Goal: Task Accomplishment & Management: Manage account settings

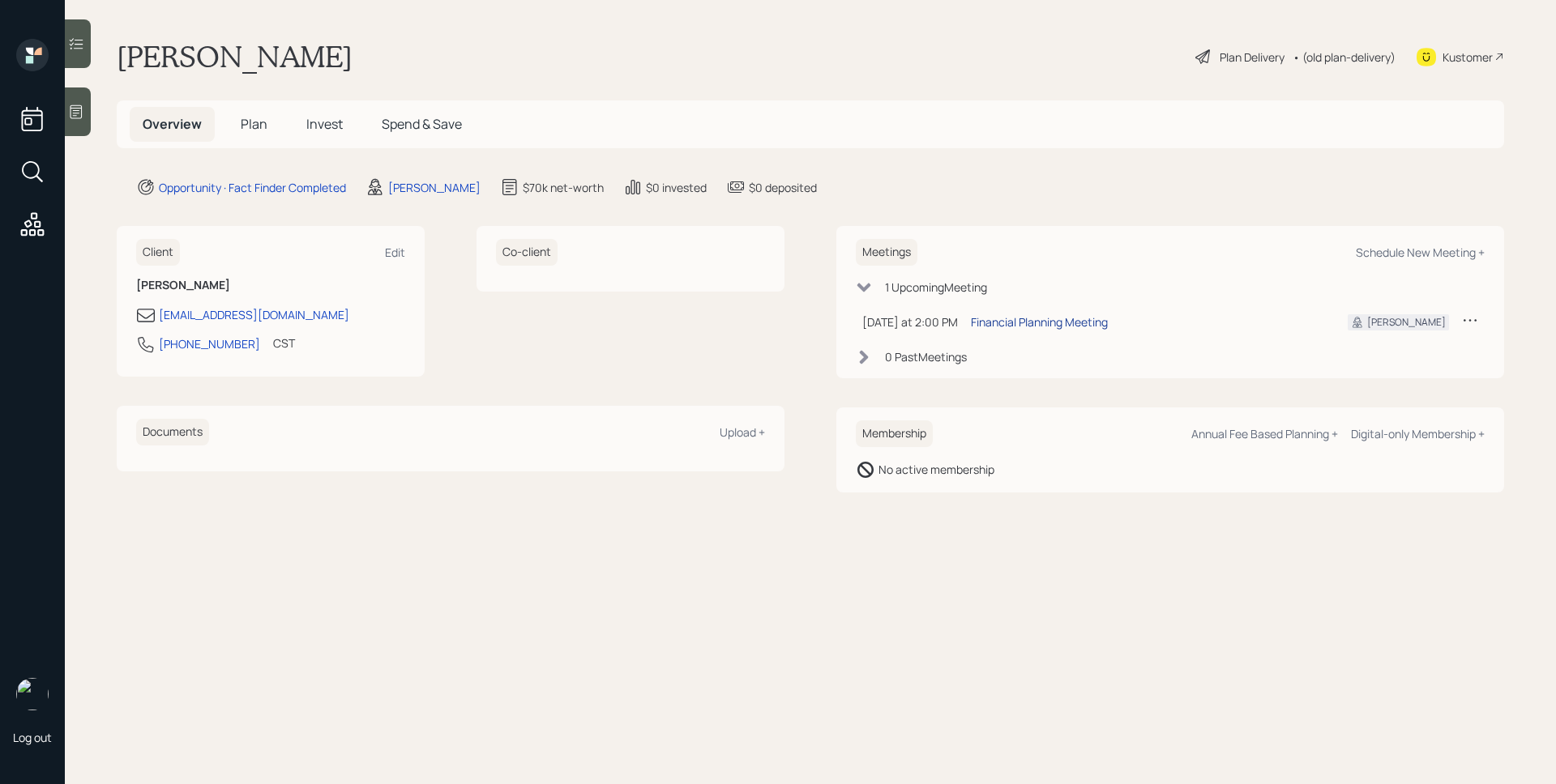
click at [1082, 325] on div "Financial Planning Meeting" at bounding box center [1039, 322] width 137 height 17
click at [273, 123] on h5 "Plan" at bounding box center [254, 124] width 52 height 35
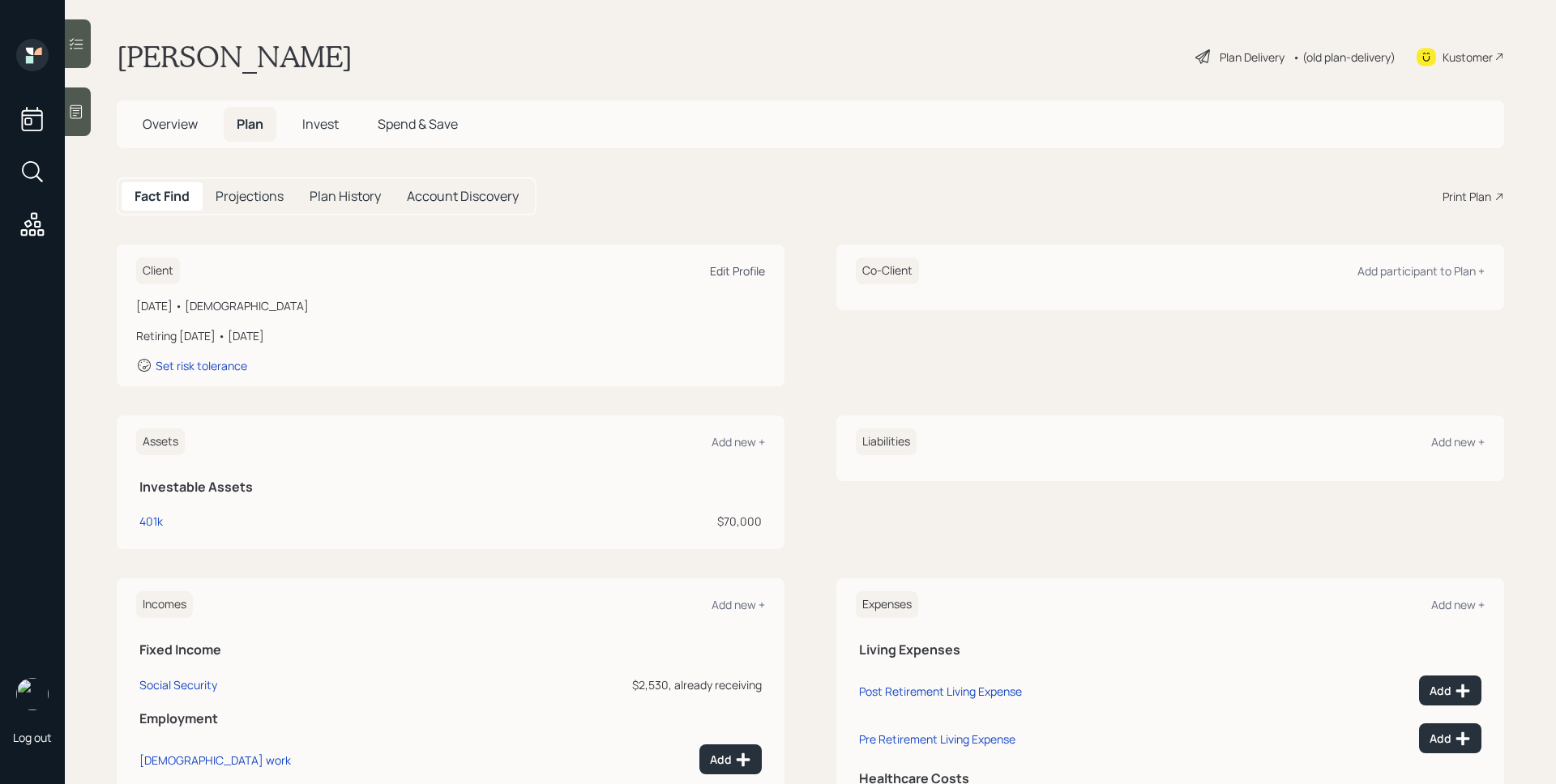
click at [745, 273] on div "Edit Profile" at bounding box center [737, 271] width 55 height 15
select select "9"
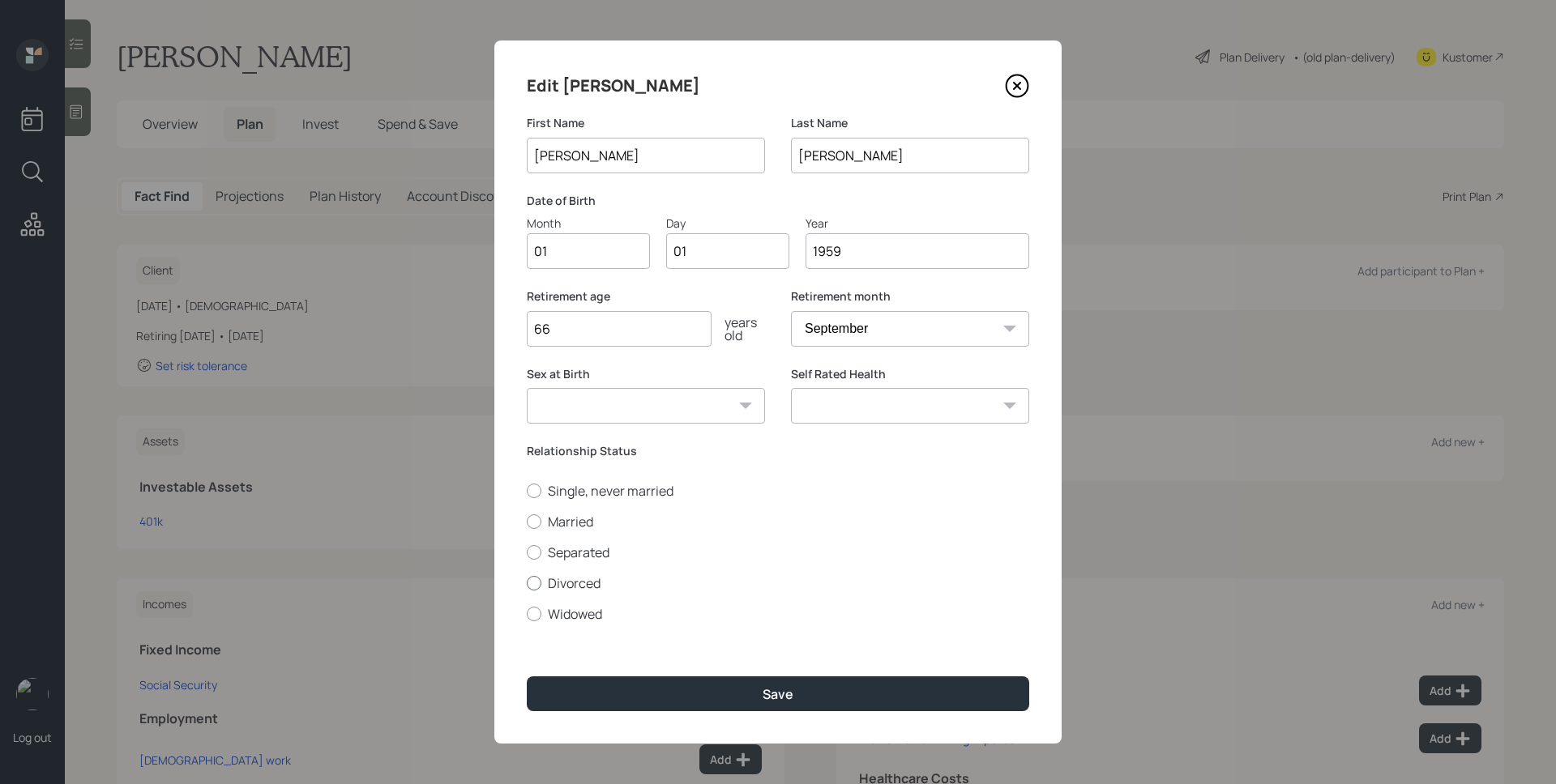
click at [588, 586] on label "Divorced" at bounding box center [778, 582] width 502 height 18
click at [527, 583] on input "Divorced" at bounding box center [526, 582] width 1 height 1
radio input "true"
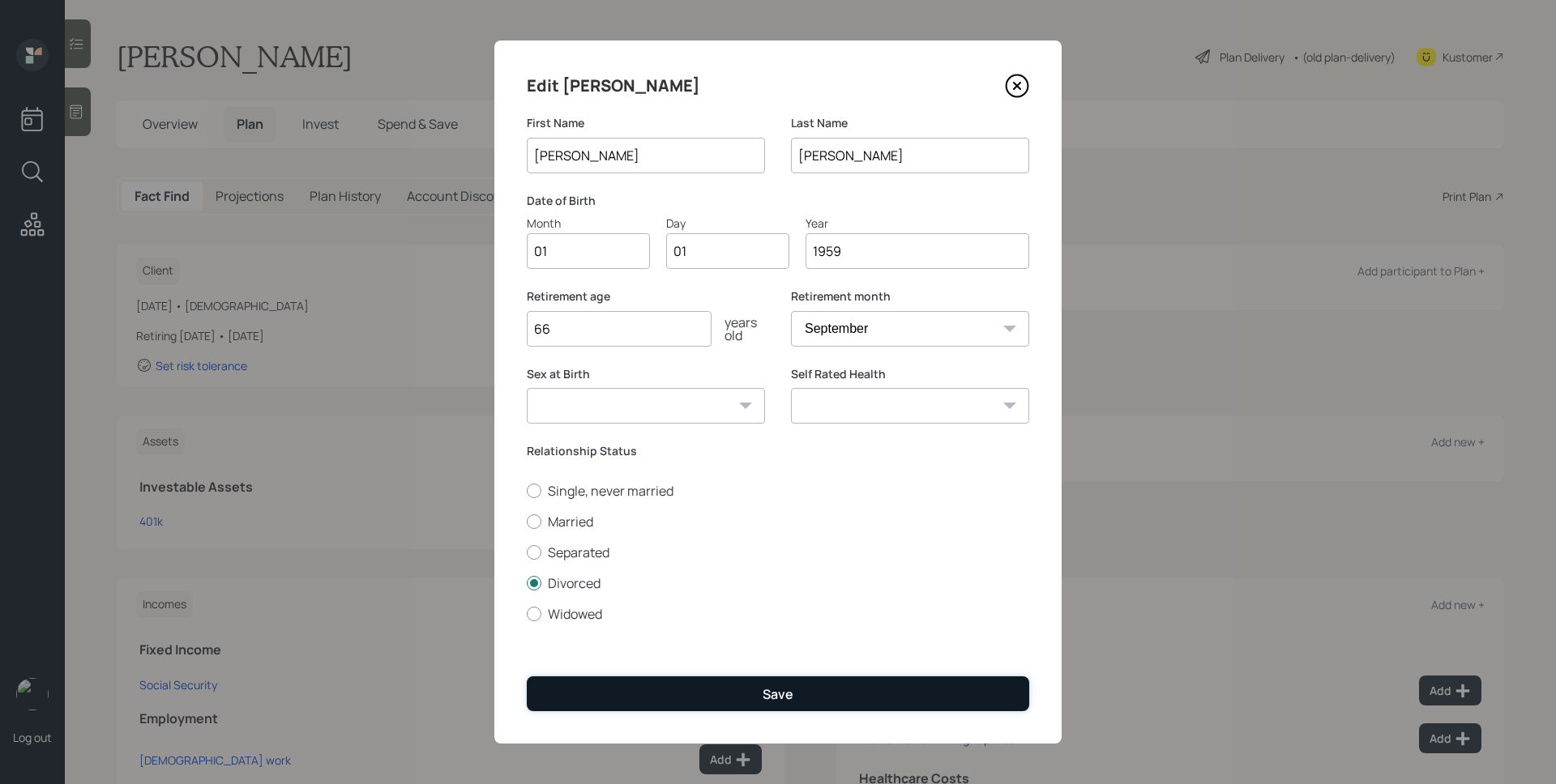
click at [766, 682] on button "Save" at bounding box center [778, 693] width 502 height 35
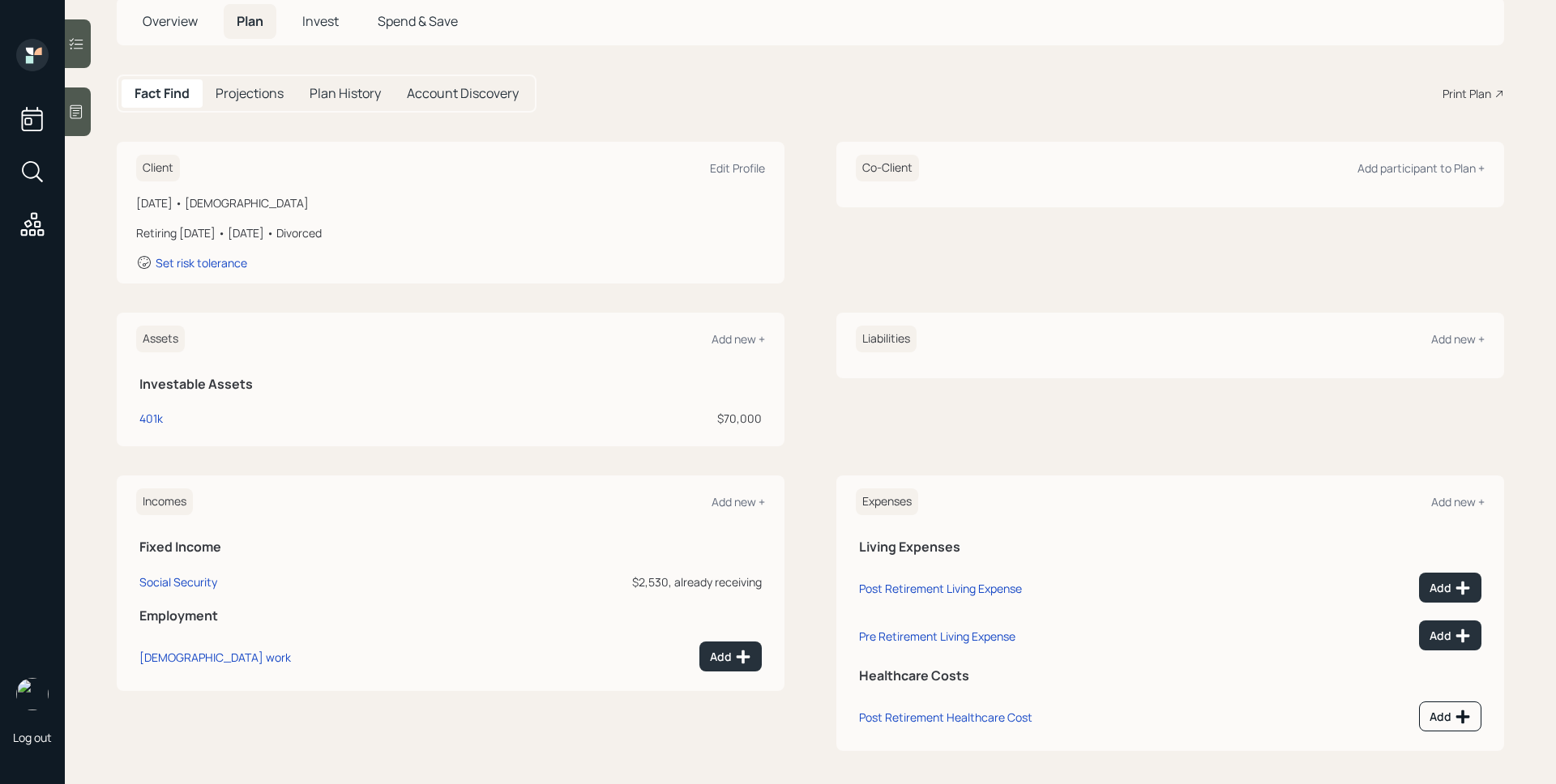
scroll to position [109, 0]
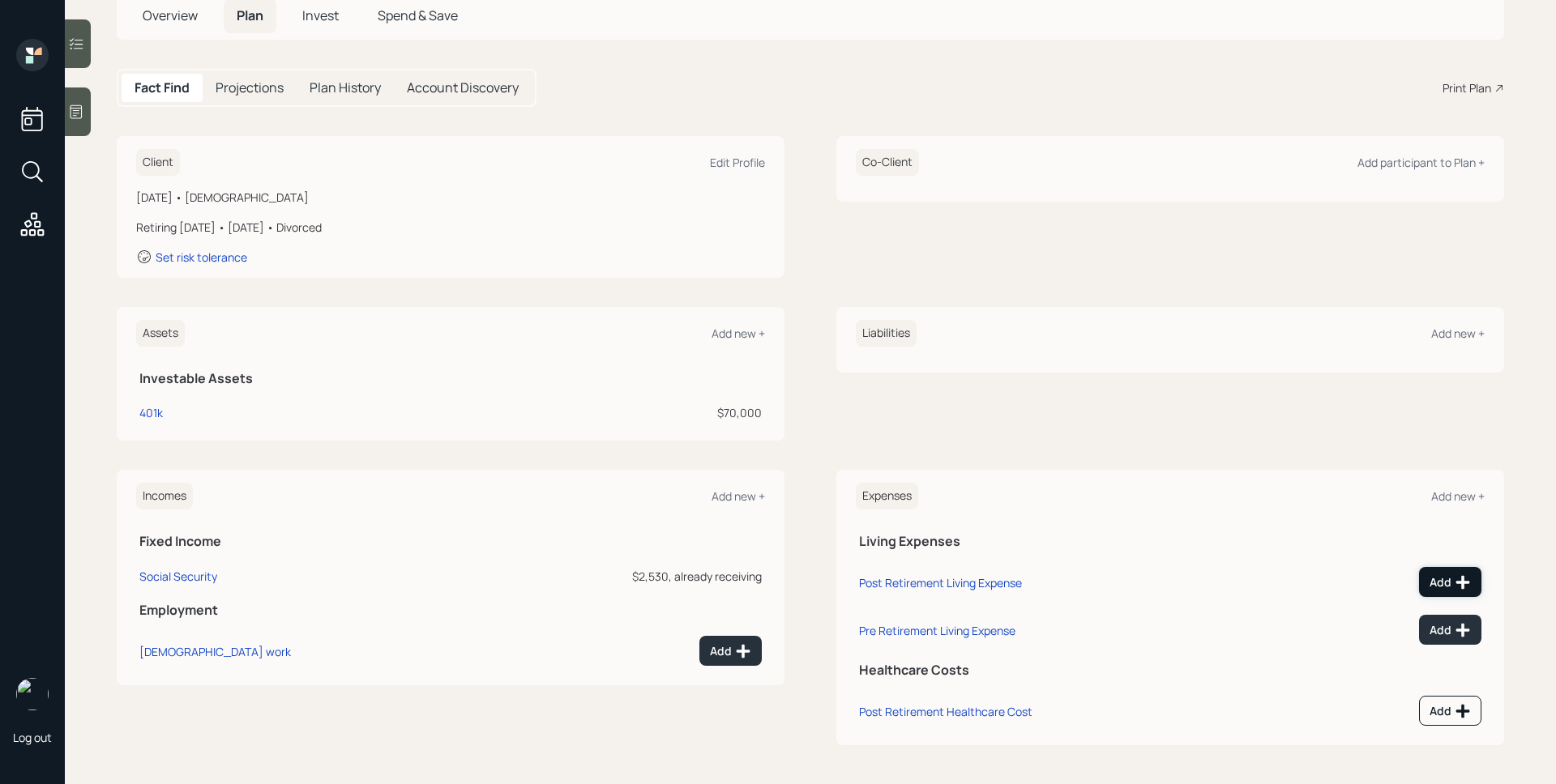
click at [1439, 574] on div "Add" at bounding box center [1450, 581] width 41 height 16
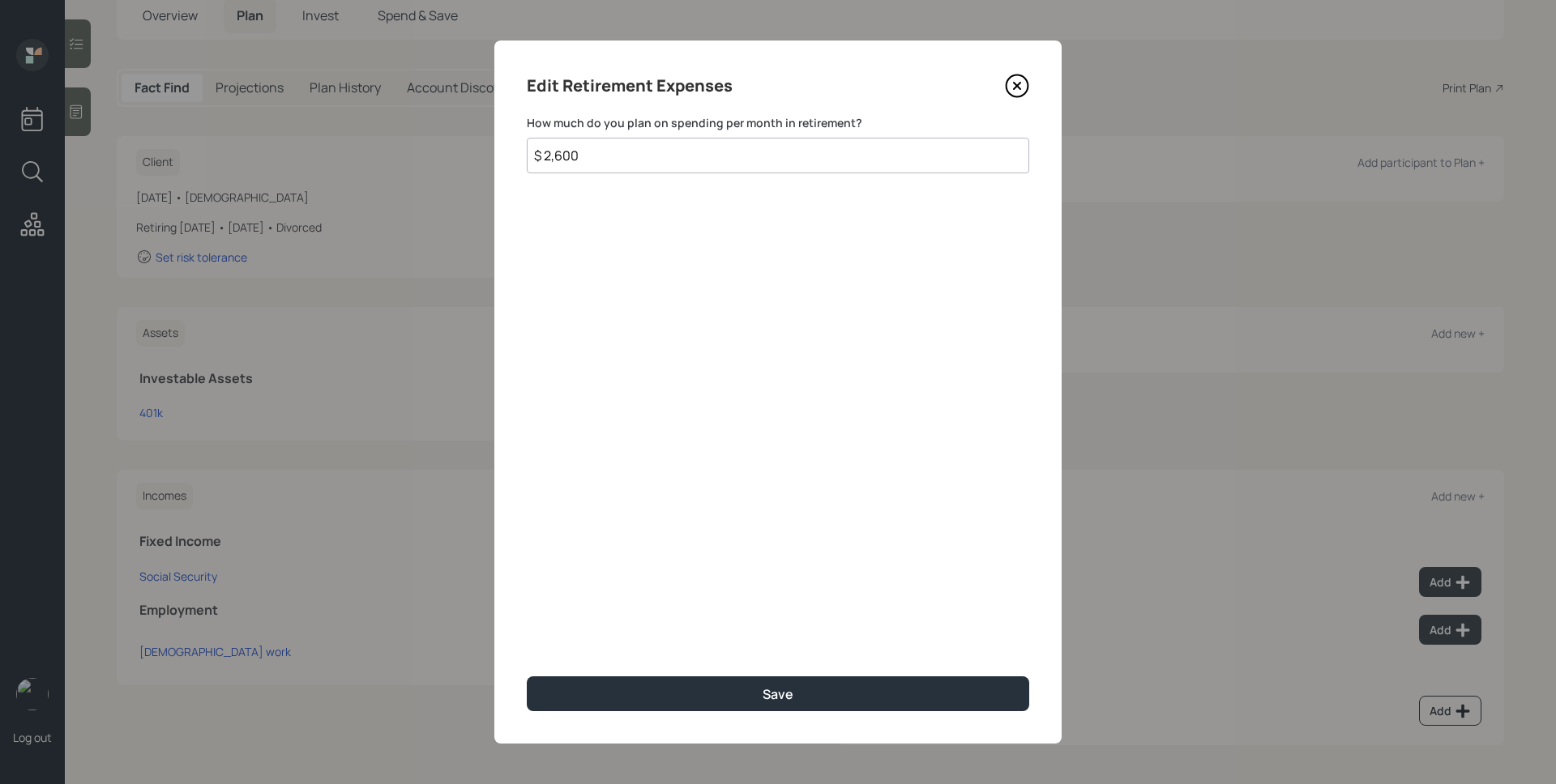
type input "$ 2,600"
click at [527, 676] on button "Save" at bounding box center [778, 693] width 502 height 35
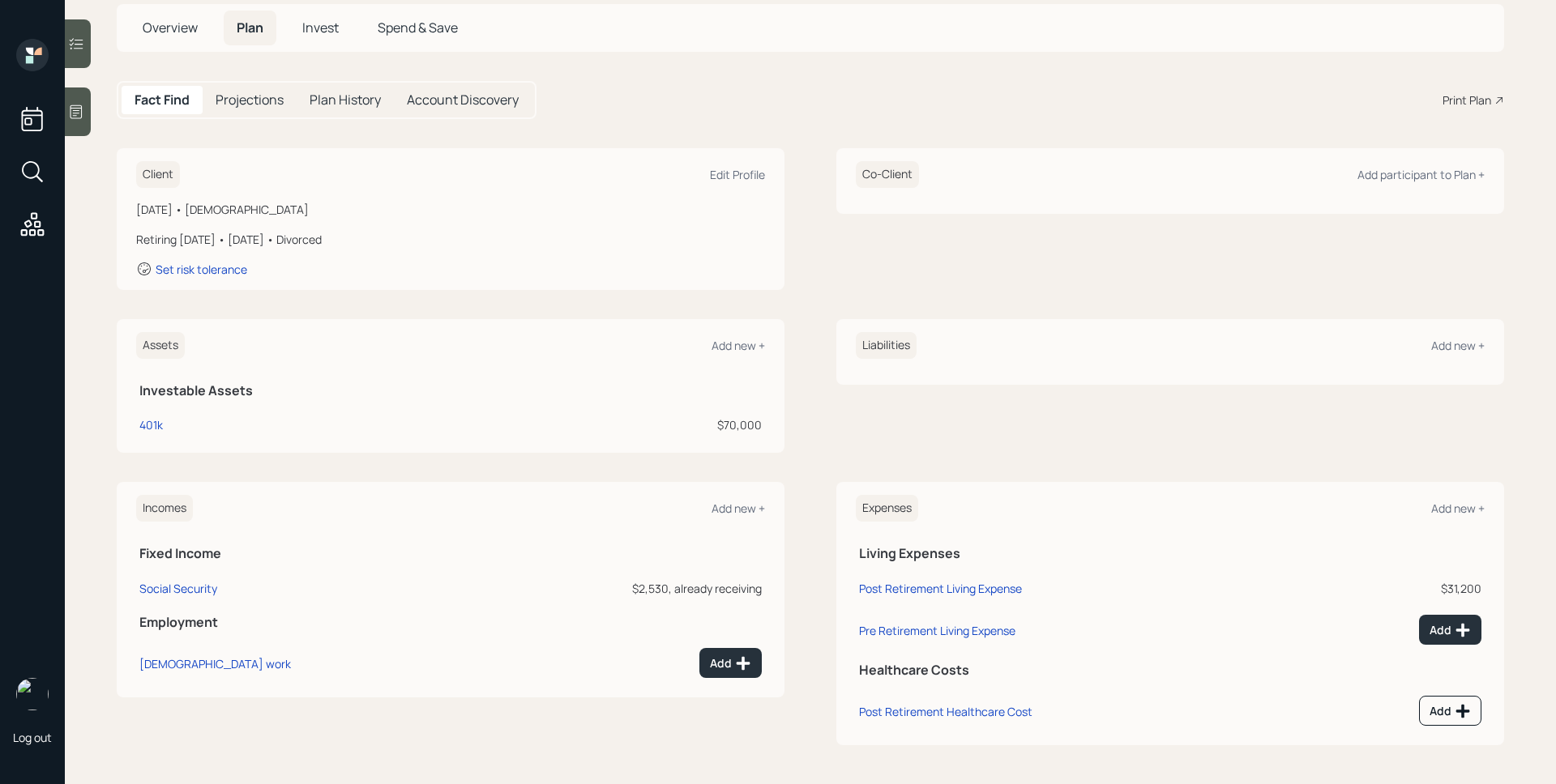
scroll to position [96, 0]
click at [1439, 609] on td "Add" at bounding box center [1397, 627] width 174 height 48
click at [1455, 624] on icon at bounding box center [1462, 630] width 16 height 16
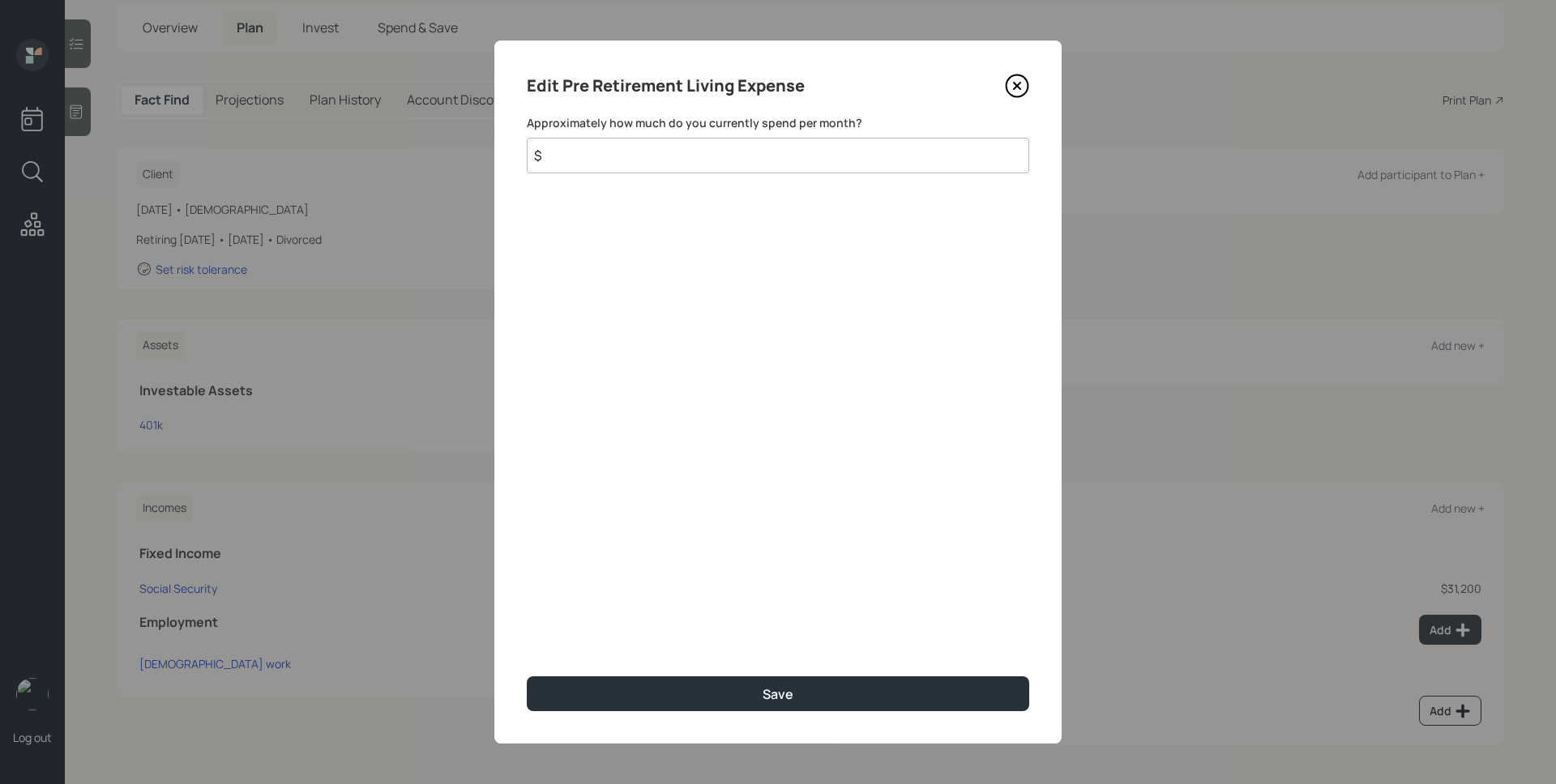
click at [973, 156] on input "$" at bounding box center [778, 155] width 502 height 35
type input "$ 2,600"
click at [527, 676] on button "Save" at bounding box center [778, 693] width 502 height 35
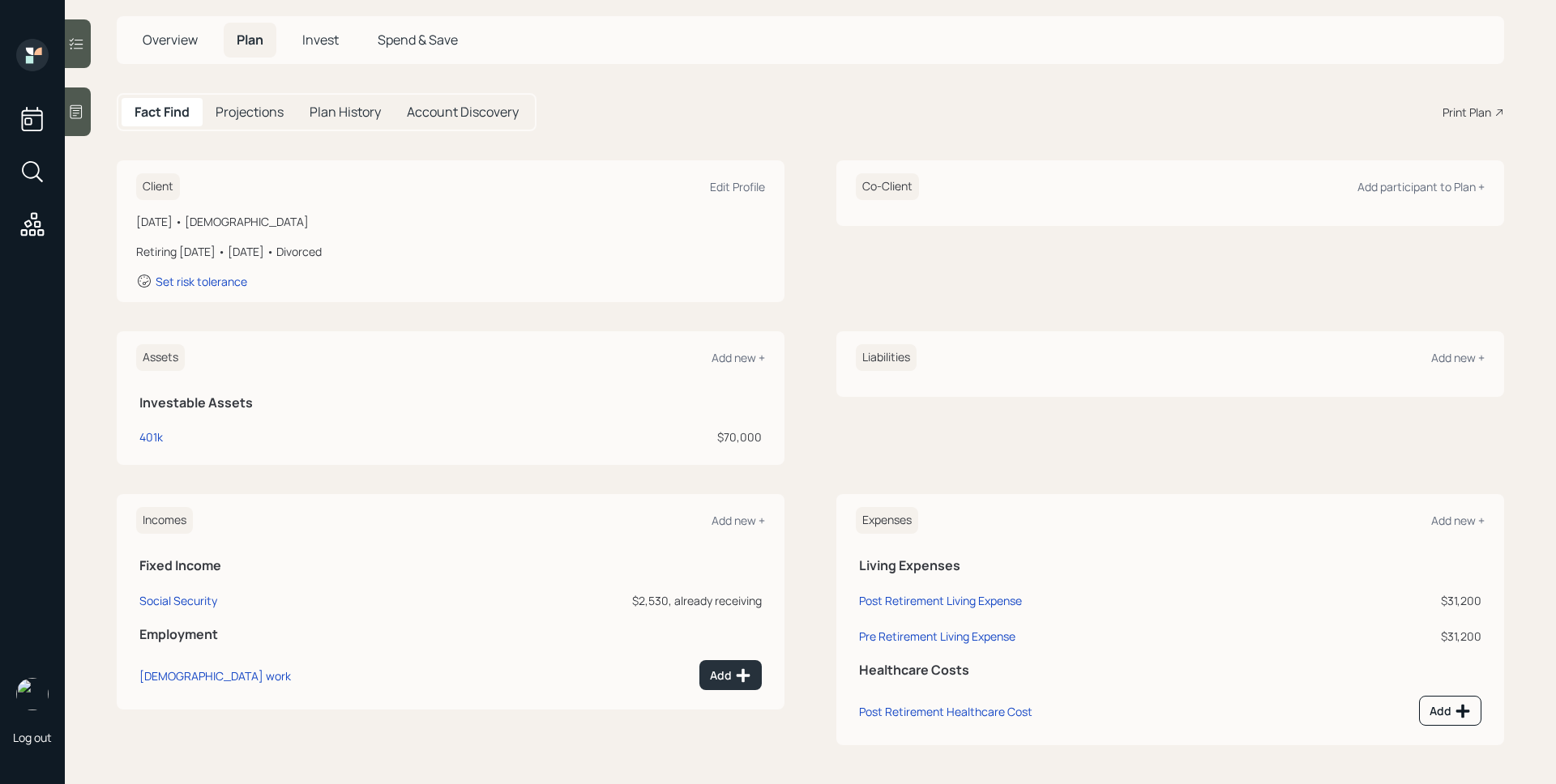
scroll to position [84, 0]
click at [72, 113] on icon at bounding box center [76, 111] width 16 height 16
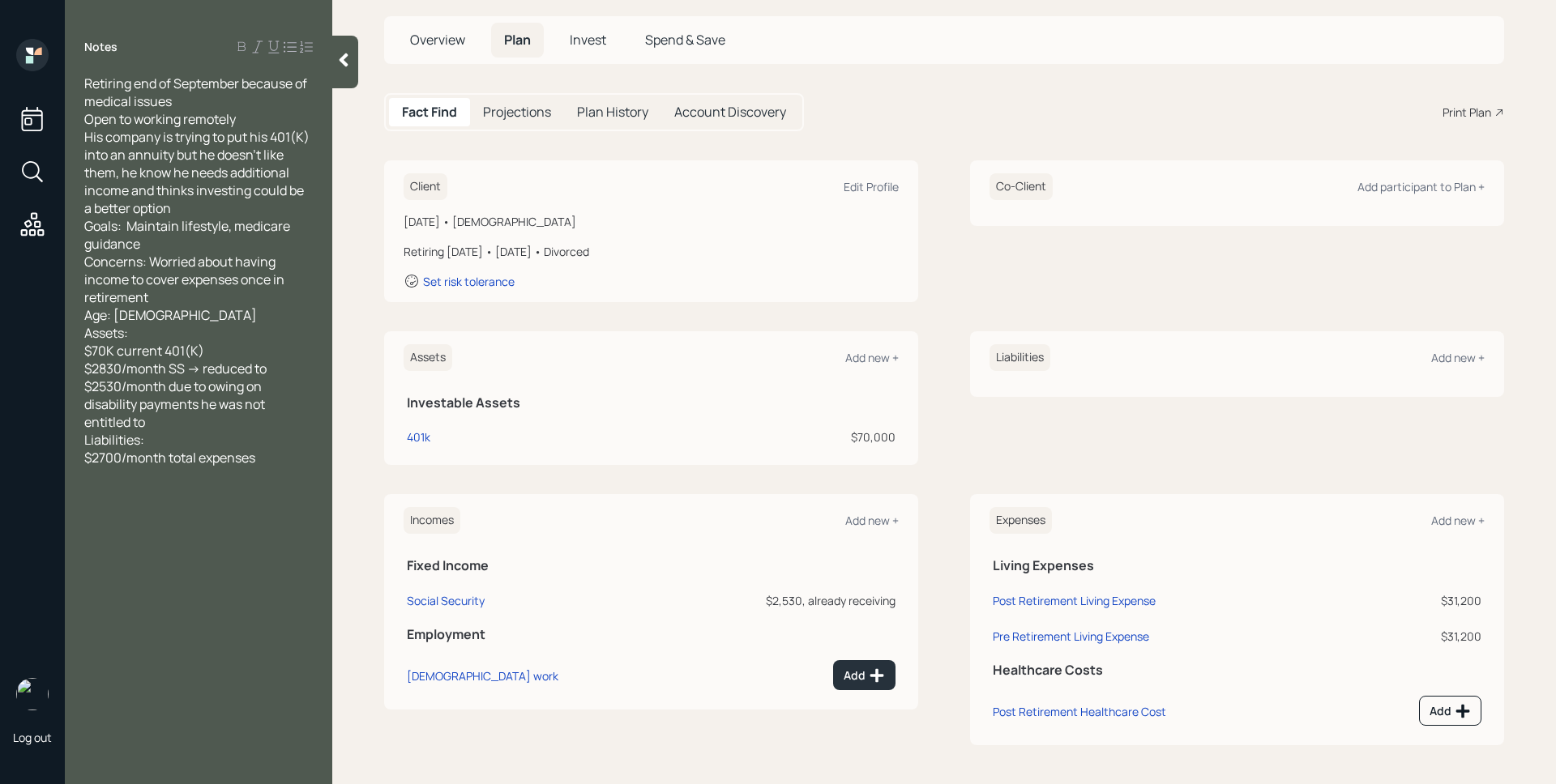
click at [1117, 627] on td "Pre Retirement Living Expense" at bounding box center [1168, 633] width 358 height 35
click at [1117, 636] on div "Pre Retirement Living Expense" at bounding box center [1071, 636] width 156 height 15
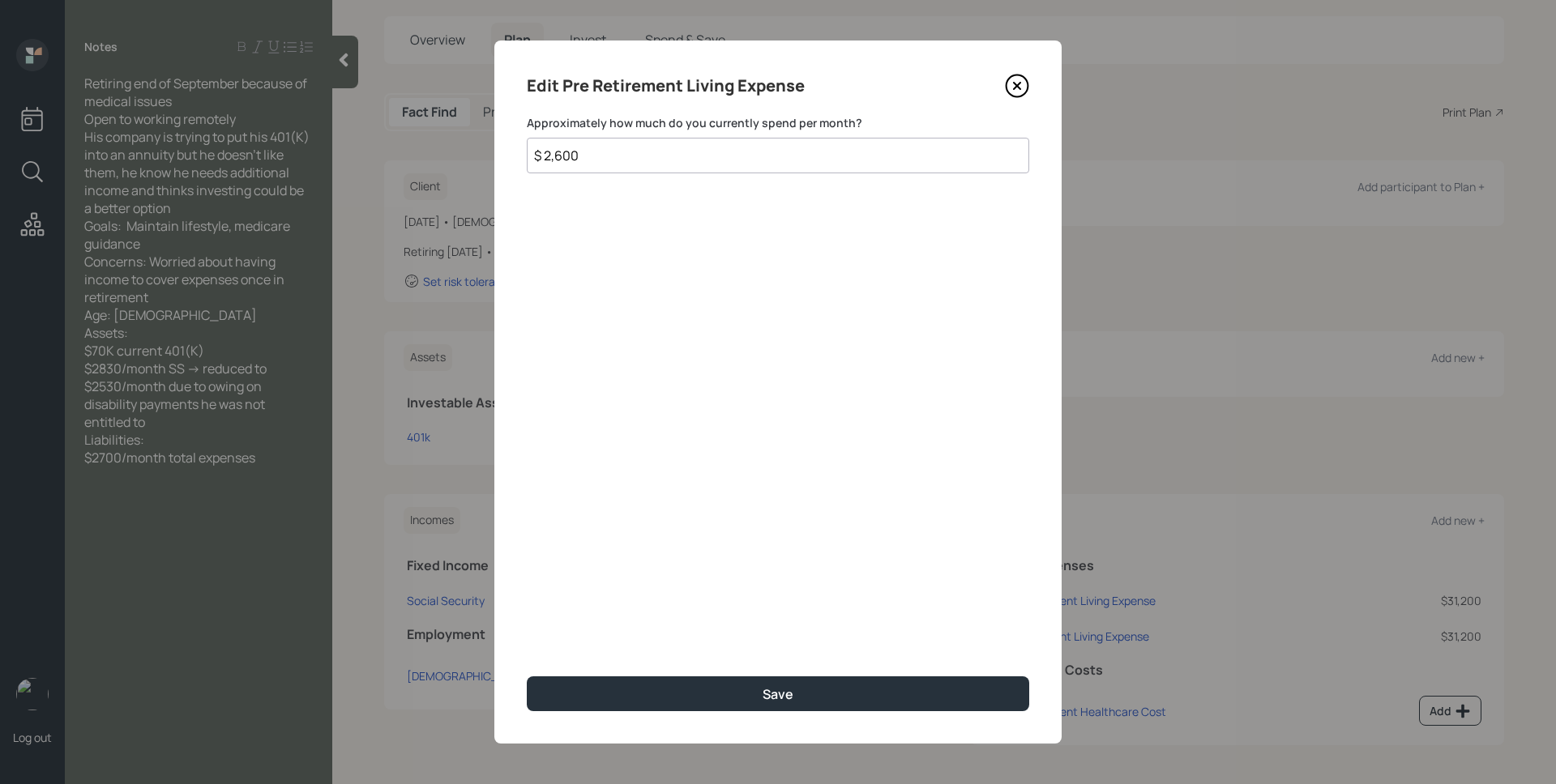
drag, startPoint x: 612, startPoint y: 154, endPoint x: 556, endPoint y: 152, distance: 56.0
click at [556, 152] on input "$ 2,600" at bounding box center [778, 155] width 502 height 35
type input "$ 2,700"
click at [527, 676] on button "Save" at bounding box center [778, 693] width 502 height 35
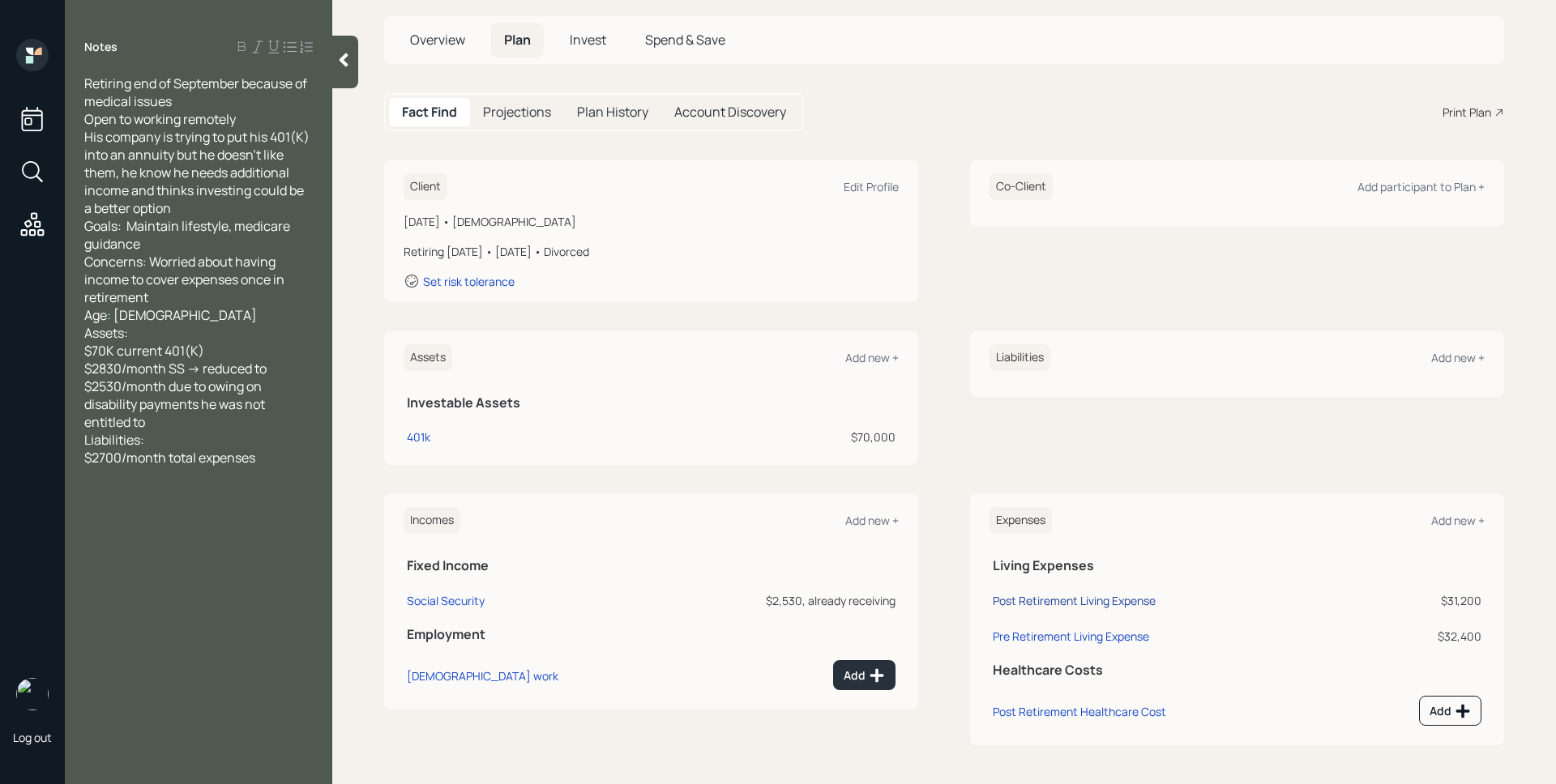
click at [1120, 598] on div "Post Retirement Living Expense" at bounding box center [1074, 601] width 163 height 15
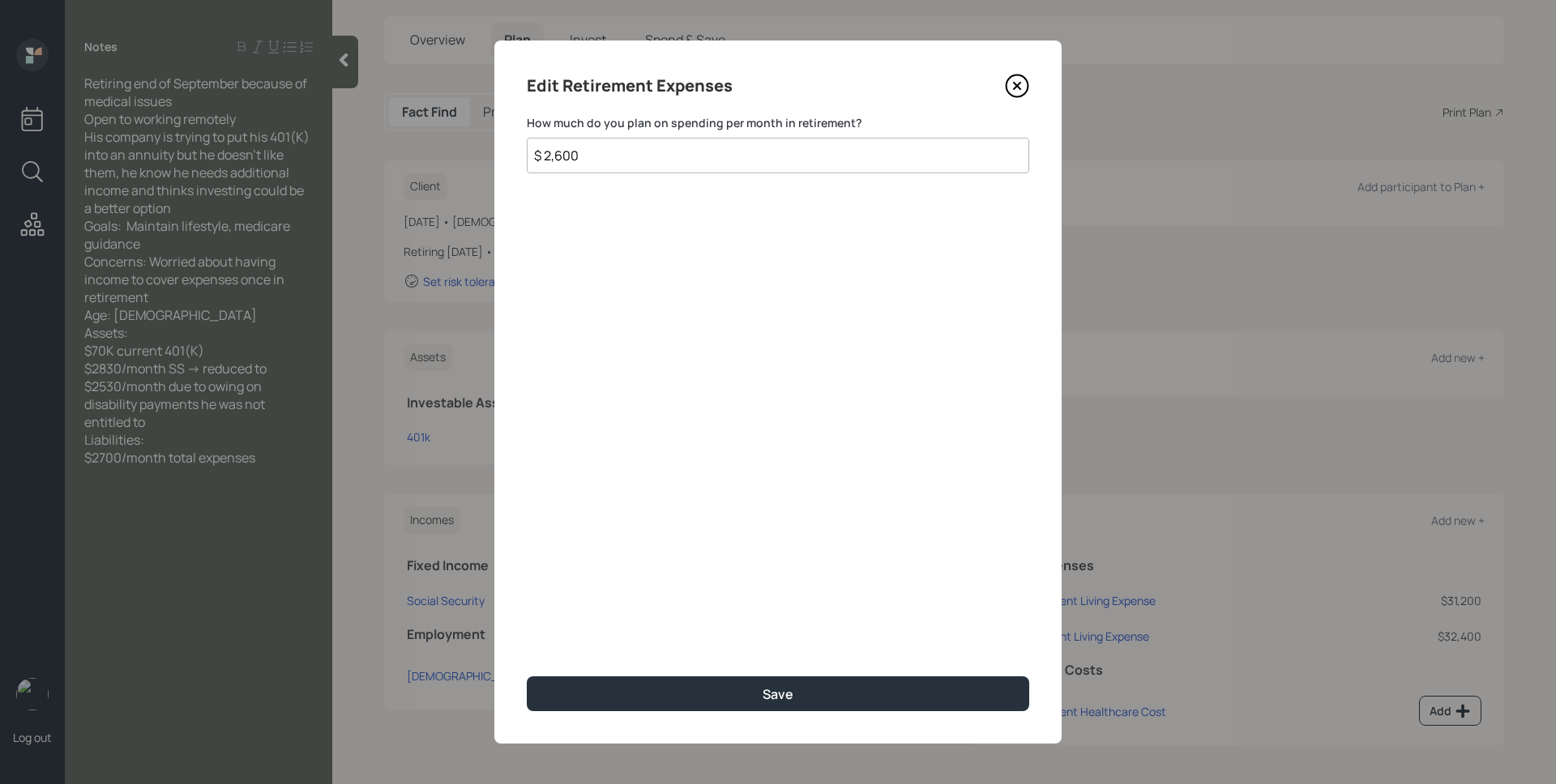
drag, startPoint x: 592, startPoint y: 163, endPoint x: 557, endPoint y: 154, distance: 36.1
click at [557, 154] on input "$ 2,600" at bounding box center [778, 155] width 502 height 35
type input "$ 2,700"
click at [527, 676] on button "Save" at bounding box center [778, 693] width 502 height 35
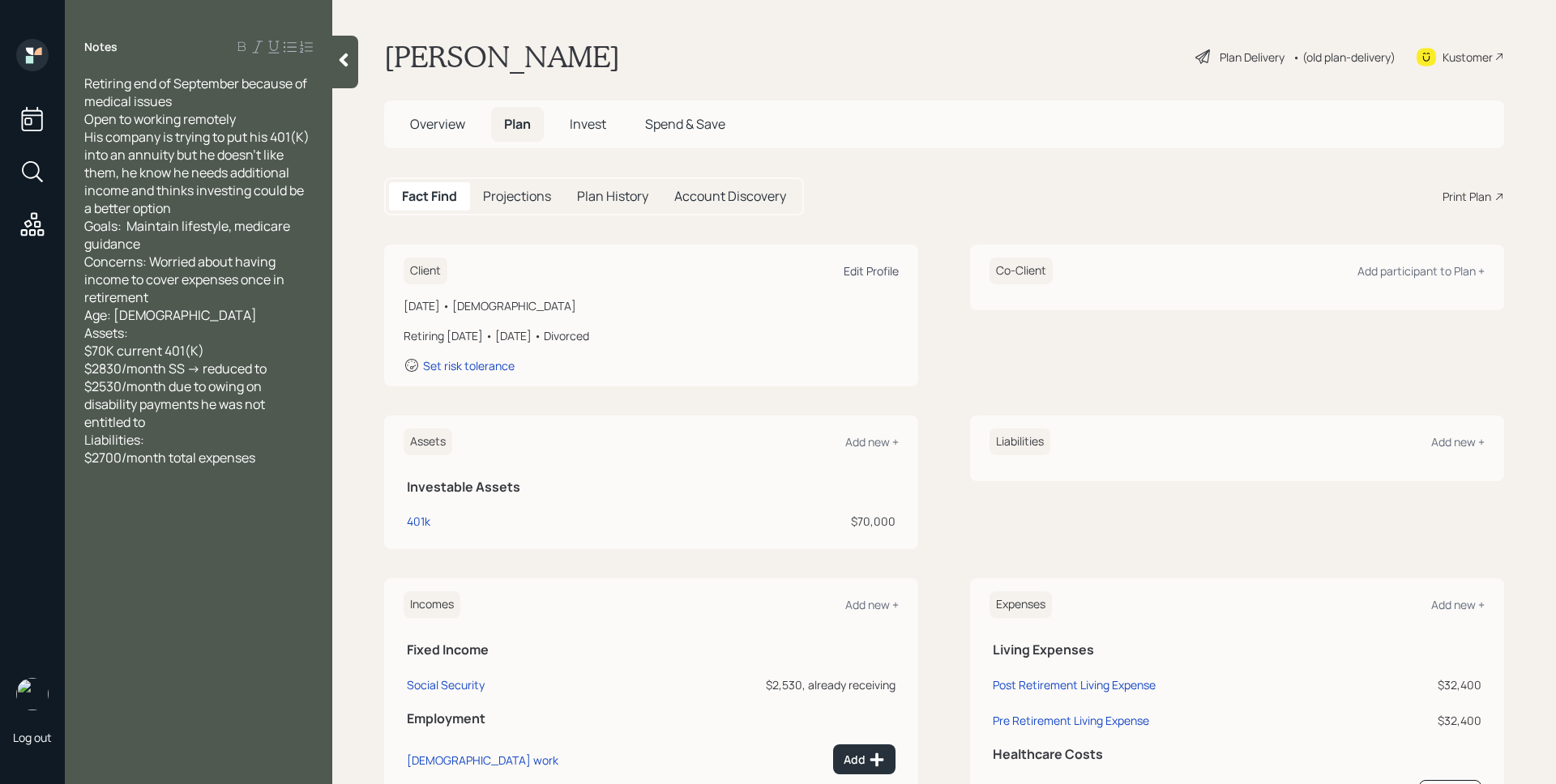
click at [864, 273] on div "Edit Profile" at bounding box center [870, 271] width 55 height 15
select select "9"
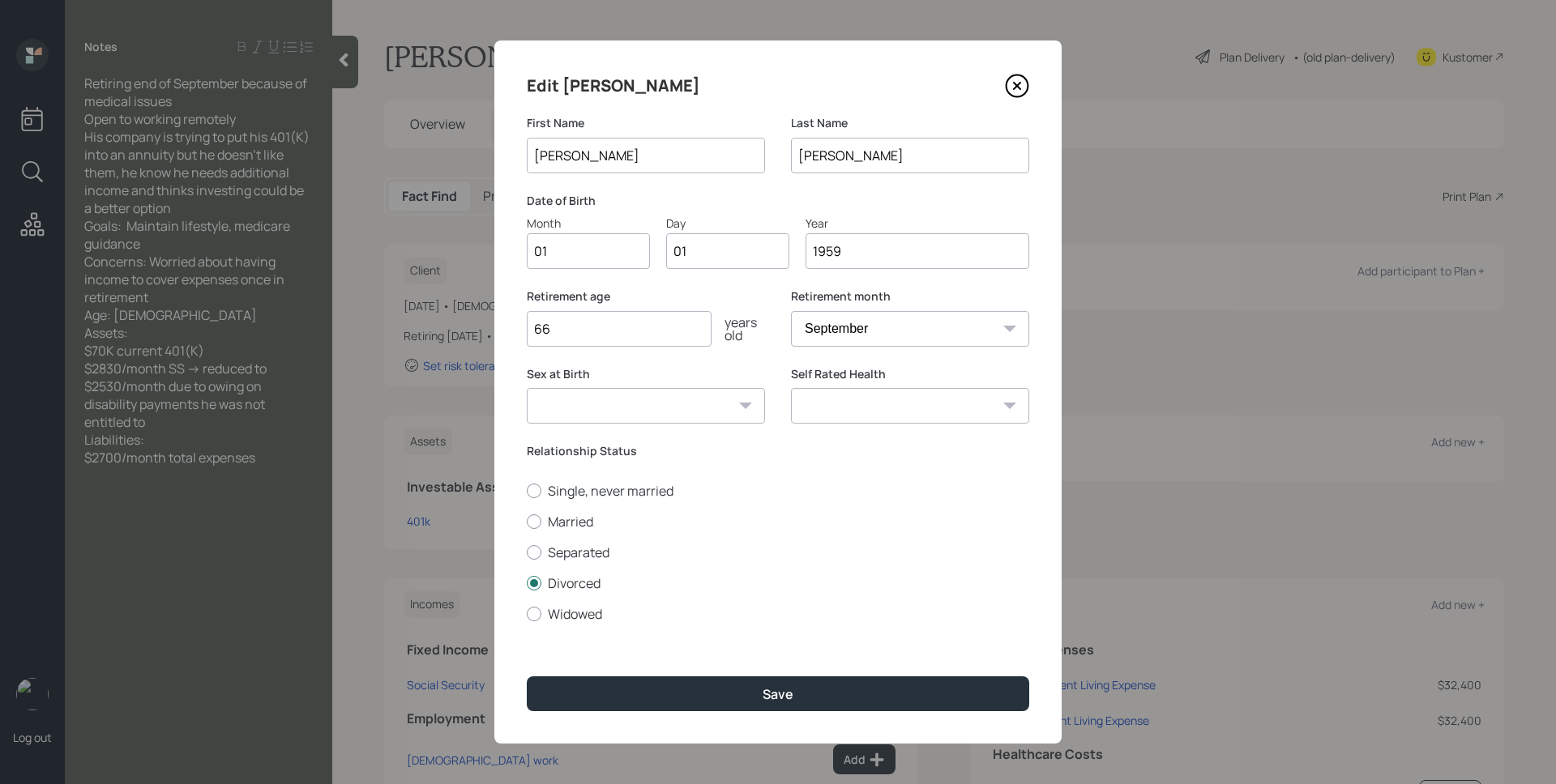
click at [594, 251] on input "01" at bounding box center [588, 251] width 123 height 35
type input "08"
type input "04"
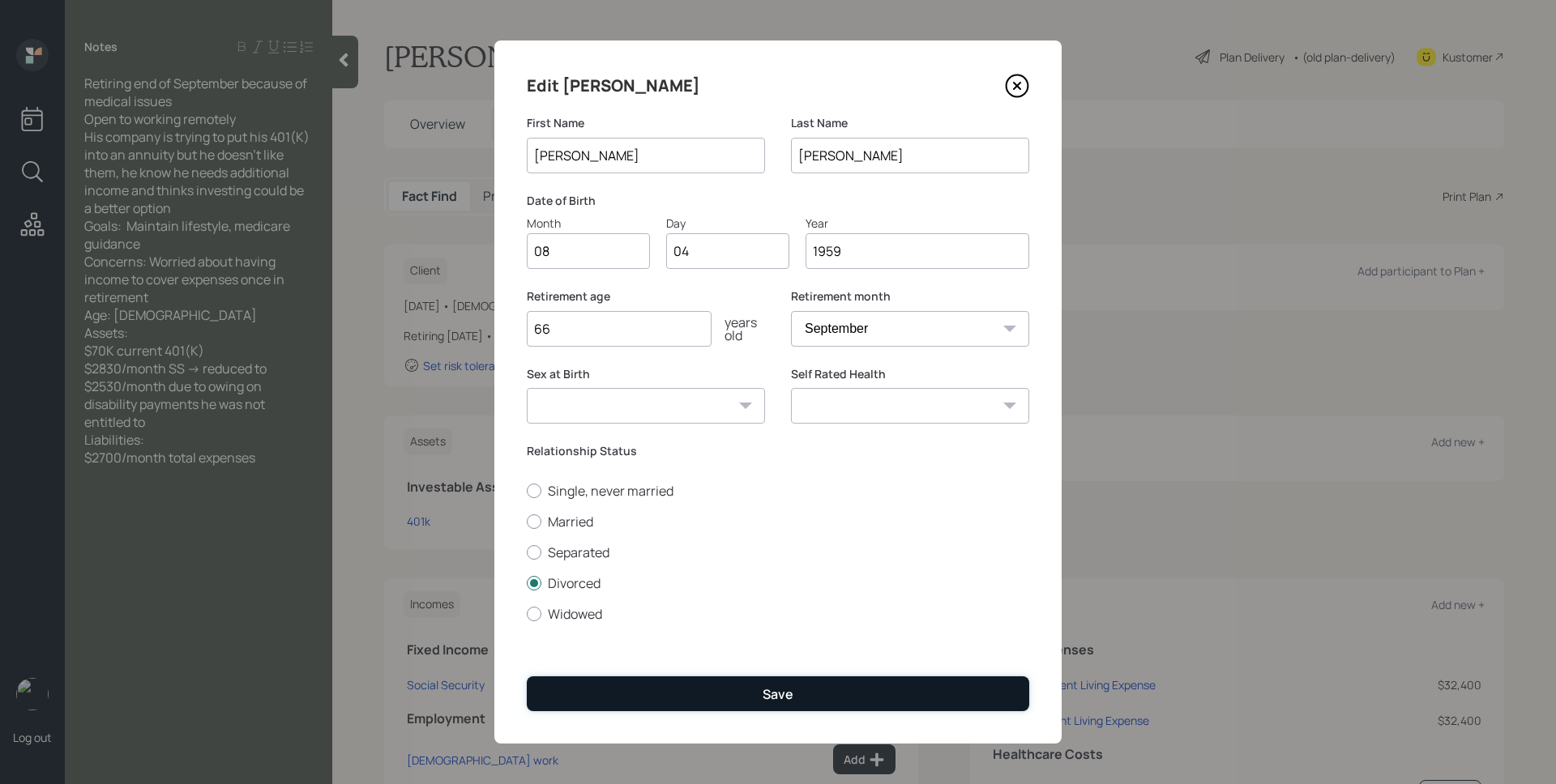
drag, startPoint x: 756, startPoint y: 694, endPoint x: 779, endPoint y: 679, distance: 27.5
click at [757, 694] on button "Save" at bounding box center [778, 693] width 502 height 35
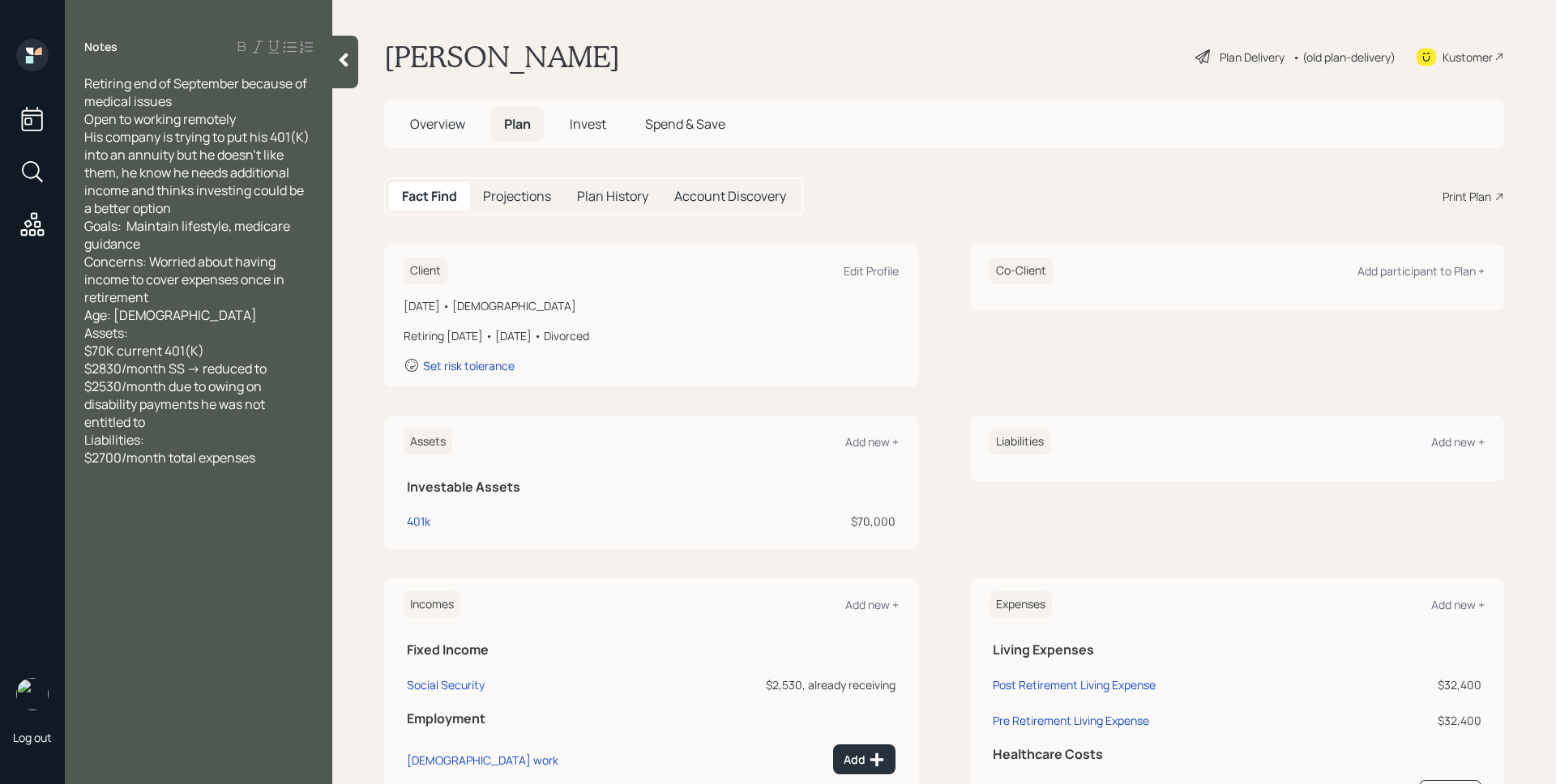
click at [1255, 60] on div "Plan Delivery" at bounding box center [1251, 57] width 65 height 17
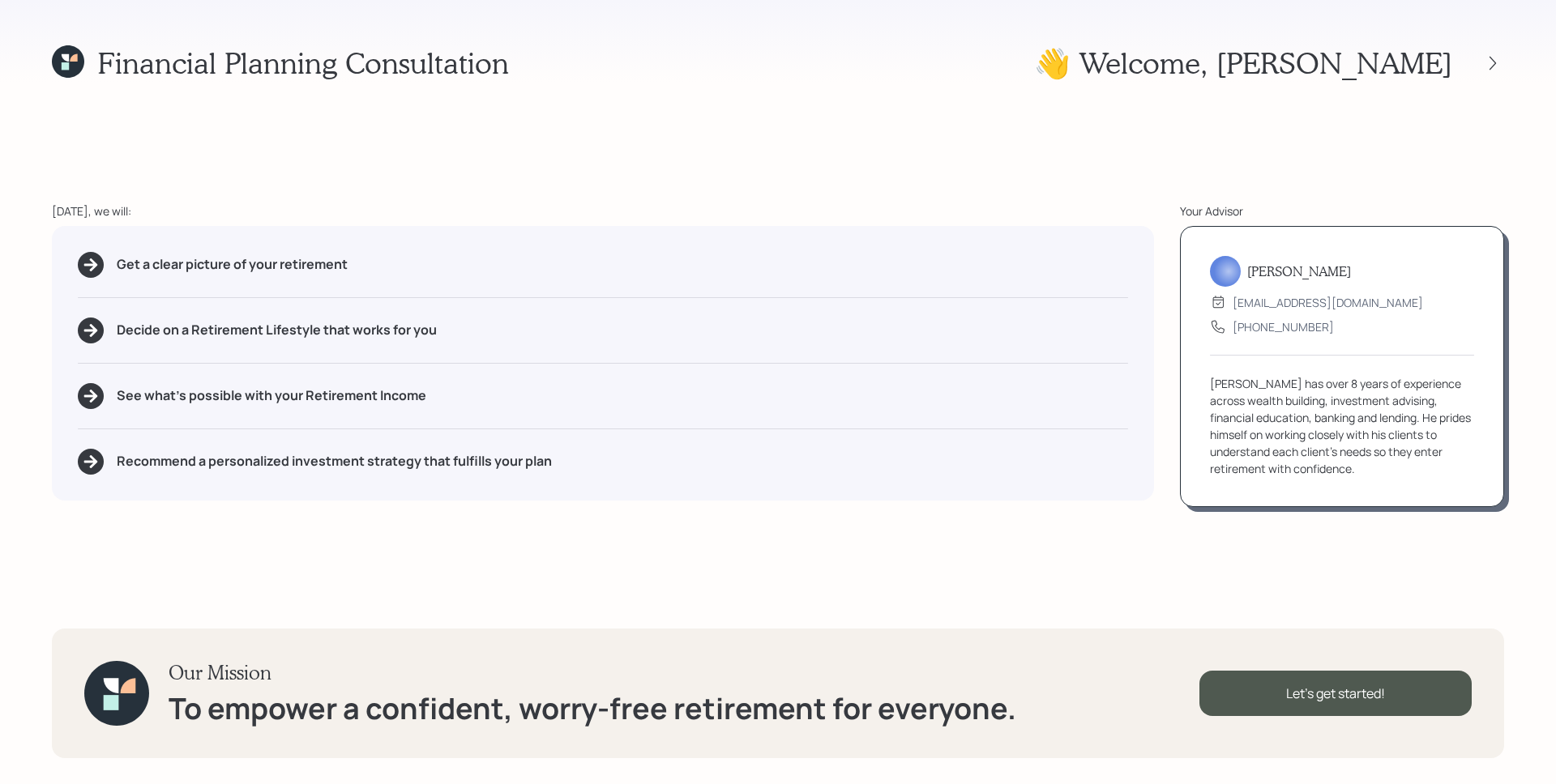
click at [911, 261] on div "Get a clear picture of your retirement" at bounding box center [603, 264] width 1050 height 26
click at [1331, 705] on div "Let's get started!" at bounding box center [1335, 694] width 272 height 46
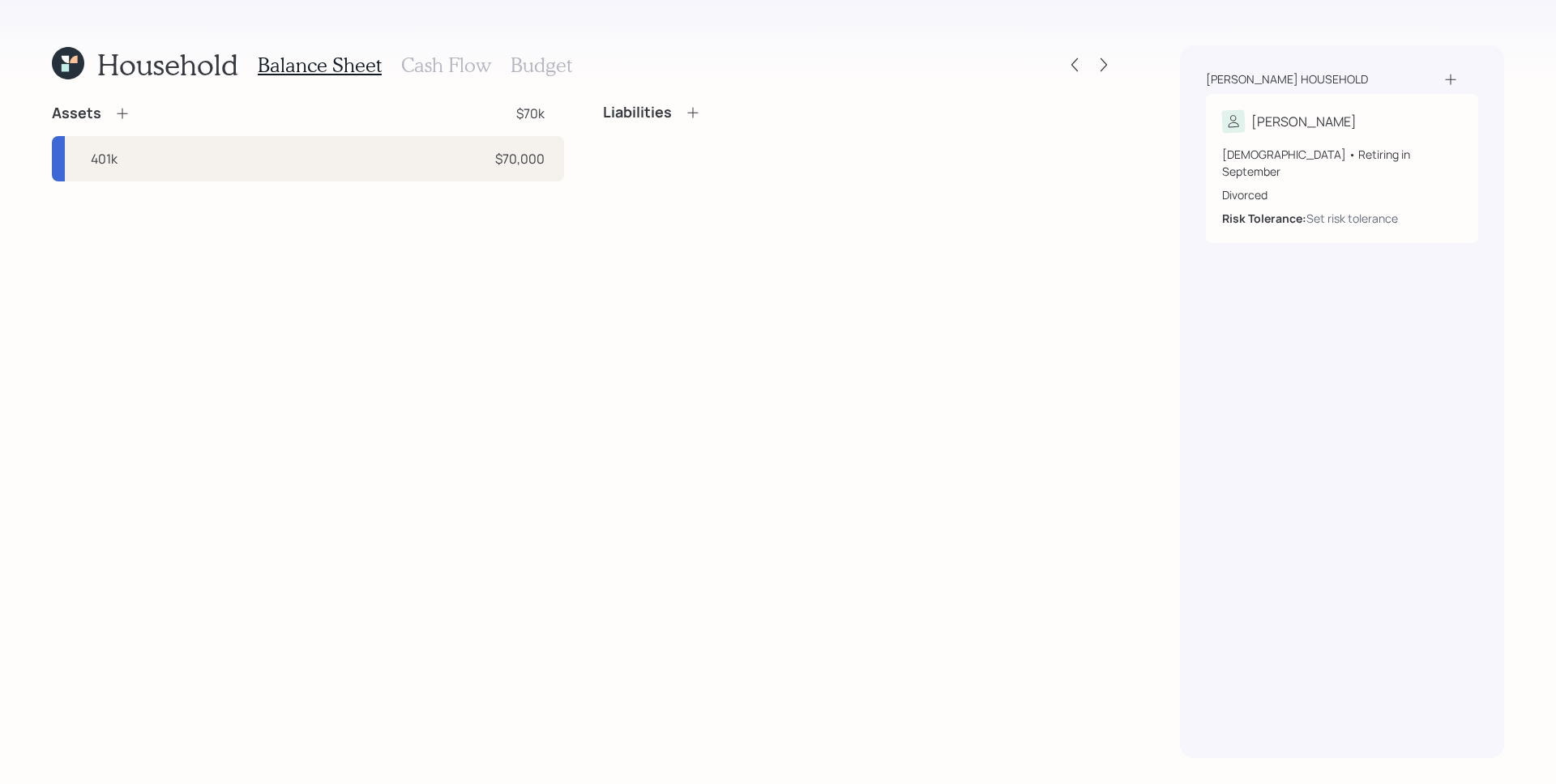
click at [133, 112] on div "Assets $70k" at bounding box center [307, 113] width 512 height 19
click at [125, 111] on icon at bounding box center [122, 113] width 16 height 16
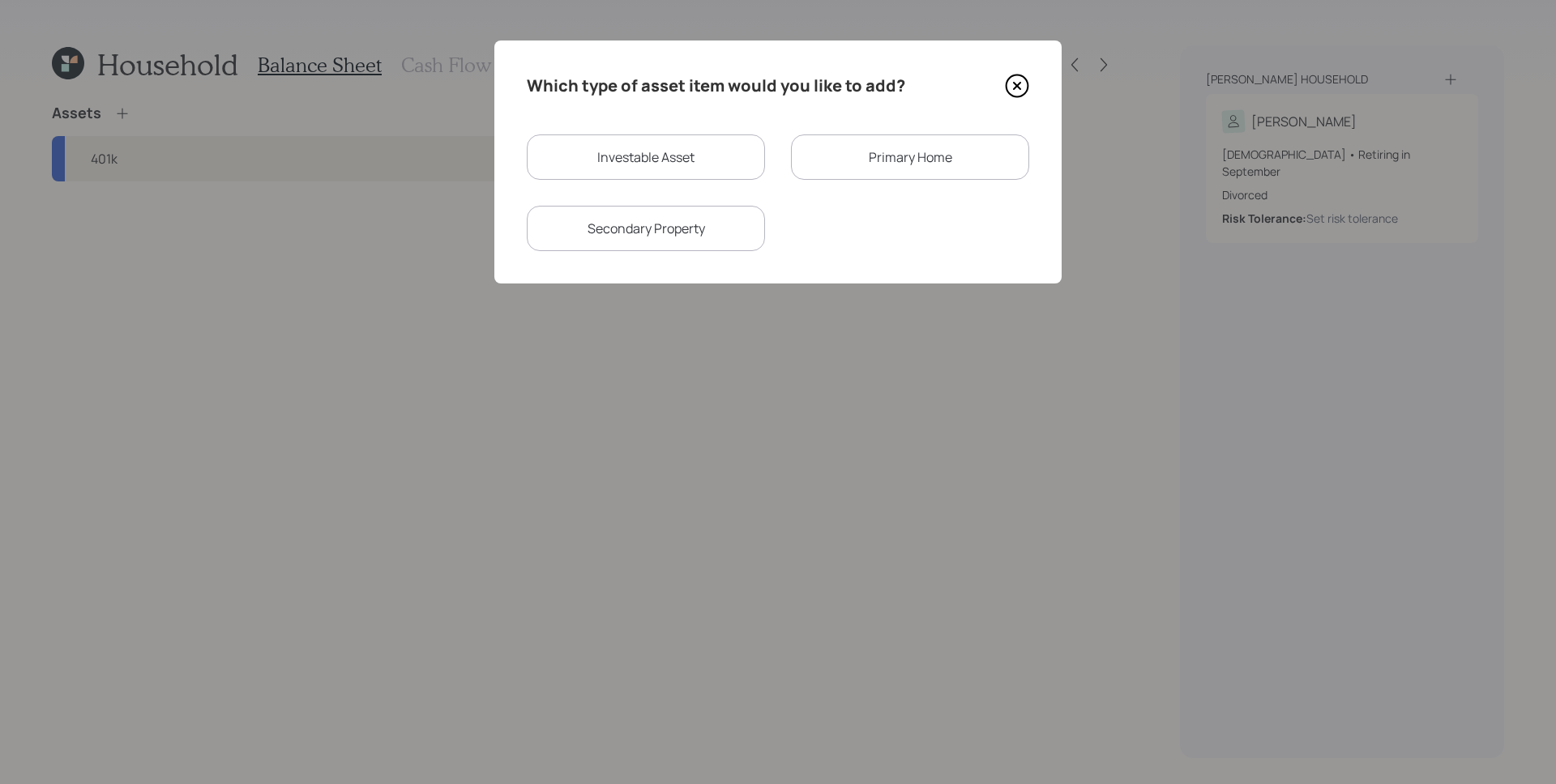
click at [685, 165] on div "Investable Asset" at bounding box center [646, 157] width 238 height 46
select select "taxable"
select select "balanced"
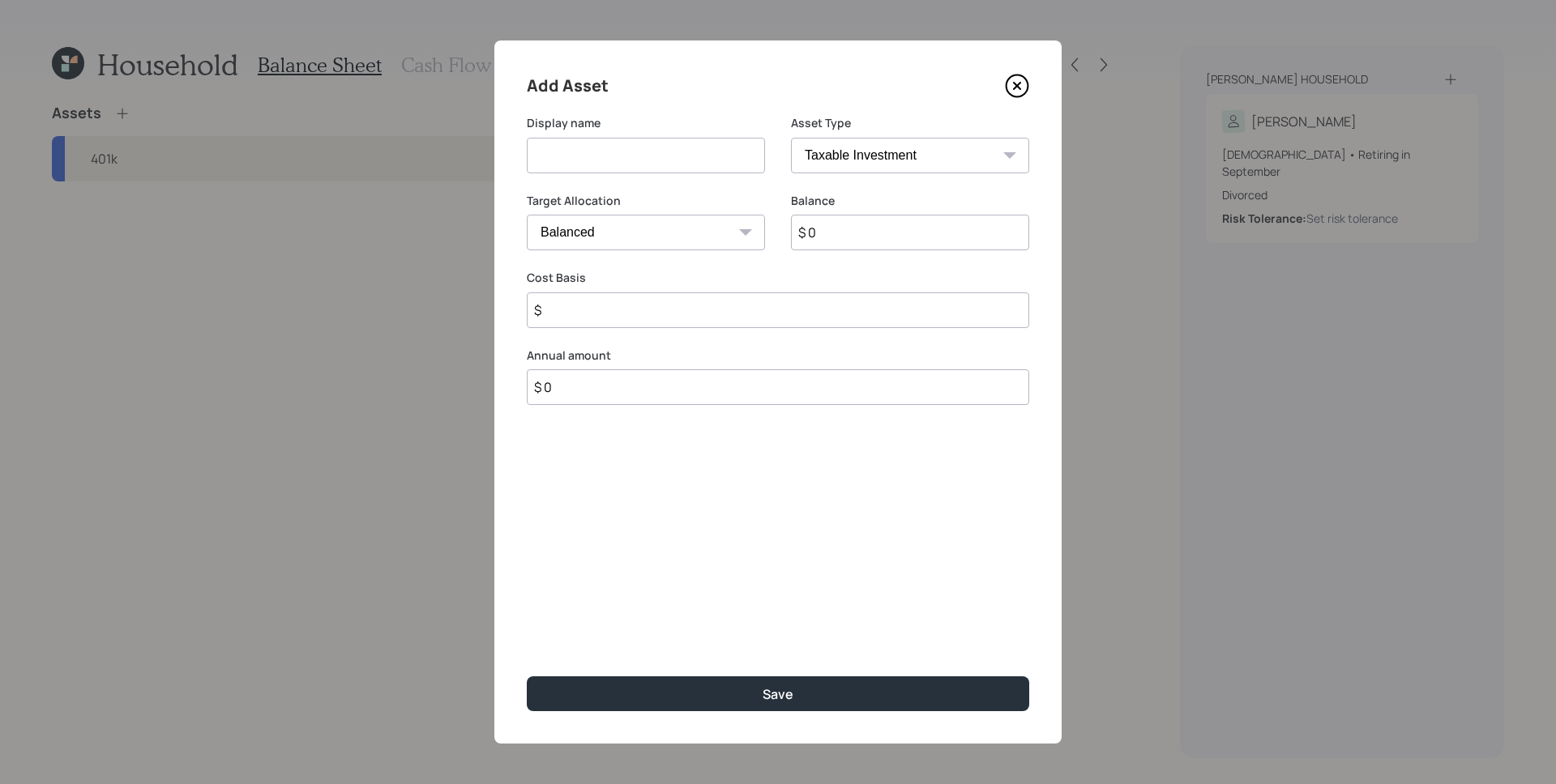
click at [651, 164] on input at bounding box center [646, 155] width 238 height 35
type input "Discover Savings"
click at [850, 158] on select "SEP [PERSON_NAME] IRA 401(k) [PERSON_NAME] 401(k) 403(b) [PERSON_NAME] 403(b) 4…" at bounding box center [910, 155] width 238 height 35
select select "cash"
click at [791, 138] on select "SEP [PERSON_NAME] IRA 401(k) [PERSON_NAME] 401(k) 403(b) [PERSON_NAME] 403(b) 4…" at bounding box center [910, 155] width 238 height 35
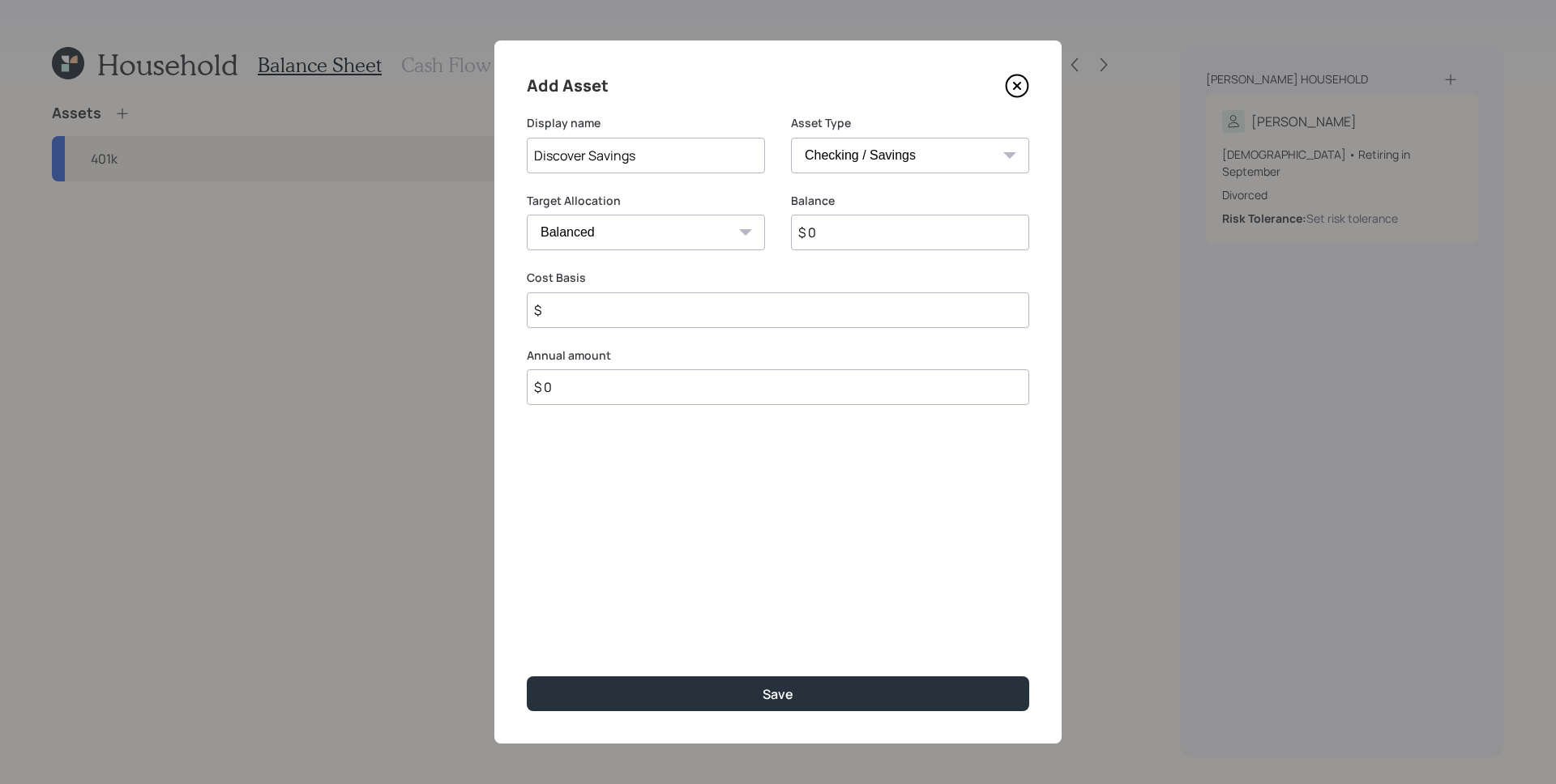
type input "$"
click at [797, 232] on input "$ 0" at bounding box center [778, 232] width 502 height 35
type input "$ 1"
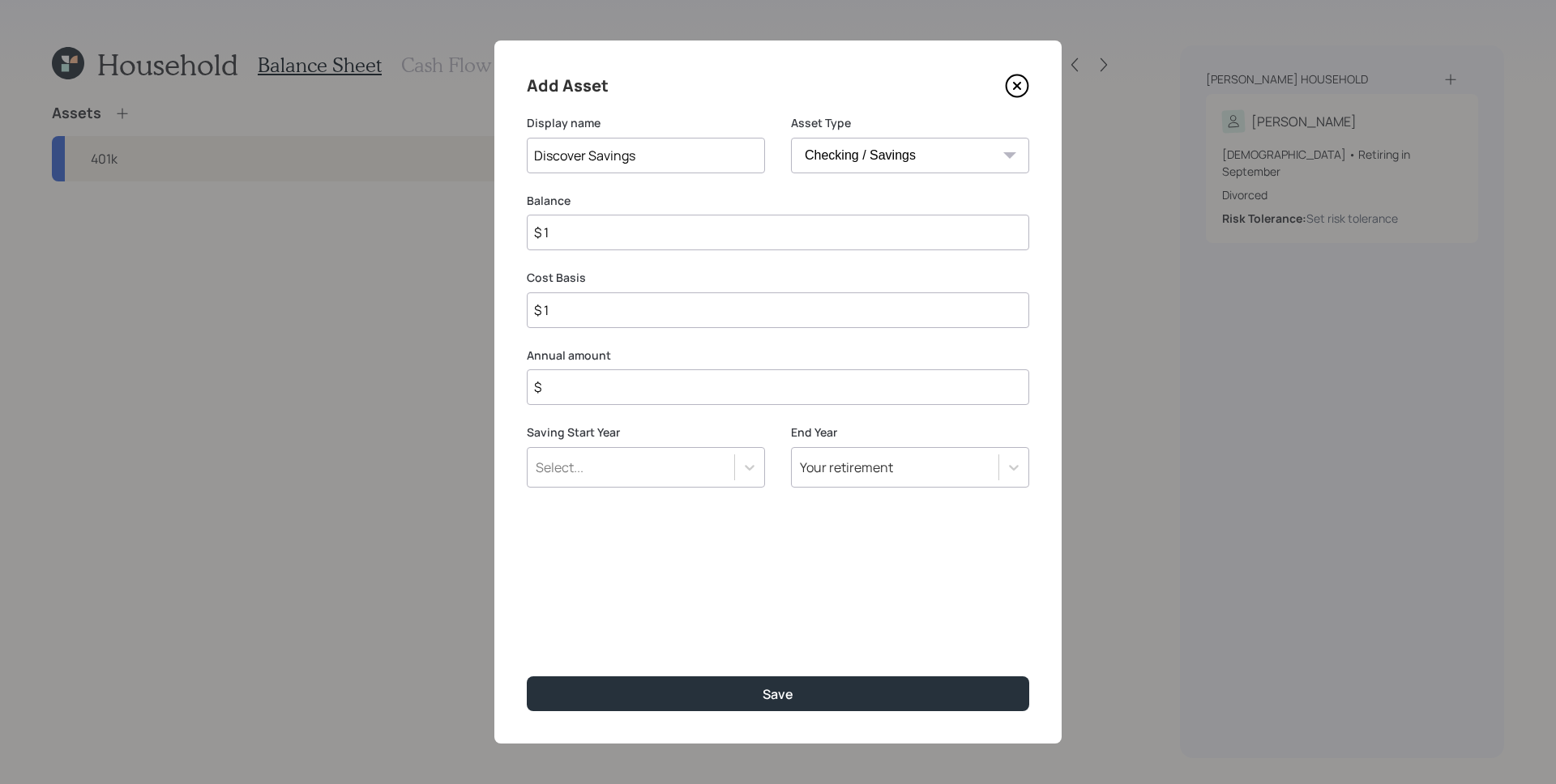
type input "$ 12"
type input "$ 120"
type input "$ 1,200"
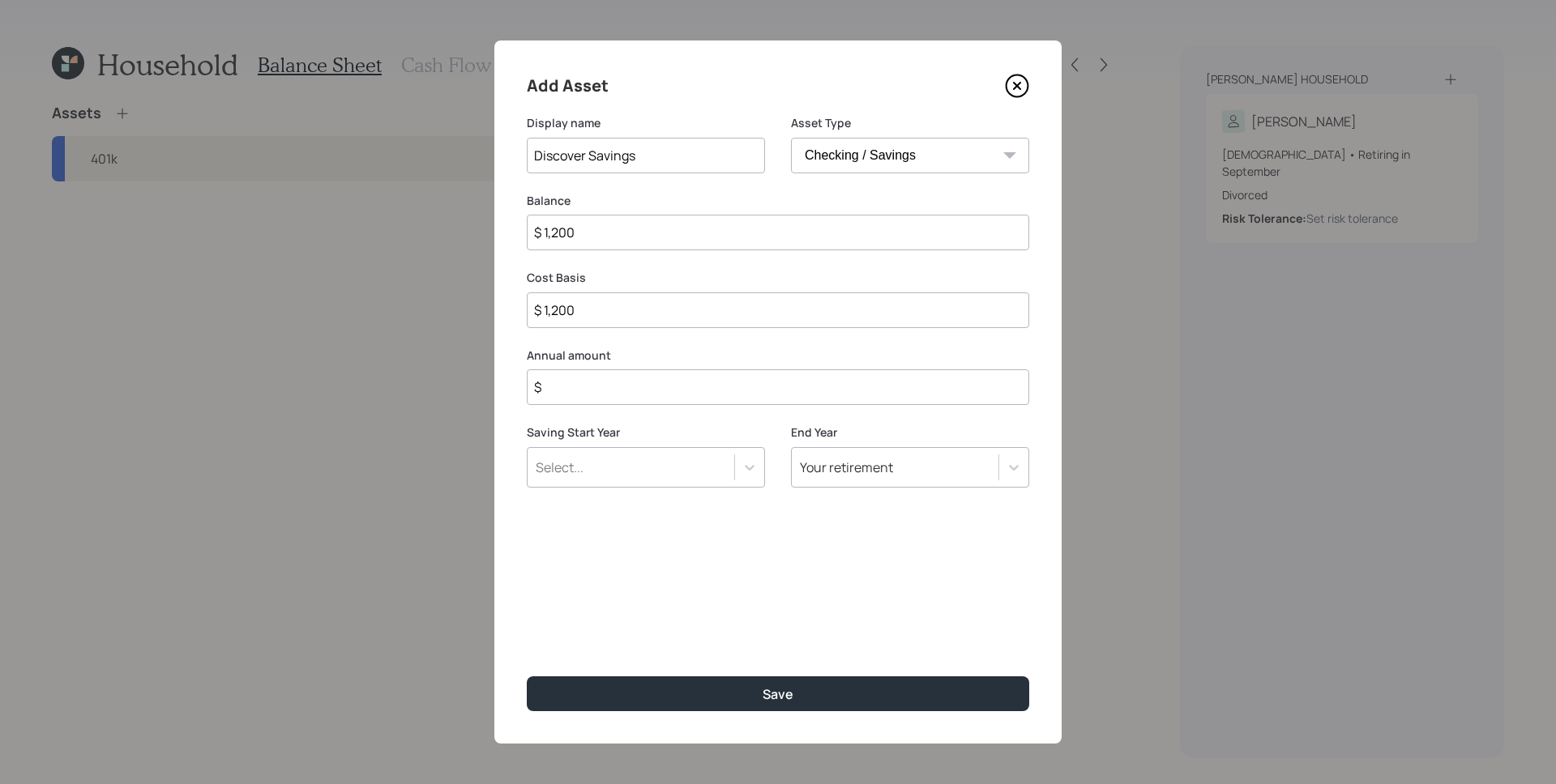
type input "$ 1,200"
type input "$ 0"
click at [527, 676] on button "Save" at bounding box center [778, 693] width 502 height 35
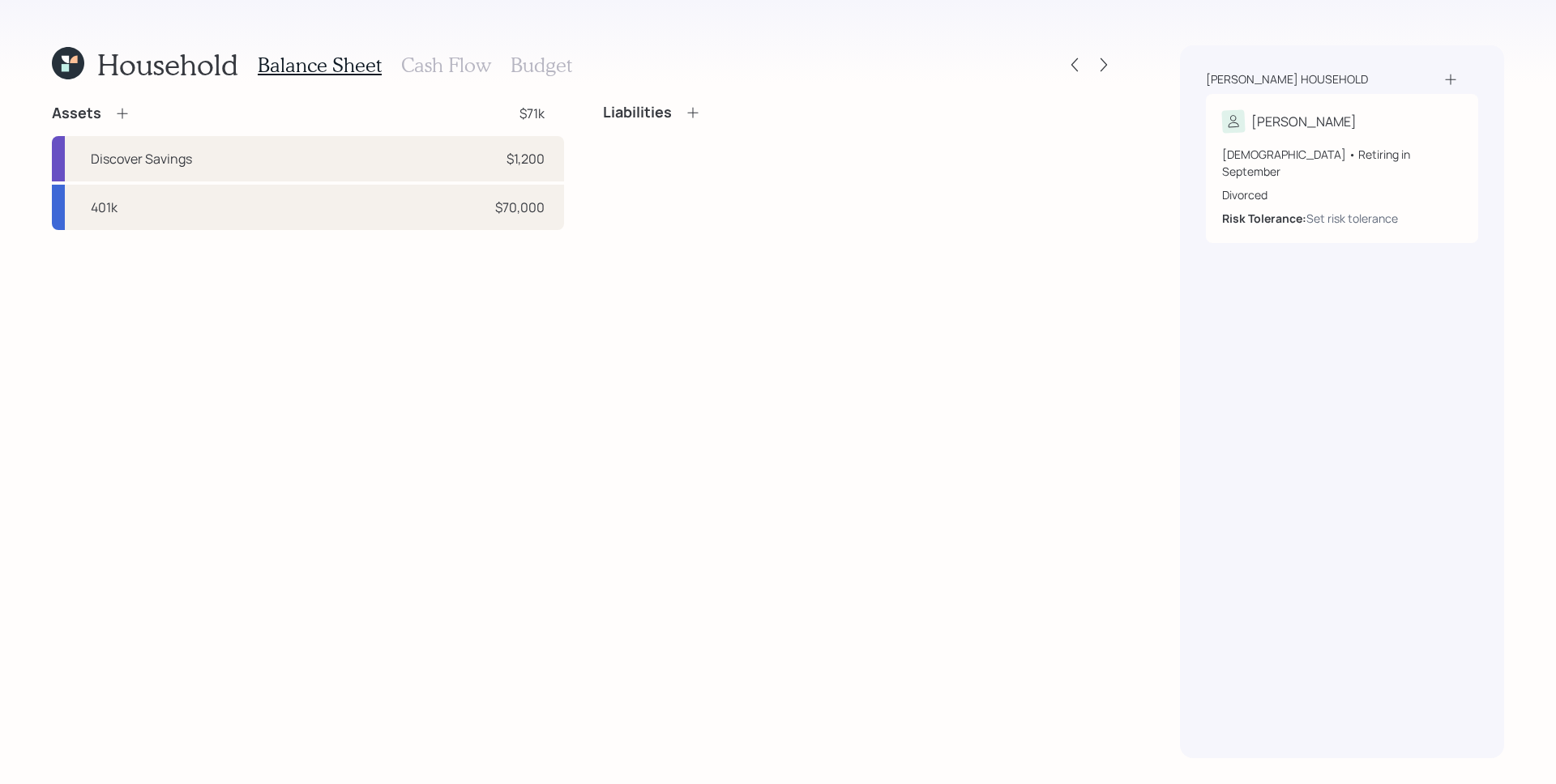
click at [118, 113] on icon at bounding box center [122, 113] width 16 height 16
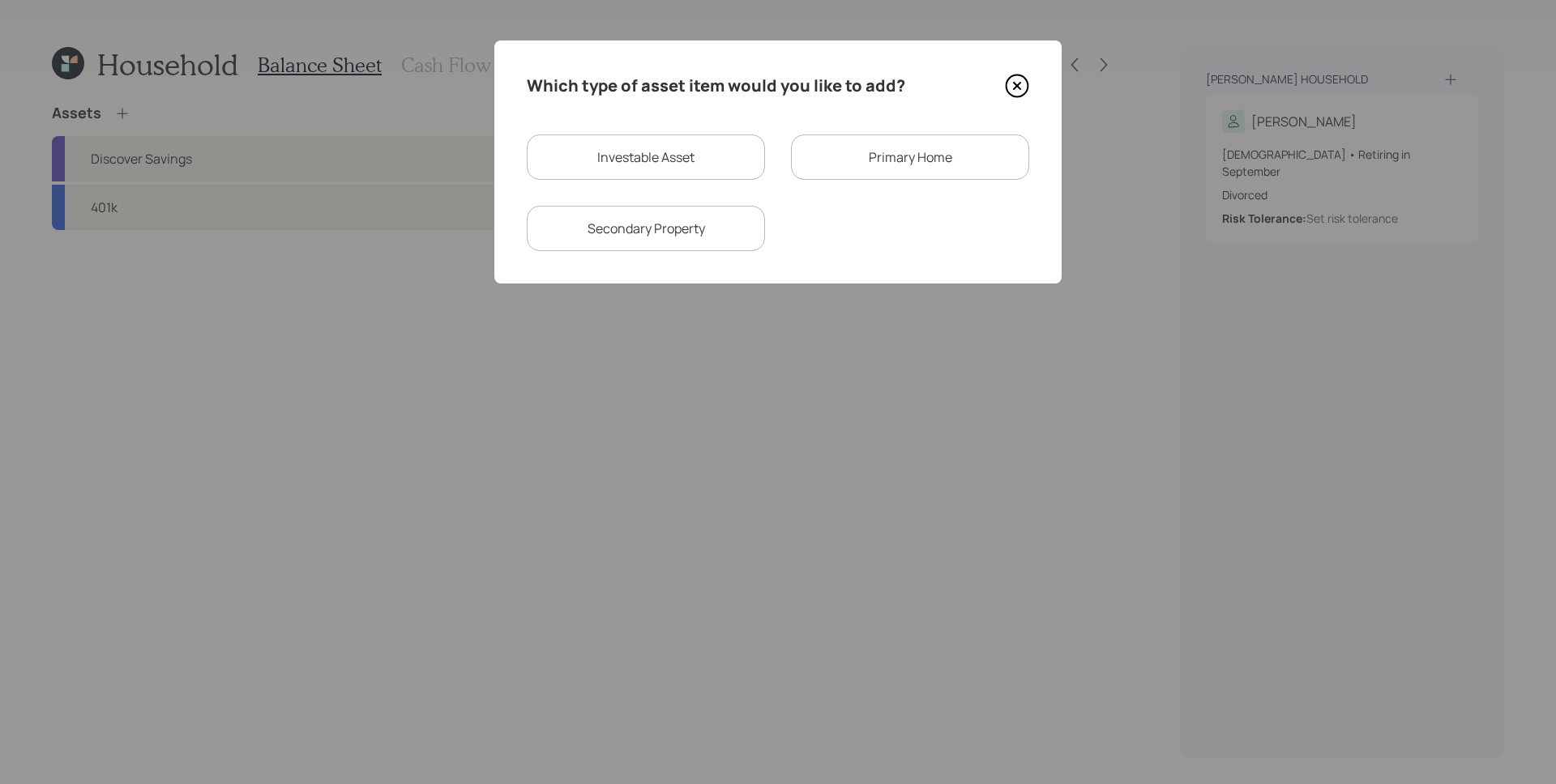
click at [599, 150] on div "Investable Asset" at bounding box center [646, 157] width 238 height 46
select select "taxable"
select select "balanced"
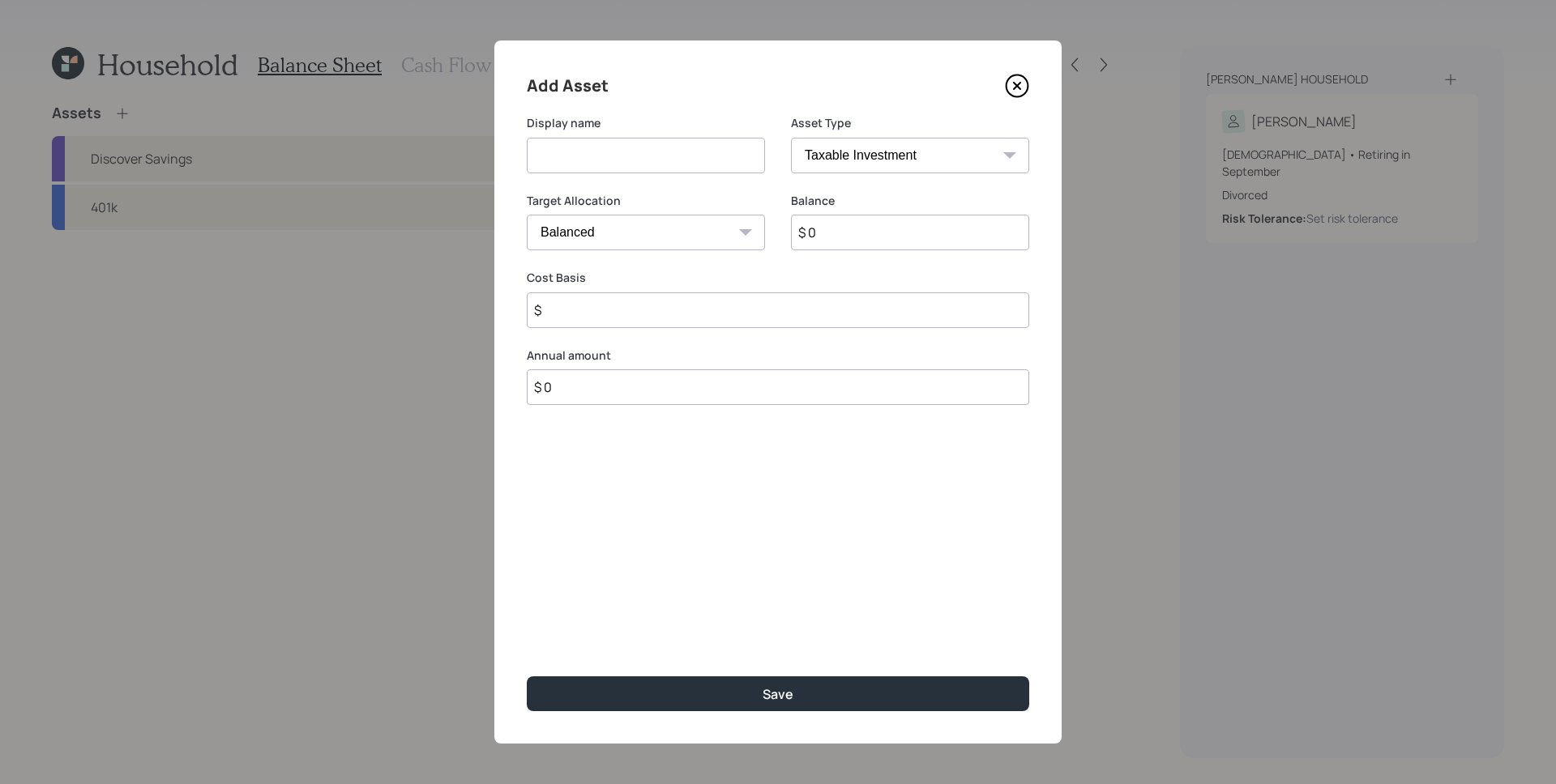
click at [598, 154] on input at bounding box center [646, 155] width 238 height 35
type input "Discover CD"
click at [722, 229] on select "Cash Conservative Balanced Aggressive" at bounding box center [646, 232] width 238 height 35
select select "uninvested"
click at [527, 214] on select "Cash Conservative Balanced Aggressive" at bounding box center [646, 232] width 238 height 35
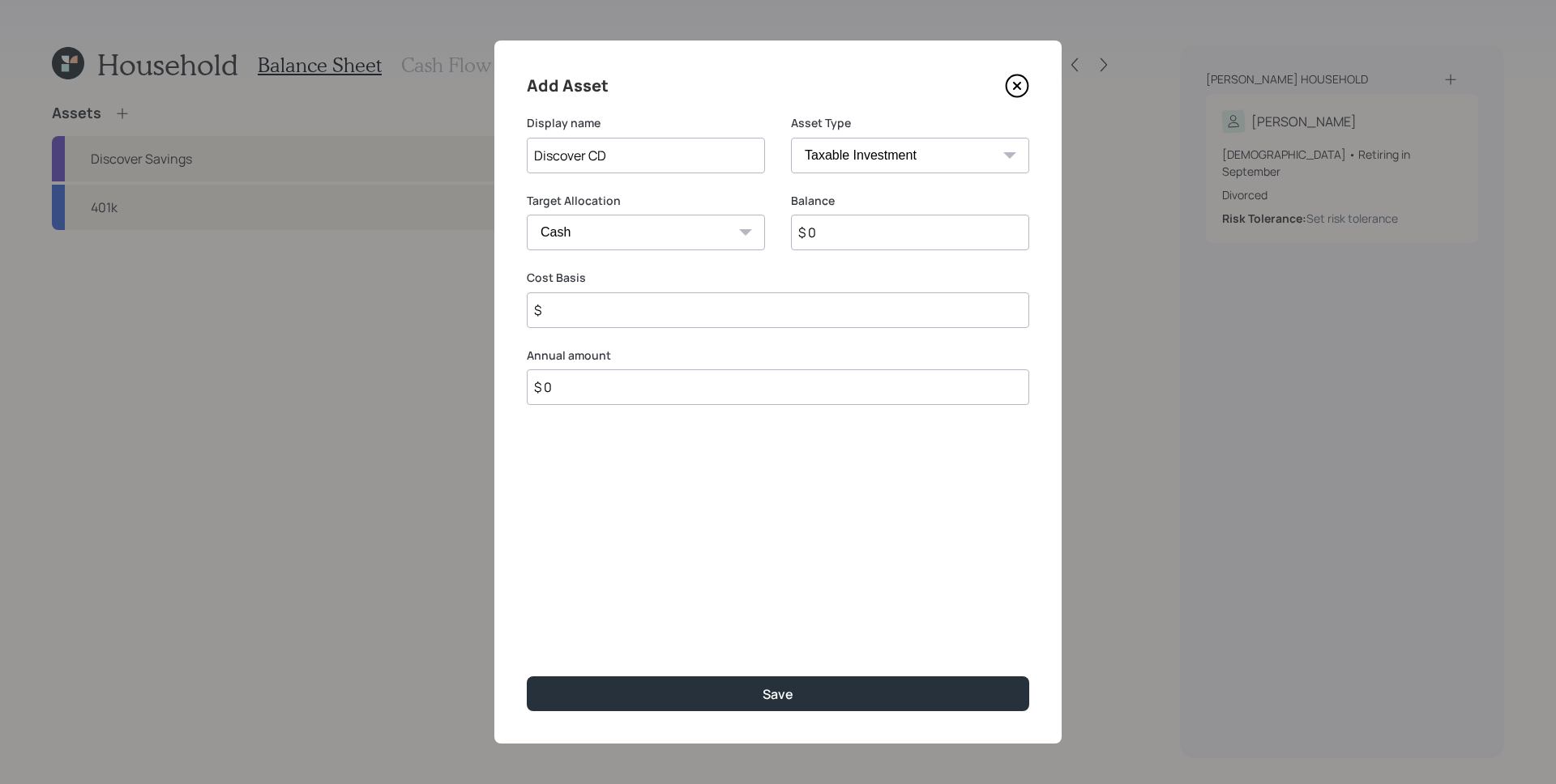
click at [903, 235] on input "$ 0" at bounding box center [910, 232] width 238 height 35
type input "$ 1"
type input "$ 10"
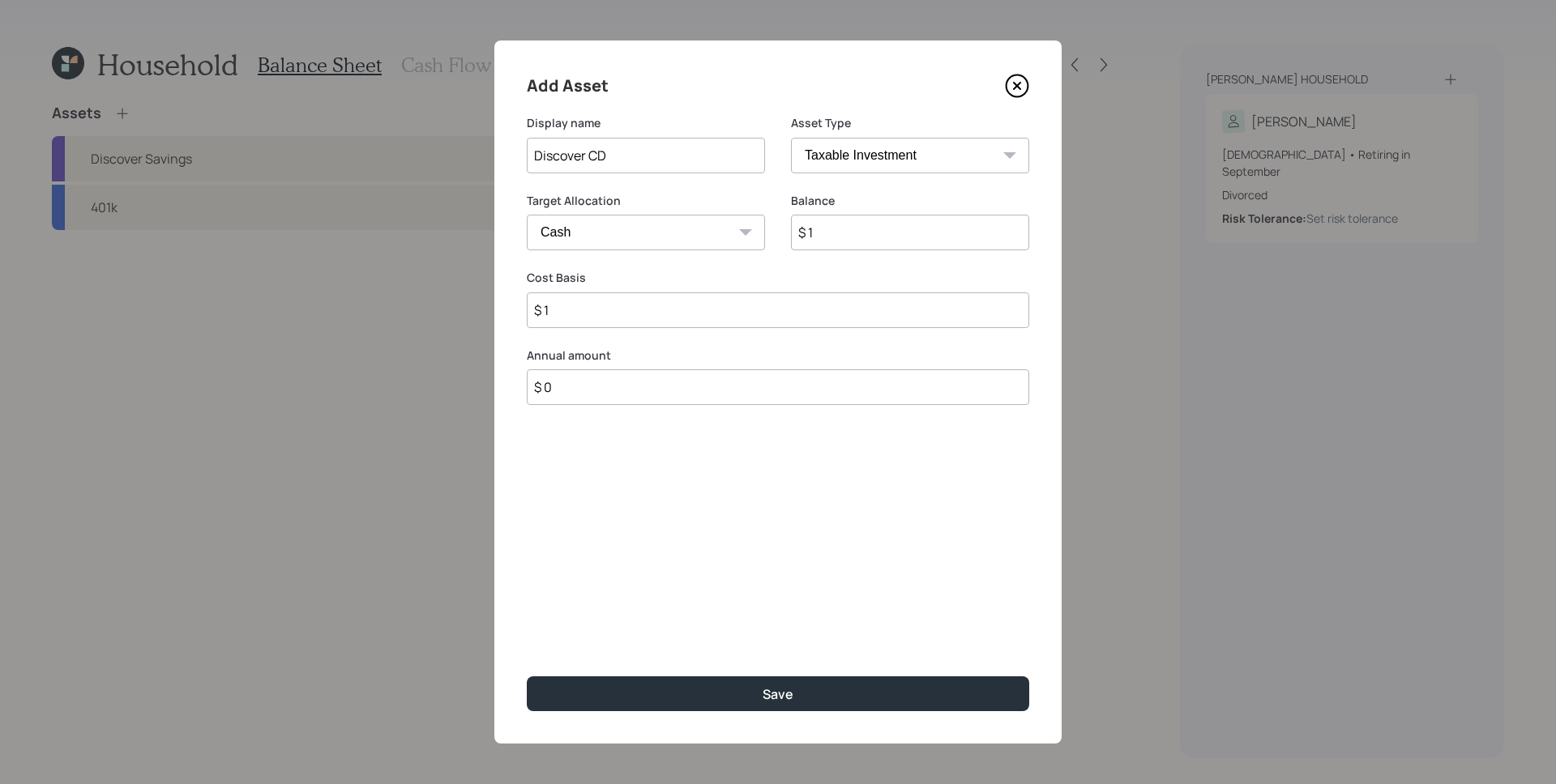
type input "$ 10"
type input "$ 100"
type input "$ 1,000"
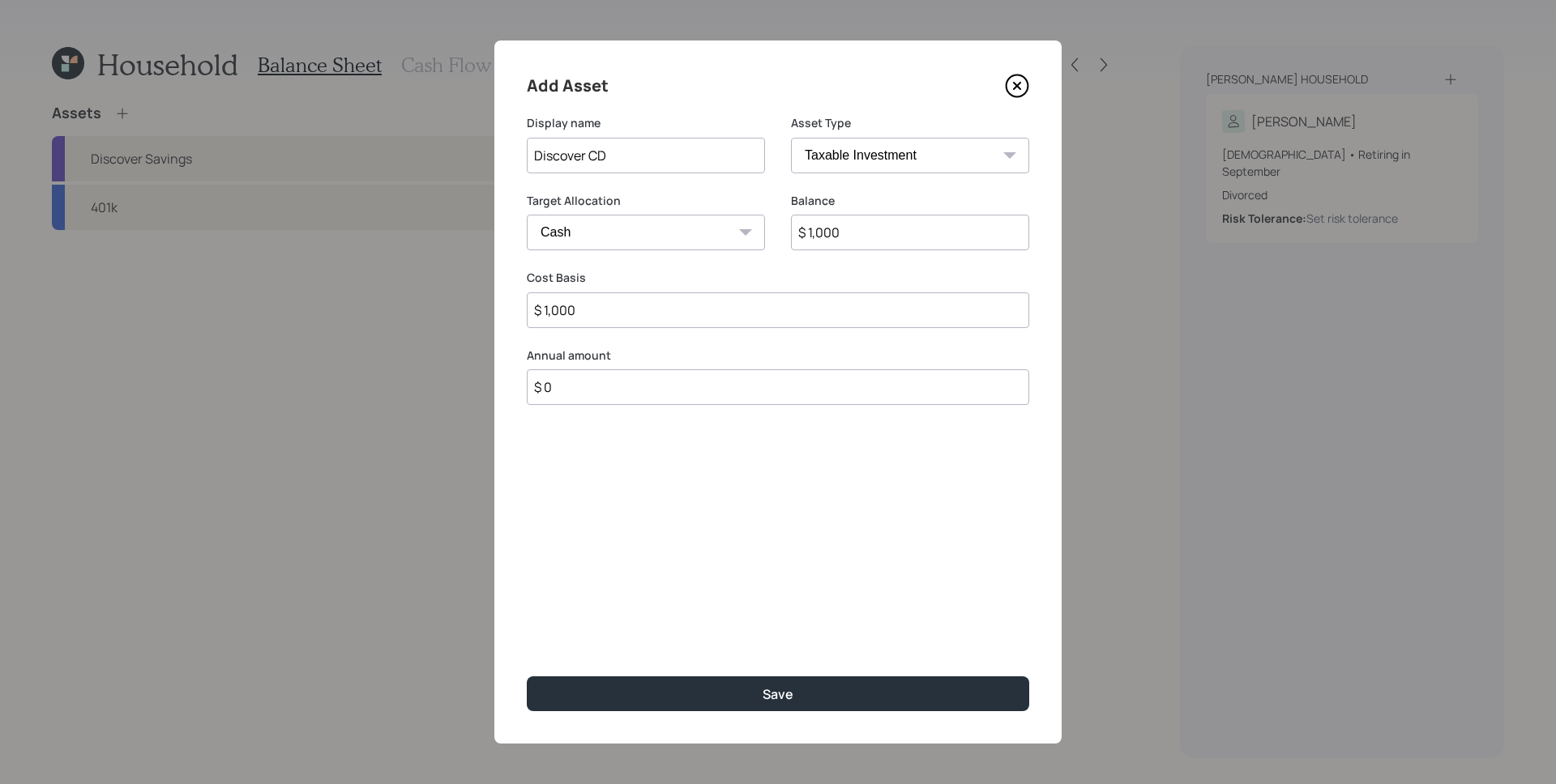
type input "$ 10,000"
click at [527, 676] on button "Save" at bounding box center [778, 693] width 502 height 35
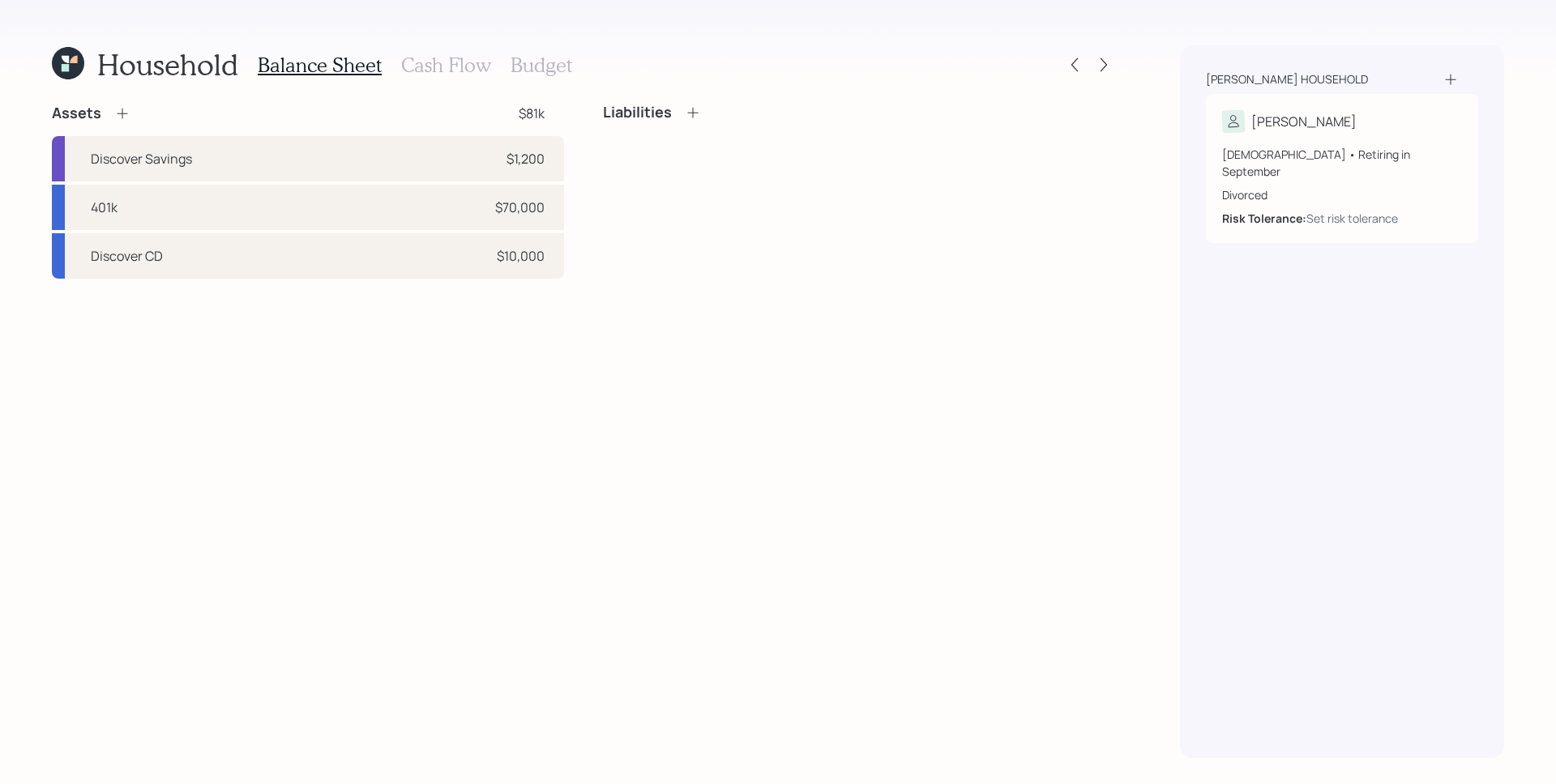
click at [127, 112] on icon at bounding box center [122, 113] width 16 height 16
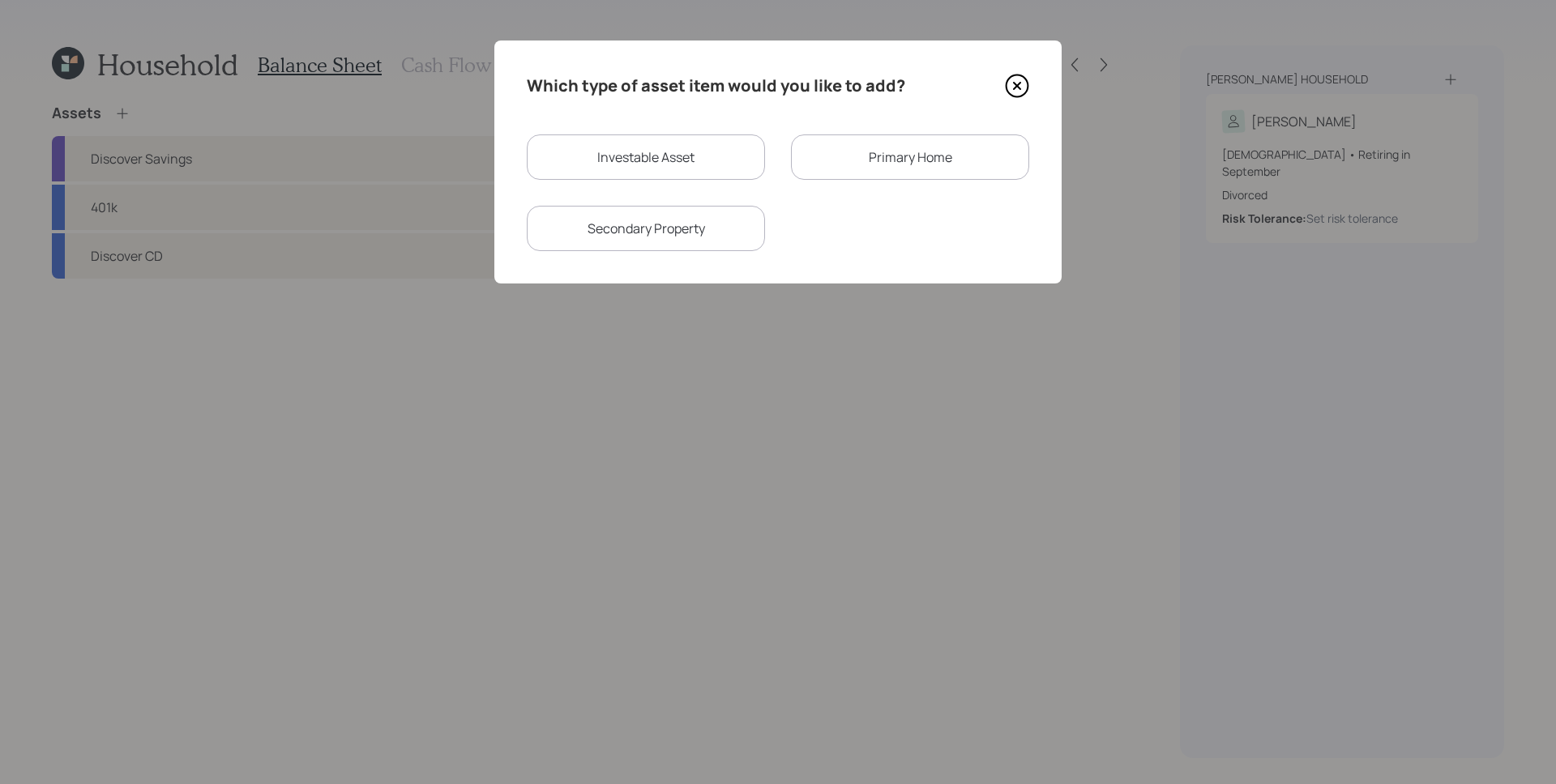
click at [904, 152] on div "Primary Home" at bounding box center [910, 157] width 238 height 46
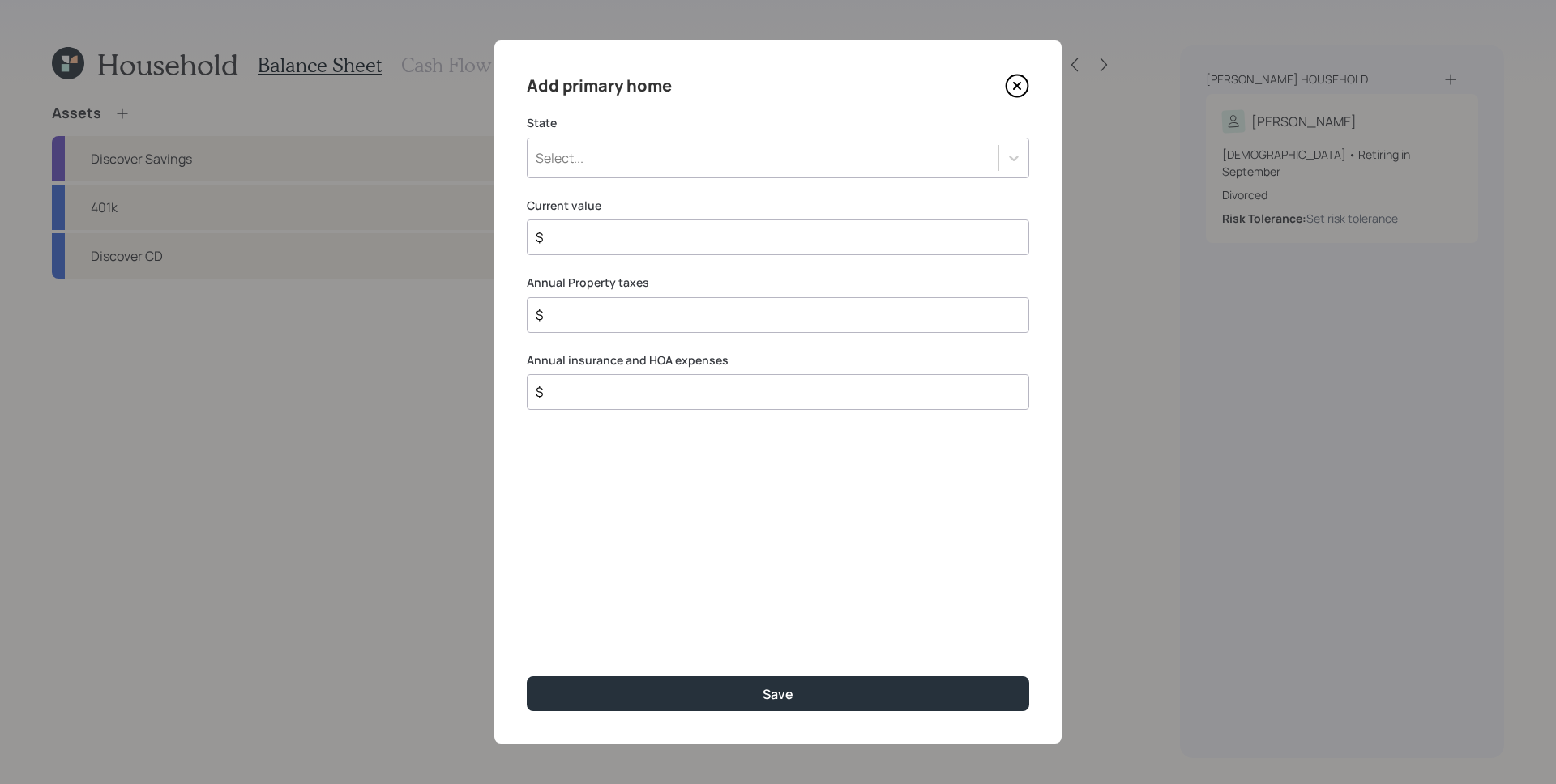
click at [677, 162] on div "Select..." at bounding box center [763, 158] width 471 height 28
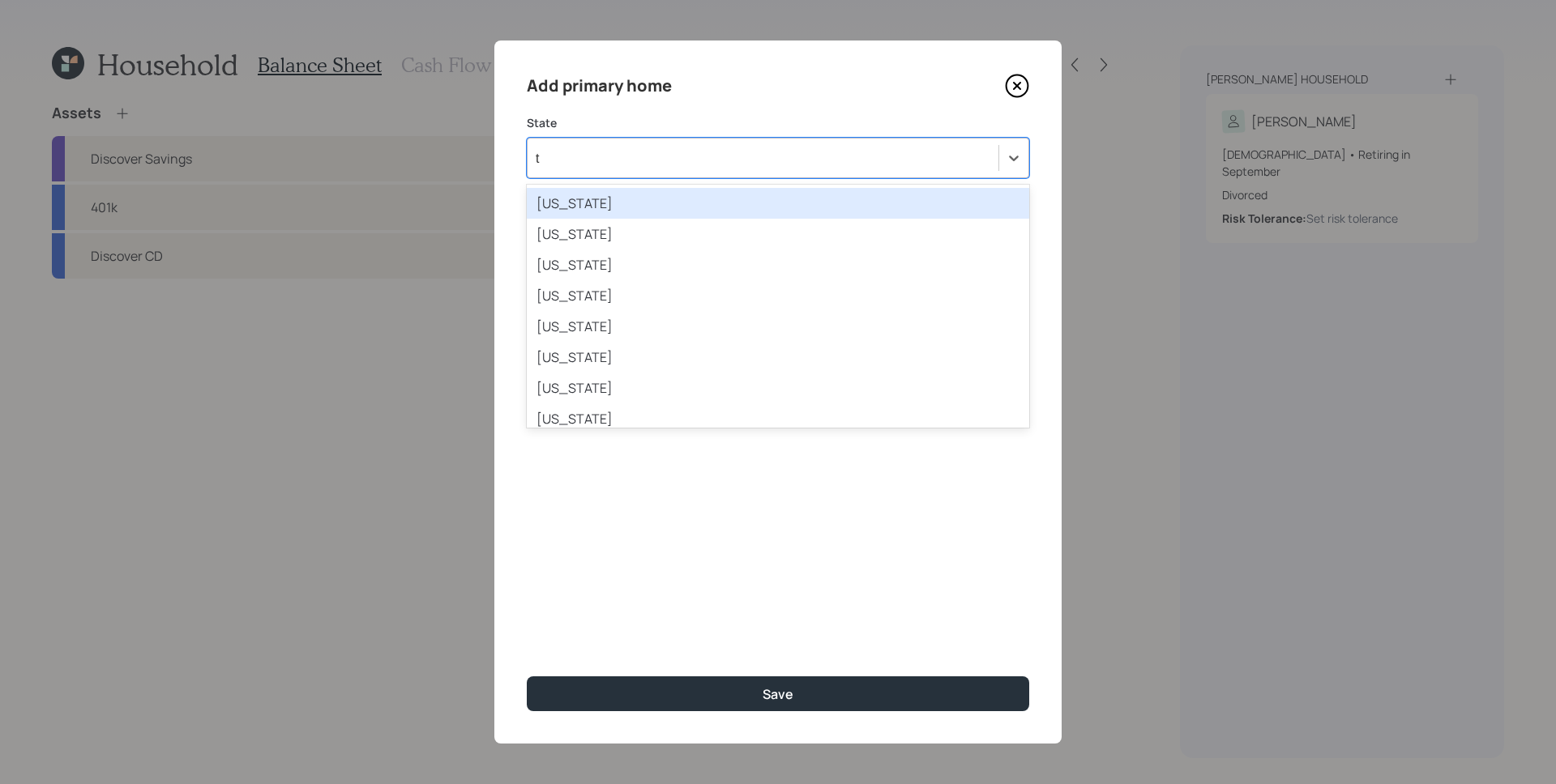
type input "te"
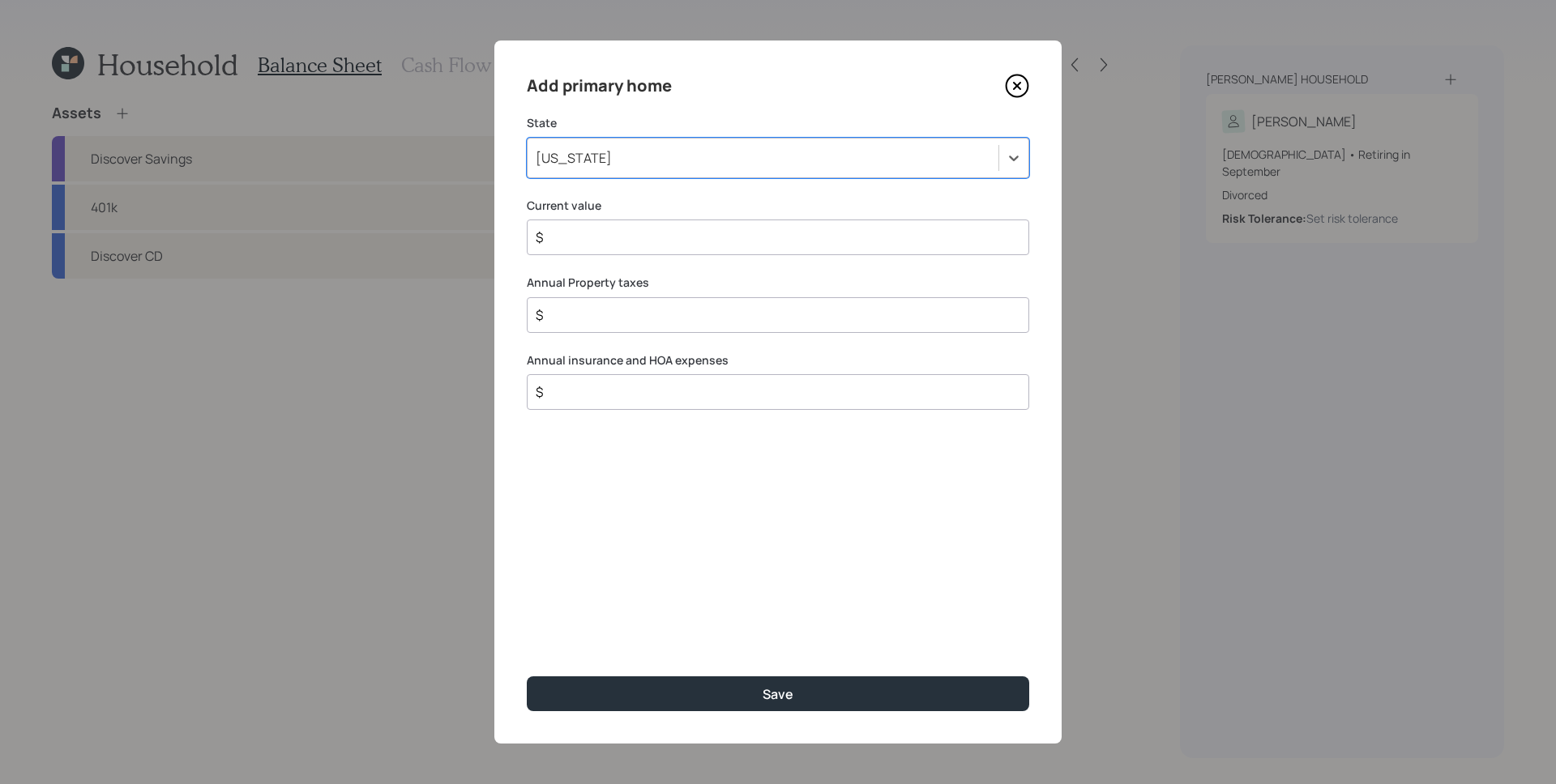
click at [725, 224] on div "$" at bounding box center [778, 237] width 502 height 35
click at [724, 235] on input "$" at bounding box center [771, 237] width 474 height 19
type input "$ 0"
click at [527, 676] on button "Save" at bounding box center [778, 693] width 502 height 35
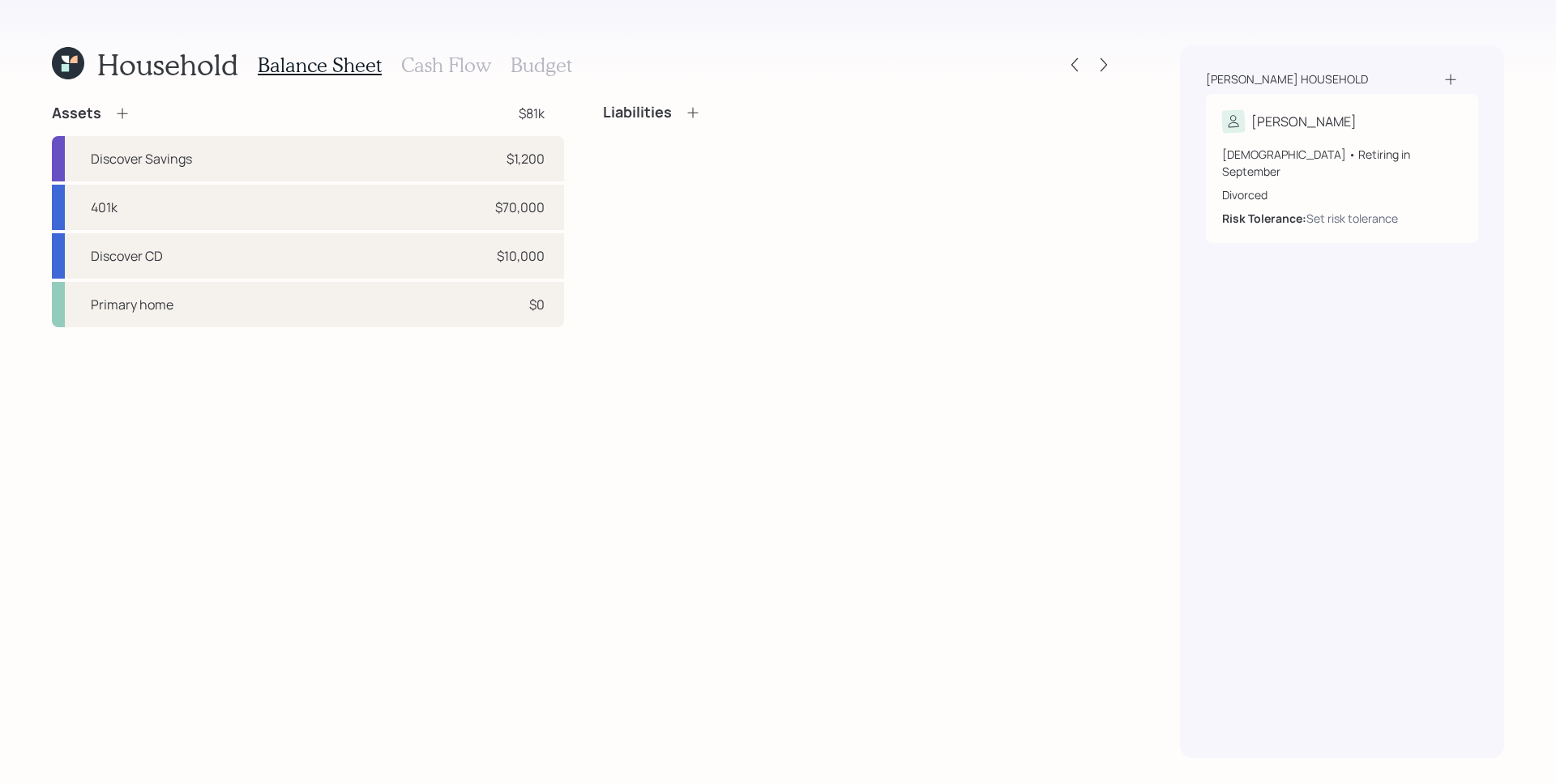
click at [680, 111] on div "Liabilities" at bounding box center [652, 112] width 98 height 18
click at [695, 109] on icon at bounding box center [692, 112] width 16 height 16
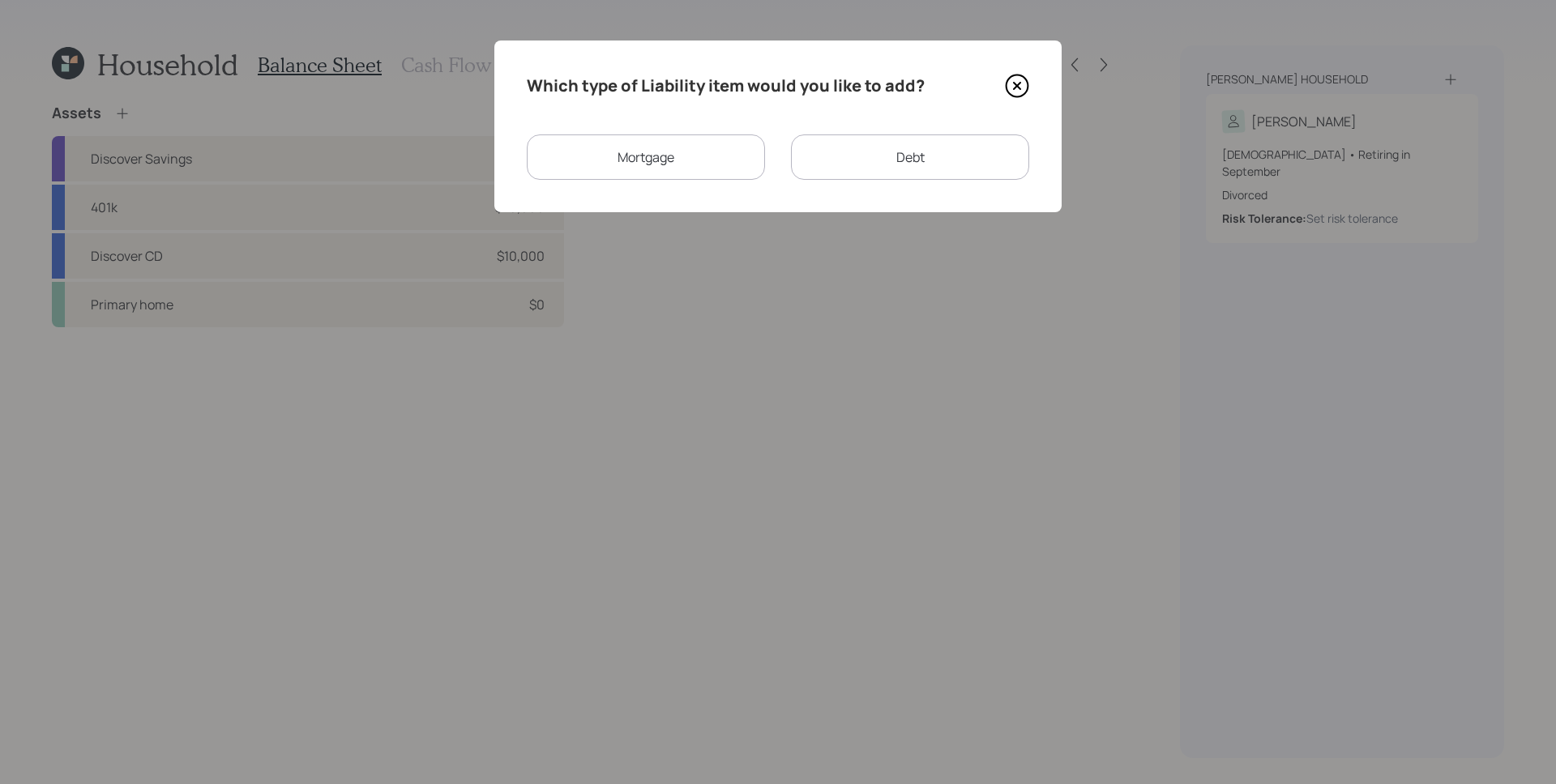
click at [719, 163] on div "Mortgage" at bounding box center [646, 157] width 238 height 46
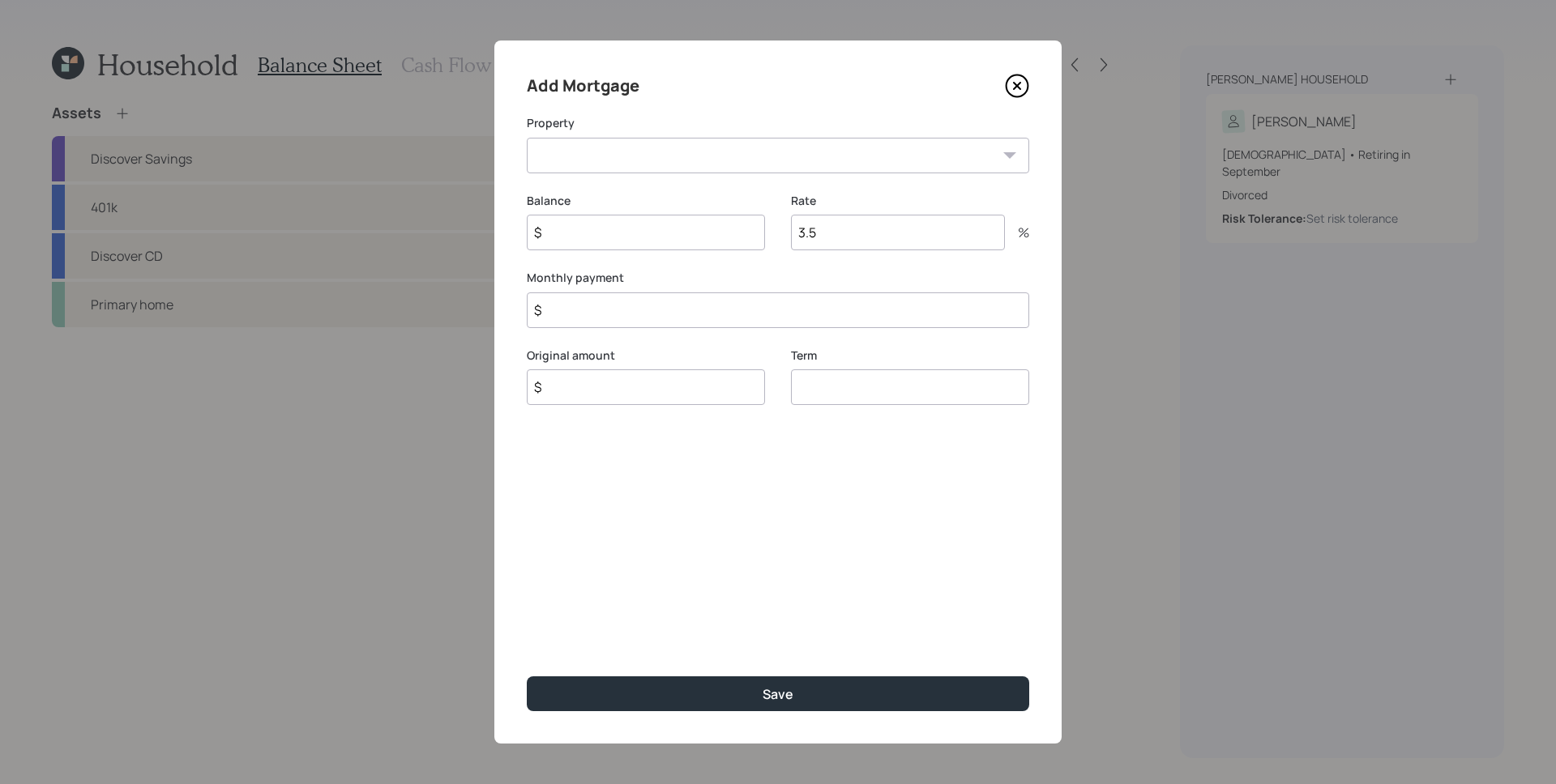
click at [657, 155] on select "TX Primary home" at bounding box center [778, 155] width 502 height 35
select select "9bcafa5e-0c05-4046-b103-ae237cd8392d"
click at [527, 138] on select "TX Primary home" at bounding box center [778, 155] width 502 height 35
click at [656, 235] on input "$" at bounding box center [646, 232] width 238 height 35
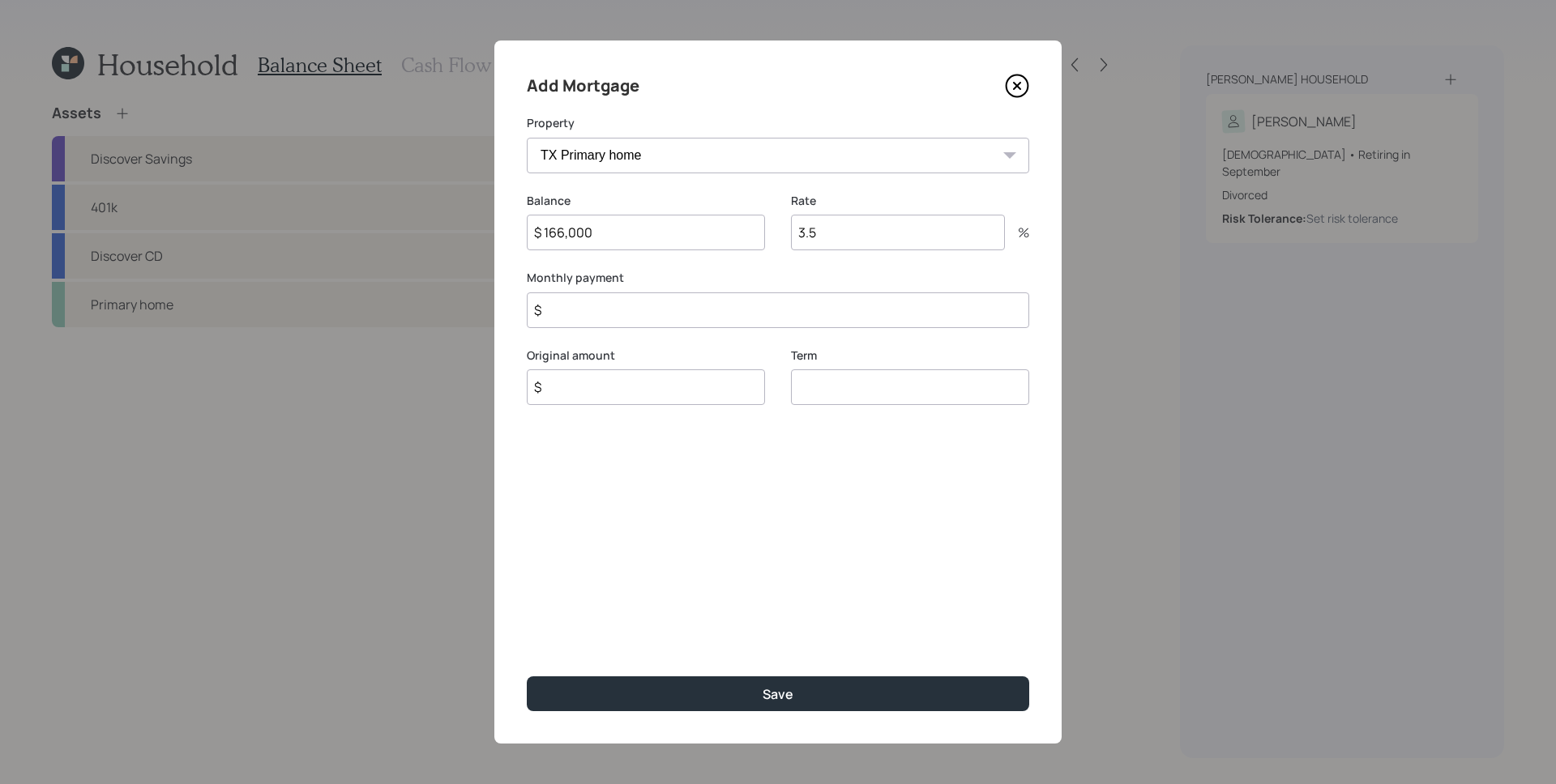
type input "$ 166,000"
click at [815, 311] on input "$" at bounding box center [778, 310] width 502 height 35
type input "$ 1,091"
click at [909, 235] on input "3.5" at bounding box center [897, 232] width 214 height 35
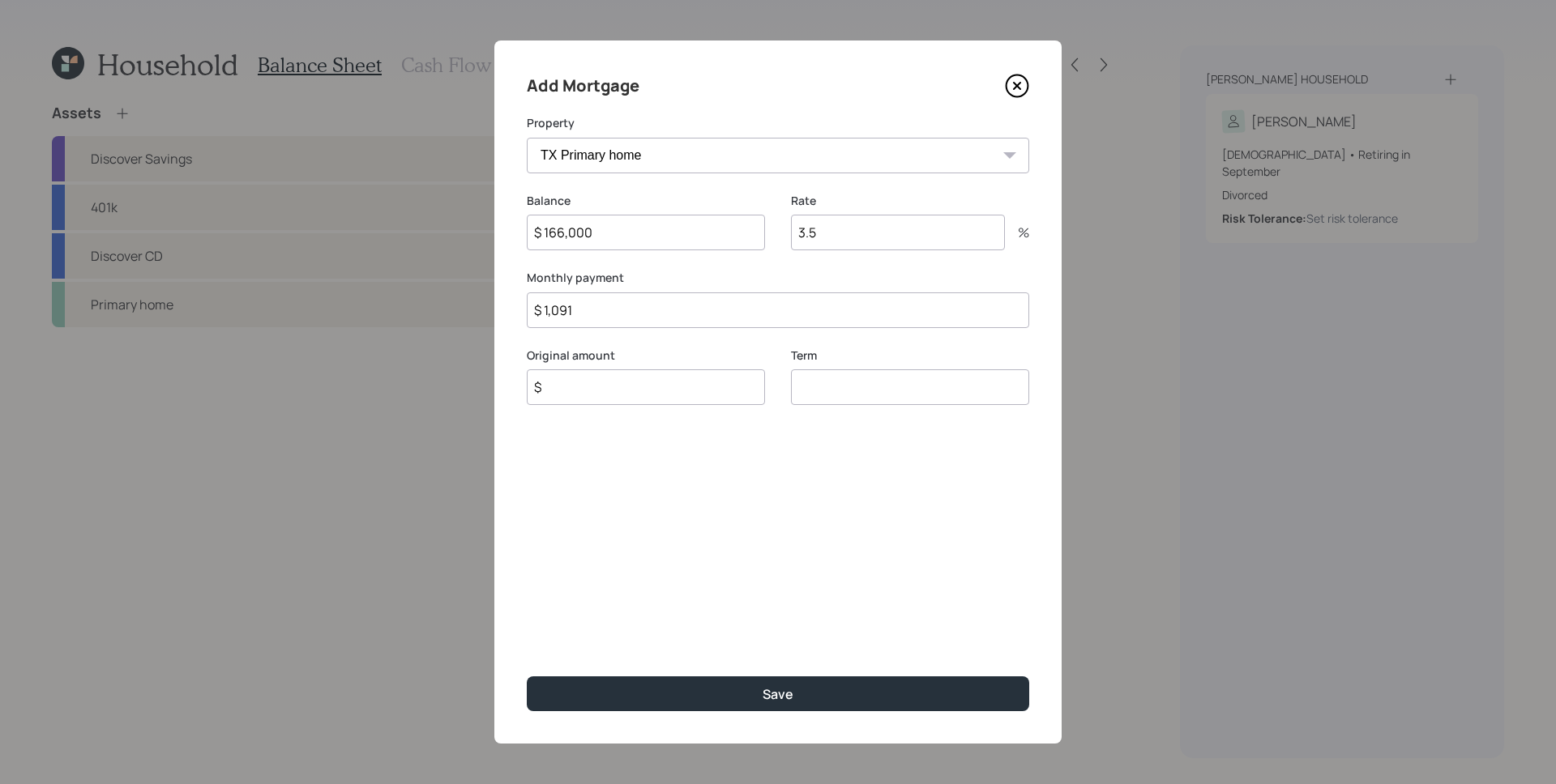
click at [909, 235] on input "3.5" at bounding box center [897, 232] width 214 height 35
type input "3"
type input "$ 166,000"
type input "30"
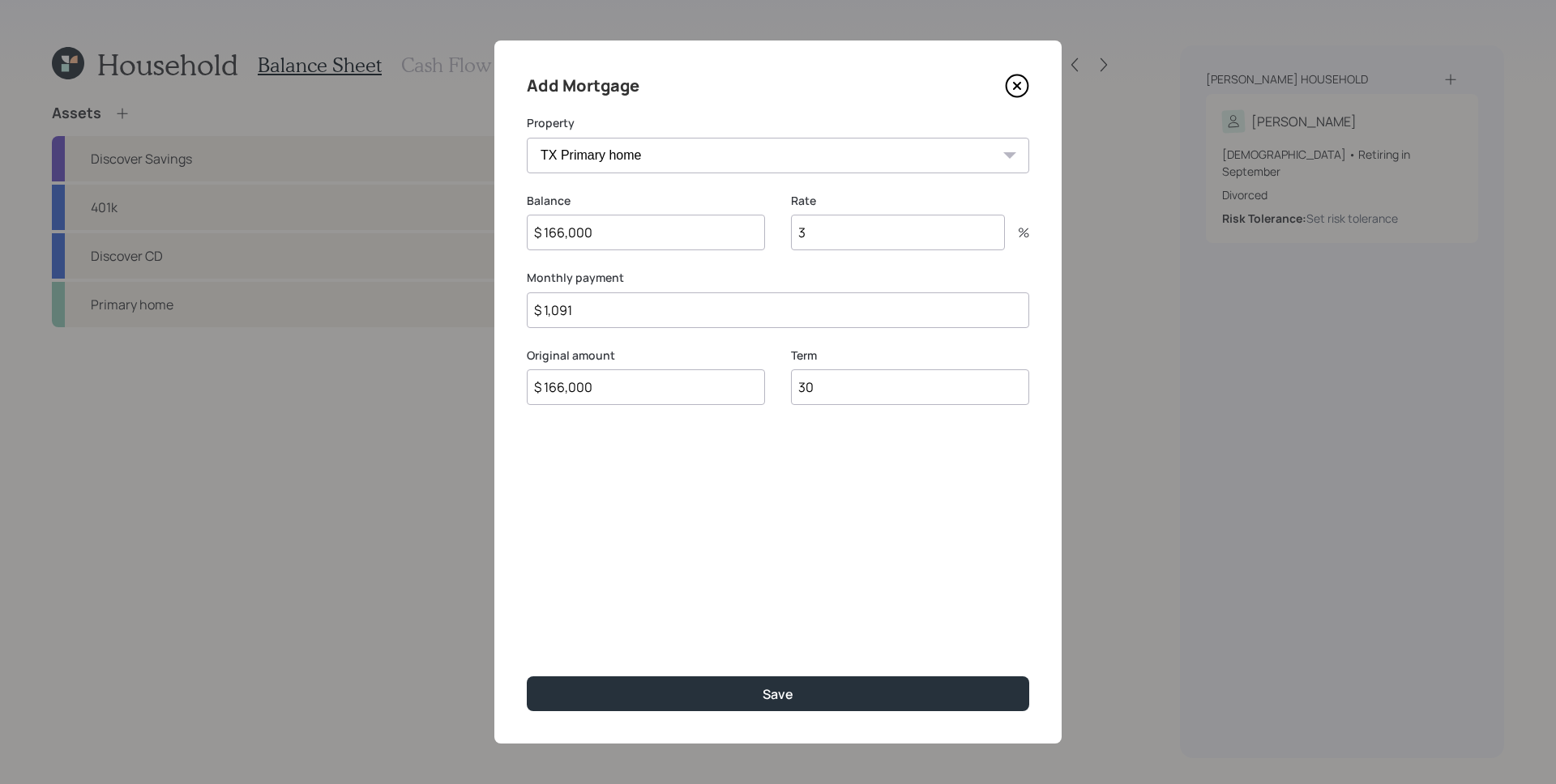
click at [527, 676] on button "Save" at bounding box center [778, 693] width 502 height 35
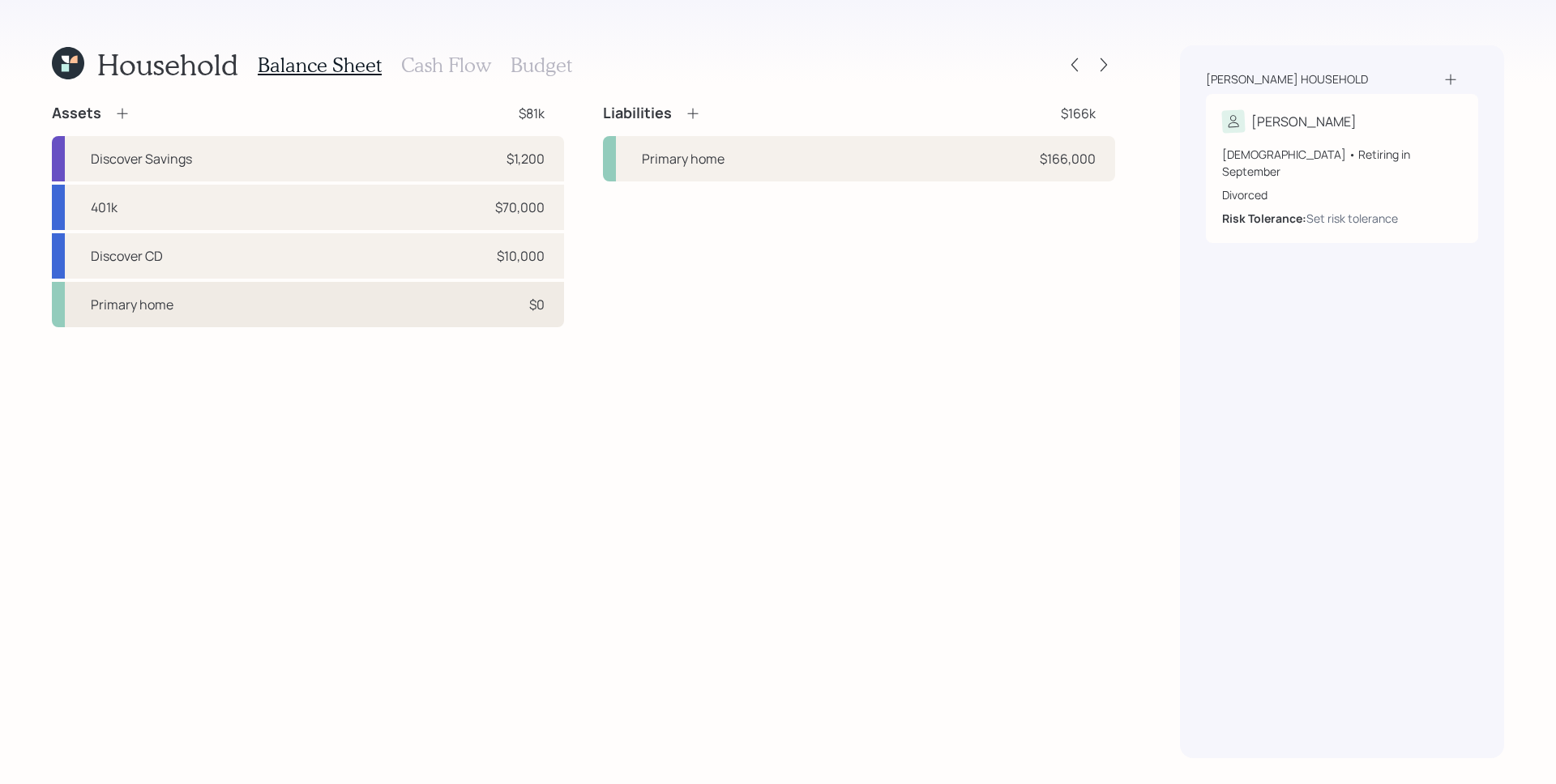
click at [539, 301] on div "$0" at bounding box center [537, 304] width 15 height 19
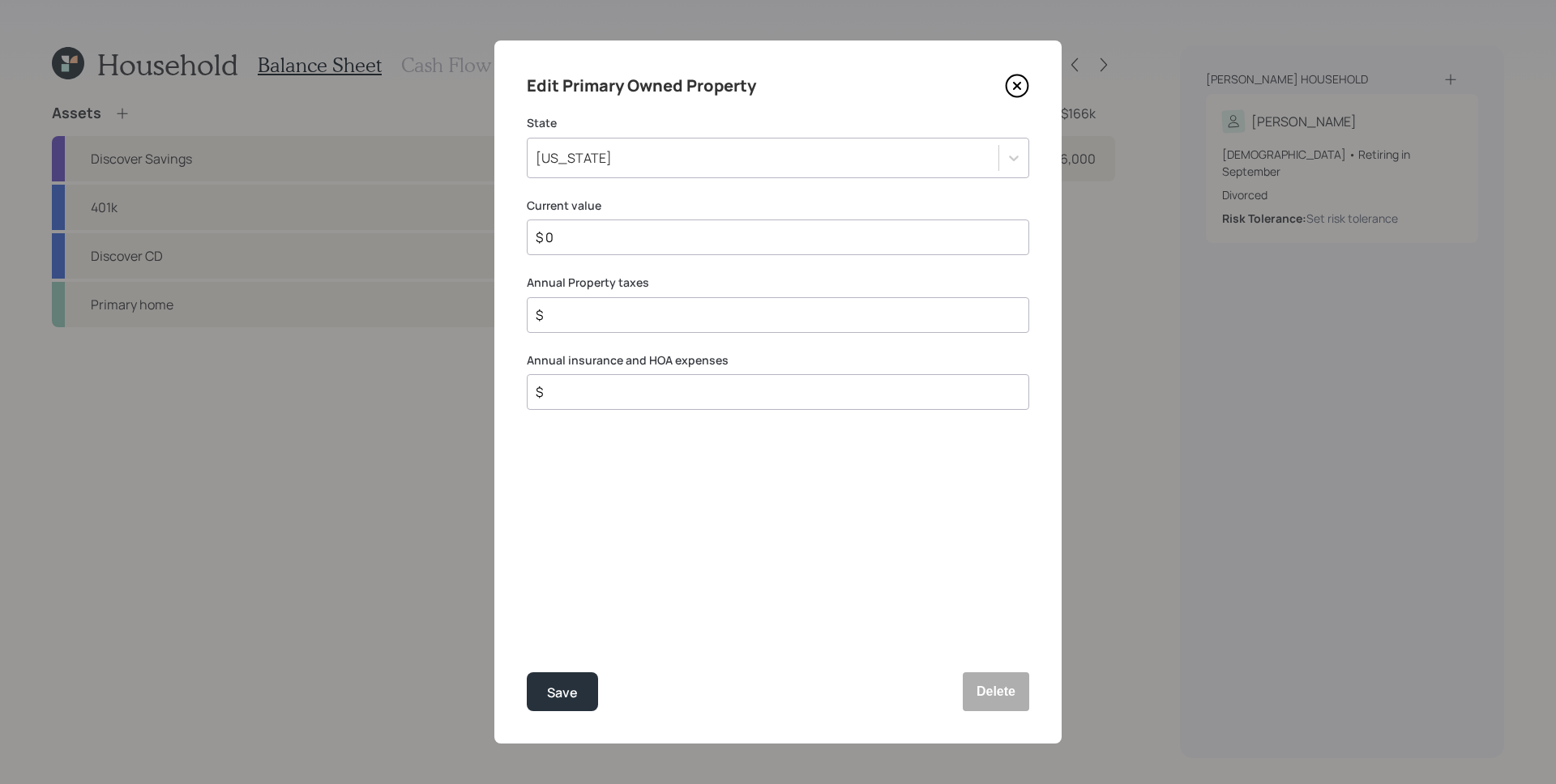
click at [617, 244] on input "$ 0" at bounding box center [771, 237] width 474 height 19
type input "$ 21,500"
click at [527, 673] on button "Save" at bounding box center [562, 692] width 71 height 39
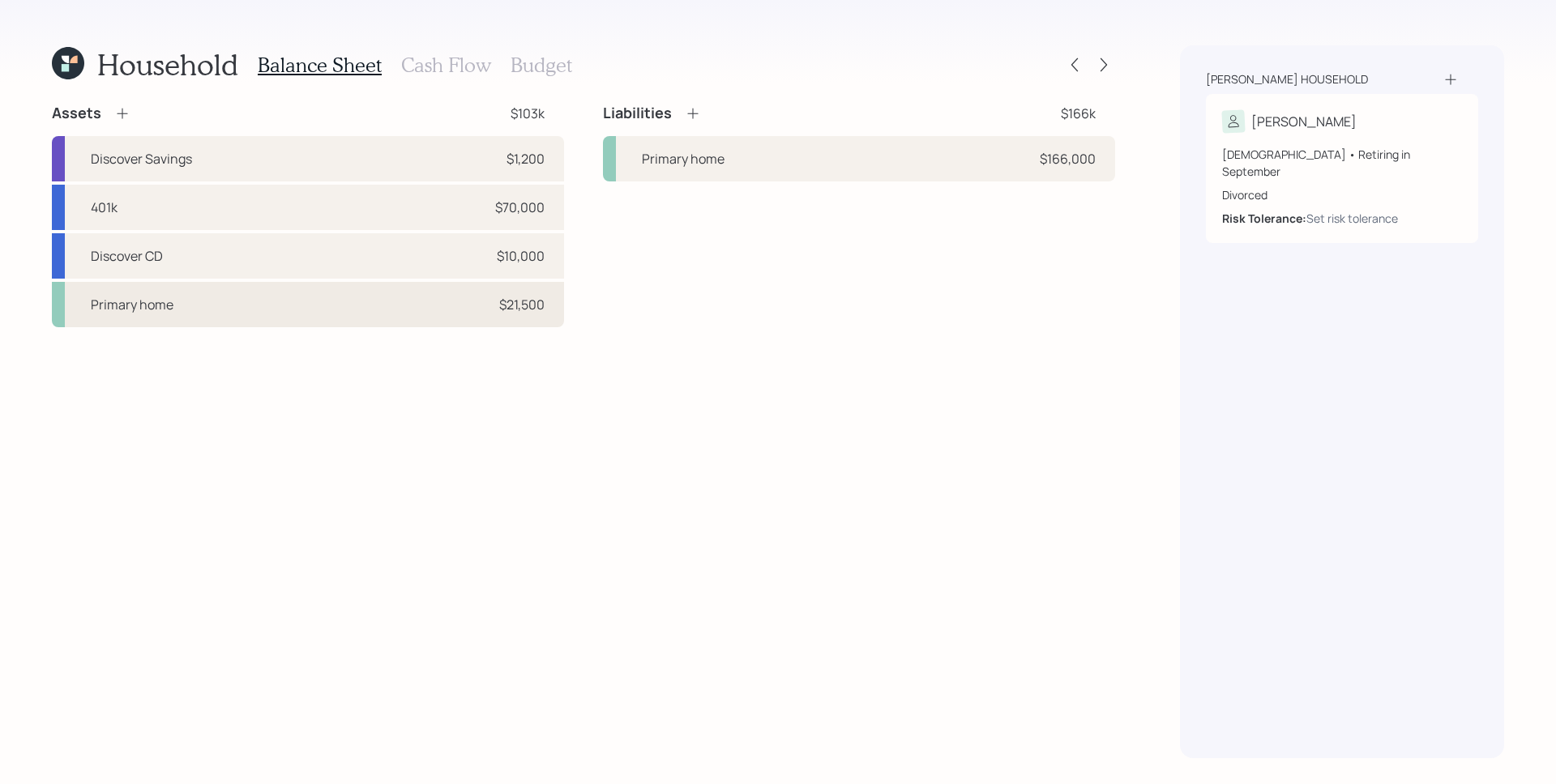
click at [539, 288] on div "Primary home $21,500" at bounding box center [307, 305] width 512 height 46
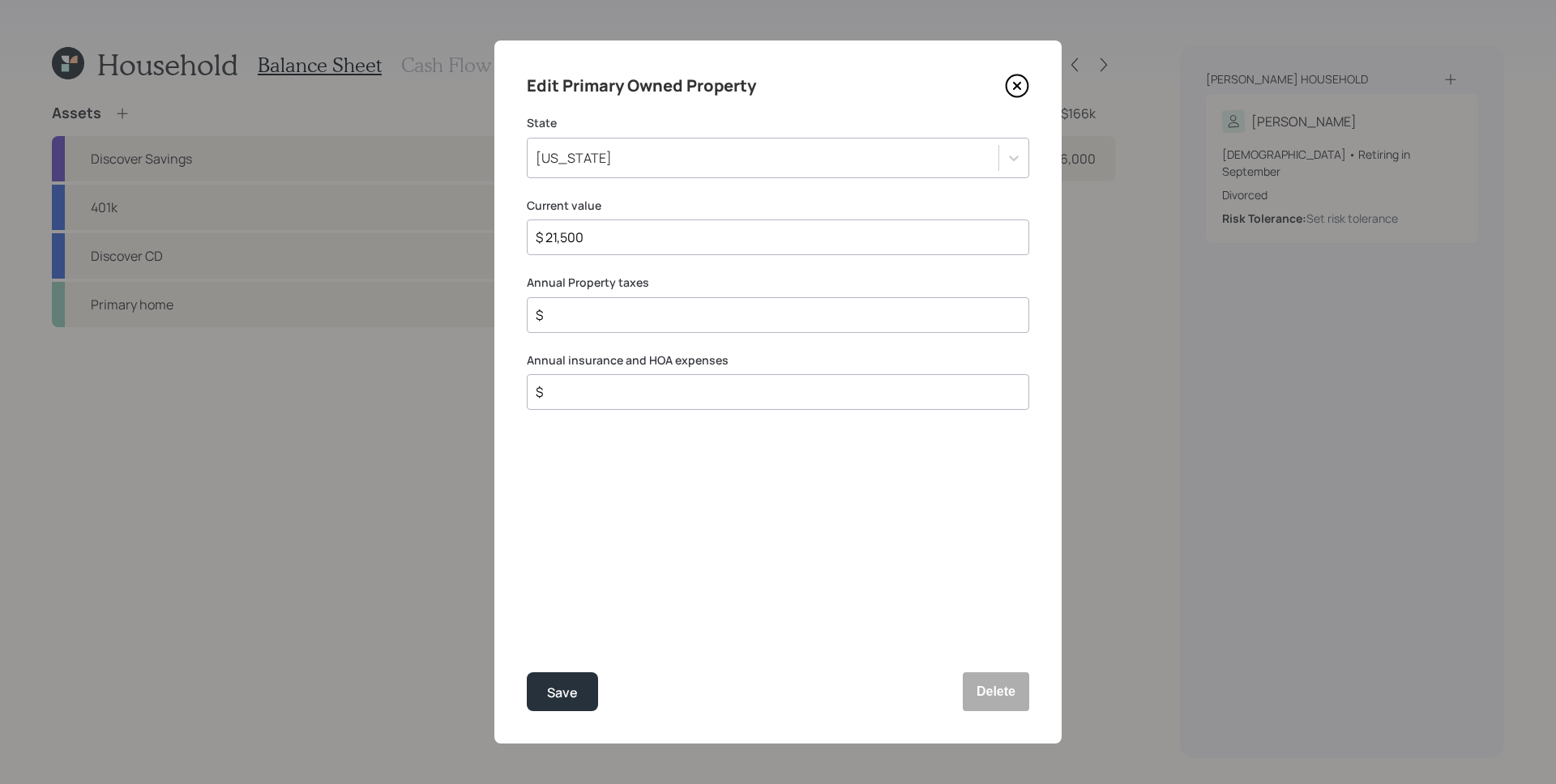
click at [611, 235] on input "$ 21,500" at bounding box center [771, 237] width 474 height 19
type input "$ 215,000"
click at [527, 673] on button "Save" at bounding box center [562, 692] width 71 height 39
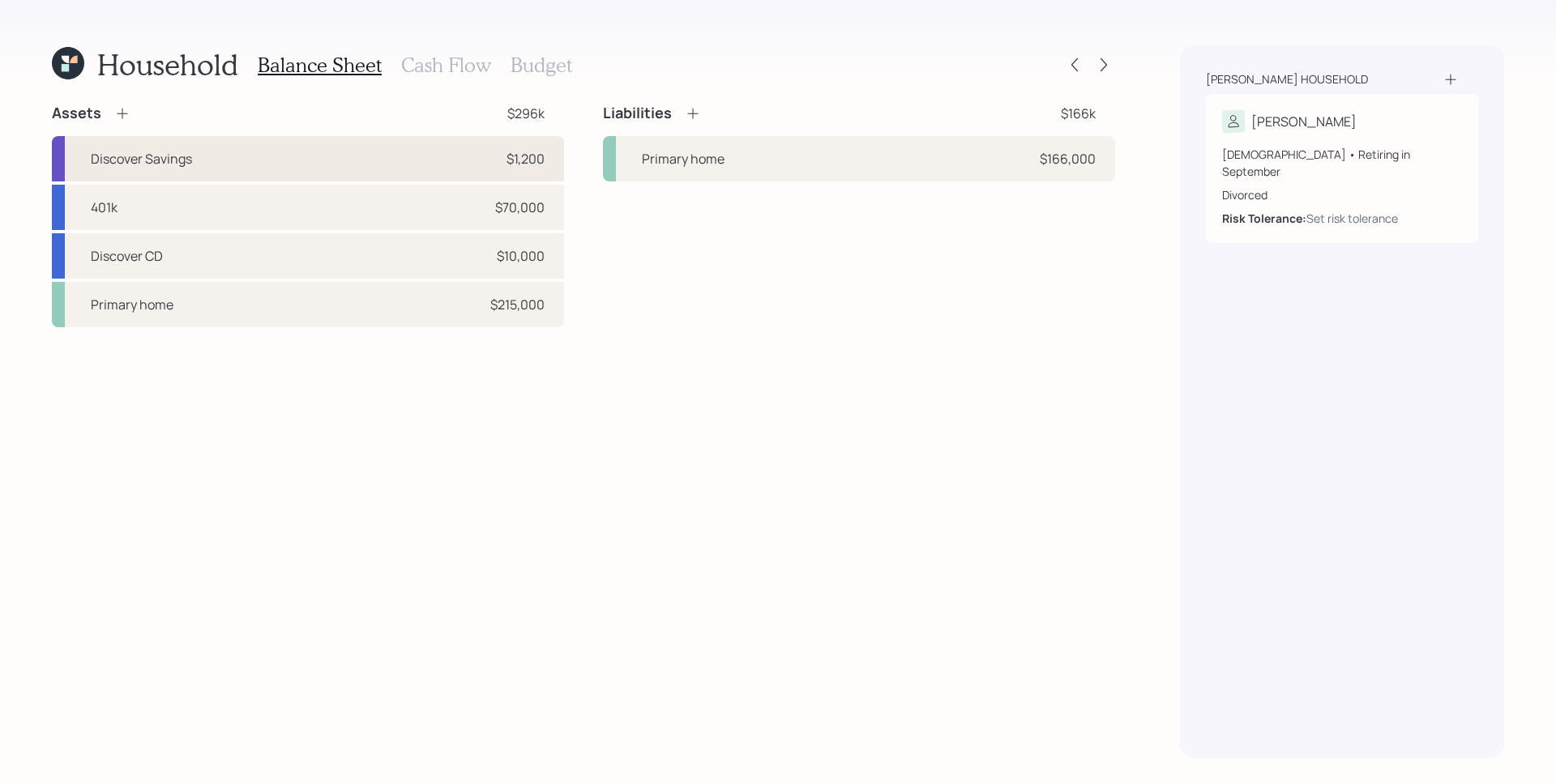
click at [380, 154] on div "Discover Savings $1,200" at bounding box center [307, 159] width 512 height 46
select select "cash"
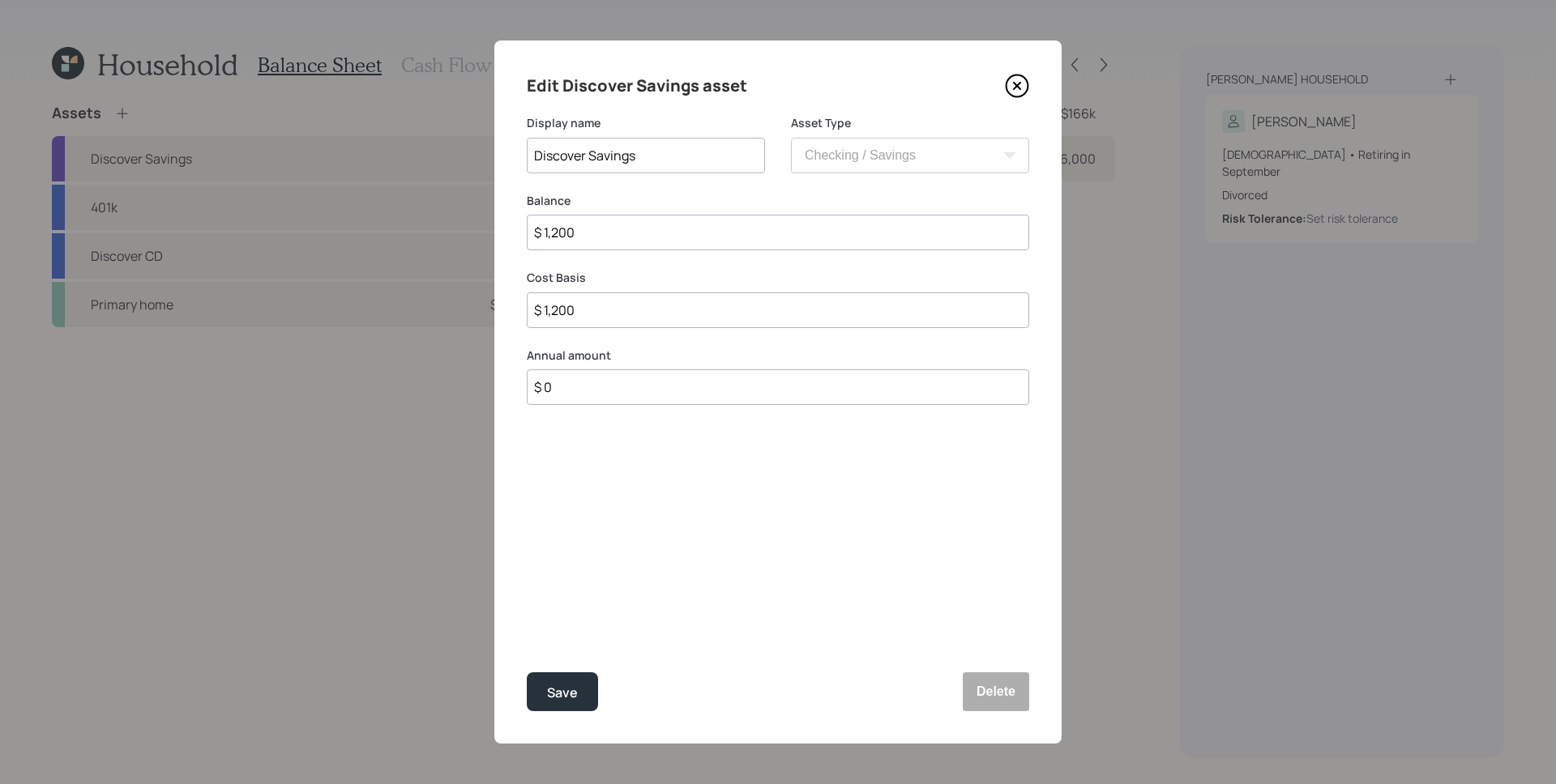
drag, startPoint x: 621, startPoint y: 231, endPoint x: 549, endPoint y: 231, distance: 72.0
click at [549, 231] on input "$ 1,200" at bounding box center [778, 232] width 502 height 35
type input "$ 14"
type input "$ 140"
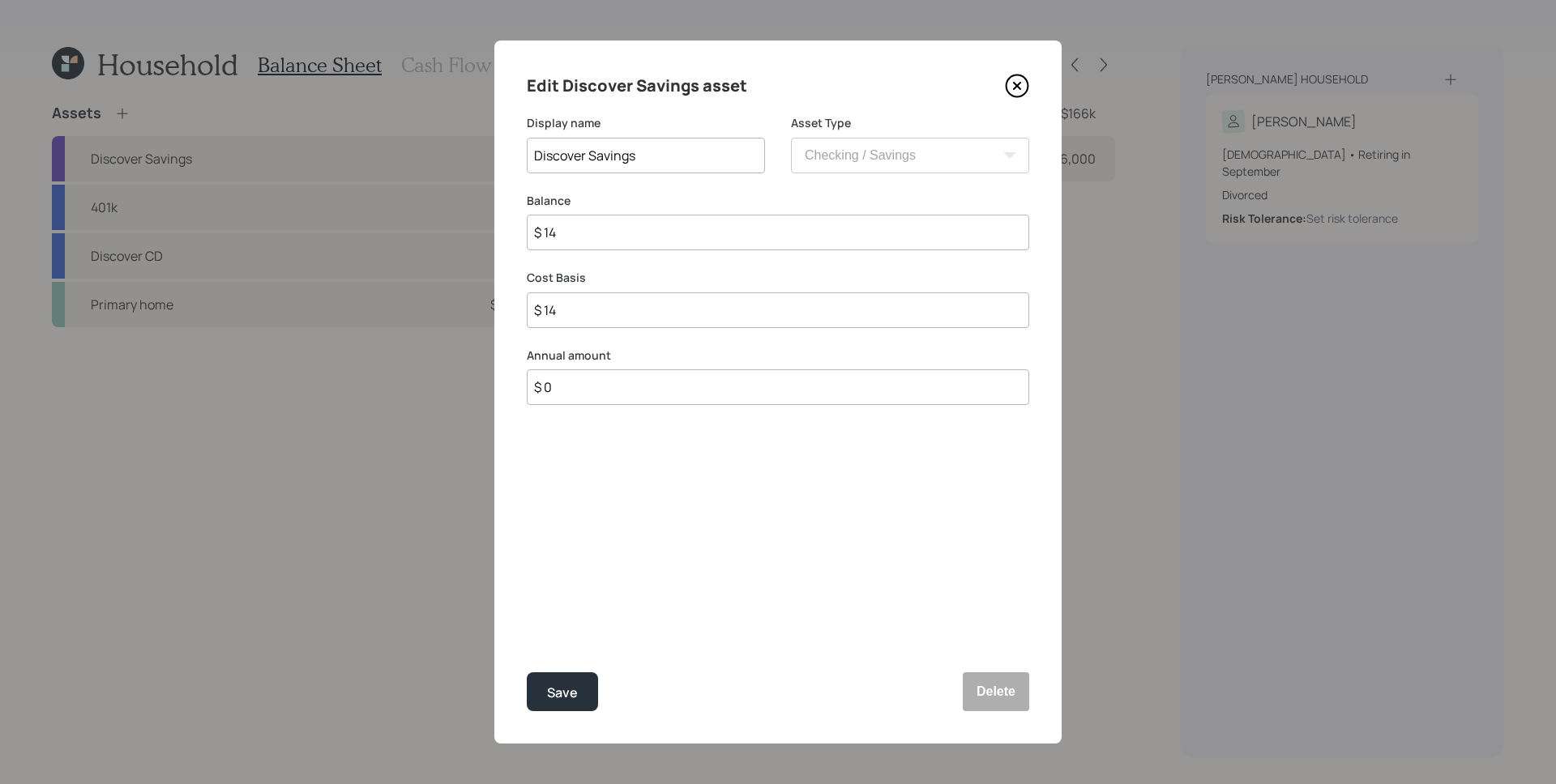
type input "$ 140"
type input "$ 1,400"
drag, startPoint x: 586, startPoint y: 151, endPoint x: 525, endPoint y: 159, distance: 61.5
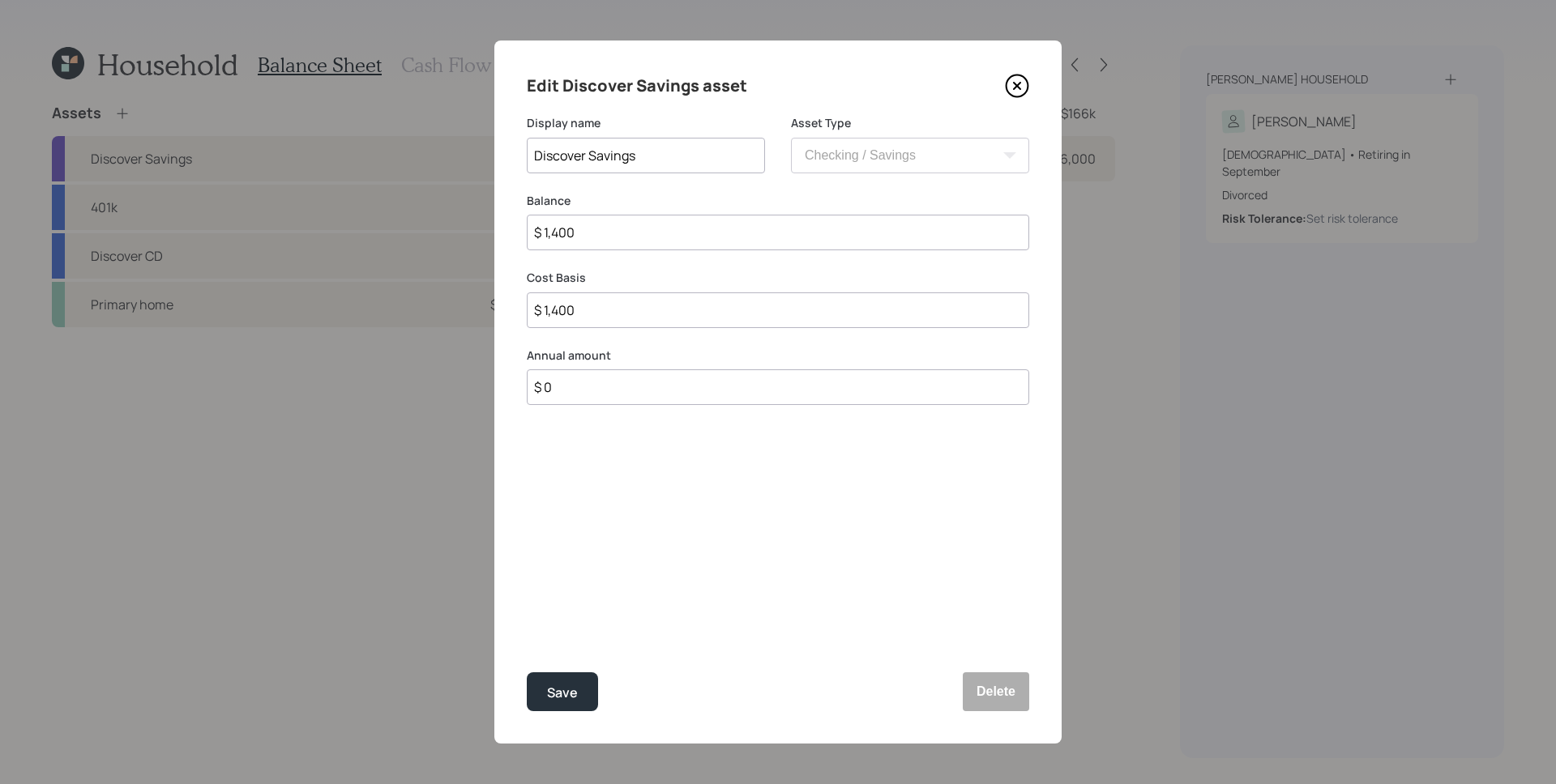
click at [525, 159] on div "Edit Discover Savings asset Display name Discover Savings Asset Type SEP [PERSO…" at bounding box center [778, 392] width 567 height 703
type input "Savings"
click at [566, 694] on div "Save" at bounding box center [562, 693] width 30 height 22
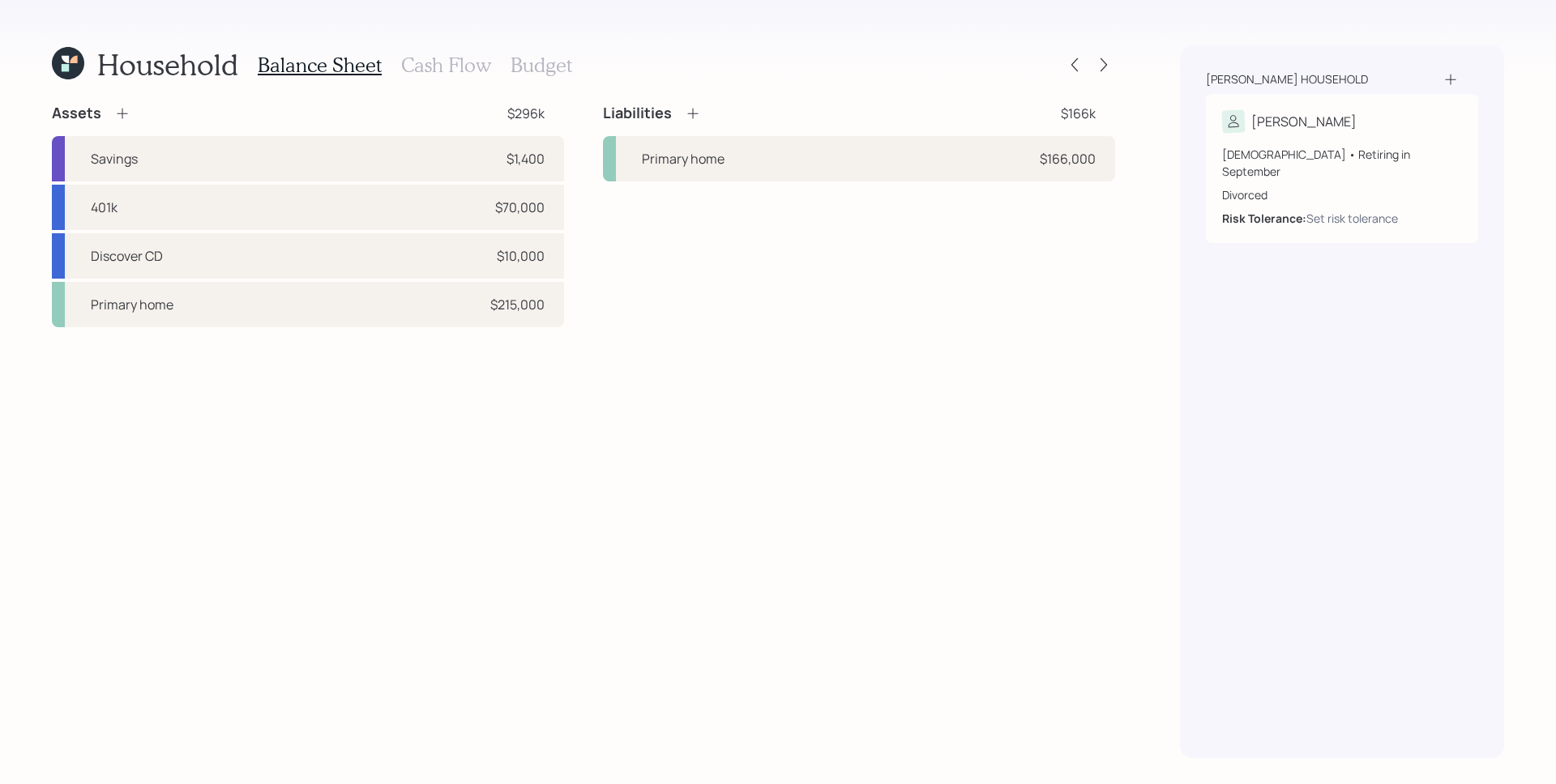
click at [1044, 251] on div "Liabilities $166k Primary home $166,000" at bounding box center [859, 215] width 512 height 224
click at [697, 116] on icon at bounding box center [692, 113] width 16 height 16
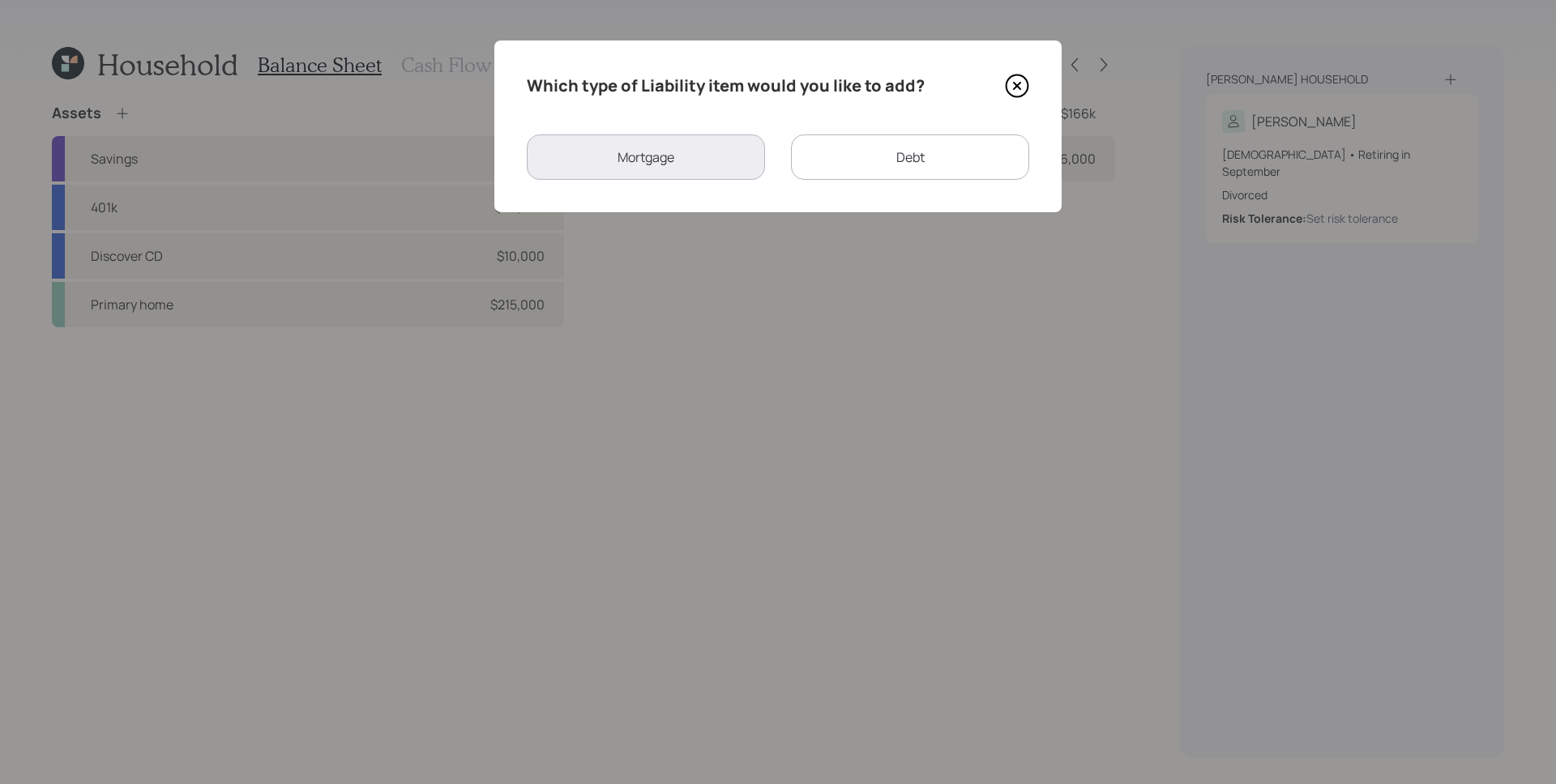
click at [678, 163] on div "Mortgage" at bounding box center [646, 157] width 238 height 46
click at [871, 154] on div "Debt" at bounding box center [910, 157] width 238 height 46
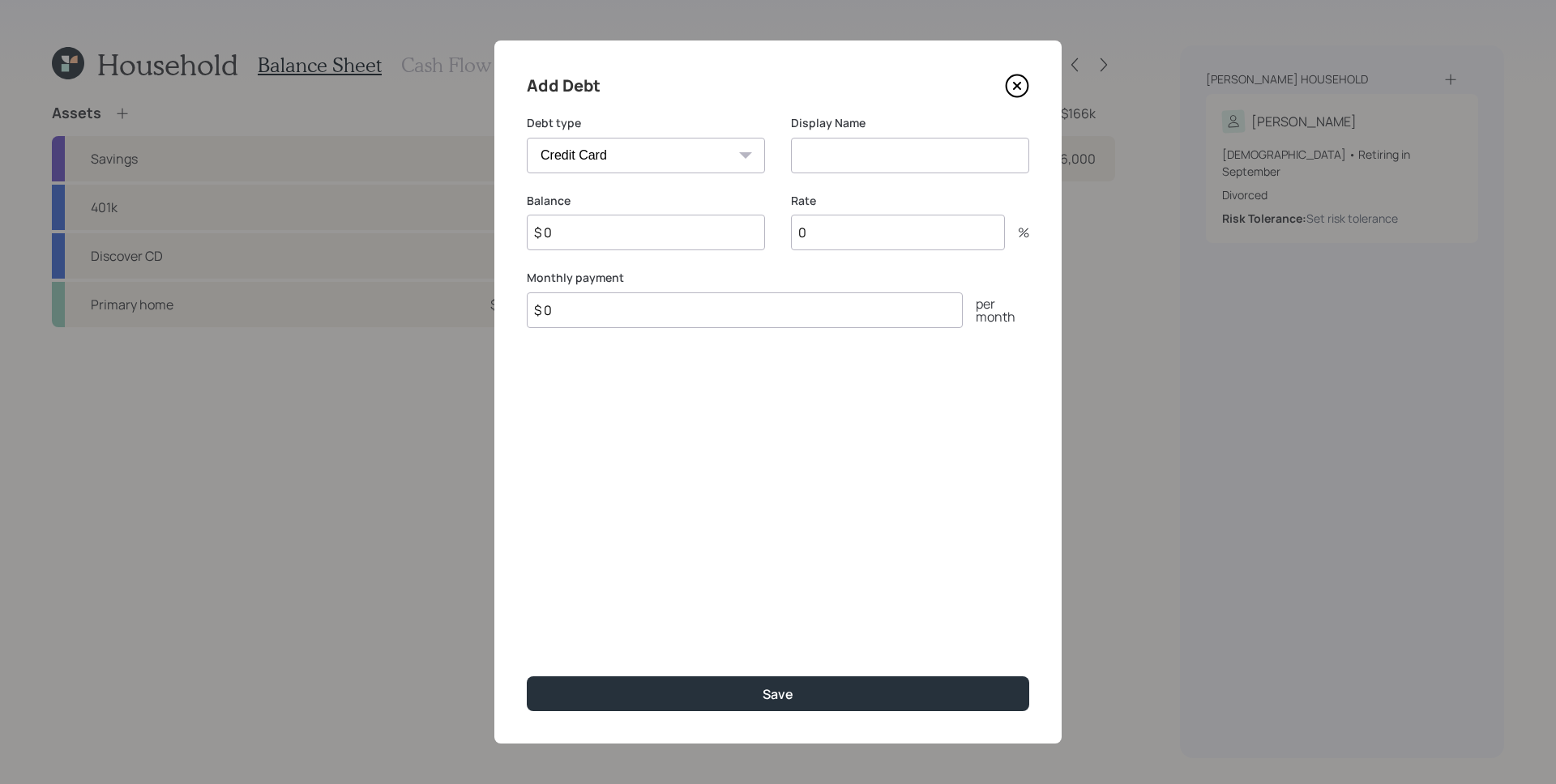
click at [668, 164] on select "Car Credit Card Medical Student Other" at bounding box center [646, 155] width 238 height 35
select select "car"
click at [527, 138] on select "Car Credit Card Medical Student Other" at bounding box center [646, 155] width 238 height 35
click at [671, 311] on input "$ 0" at bounding box center [745, 310] width 436 height 35
type input "$ 557"
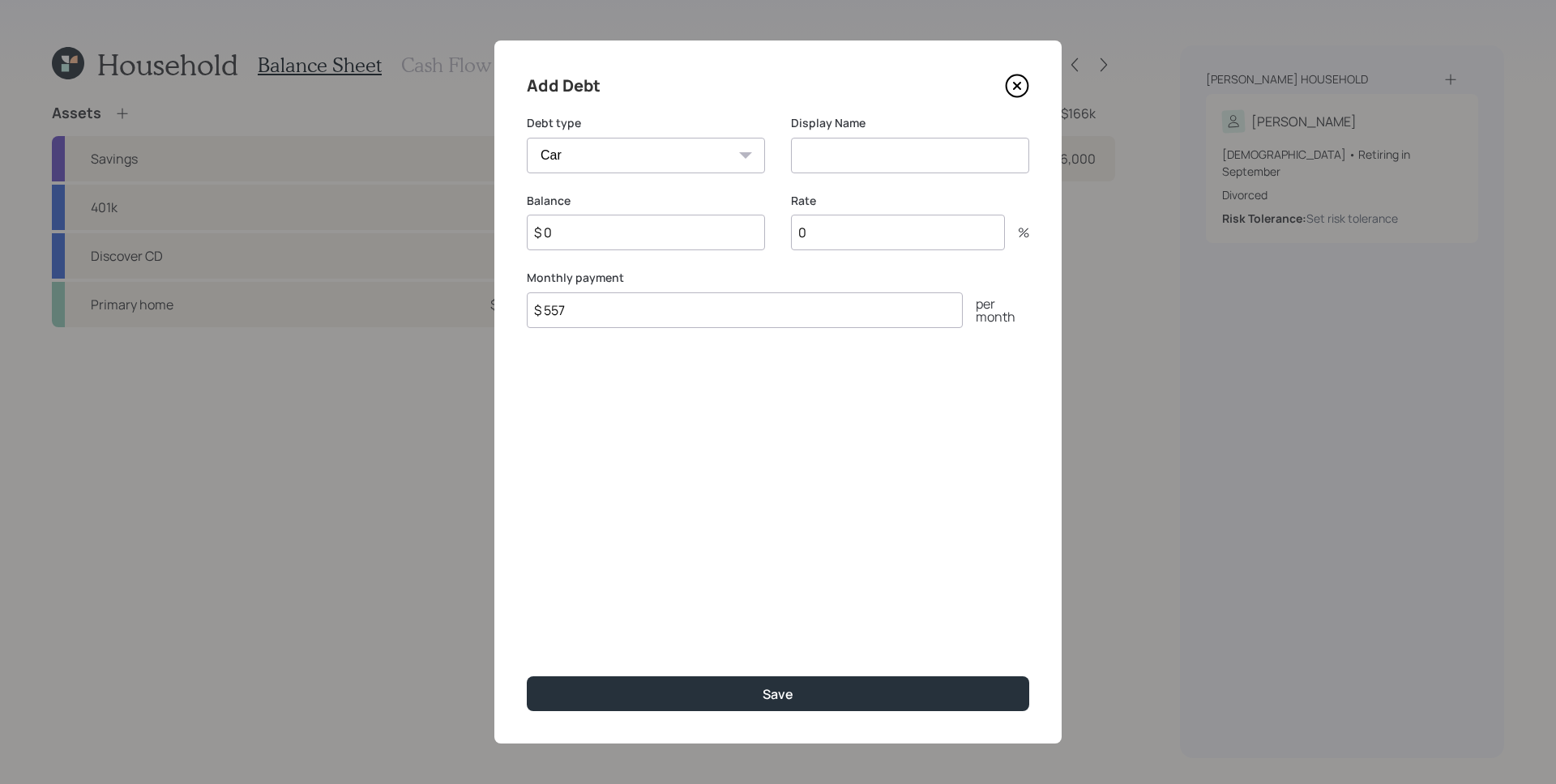
click at [856, 149] on input at bounding box center [910, 155] width 238 height 35
type input "Car"
click at [694, 230] on input "$ 0" at bounding box center [646, 232] width 238 height 35
type input "$ 30,500"
type input "5.94"
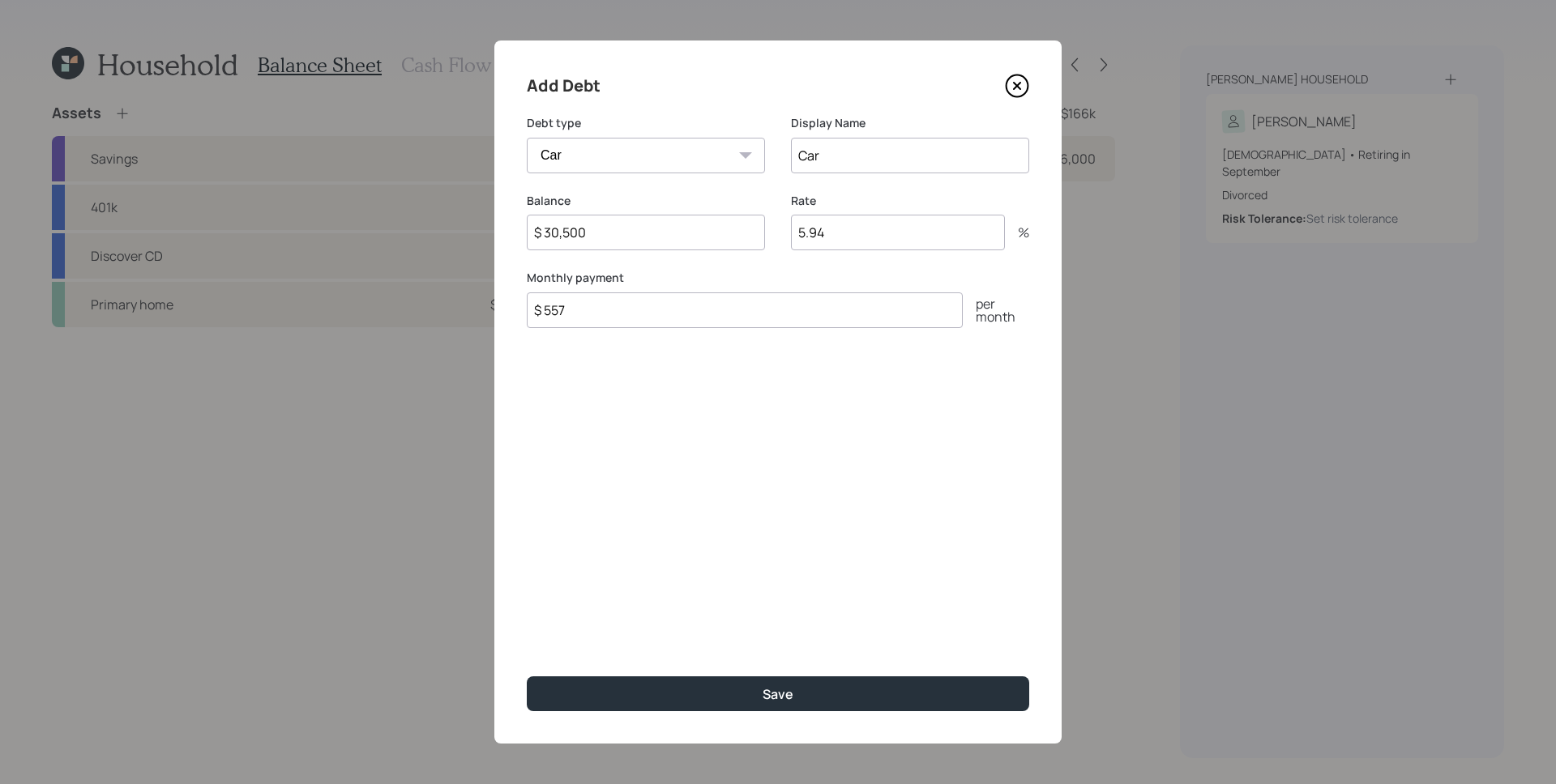
click at [527, 676] on button "Save" at bounding box center [778, 693] width 502 height 35
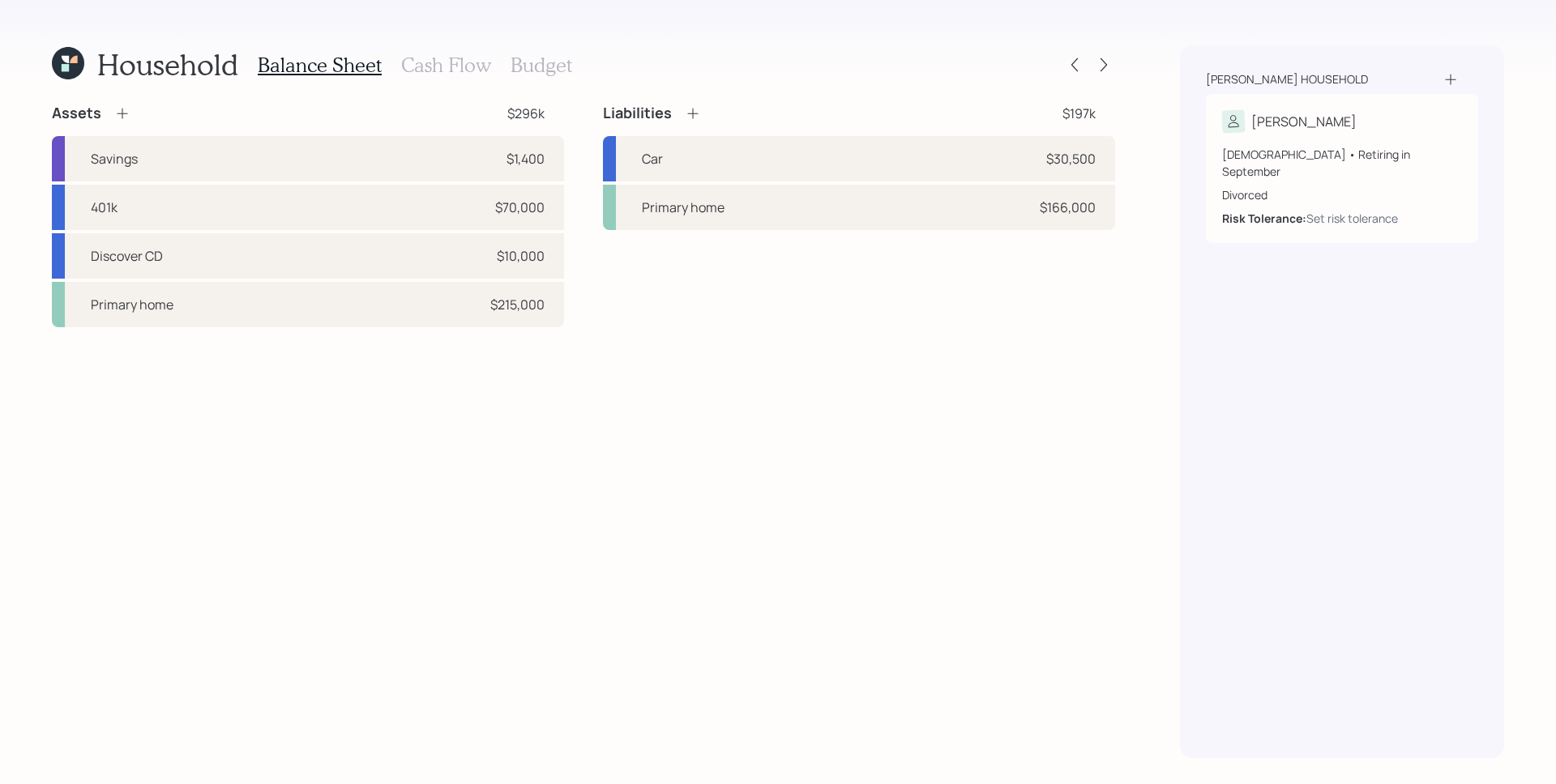
click at [443, 61] on h3 "Cash Flow" at bounding box center [446, 65] width 90 height 24
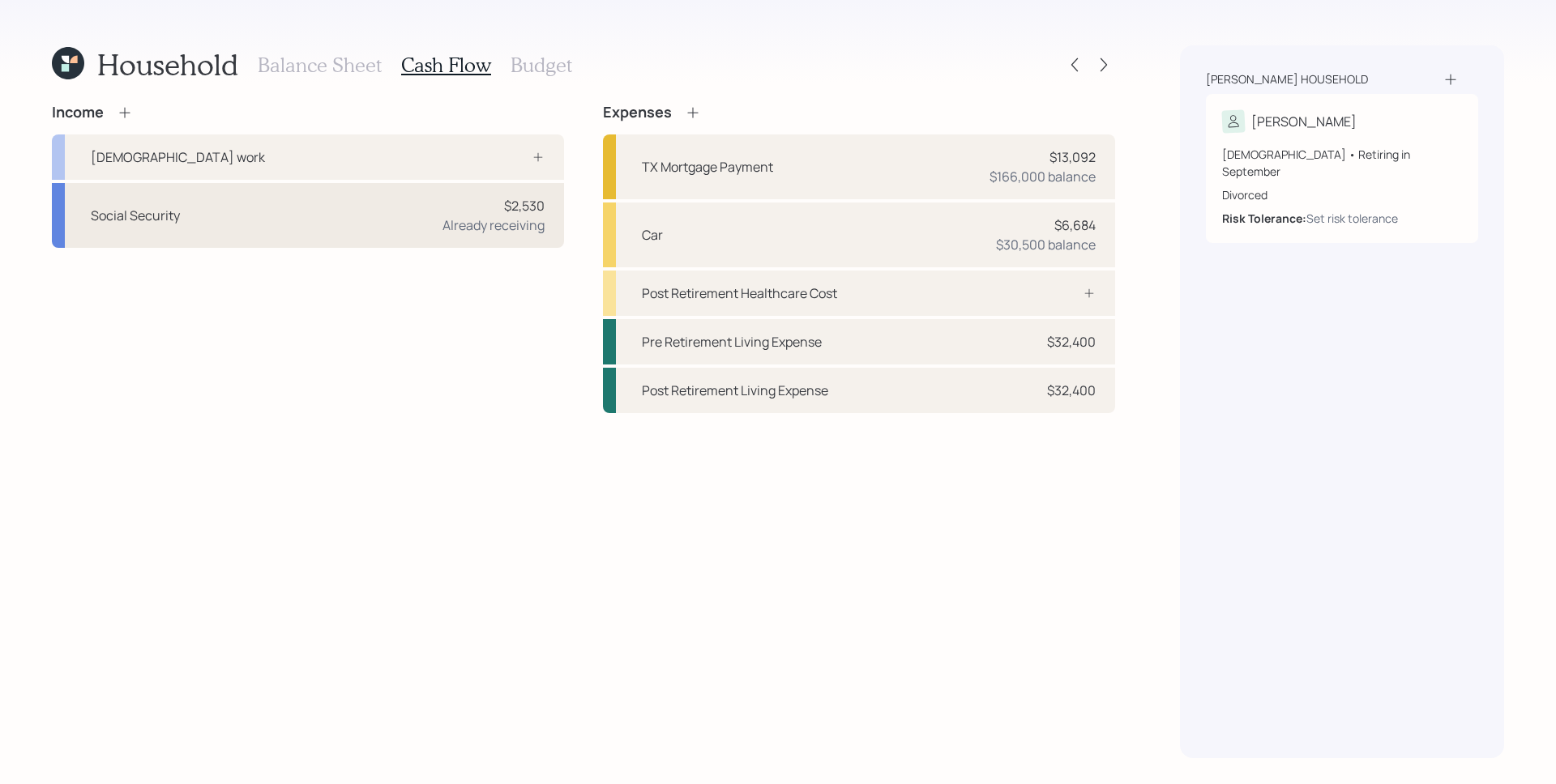
click at [545, 246] on div "Social Security $2,530 Already receiving" at bounding box center [307, 215] width 512 height 65
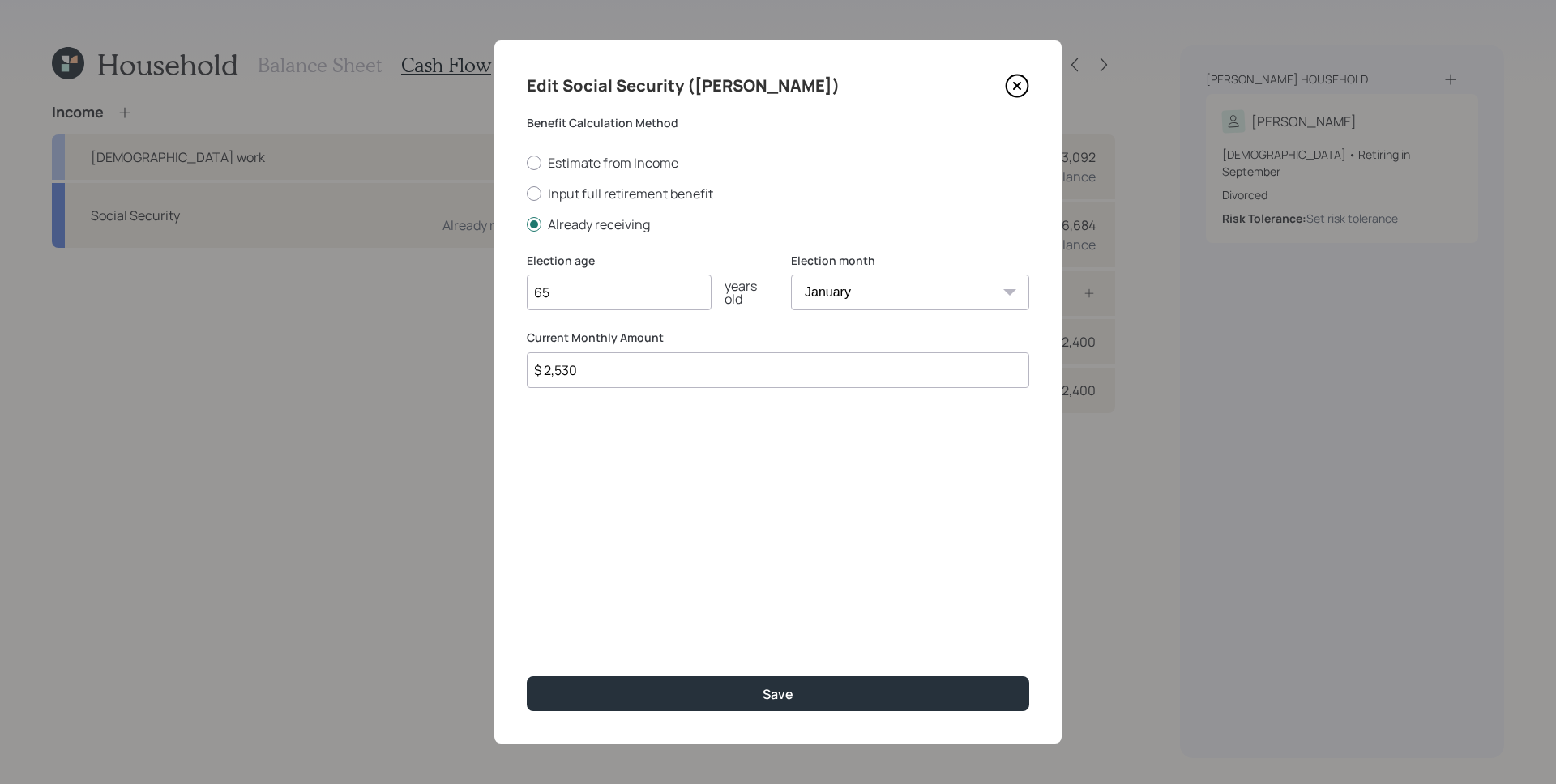
drag, startPoint x: 555, startPoint y: 369, endPoint x: 588, endPoint y: 363, distance: 33.5
click at [580, 375] on input "$ 2,530" at bounding box center [778, 370] width 502 height 35
type input "$ 2,830"
click at [527, 676] on button "Save" at bounding box center [778, 693] width 502 height 35
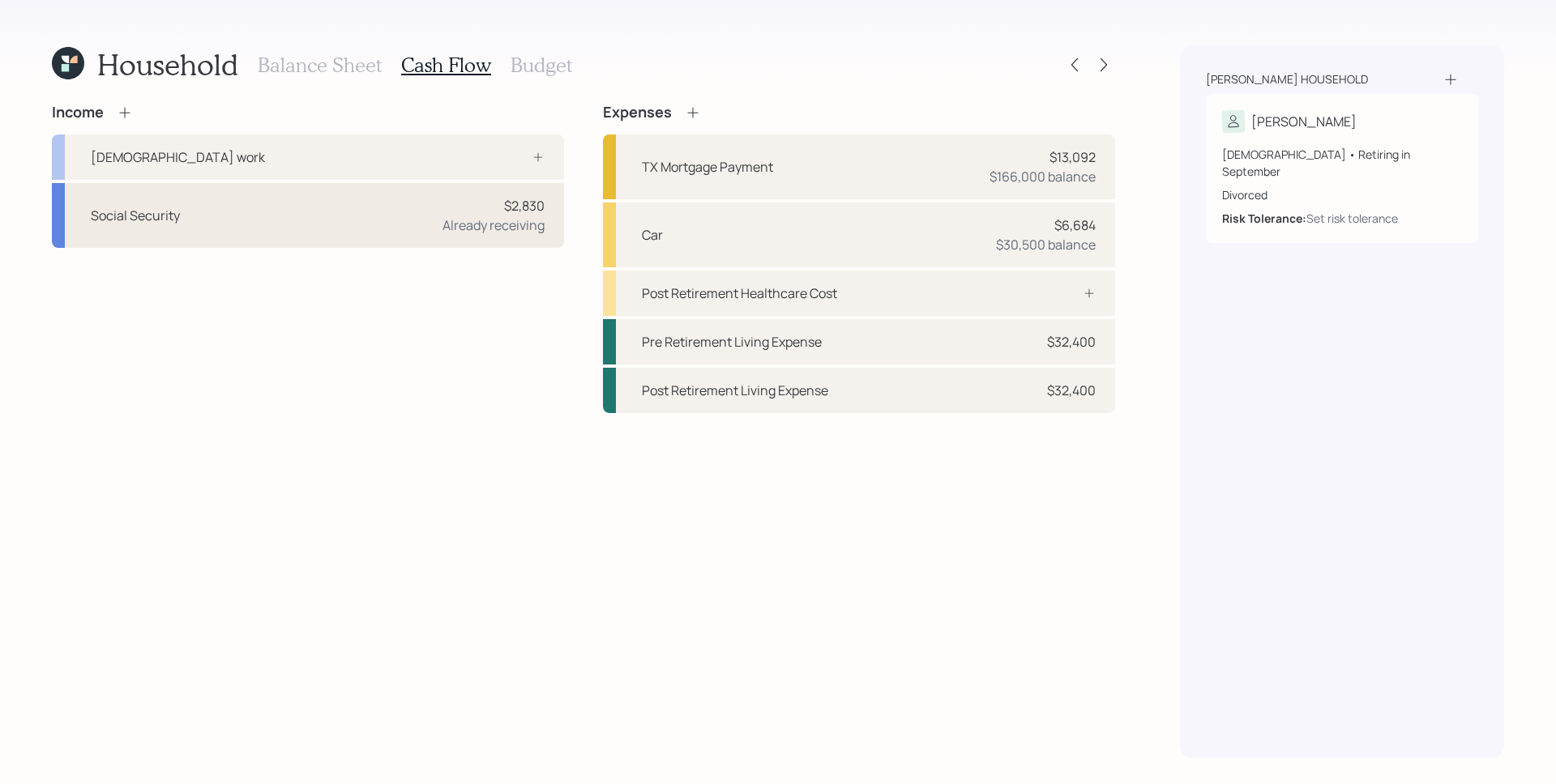
click at [494, 209] on div "$2,830 Already receiving" at bounding box center [493, 215] width 102 height 39
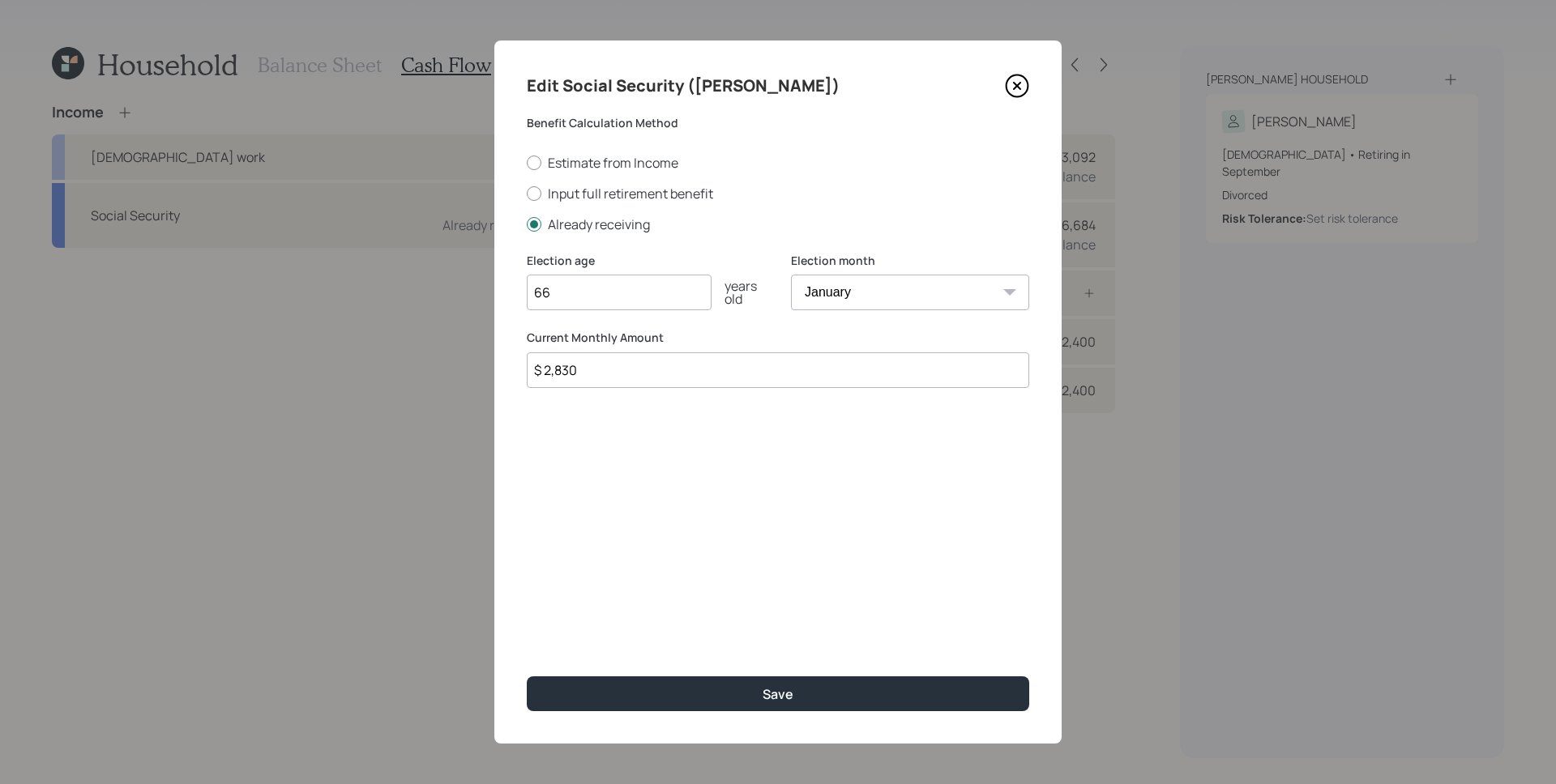
type input "66"
click at [901, 285] on select "January February March April May June July August September October November De…" at bounding box center [910, 292] width 238 height 35
select select "7"
click at [791, 274] on select "January February March April May June July August September October November De…" at bounding box center [910, 292] width 238 height 35
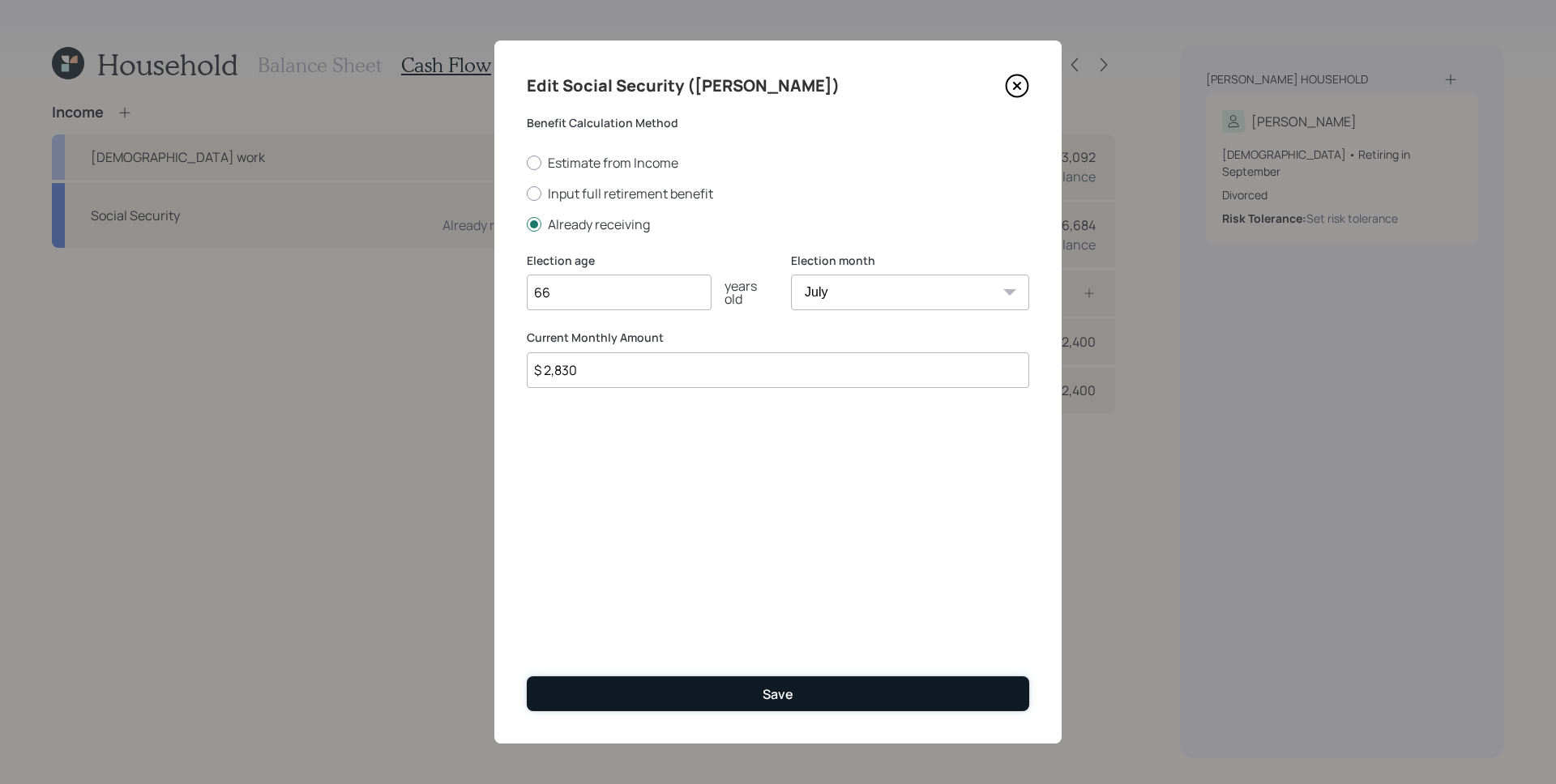
click at [854, 686] on button "Save" at bounding box center [778, 693] width 502 height 35
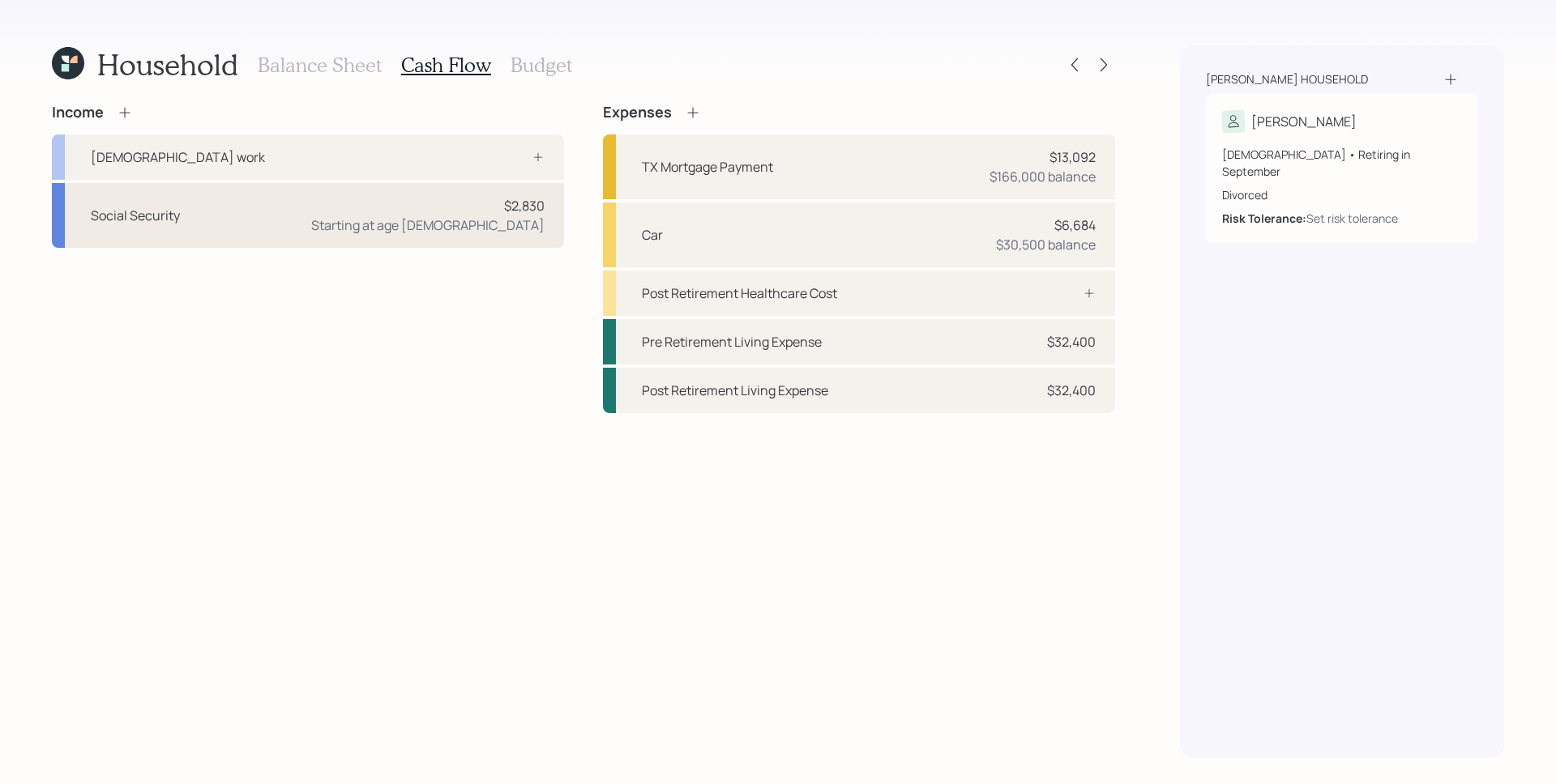
click at [507, 233] on div "Starting at age [DEMOGRAPHIC_DATA]" at bounding box center [428, 224] width 233 height 19
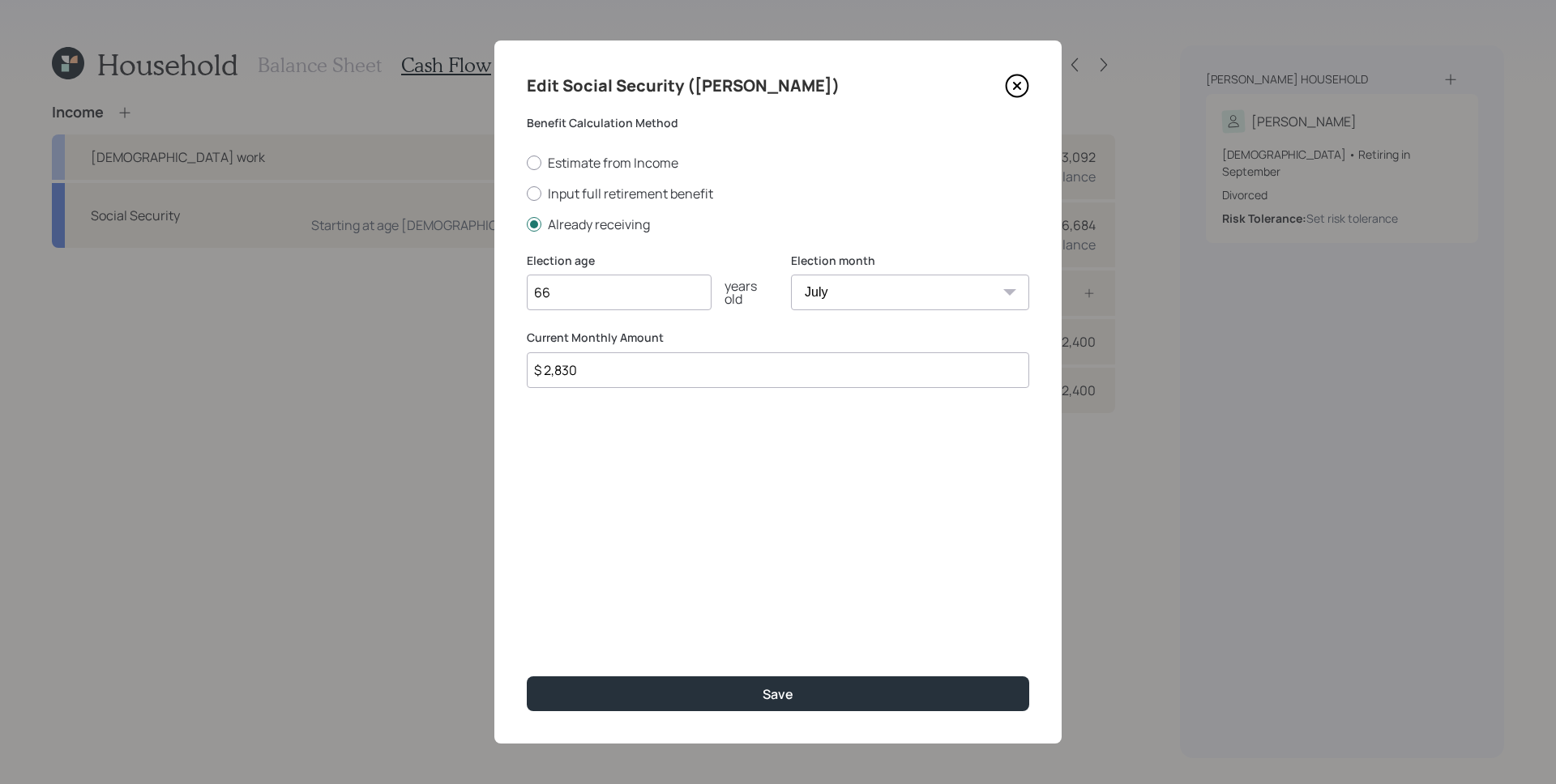
click at [895, 290] on select "January February March April May June July August September October November De…" at bounding box center [910, 292] width 238 height 35
select select "8"
click at [791, 274] on select "January February March April May June July August September October November De…" at bounding box center [910, 292] width 238 height 35
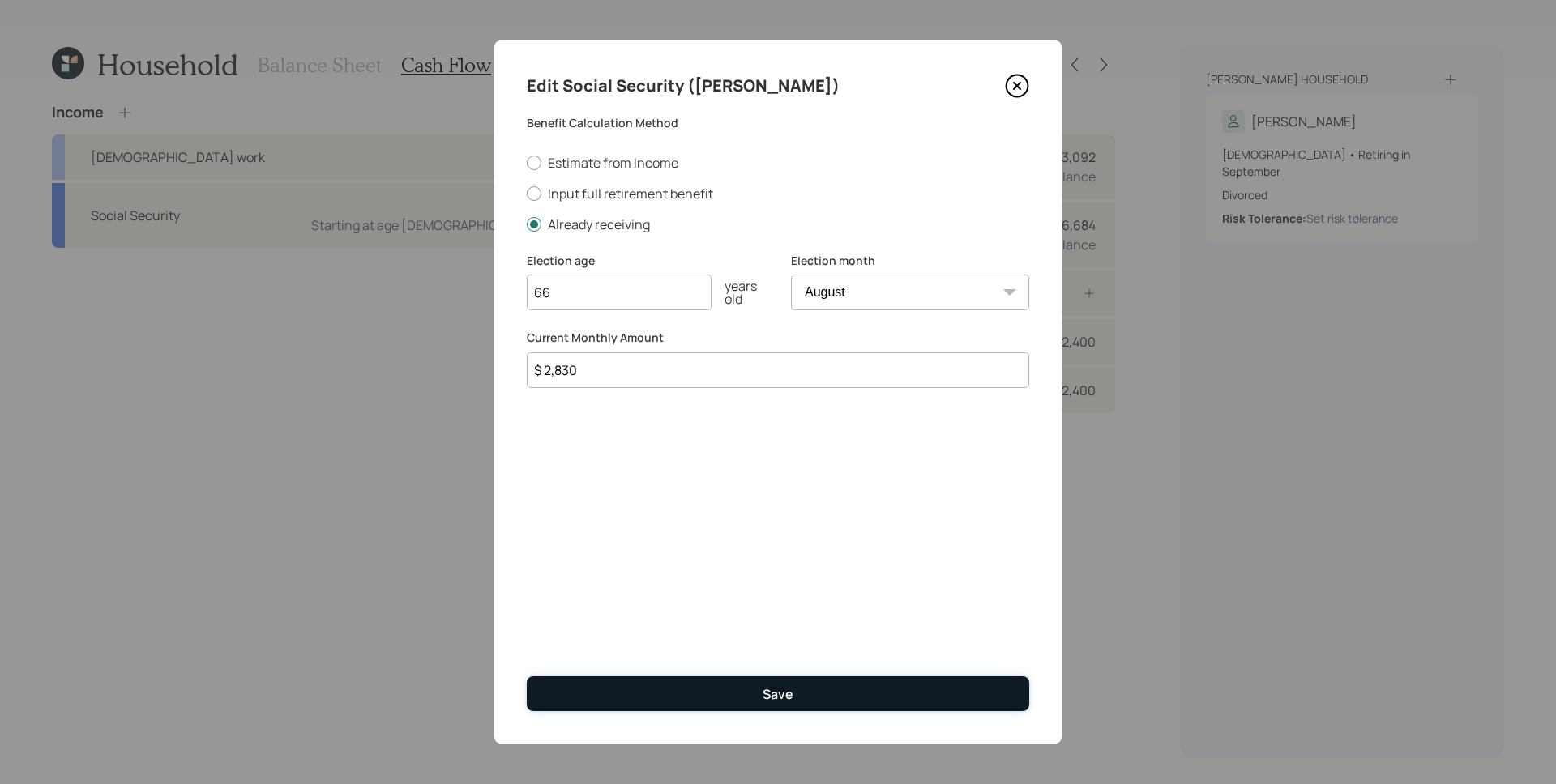
click at [836, 689] on button "Save" at bounding box center [778, 693] width 502 height 35
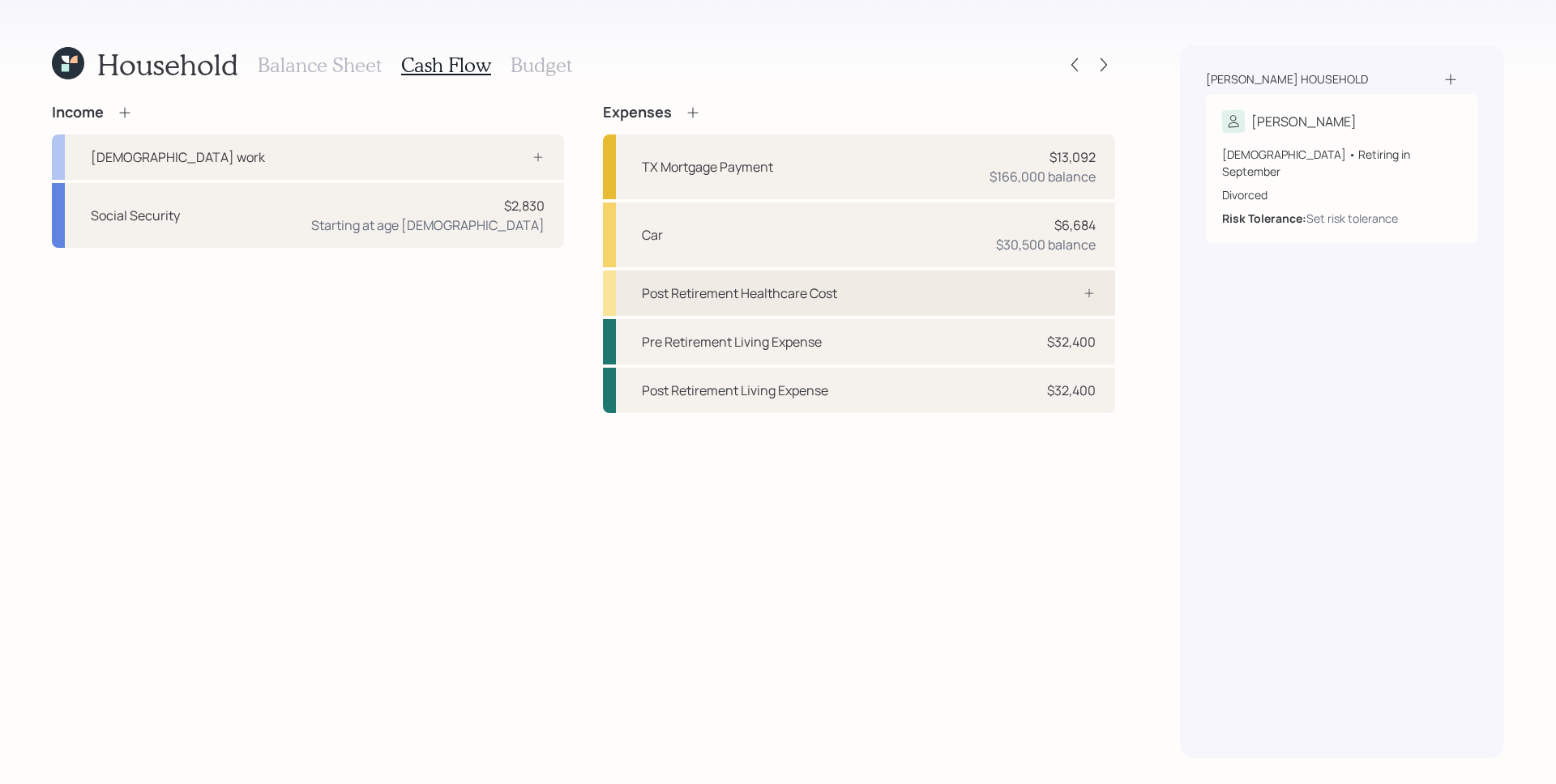
click at [1056, 304] on div "Post Retirement Healthcare Cost" at bounding box center [859, 294] width 512 height 46
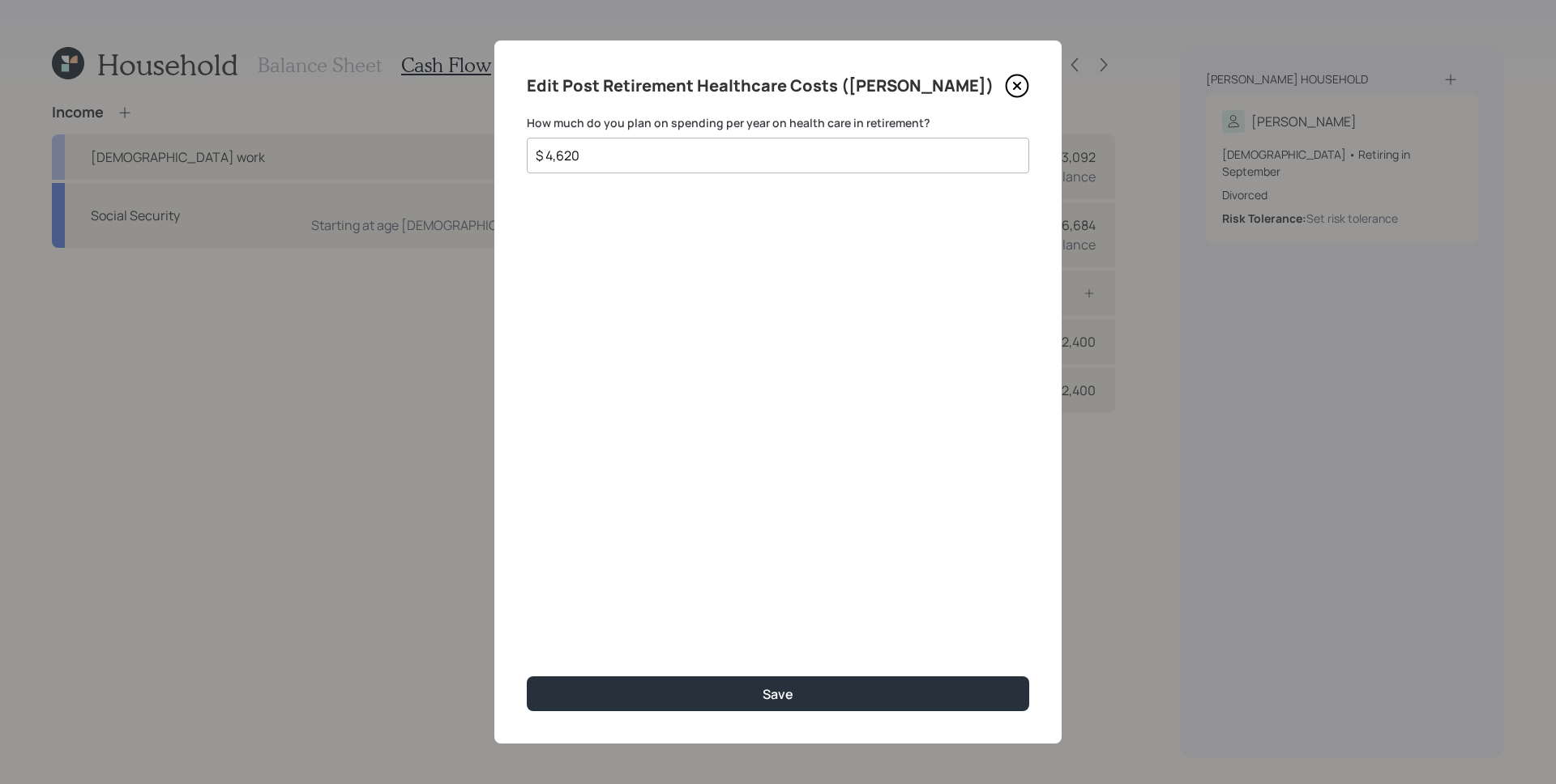
type input "$ 4,620"
click at [527, 676] on button "Save" at bounding box center [778, 693] width 502 height 35
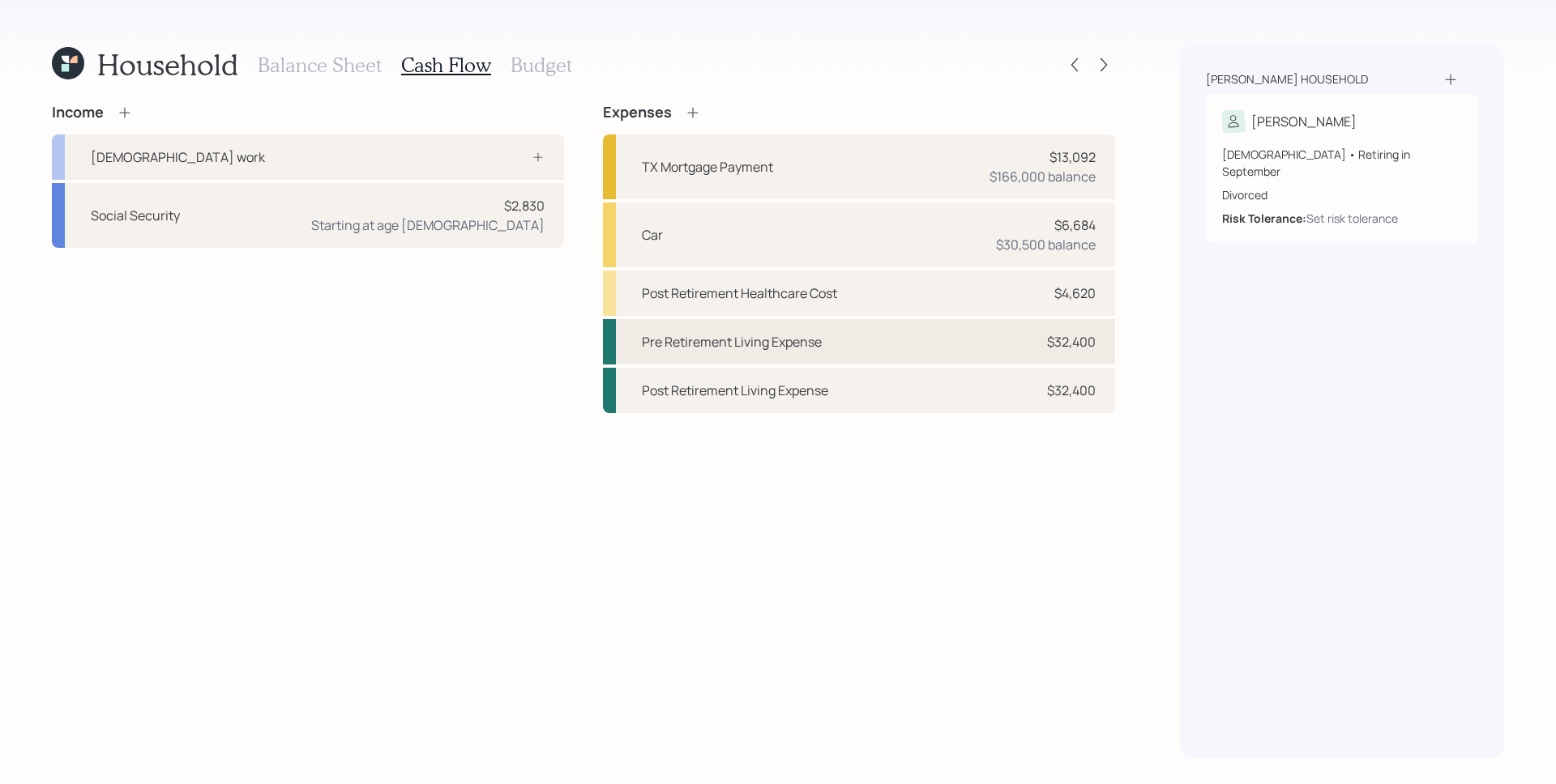
click at [1065, 353] on div "Pre Retirement Living Expense $32,400" at bounding box center [859, 342] width 512 height 46
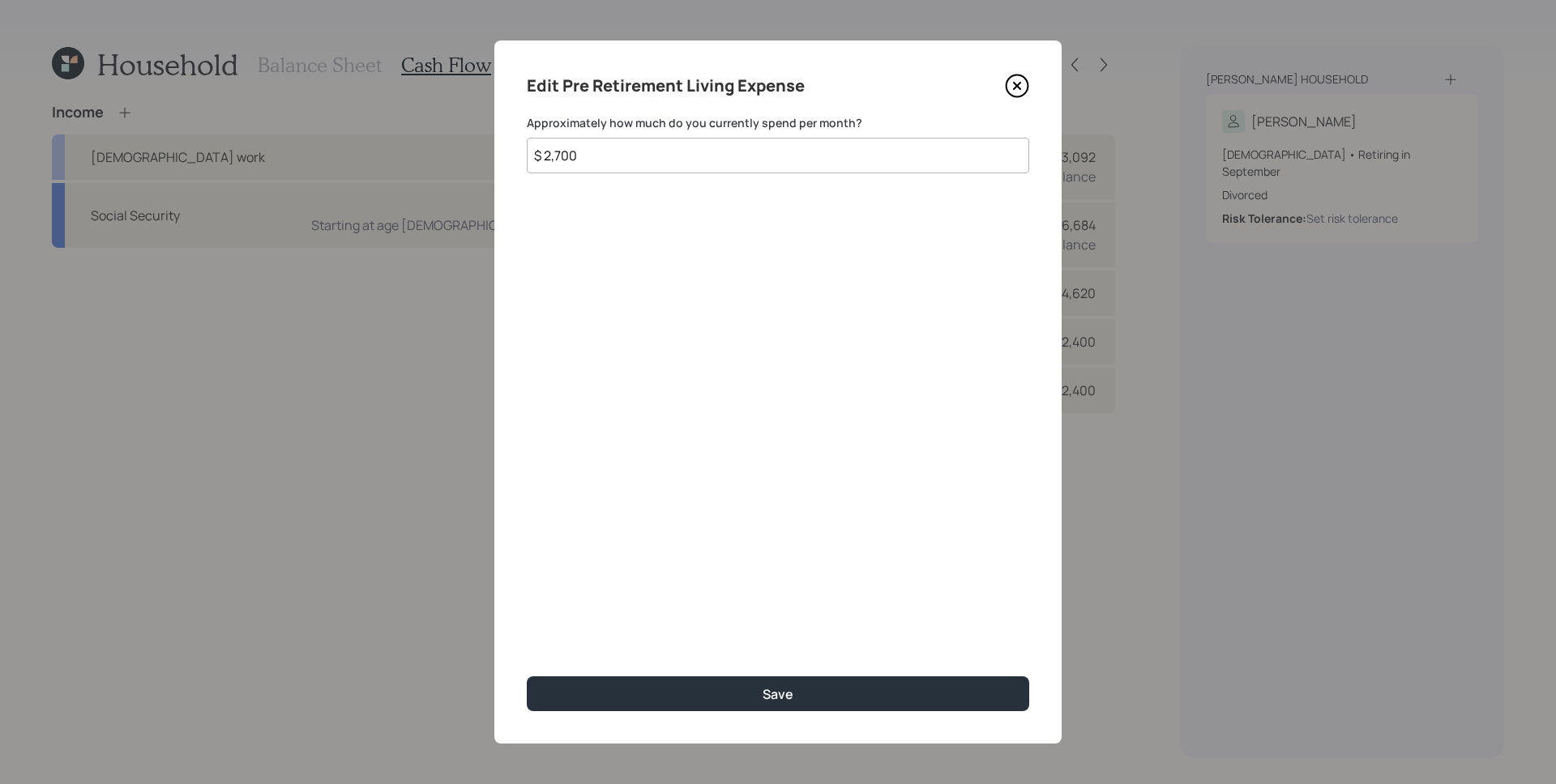
drag, startPoint x: 632, startPoint y: 153, endPoint x: 512, endPoint y: 159, distance: 120.1
click at [512, 159] on div "Edit Pre Retirement Living Expense Approximately how much do you currently spen…" at bounding box center [778, 392] width 567 height 703
click at [1008, 83] on icon at bounding box center [1017, 85] width 24 height 24
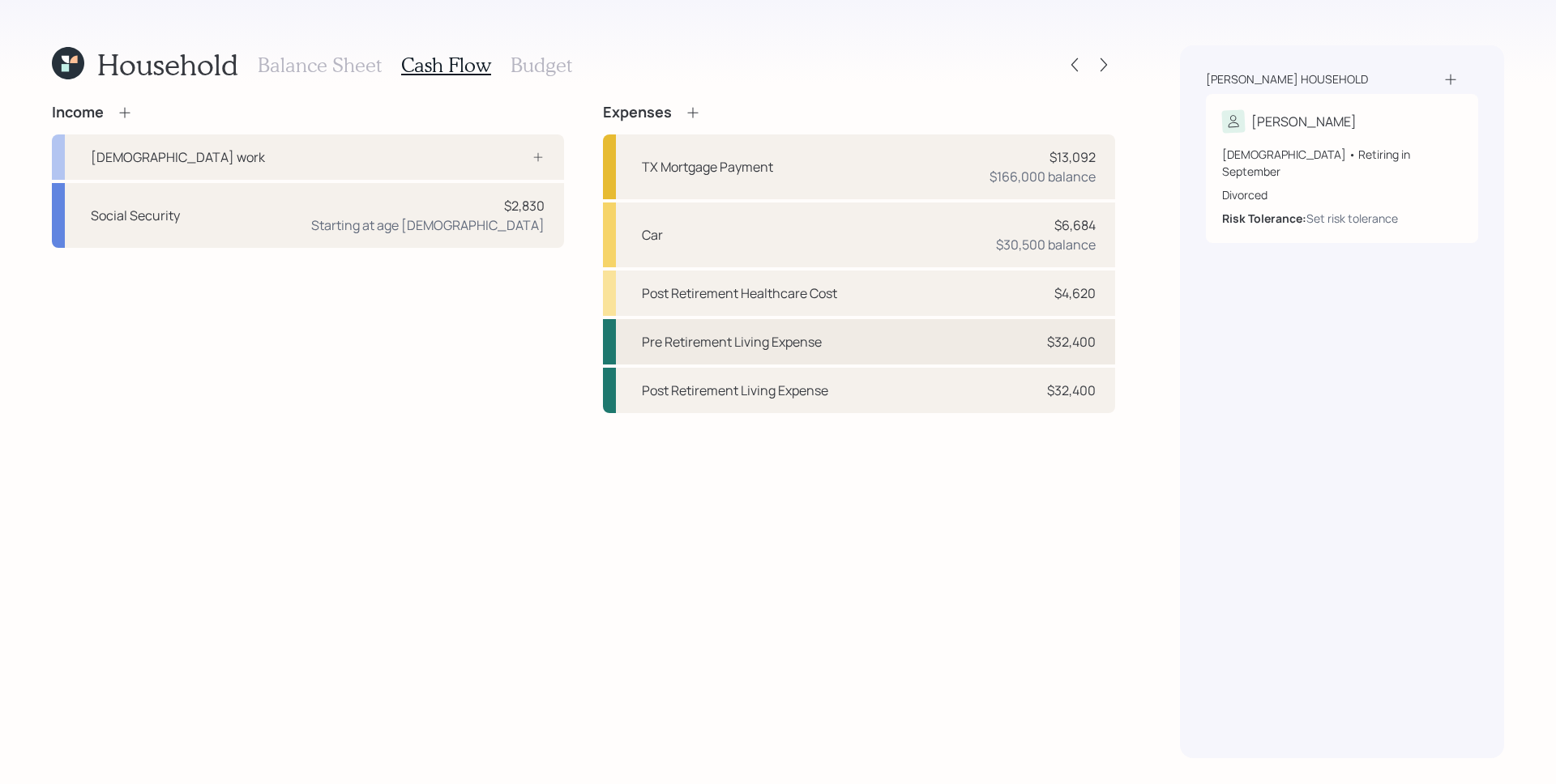
click at [1045, 360] on div "Pre Retirement Living Expense $32,400" at bounding box center [859, 342] width 512 height 46
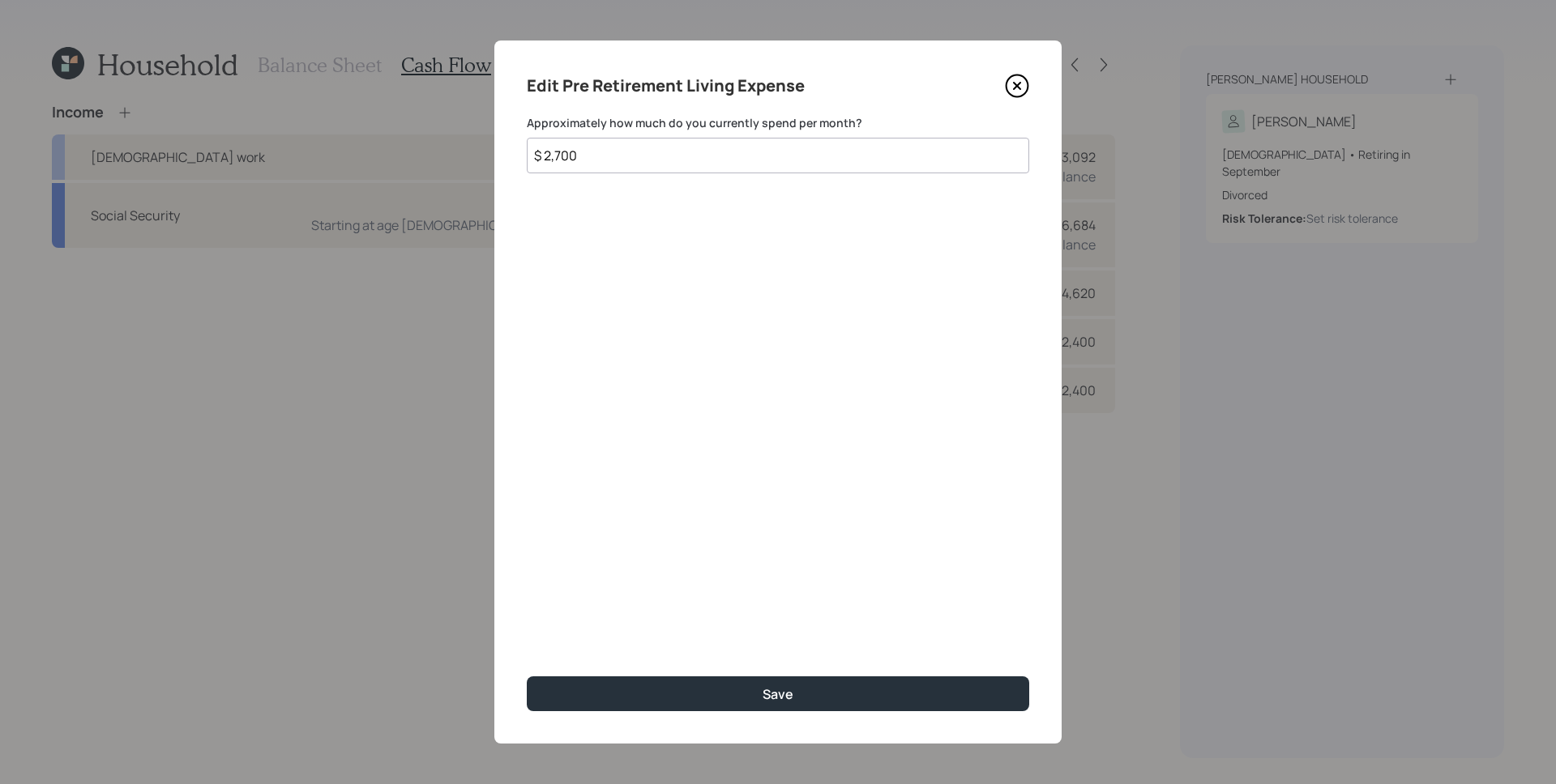
click at [674, 165] on input "$ 2,700" at bounding box center [778, 155] width 502 height 35
type input "$ 700"
click at [527, 676] on button "Save" at bounding box center [778, 693] width 502 height 35
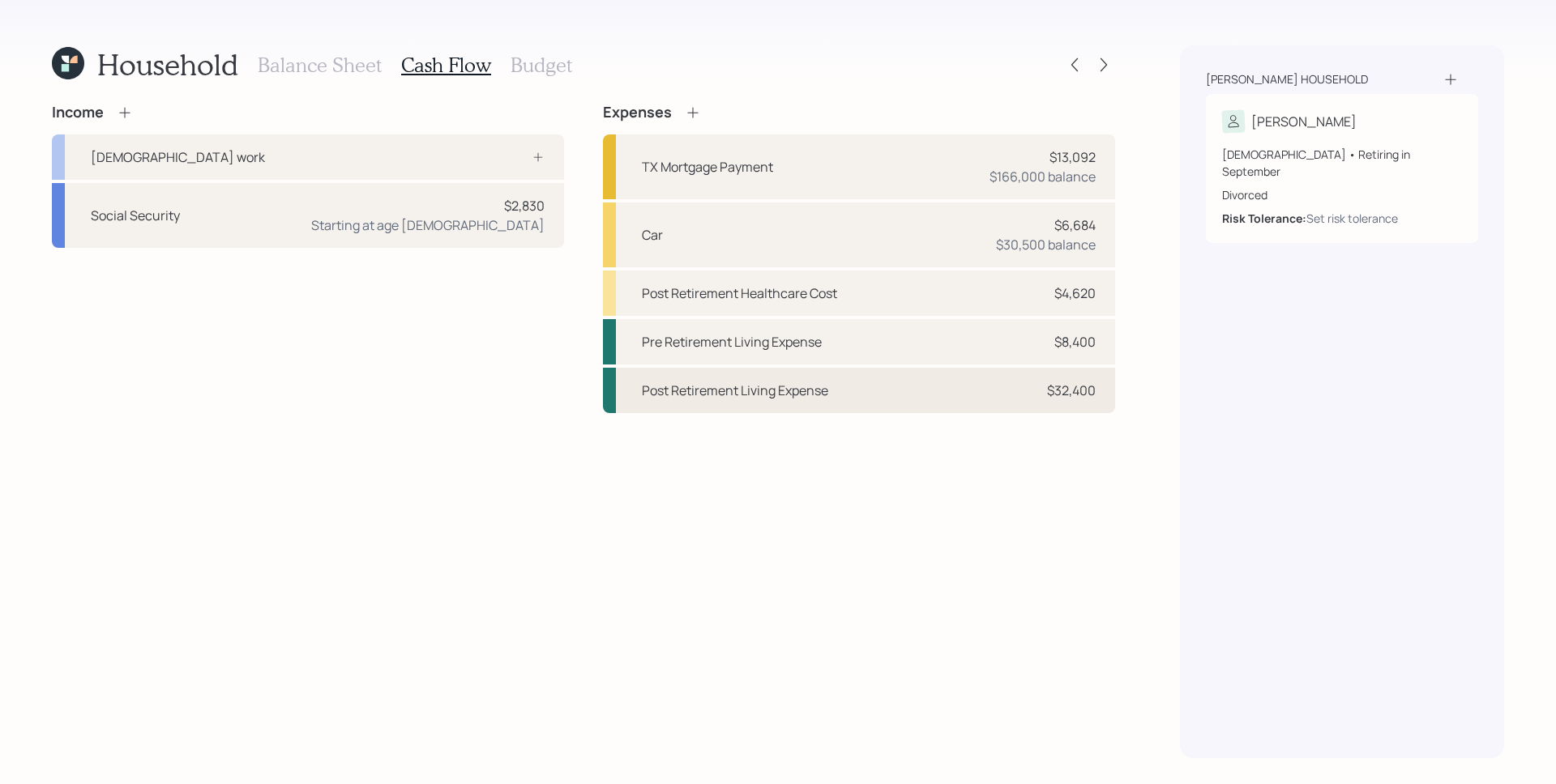
click at [976, 389] on div "Post Retirement Living Expense $32,400" at bounding box center [859, 391] width 512 height 46
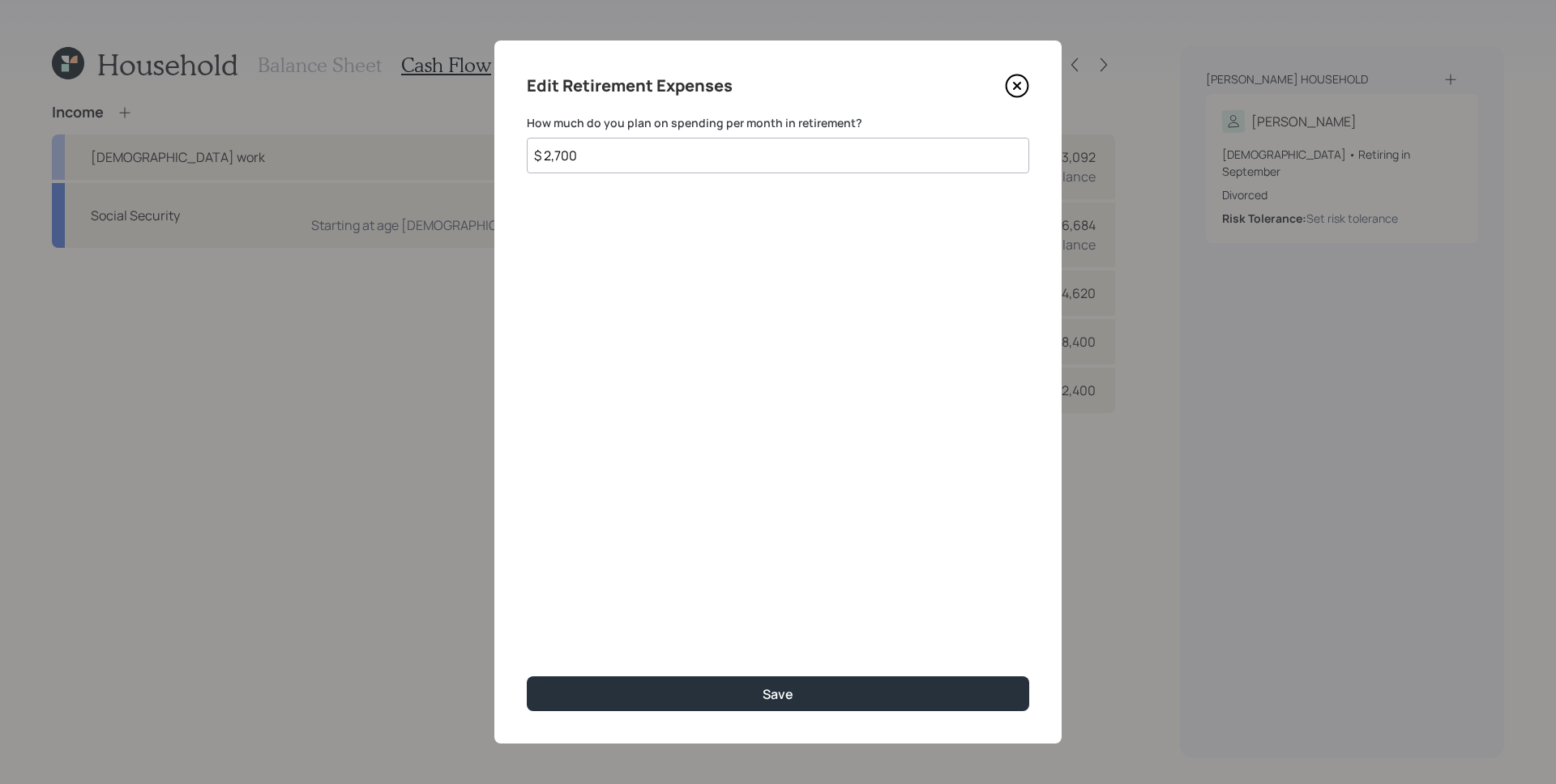
click at [710, 151] on input "$ 2,700" at bounding box center [778, 155] width 502 height 35
type input "$ 700"
click at [527, 676] on button "Save" at bounding box center [778, 693] width 502 height 35
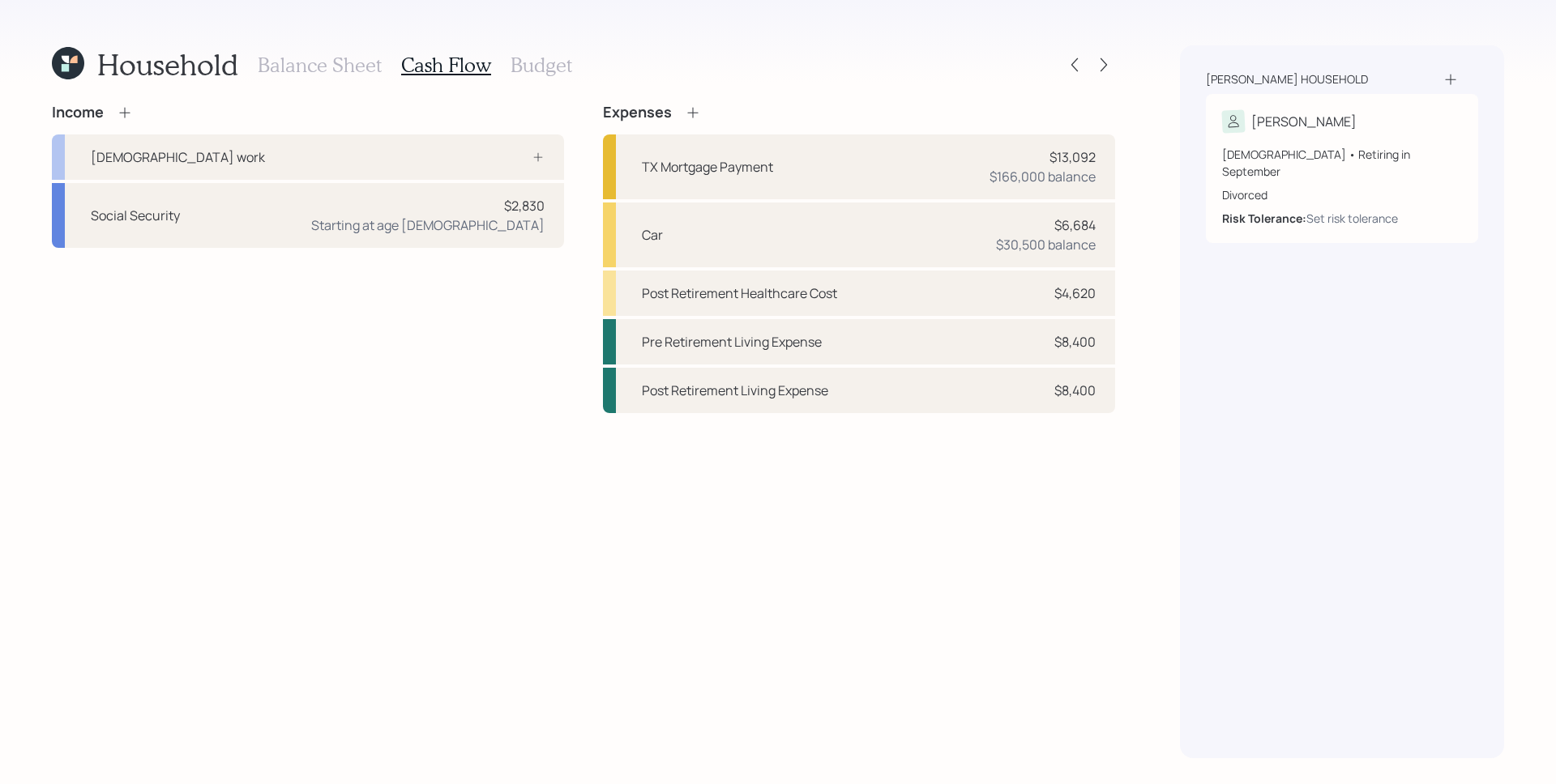
click at [989, 480] on div "Income [DEMOGRAPHIC_DATA] work Social Security $2,830 Starting at age [DEMOGRAP…" at bounding box center [583, 430] width 1063 height 654
click at [1346, 210] on div "Set risk tolerance" at bounding box center [1352, 219] width 91 height 17
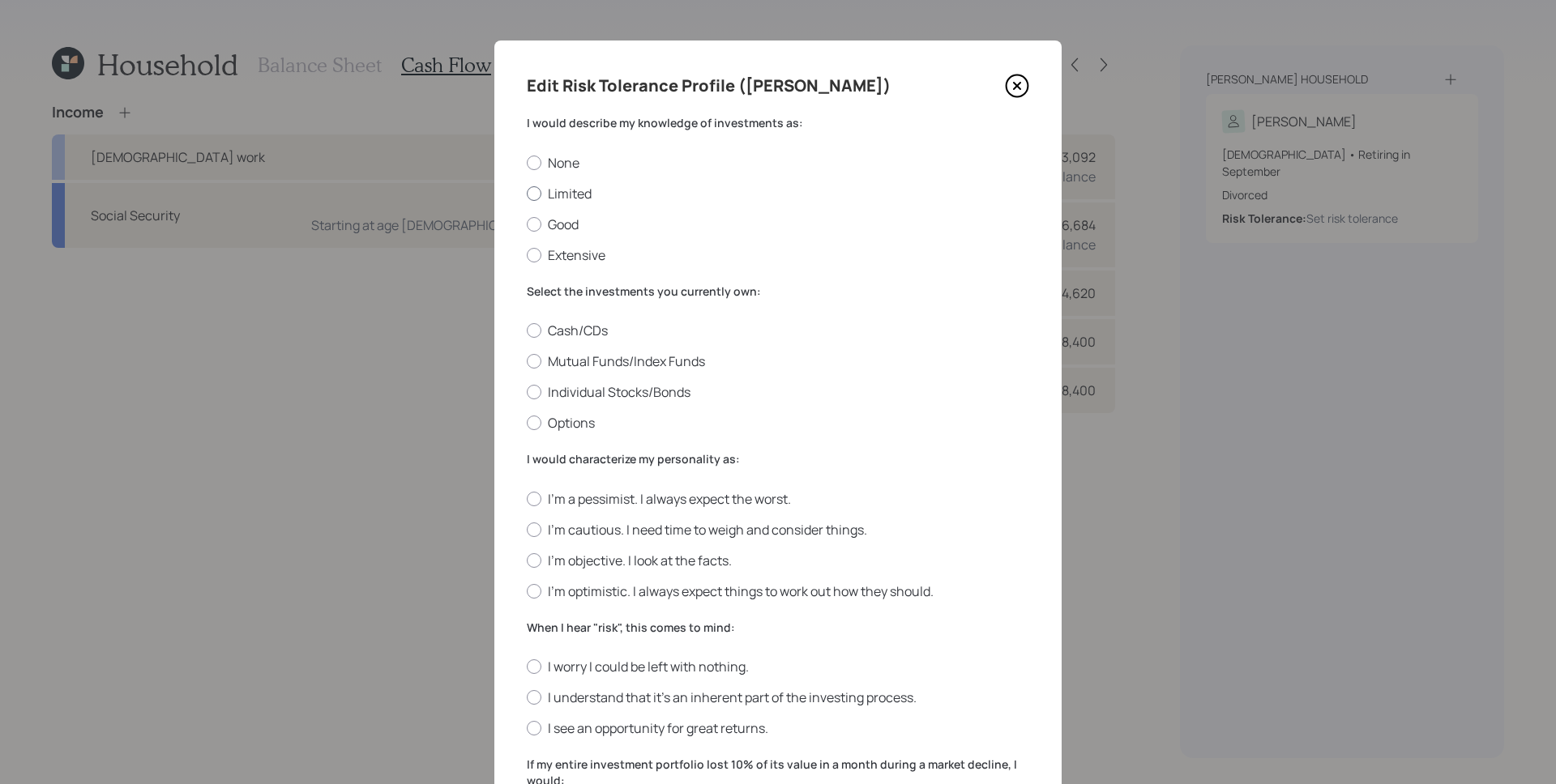
click at [574, 192] on label "Limited" at bounding box center [778, 193] width 502 height 18
click at [527, 192] on input "Limited" at bounding box center [526, 192] width 1 height 1
radio input "true"
click at [615, 369] on label "Mutual Funds/Index Funds" at bounding box center [778, 360] width 502 height 18
click at [527, 362] on input "Mutual Funds/Index Funds" at bounding box center [526, 361] width 1 height 1
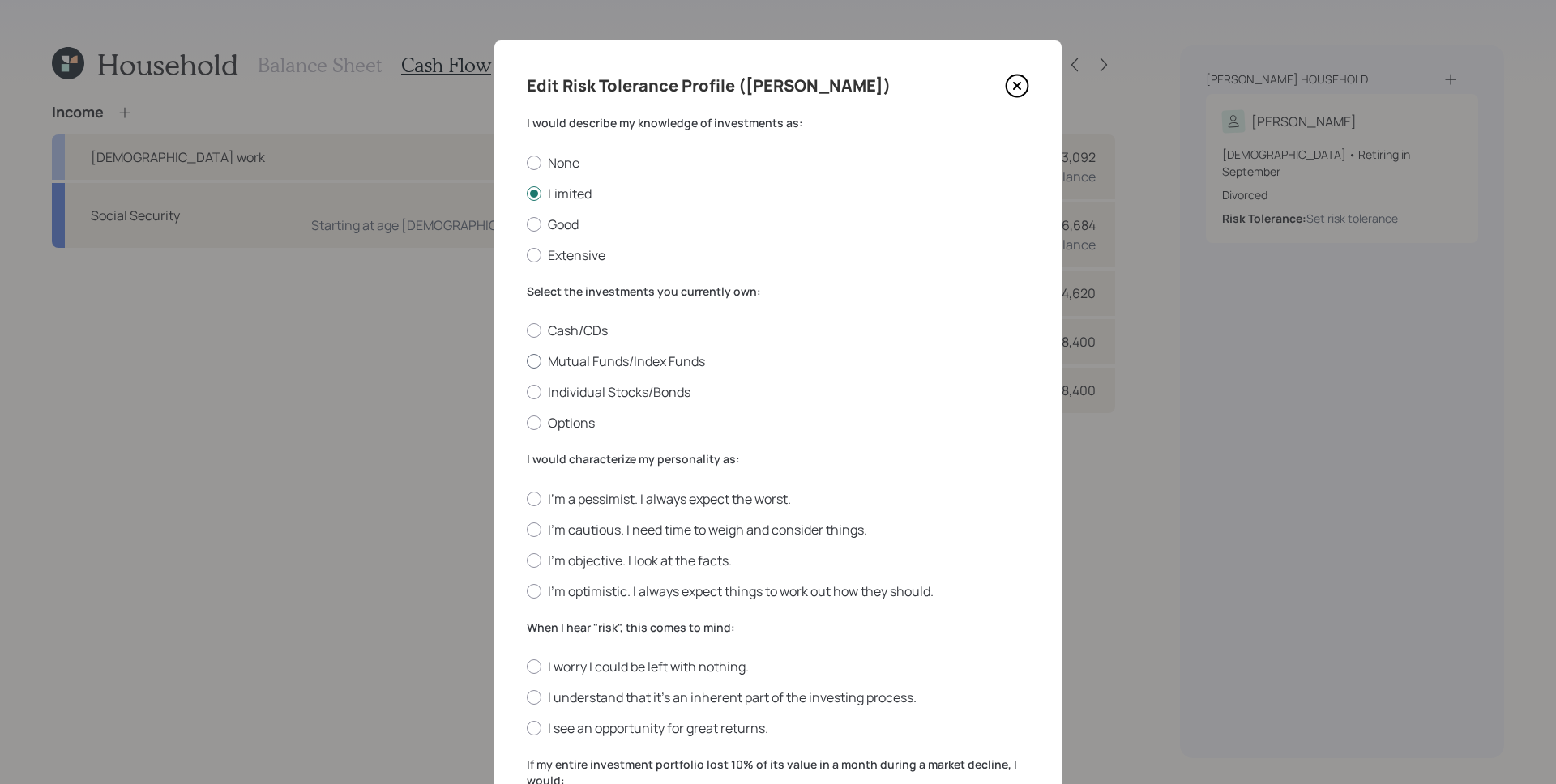
radio input "true"
click at [595, 566] on label "I'm objective. I look at the facts." at bounding box center [778, 560] width 502 height 18
click at [527, 560] on input "I'm objective. I look at the facts." at bounding box center [526, 560] width 1 height 1
radio input "true"
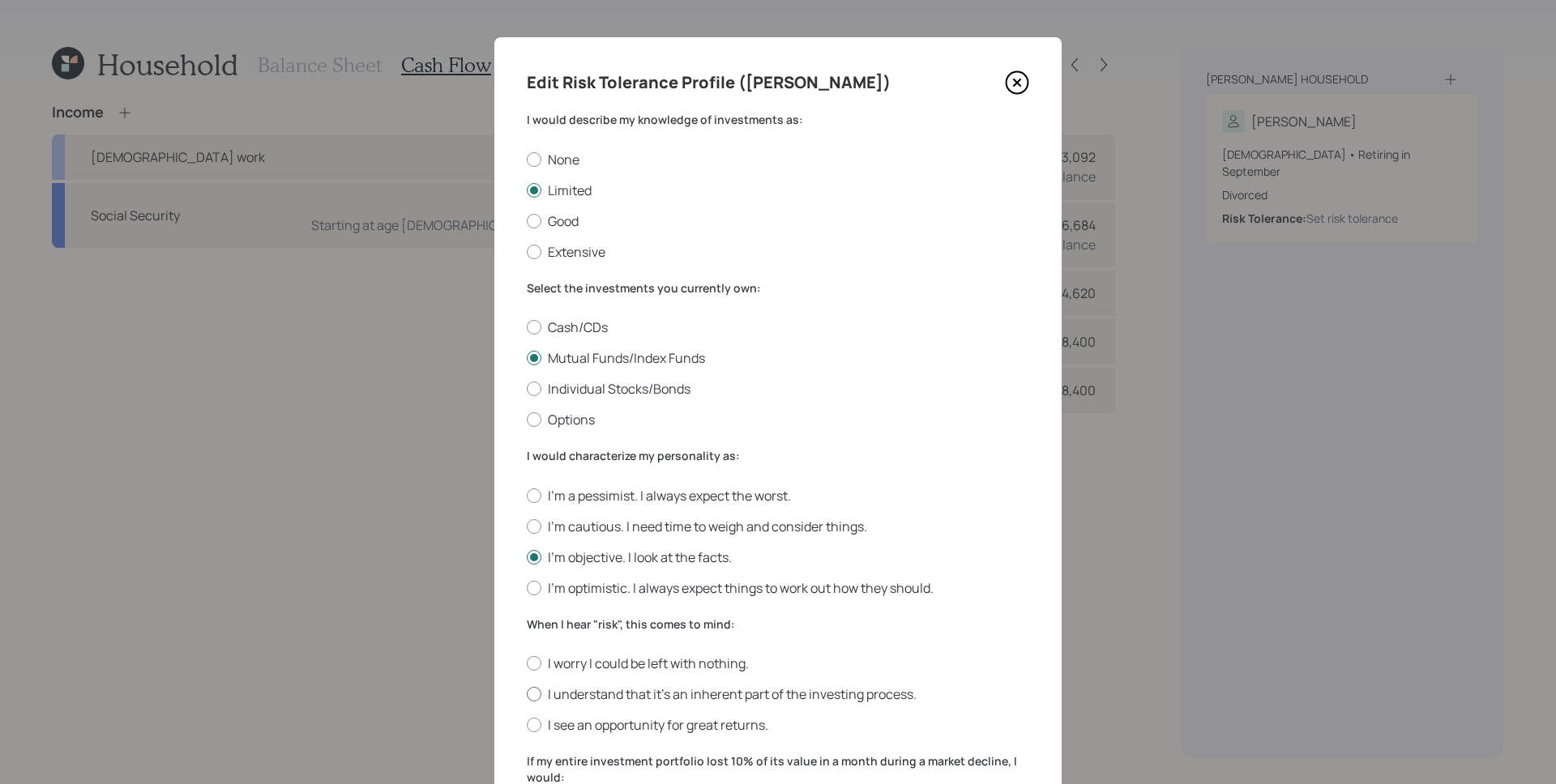
click at [636, 694] on label "I understand that it’s an inherent part of the investing process." at bounding box center [778, 694] width 502 height 18
click at [527, 694] on input "I understand that it’s an inherent part of the investing process." at bounding box center [526, 694] width 1 height 1
radio input "true"
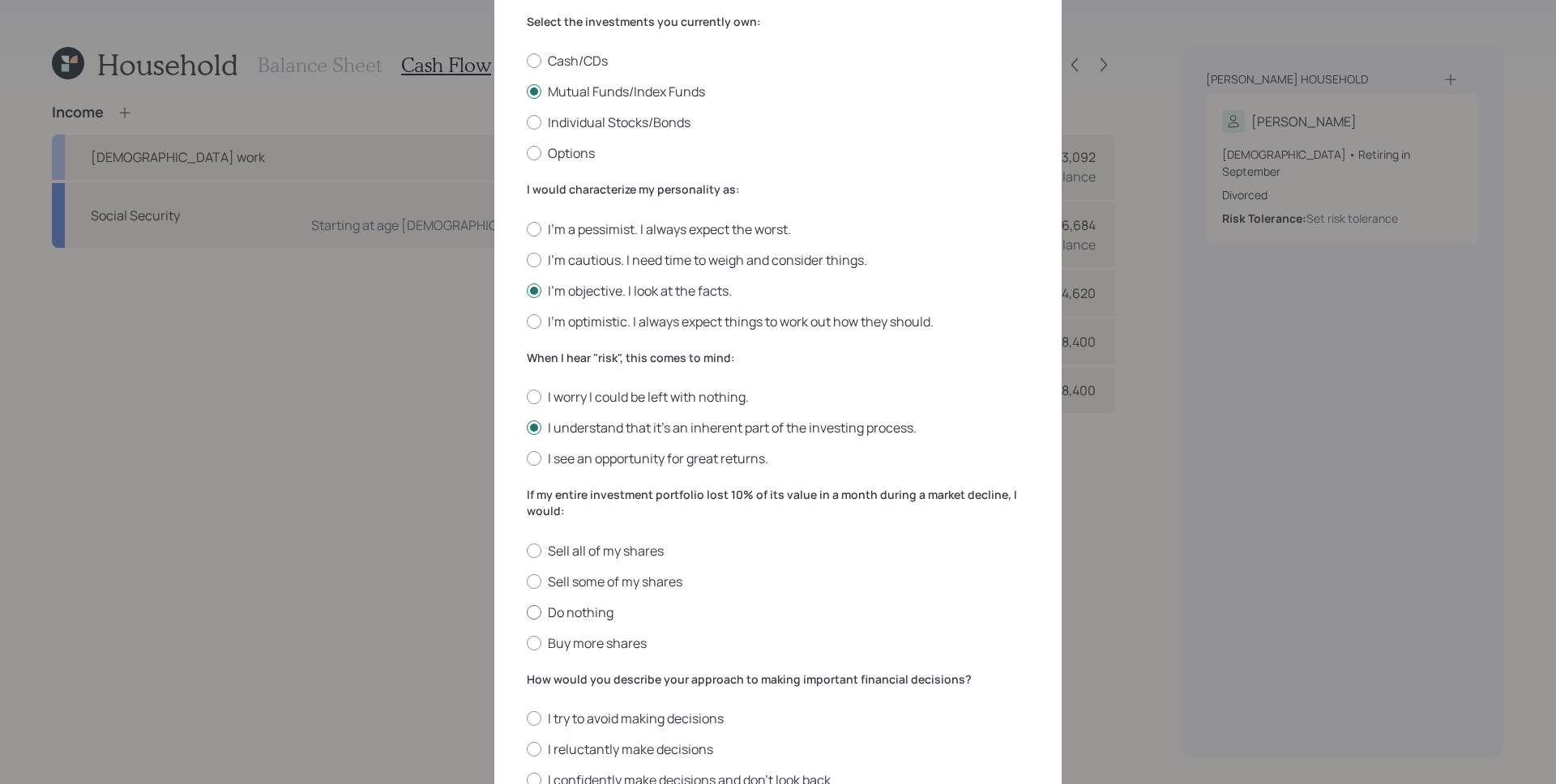
click at [583, 608] on label "Do nothing" at bounding box center [778, 612] width 502 height 18
click at [527, 612] on input "Do nothing" at bounding box center [526, 612] width 1 height 1
radio input "true"
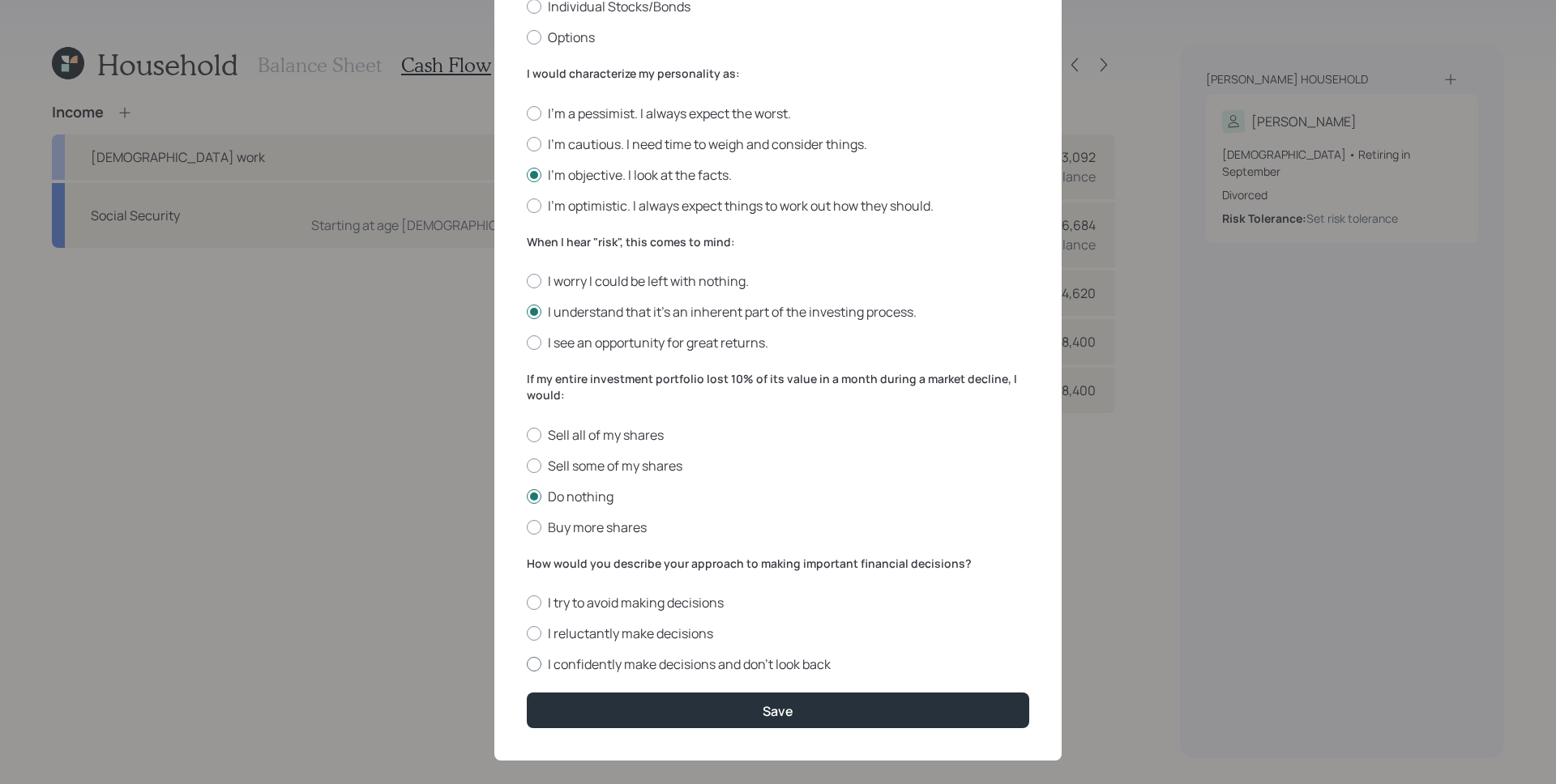
scroll to position [403, 0]
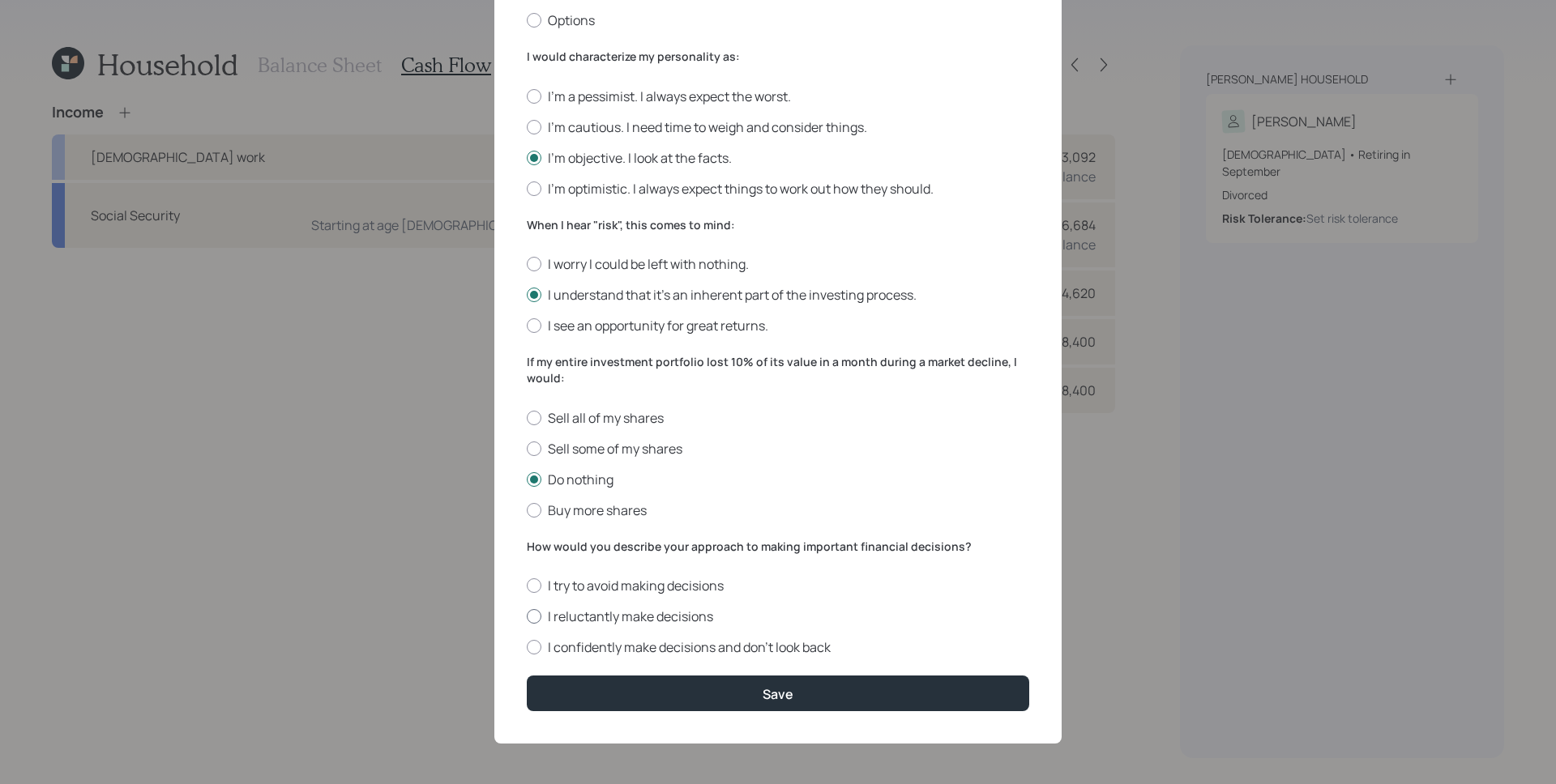
click at [609, 621] on label "I reluctantly make decisions" at bounding box center [778, 616] width 502 height 18
click at [527, 617] on input "I reluctantly make decisions" at bounding box center [526, 616] width 1 height 1
radio input "true"
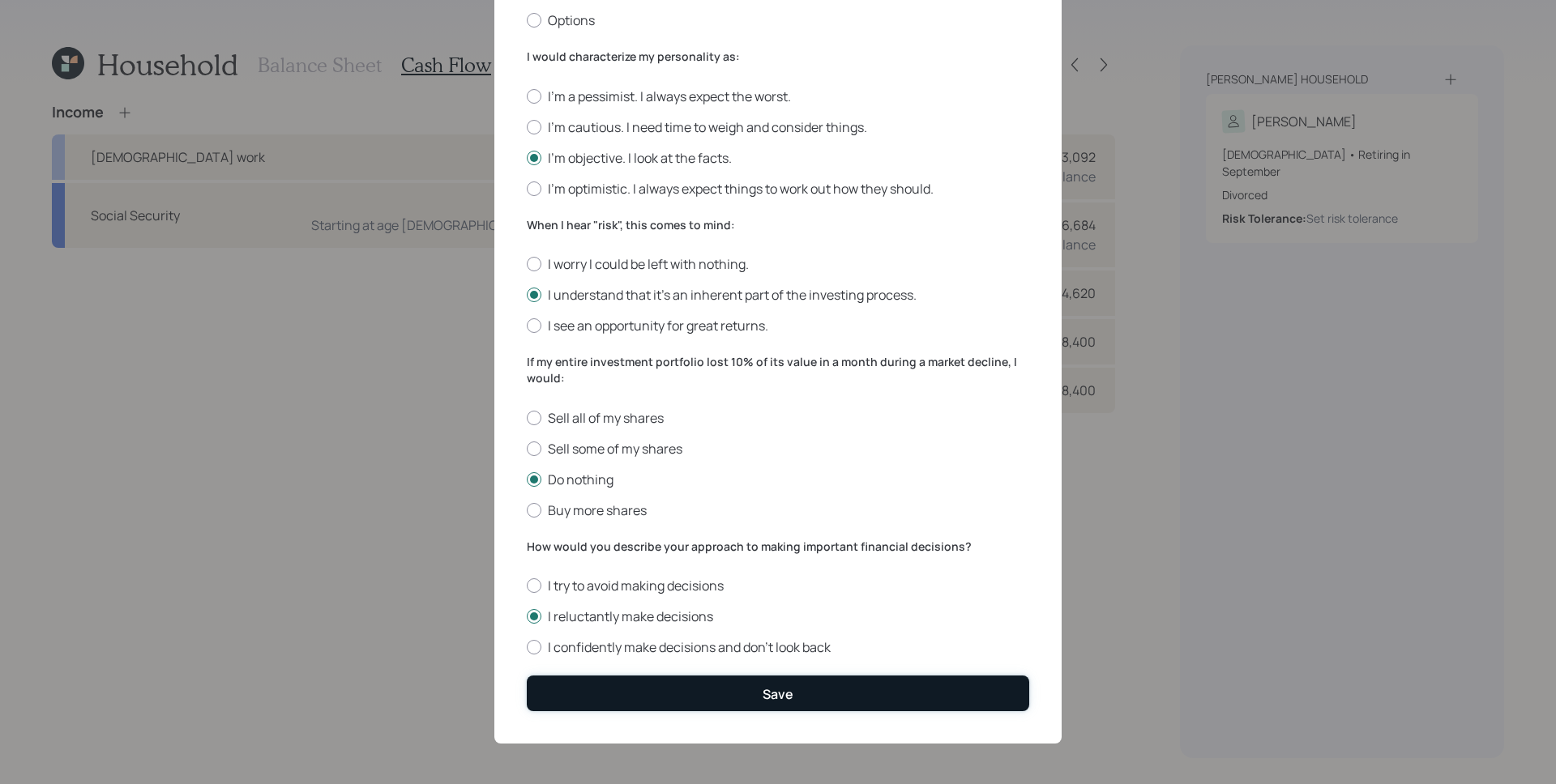
click at [689, 699] on button "Save" at bounding box center [778, 692] width 502 height 35
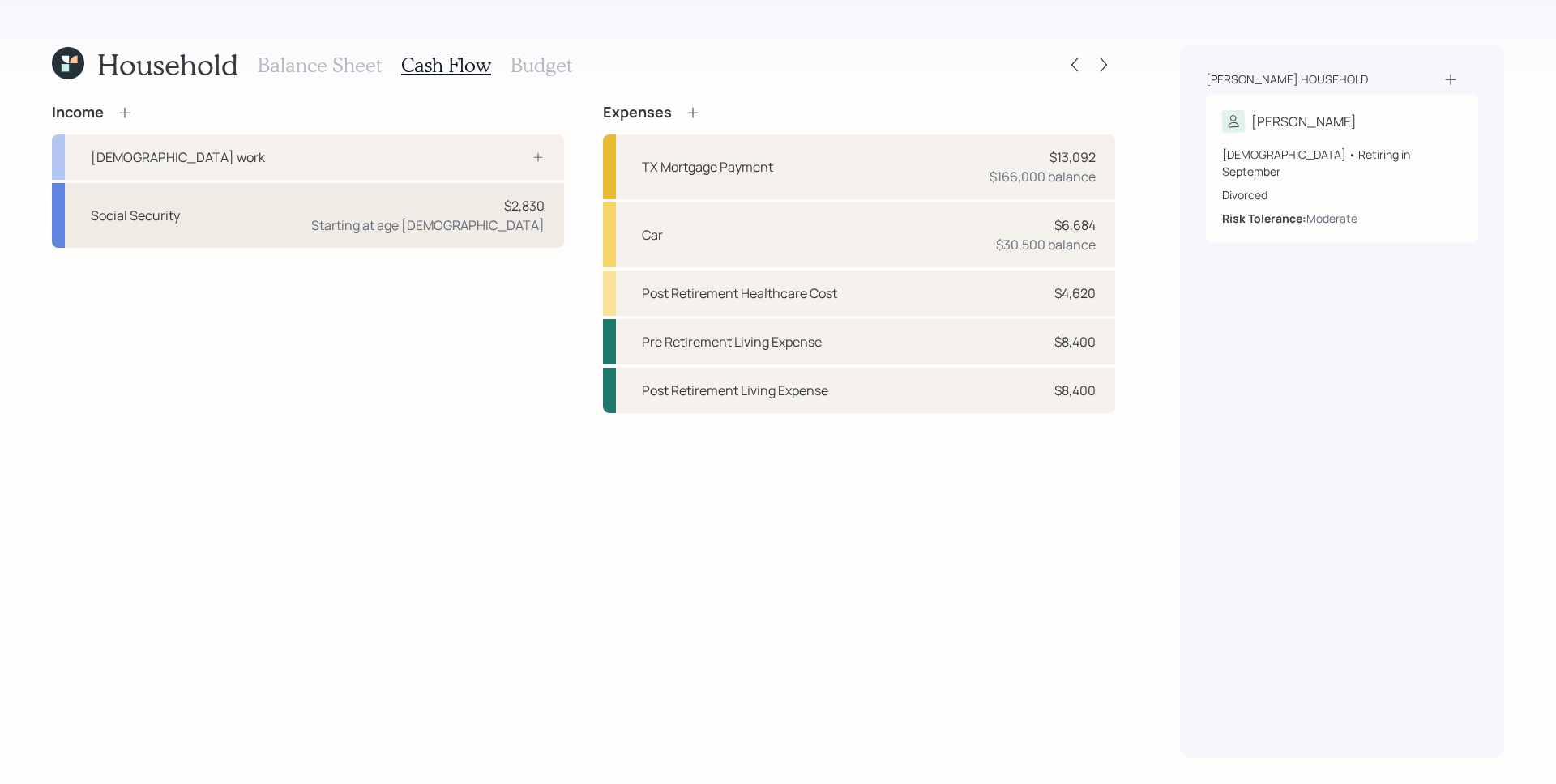
click at [506, 215] on div "Starting at age [DEMOGRAPHIC_DATA]" at bounding box center [428, 224] width 233 height 19
select select "8"
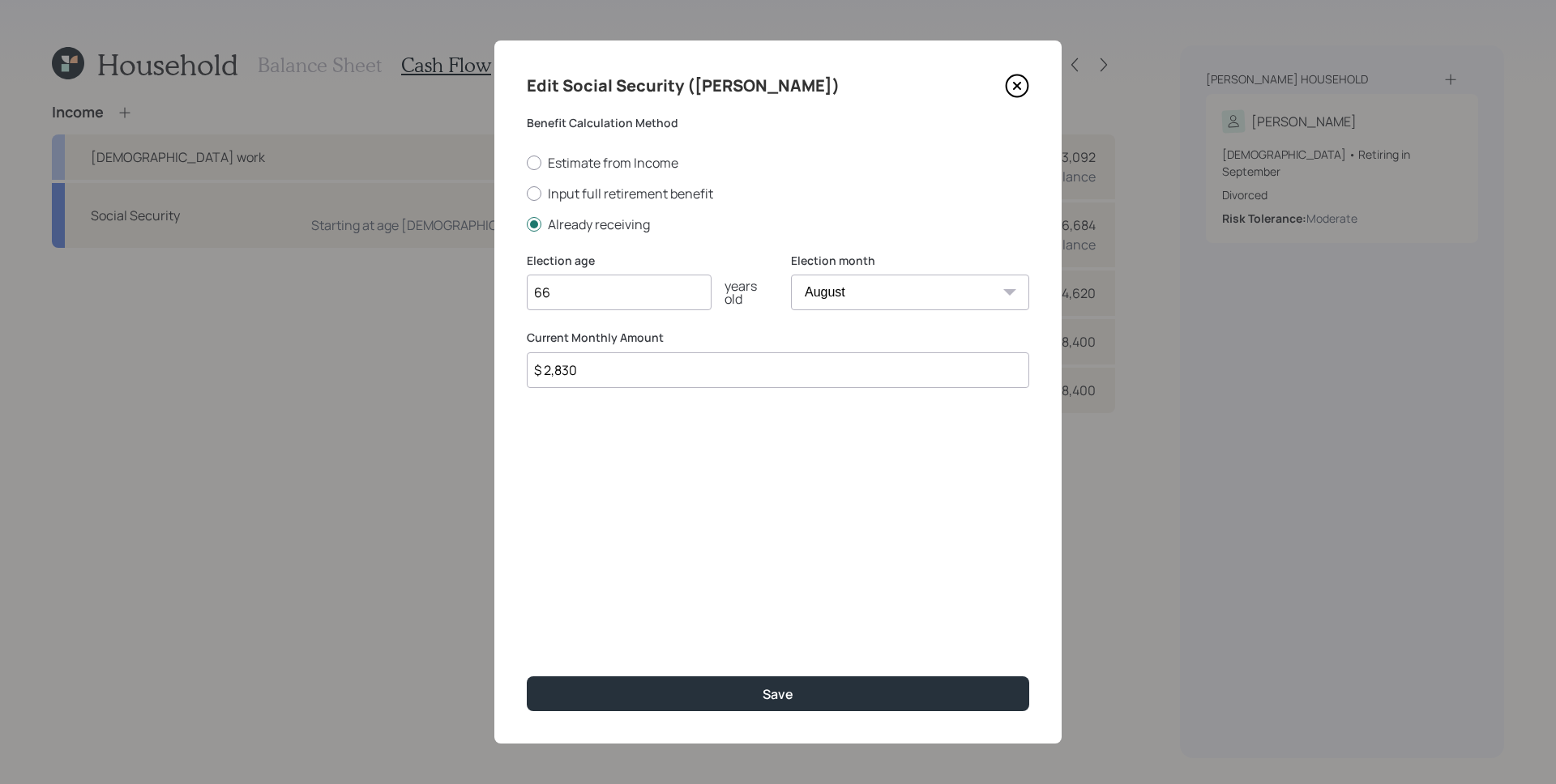
click at [556, 366] on input "$ 2,830" at bounding box center [778, 370] width 502 height 35
type input "$ 2,530"
click at [527, 676] on button "Save" at bounding box center [778, 693] width 502 height 35
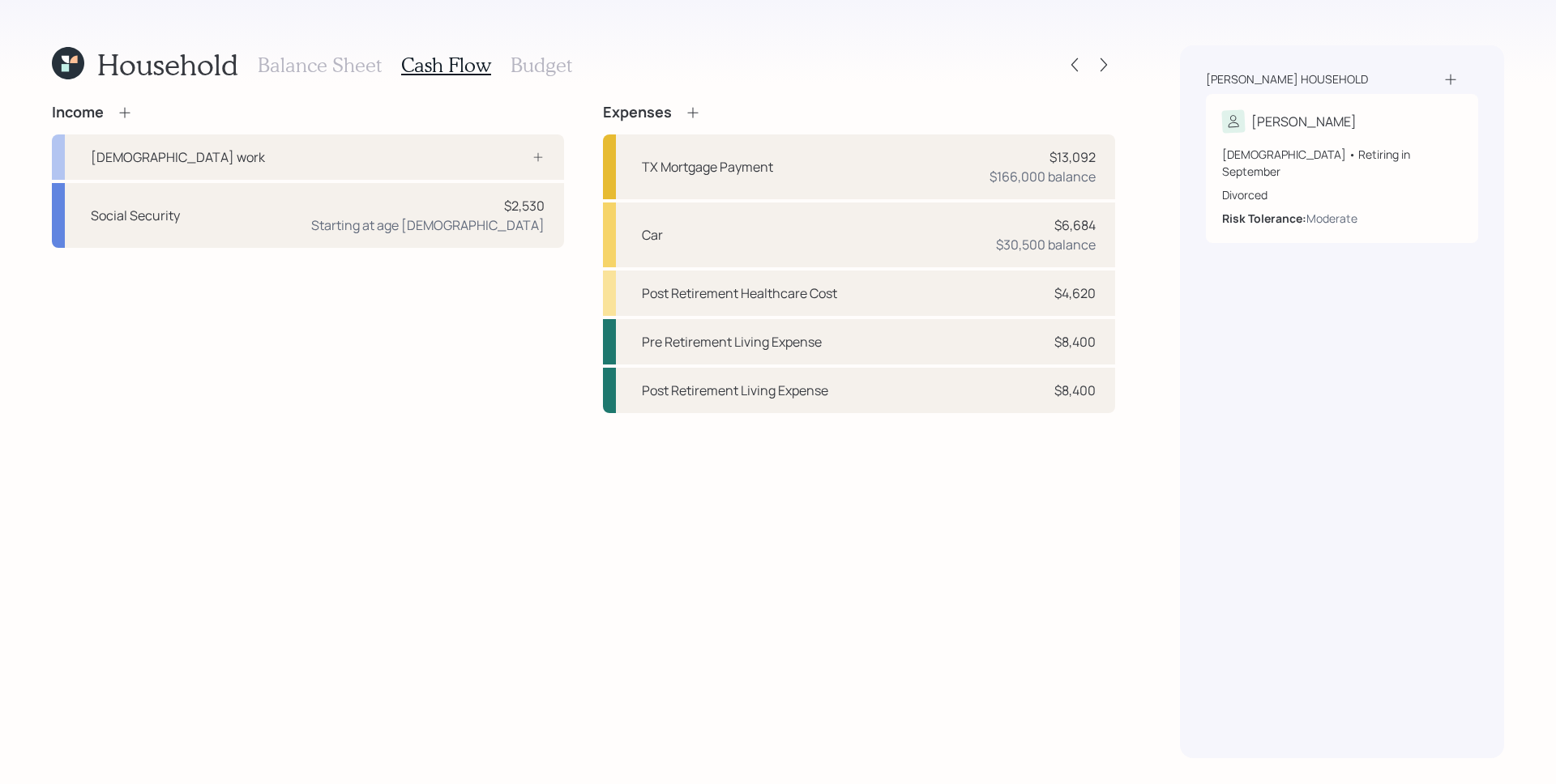
click at [124, 115] on icon at bounding box center [124, 112] width 10 height 10
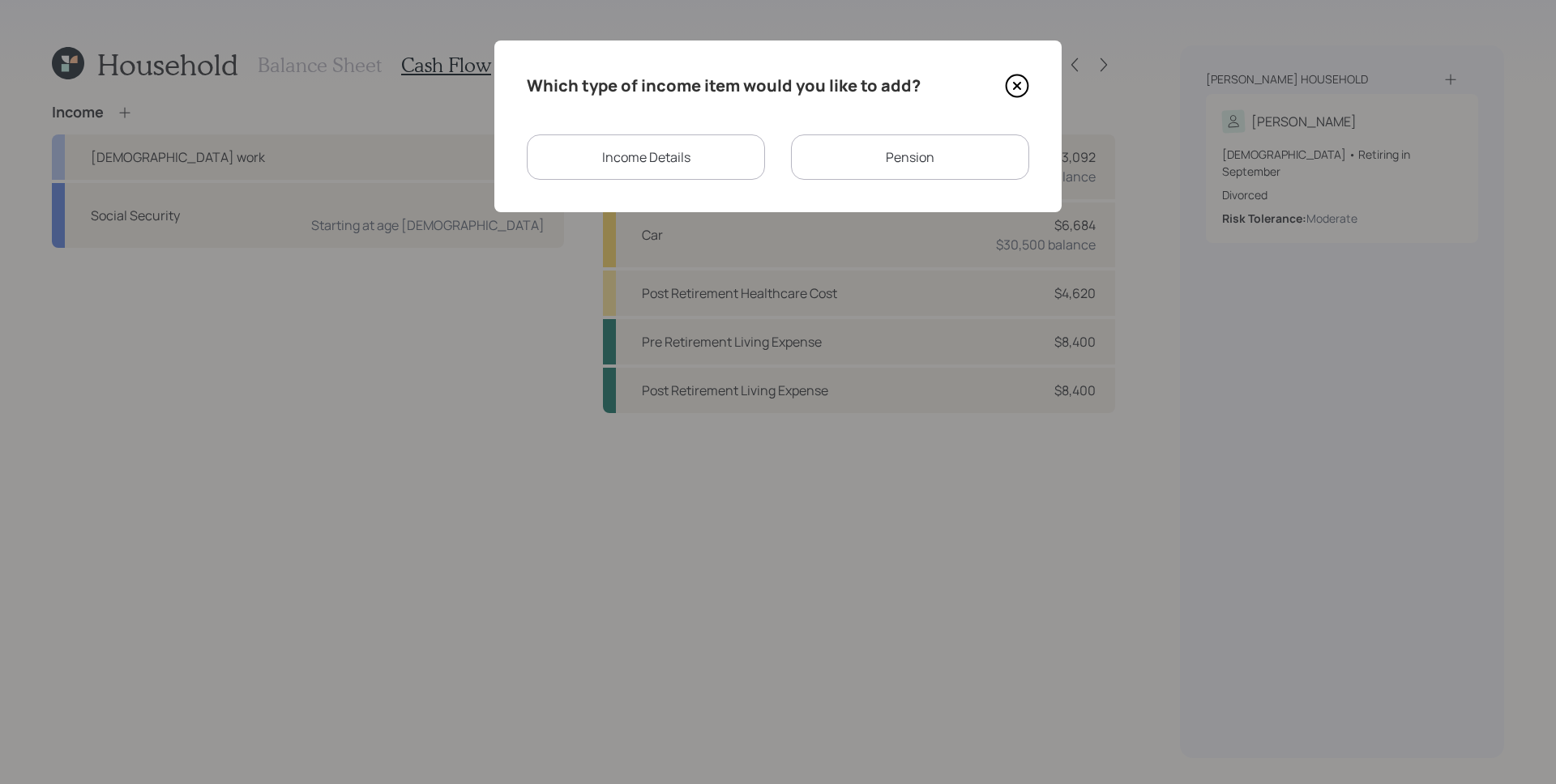
click at [646, 166] on div "Income Details" at bounding box center [646, 157] width 238 height 46
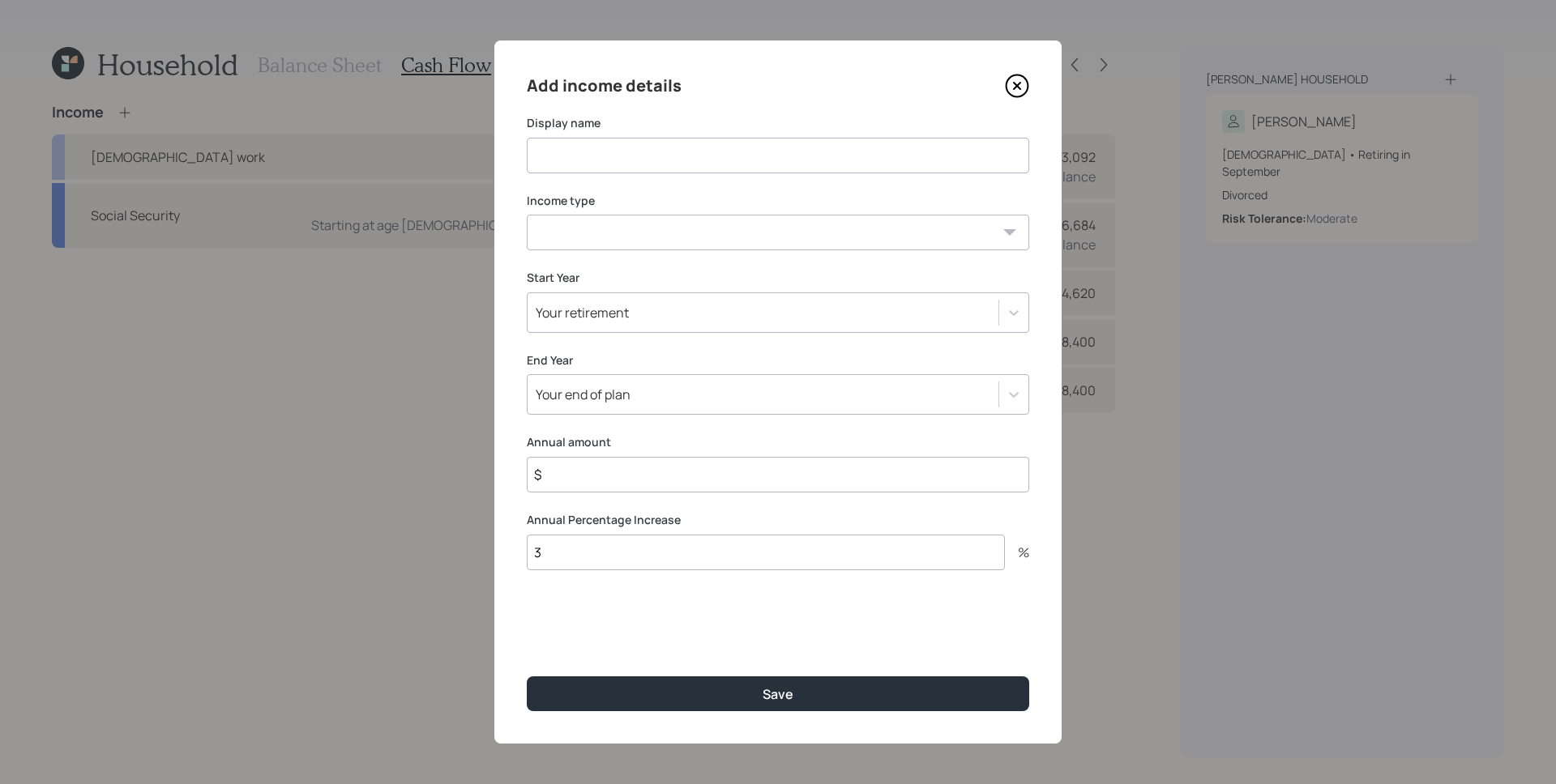
click at [632, 176] on div "Add income details Display name Income type [DEMOGRAPHIC_DATA] work [DEMOGRAPHI…" at bounding box center [778, 392] width 567 height 703
click at [634, 160] on input at bounding box center [778, 155] width 502 height 35
type input "Social Security Benefit"
click at [712, 229] on select "[DEMOGRAPHIC_DATA] work [DEMOGRAPHIC_DATA] work Self employment Other" at bounding box center [778, 232] width 502 height 35
select select "other"
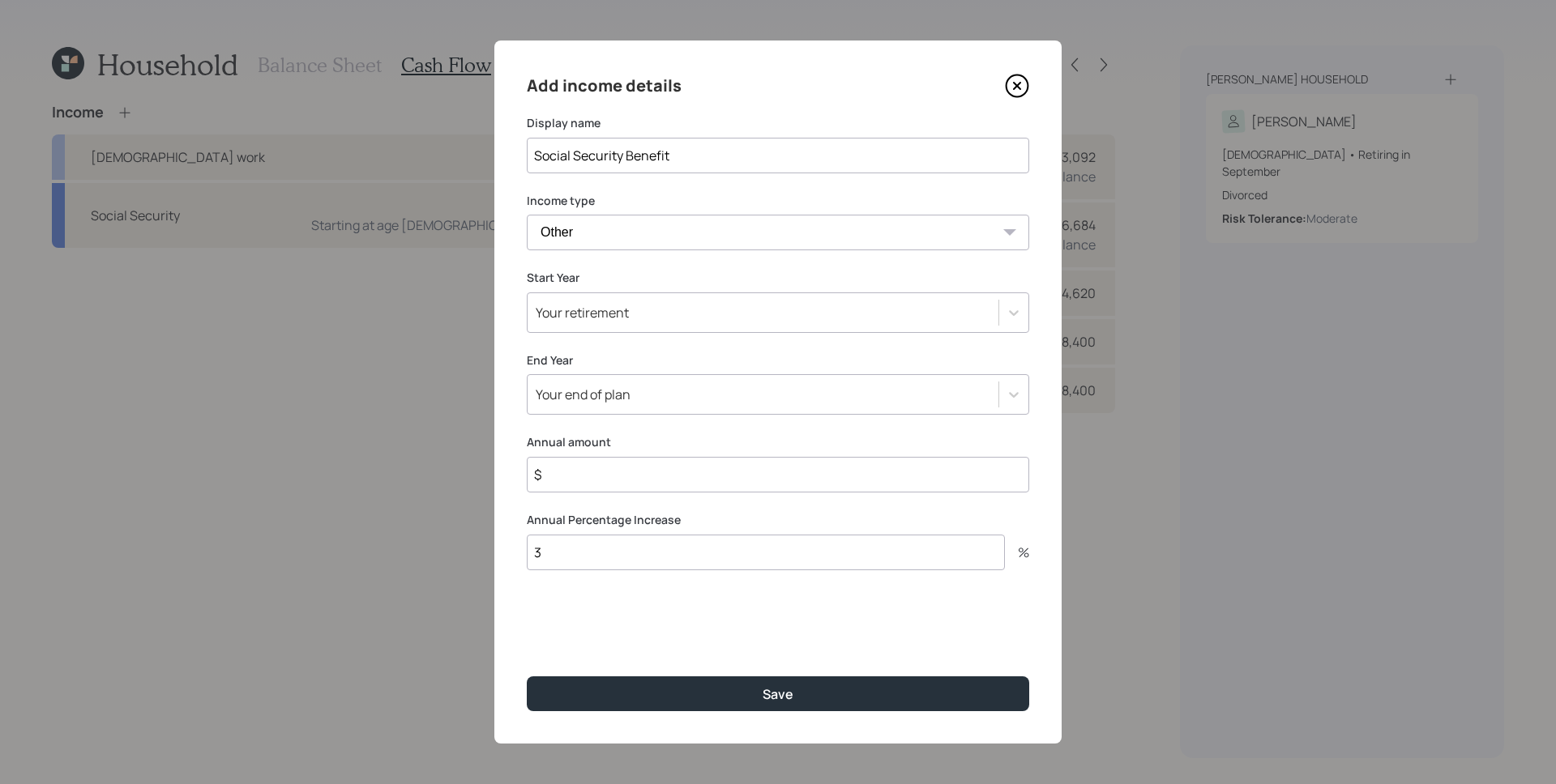
click at [527, 214] on select "[DEMOGRAPHIC_DATA] work [DEMOGRAPHIC_DATA] work Self employment Other" at bounding box center [778, 232] width 502 height 35
click at [628, 316] on select "Tax-free Earned Self Employment Alimony Royalties Pension / Annuity Interest Di…" at bounding box center [778, 310] width 502 height 35
select select "social_security"
click at [527, 292] on select "Tax-free Earned Self Employment Alimony Royalties Pension / Annuity Interest Di…" at bounding box center [778, 310] width 502 height 35
click at [661, 384] on div "Your retirement" at bounding box center [763, 389] width 471 height 28
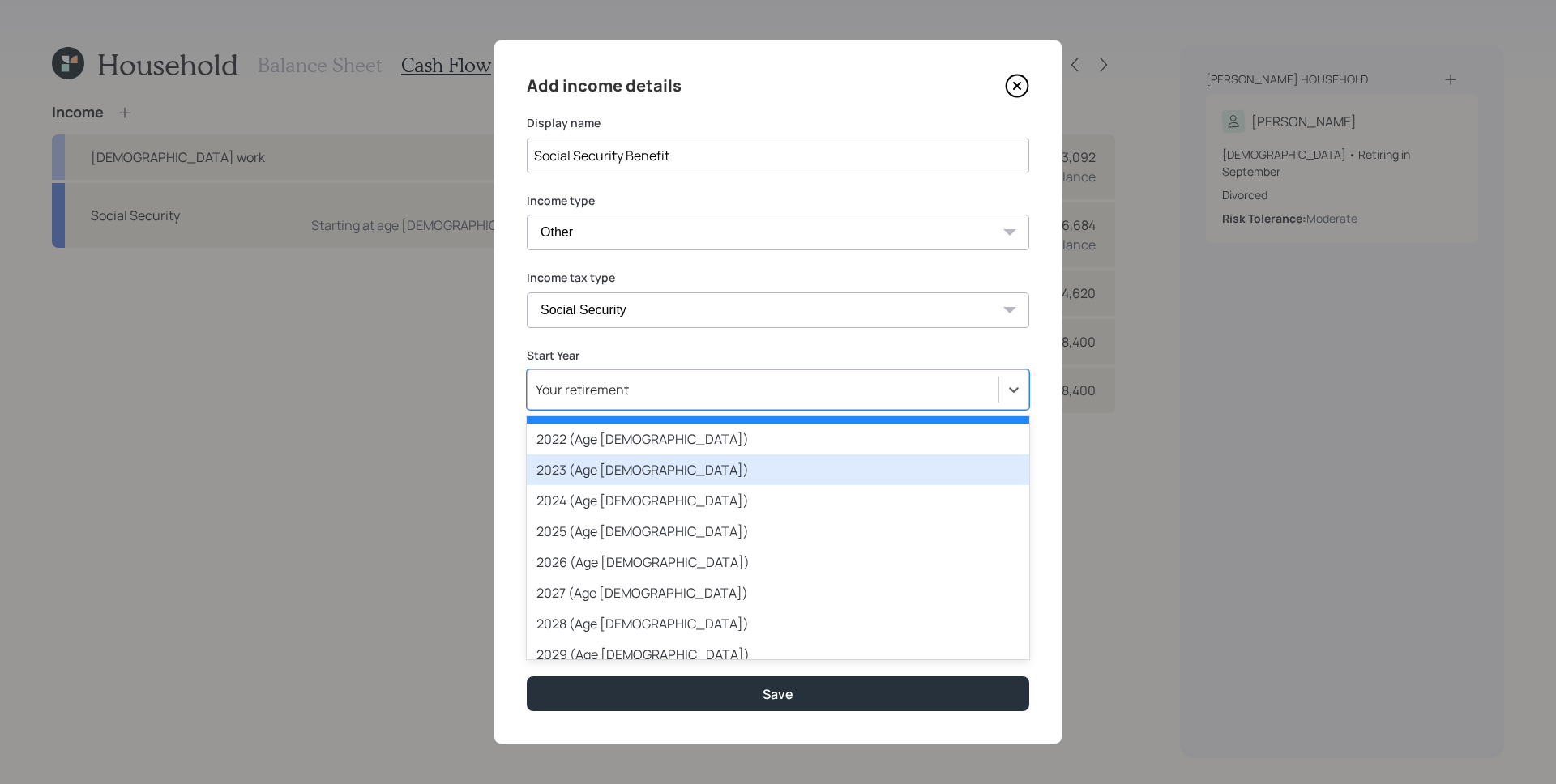
scroll to position [30, 0]
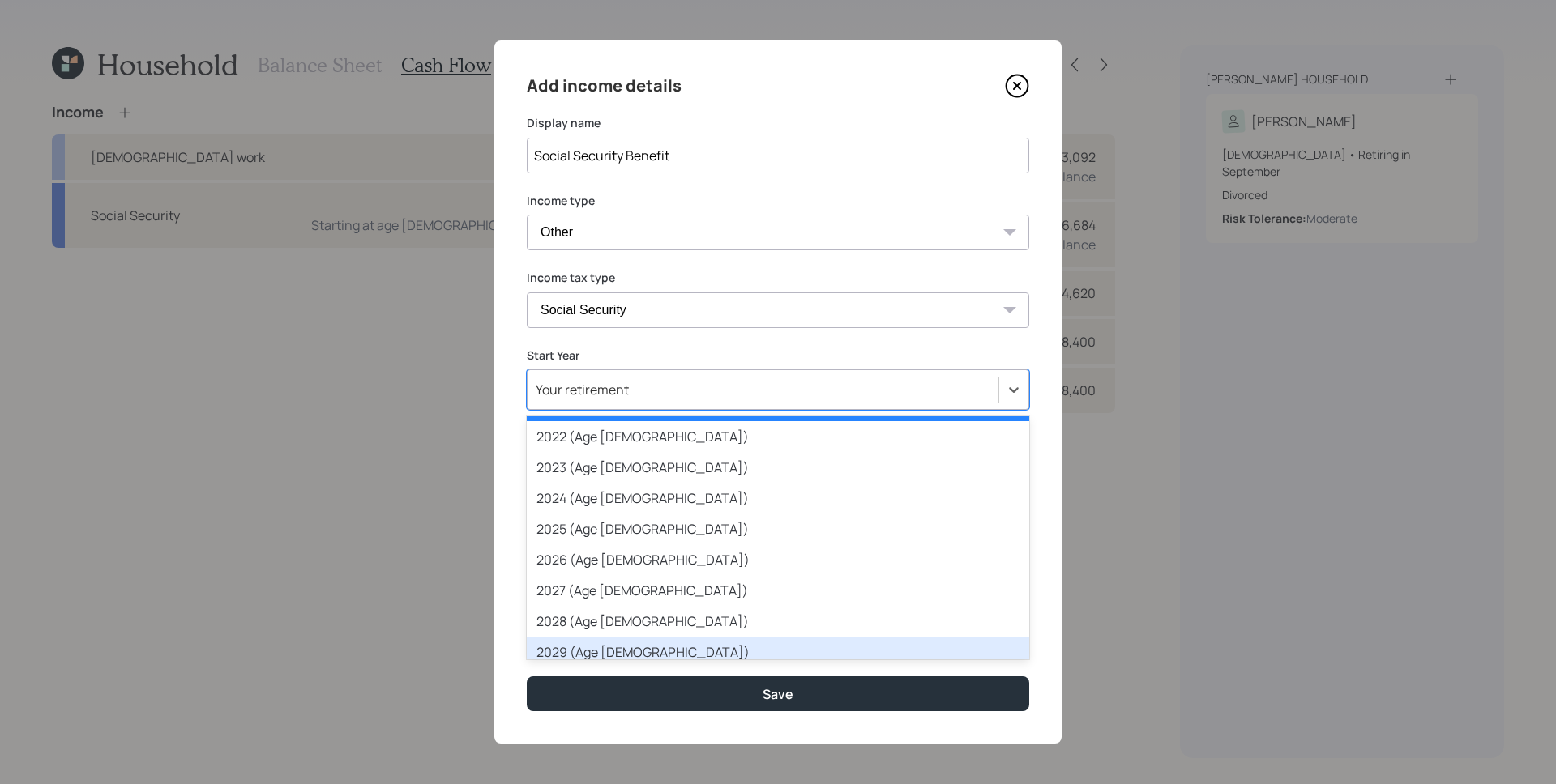
click at [653, 648] on div "2029 (Age [DEMOGRAPHIC_DATA])" at bounding box center [778, 652] width 502 height 30
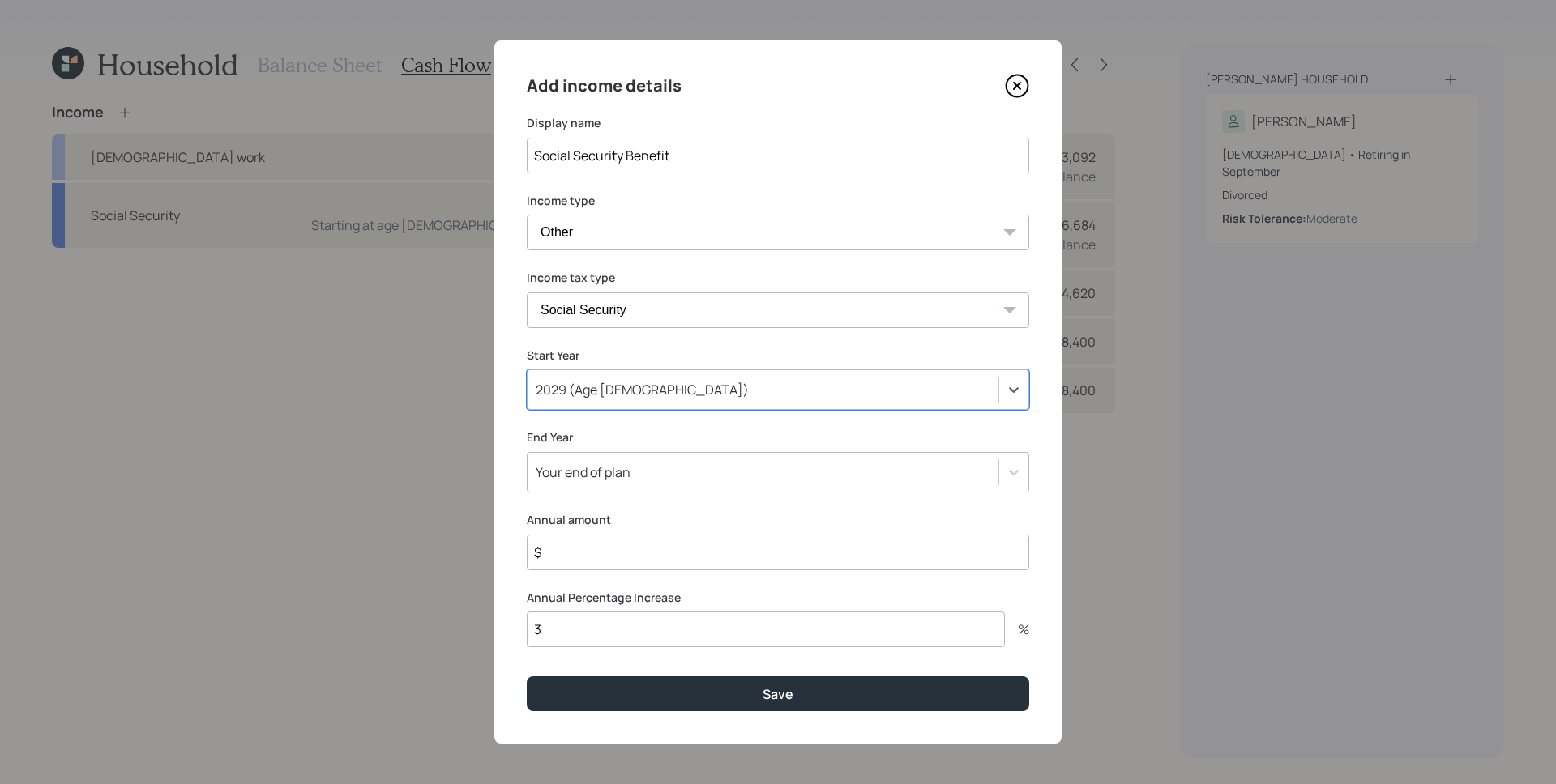
click at [633, 558] on input "$" at bounding box center [778, 552] width 502 height 35
type input "$ 3,600"
click at [634, 597] on label "Annual Percentage Increase" at bounding box center [778, 597] width 502 height 16
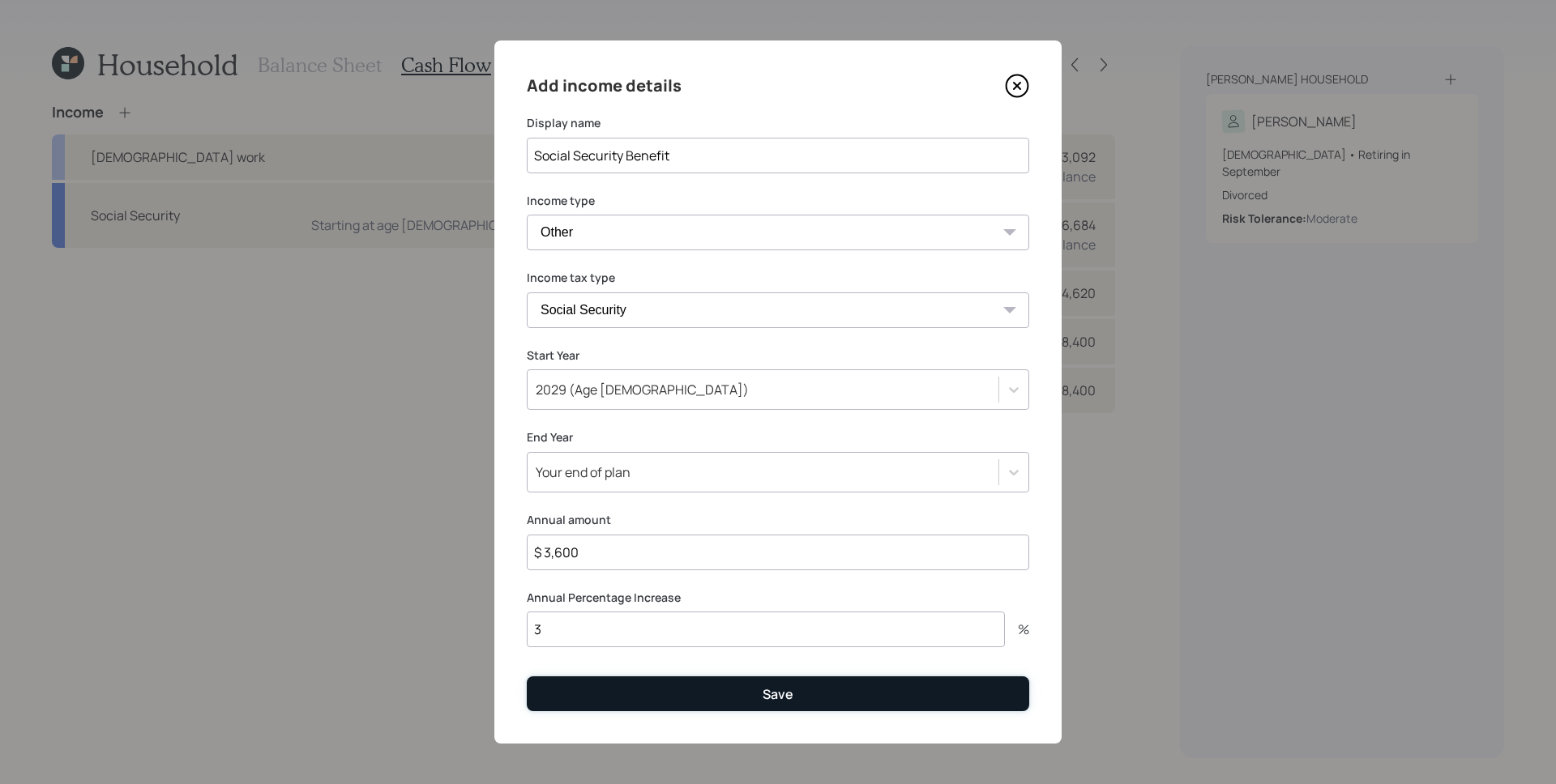
click at [744, 695] on button "Save" at bounding box center [778, 693] width 502 height 35
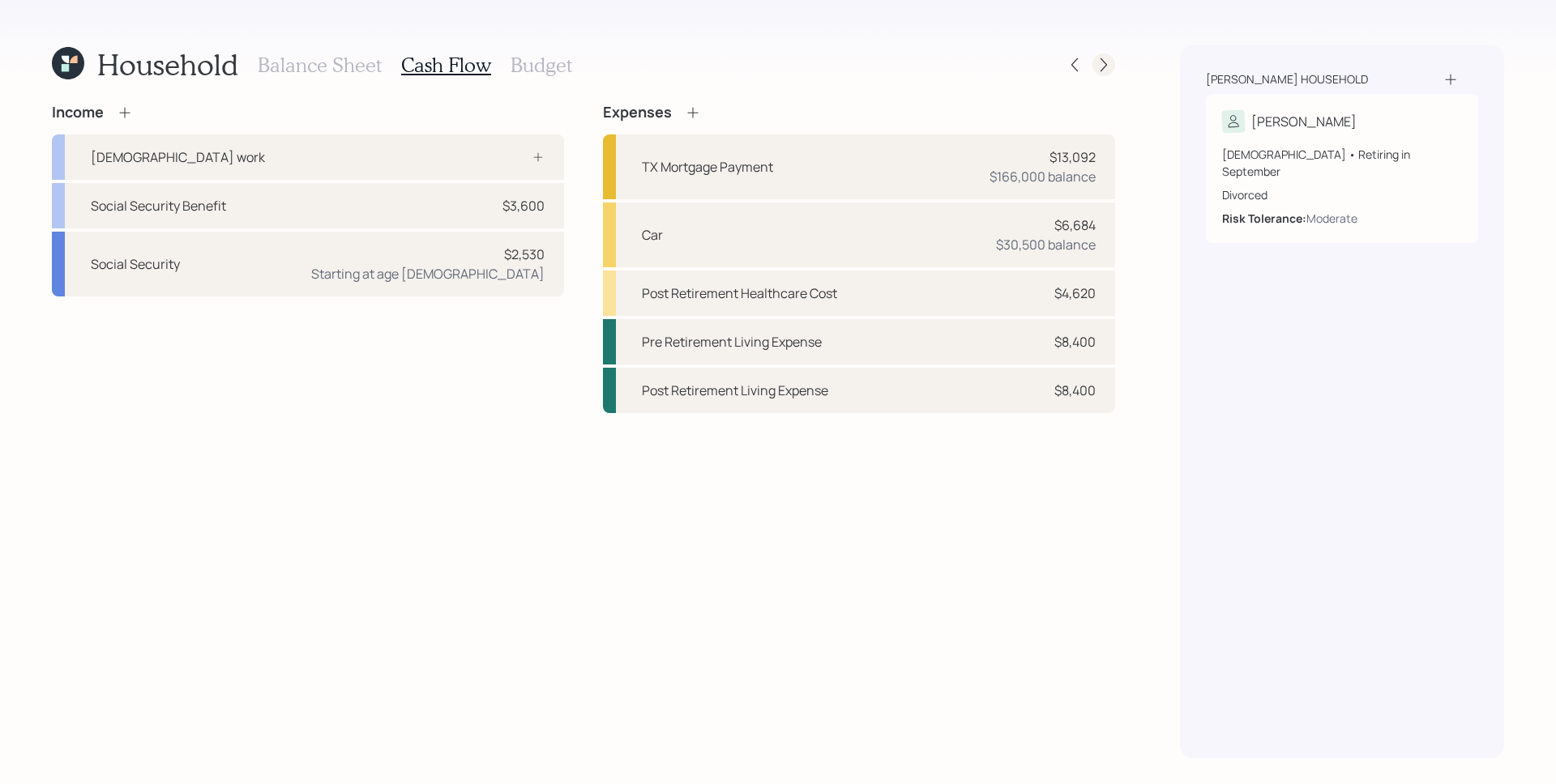
click at [1100, 60] on icon at bounding box center [1103, 64] width 16 height 16
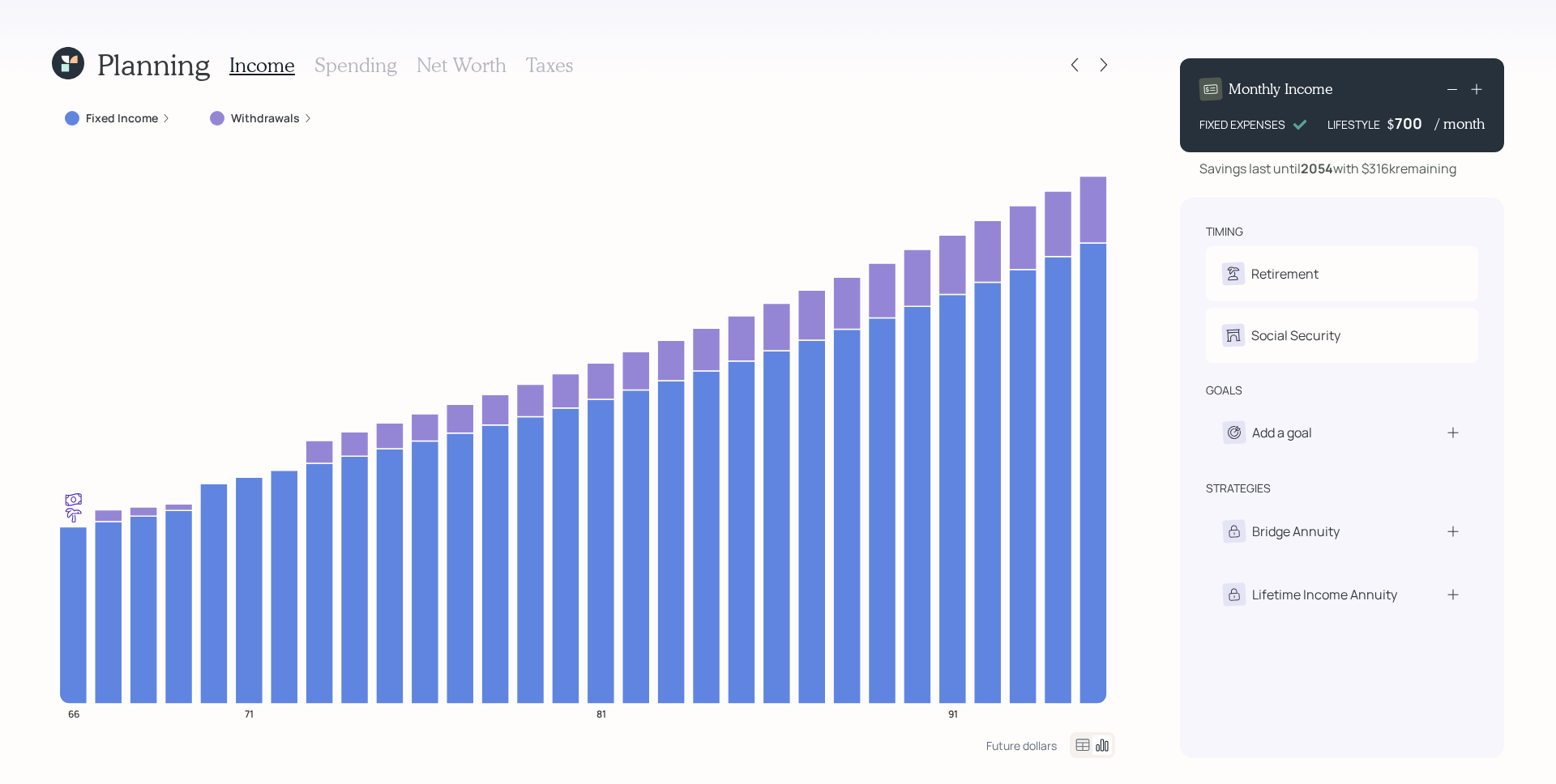
click at [1476, 90] on icon at bounding box center [1476, 89] width 16 height 16
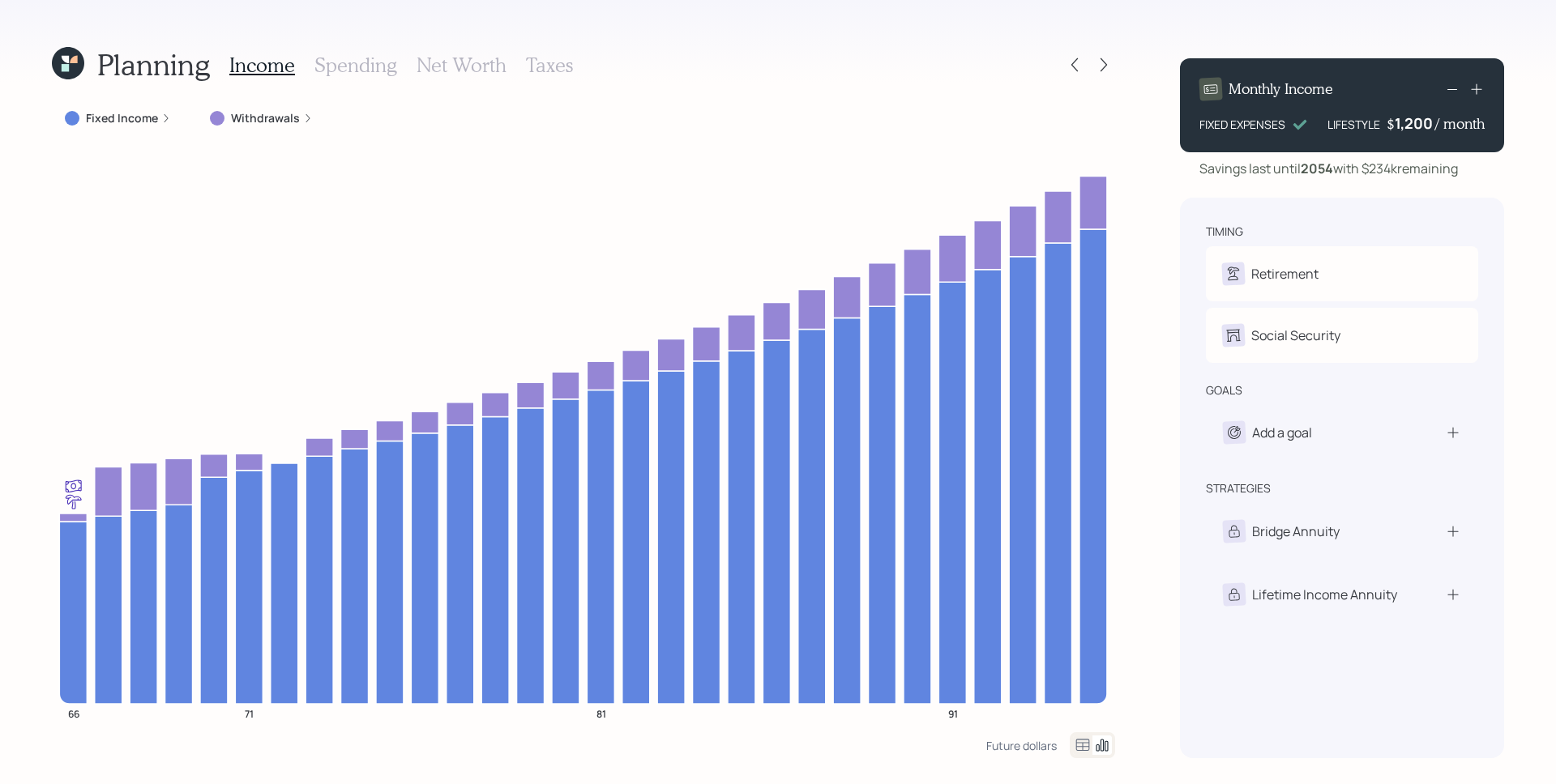
click at [162, 116] on icon at bounding box center [166, 118] width 10 height 10
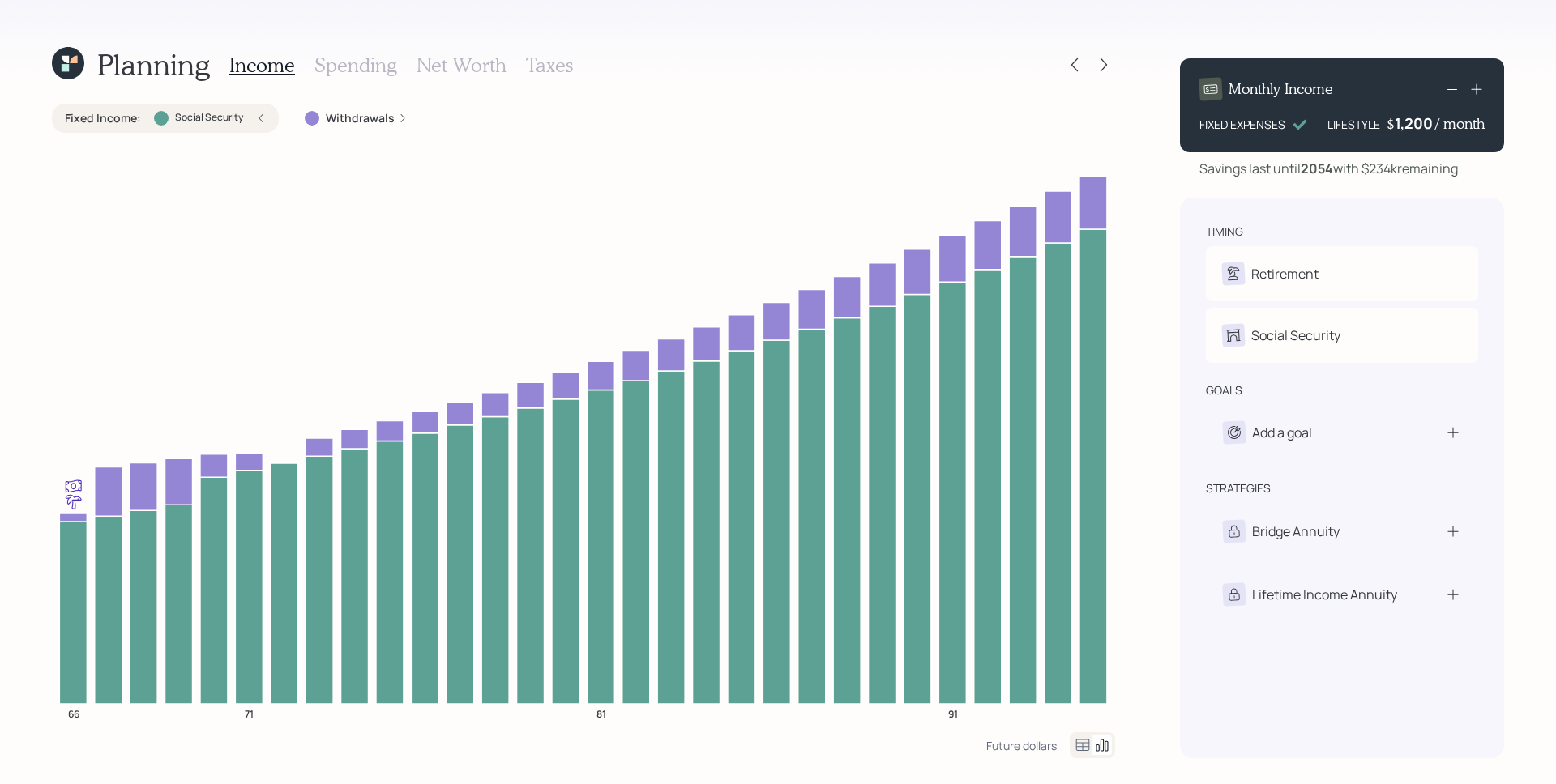
click at [1447, 86] on icon at bounding box center [1451, 89] width 19 height 19
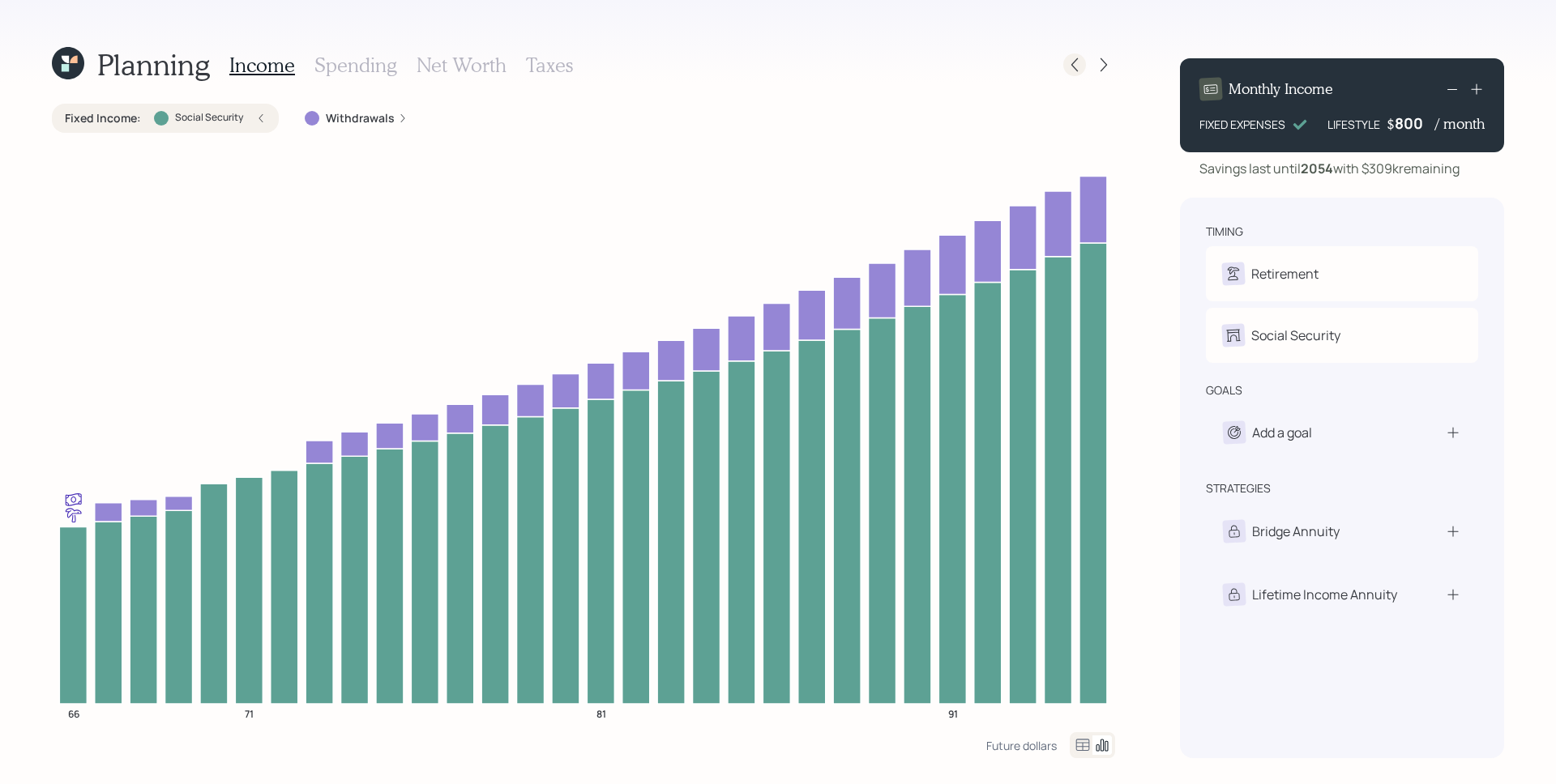
click at [1069, 62] on icon at bounding box center [1074, 64] width 16 height 16
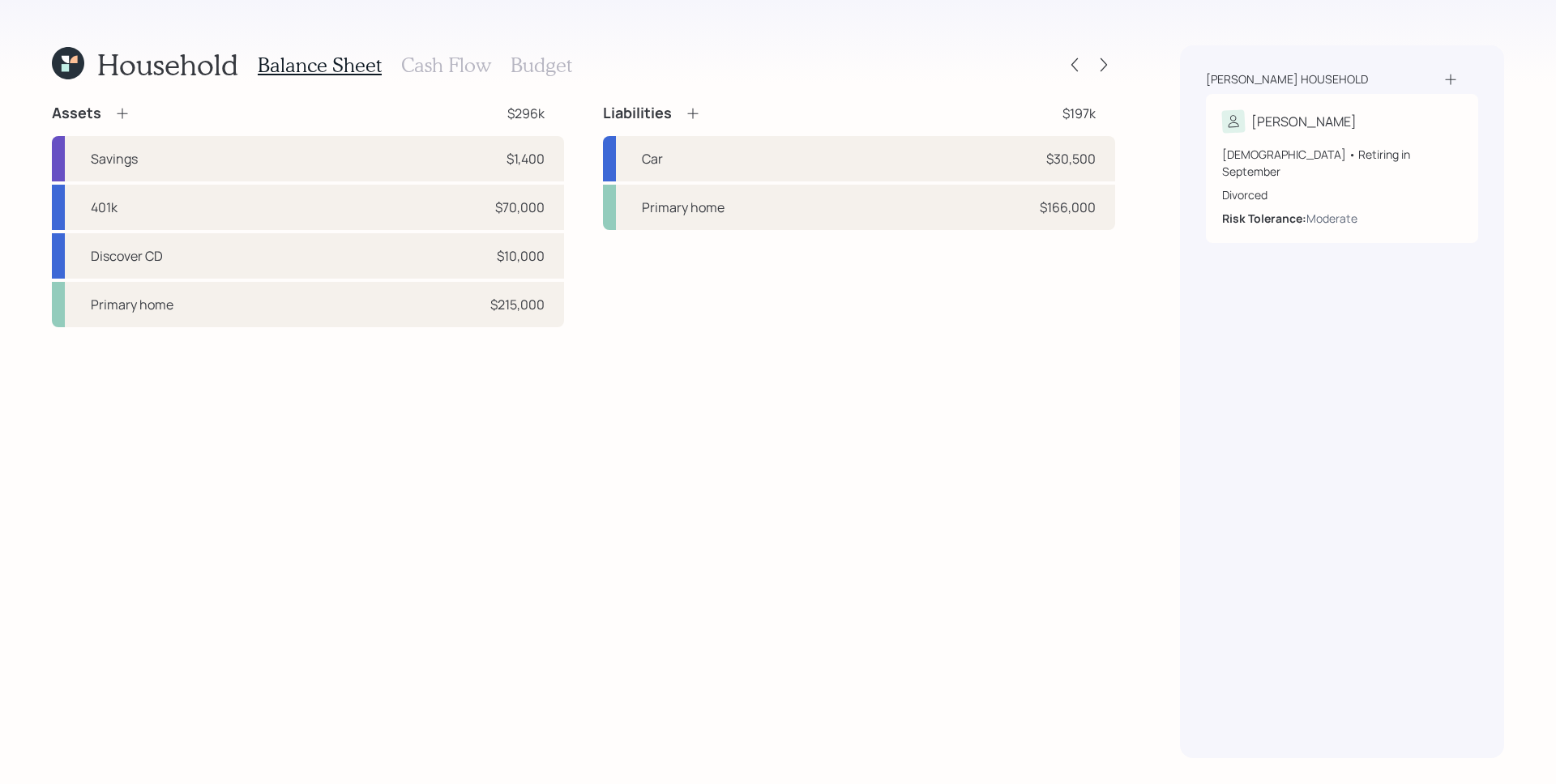
click at [458, 63] on h3 "Cash Flow" at bounding box center [446, 65] width 90 height 24
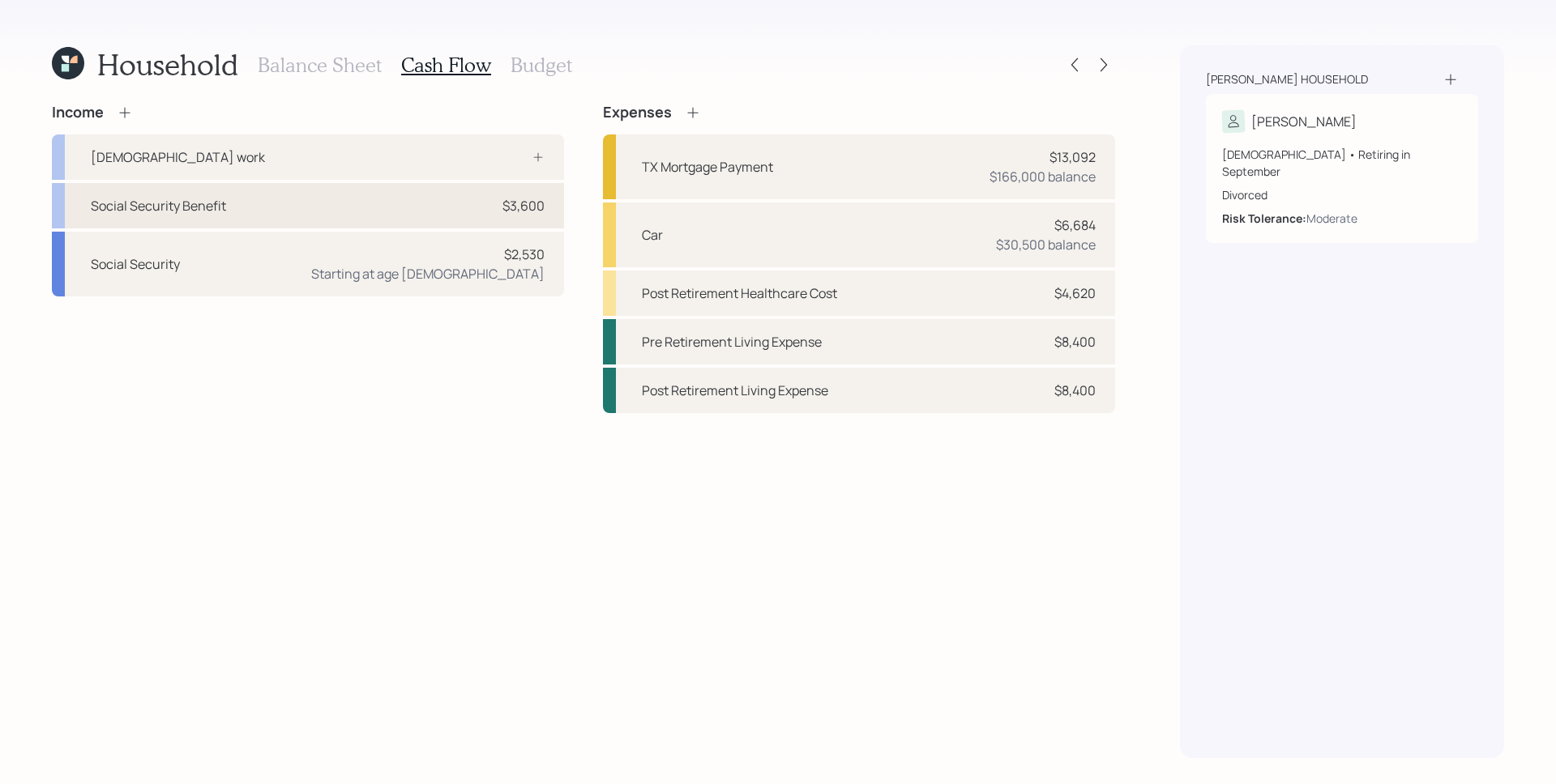
click at [472, 210] on div "Social Security Benefit $3,600" at bounding box center [307, 206] width 512 height 46
select select "other"
select select "social_security"
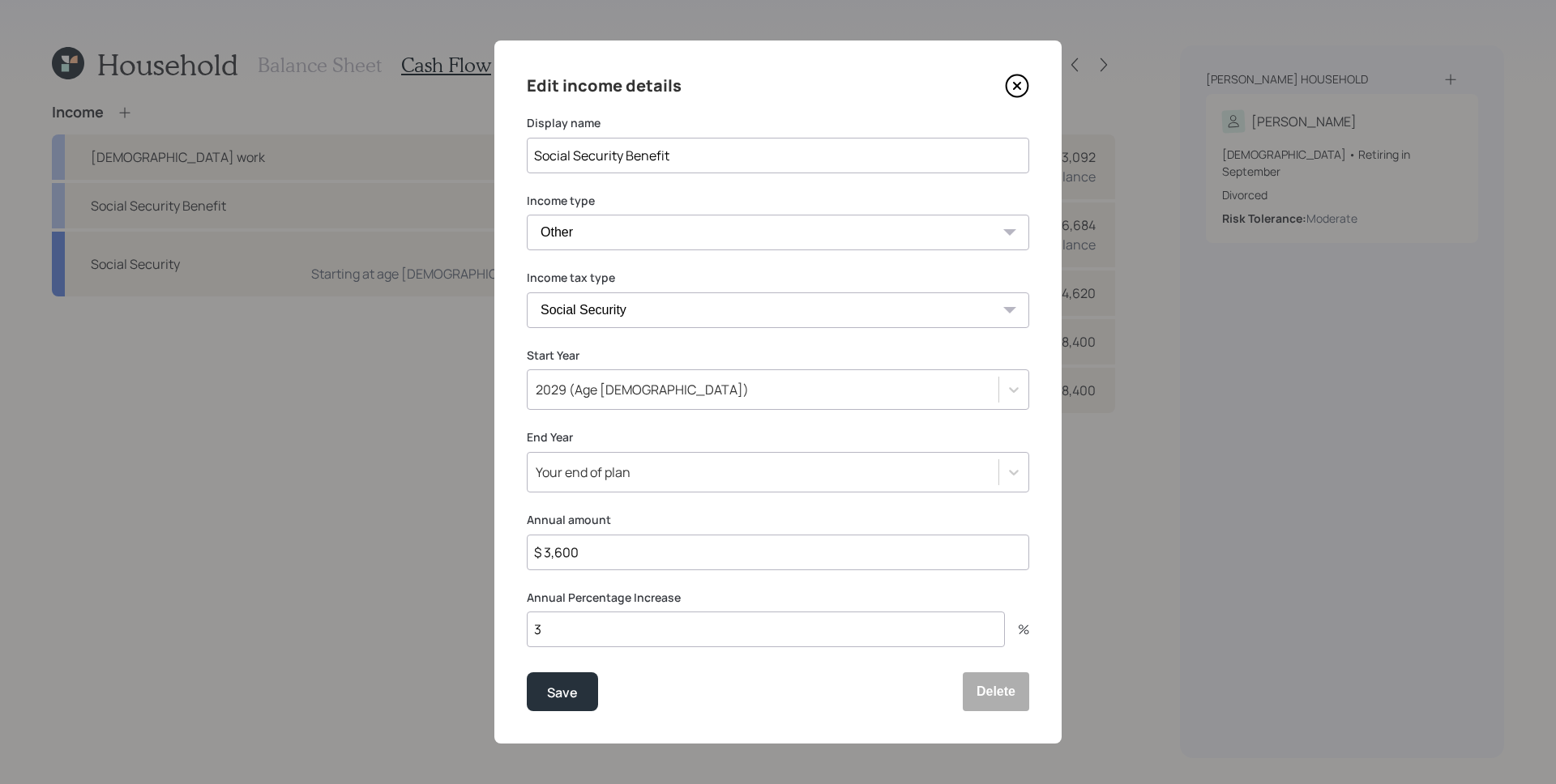
click at [650, 403] on div "2029 (Age [DEMOGRAPHIC_DATA])" at bounding box center [778, 390] width 502 height 41
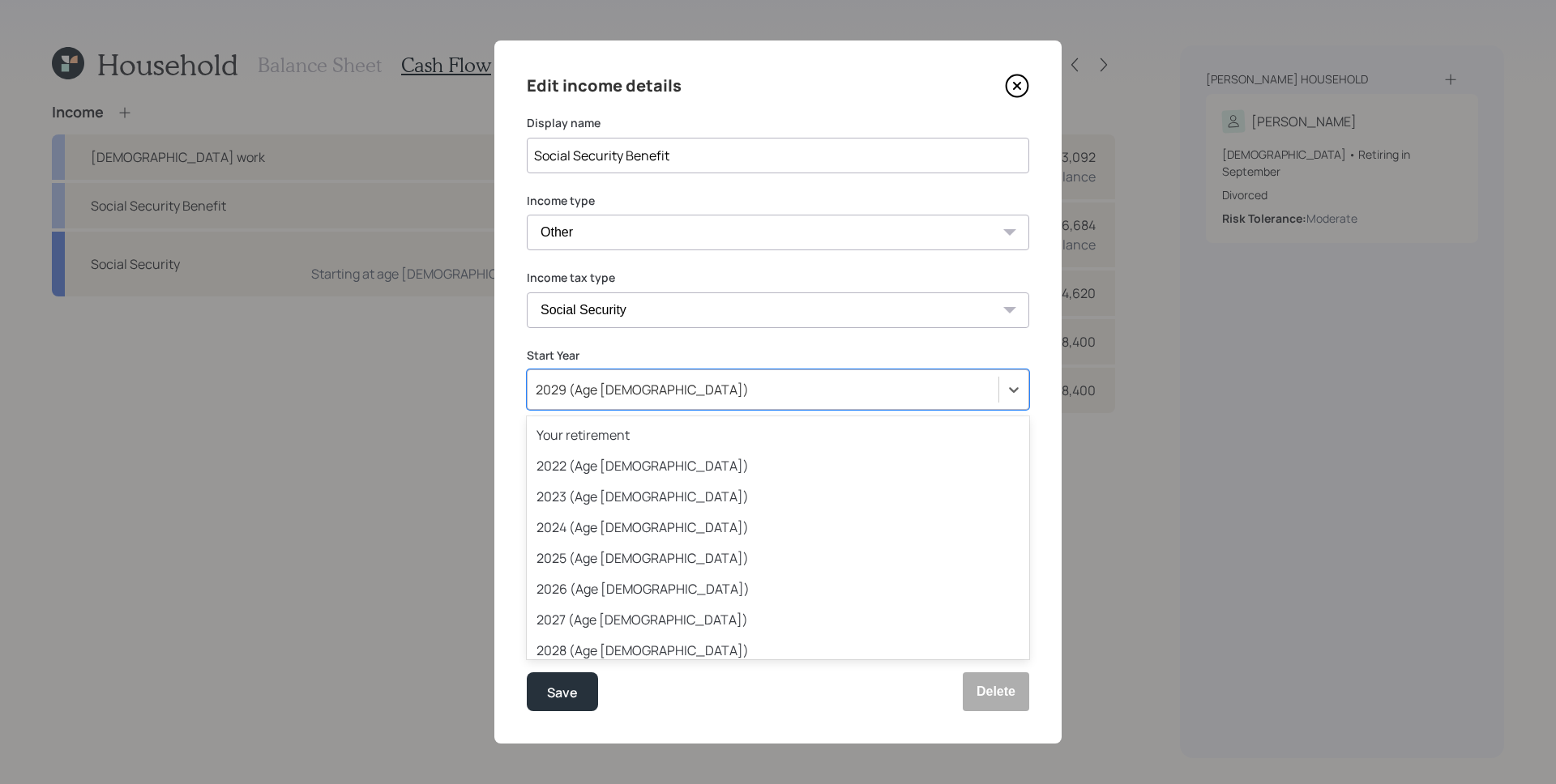
click at [648, 390] on div "2029 (Age [DEMOGRAPHIC_DATA])" at bounding box center [763, 389] width 471 height 28
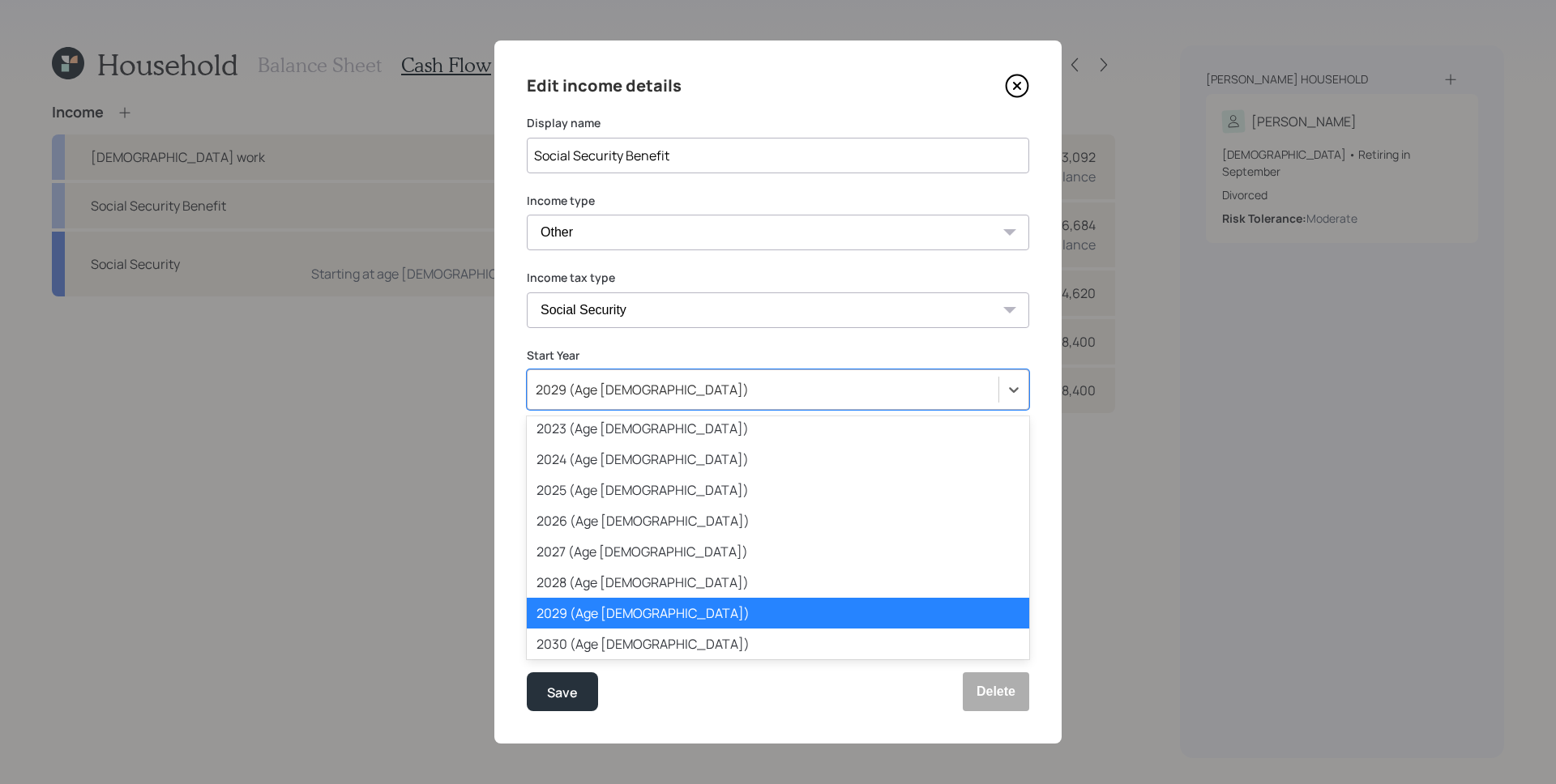
scroll to position [71, 0]
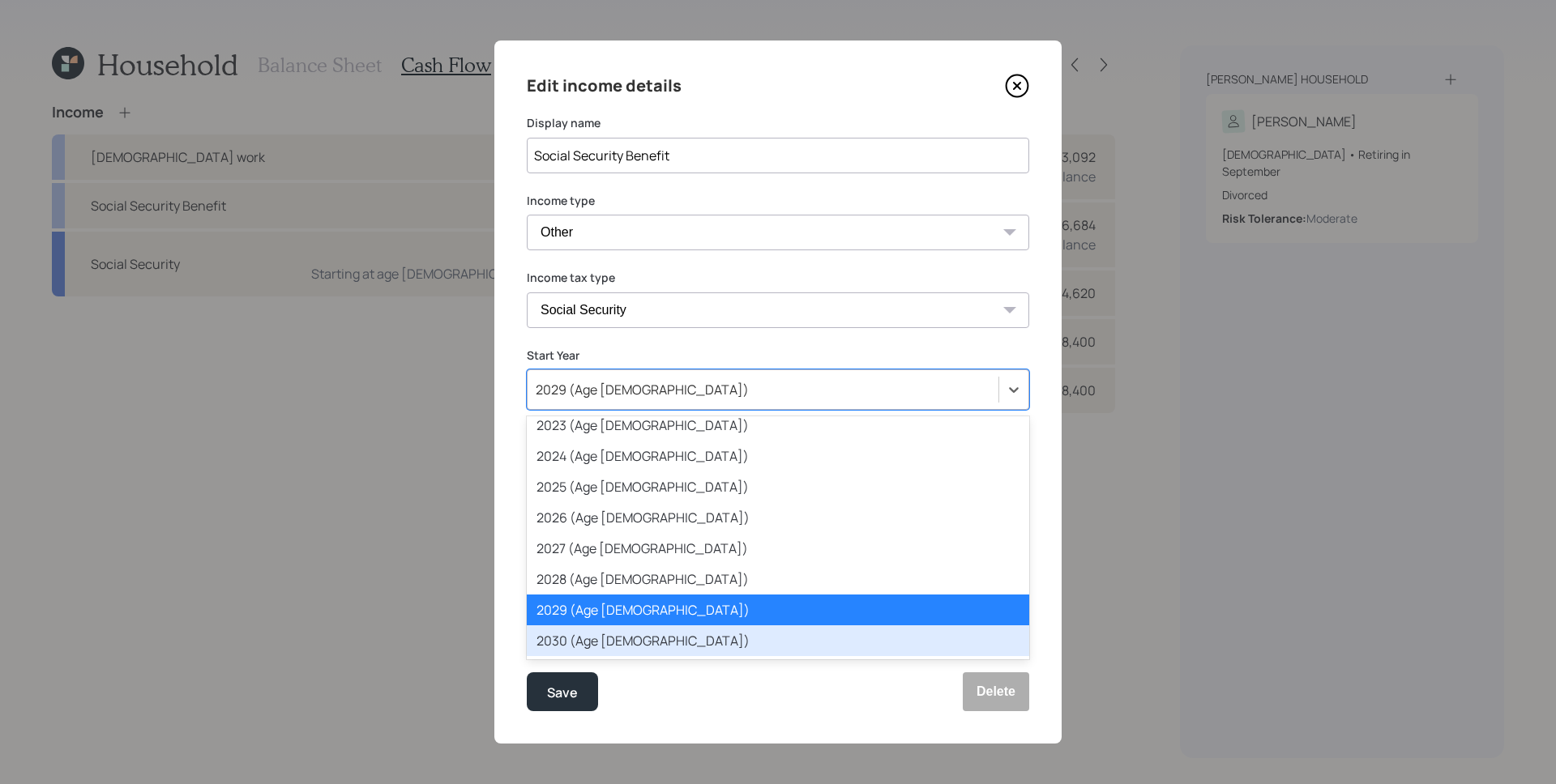
click at [622, 641] on div "2030 (Age [DEMOGRAPHIC_DATA])" at bounding box center [778, 641] width 502 height 30
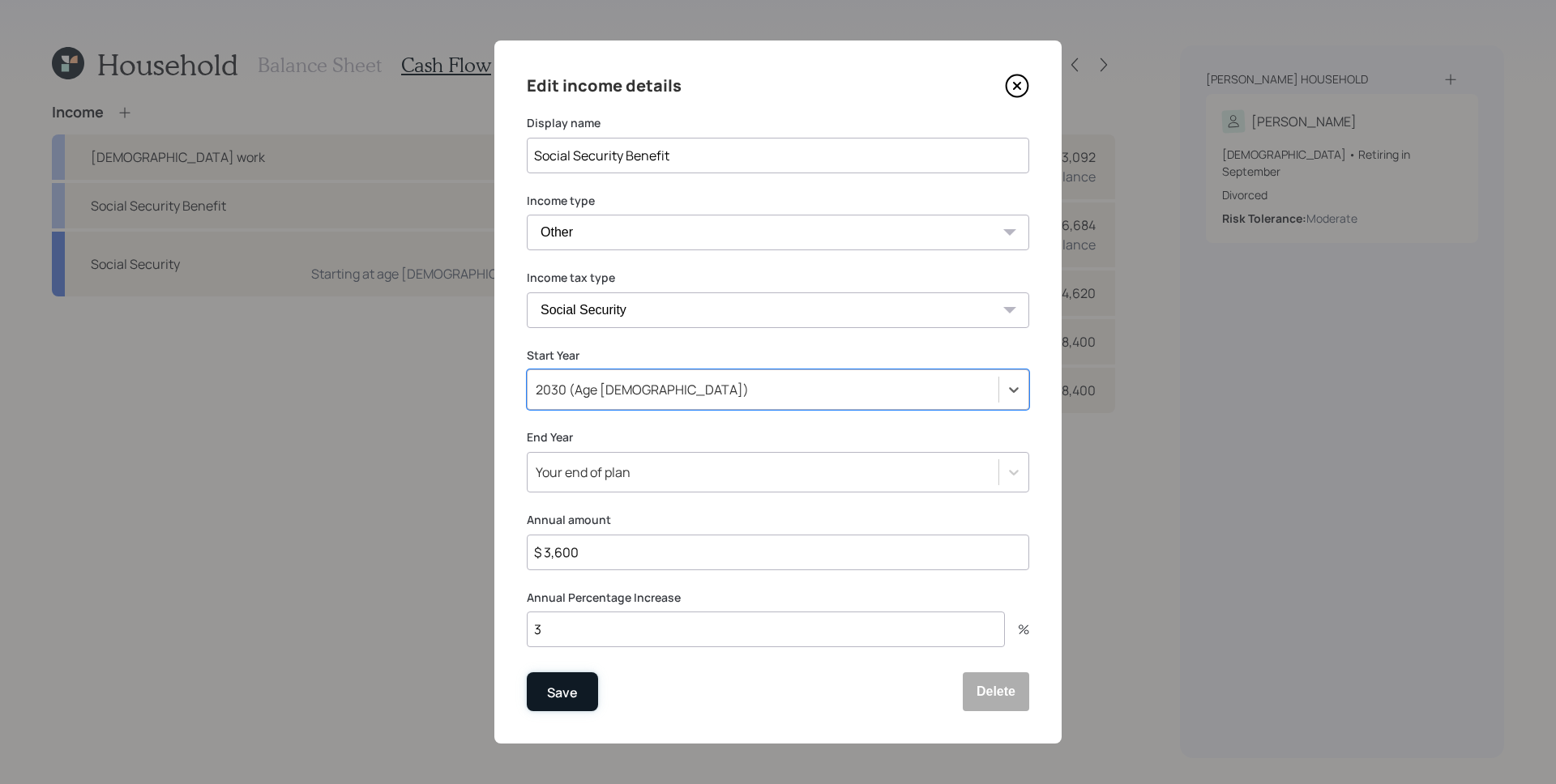
click at [573, 688] on div "Save" at bounding box center [562, 693] width 30 height 22
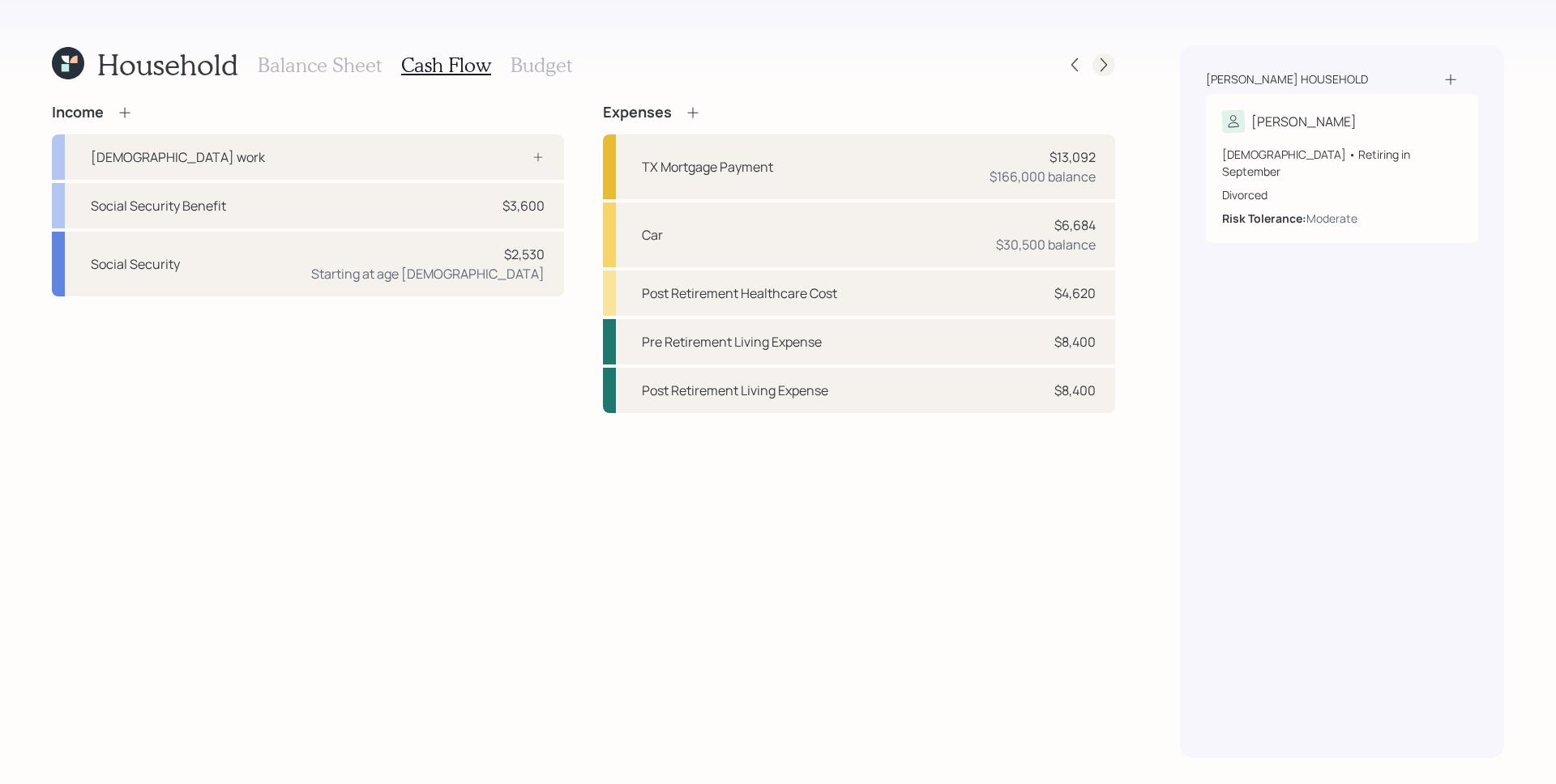
click at [1107, 72] on icon at bounding box center [1103, 64] width 16 height 16
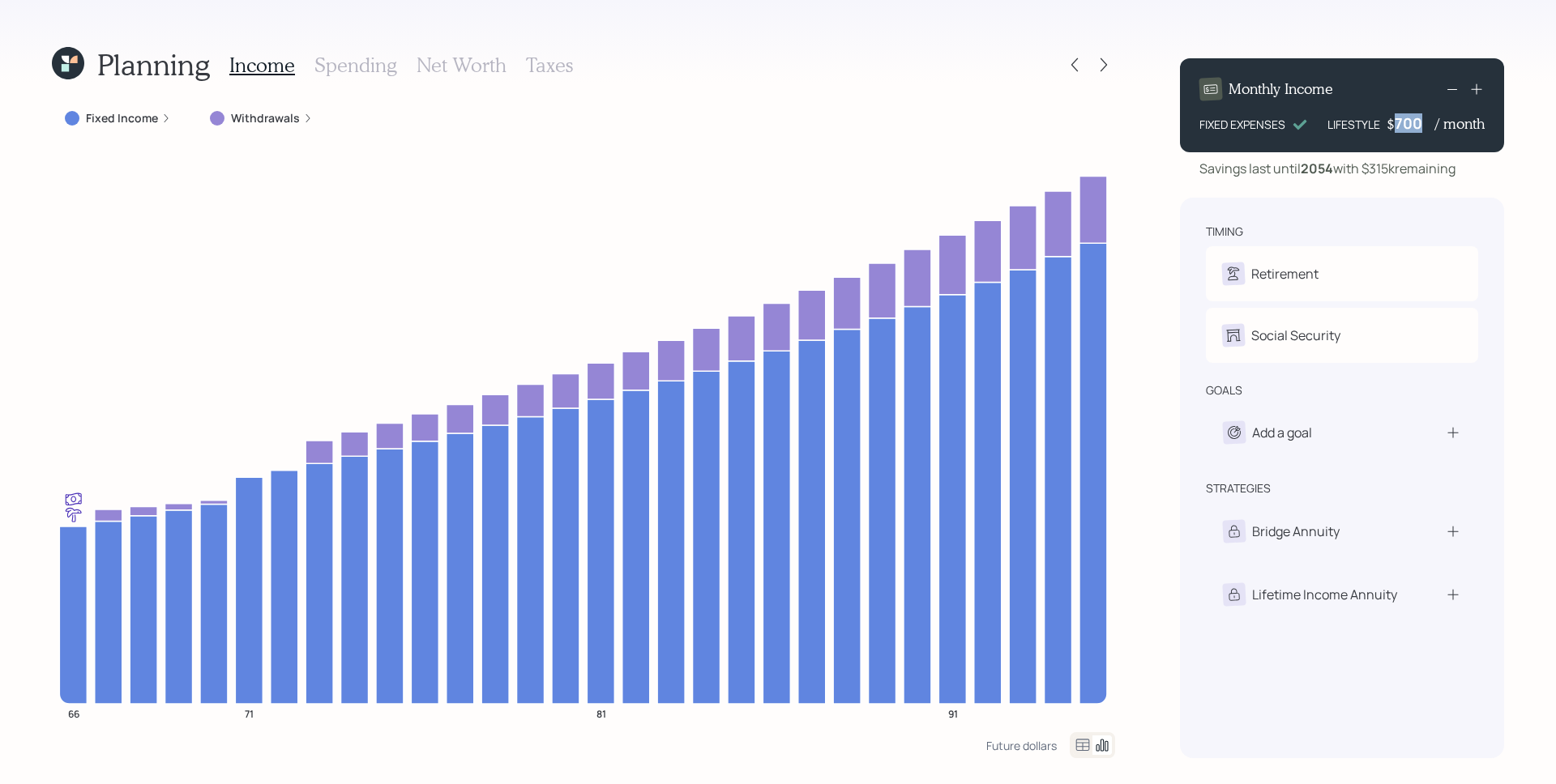
drag, startPoint x: 1423, startPoint y: 124, endPoint x: 1394, endPoint y: 122, distance: 29.1
click at [1395, 122] on div "700" at bounding box center [1415, 122] width 41 height 19
click at [1448, 129] on h4 "/ month" at bounding box center [1460, 123] width 50 height 18
drag, startPoint x: 1420, startPoint y: 127, endPoint x: 1393, endPoint y: 123, distance: 27.3
click at [1393, 123] on div "$ 700 / month" at bounding box center [1435, 122] width 98 height 19
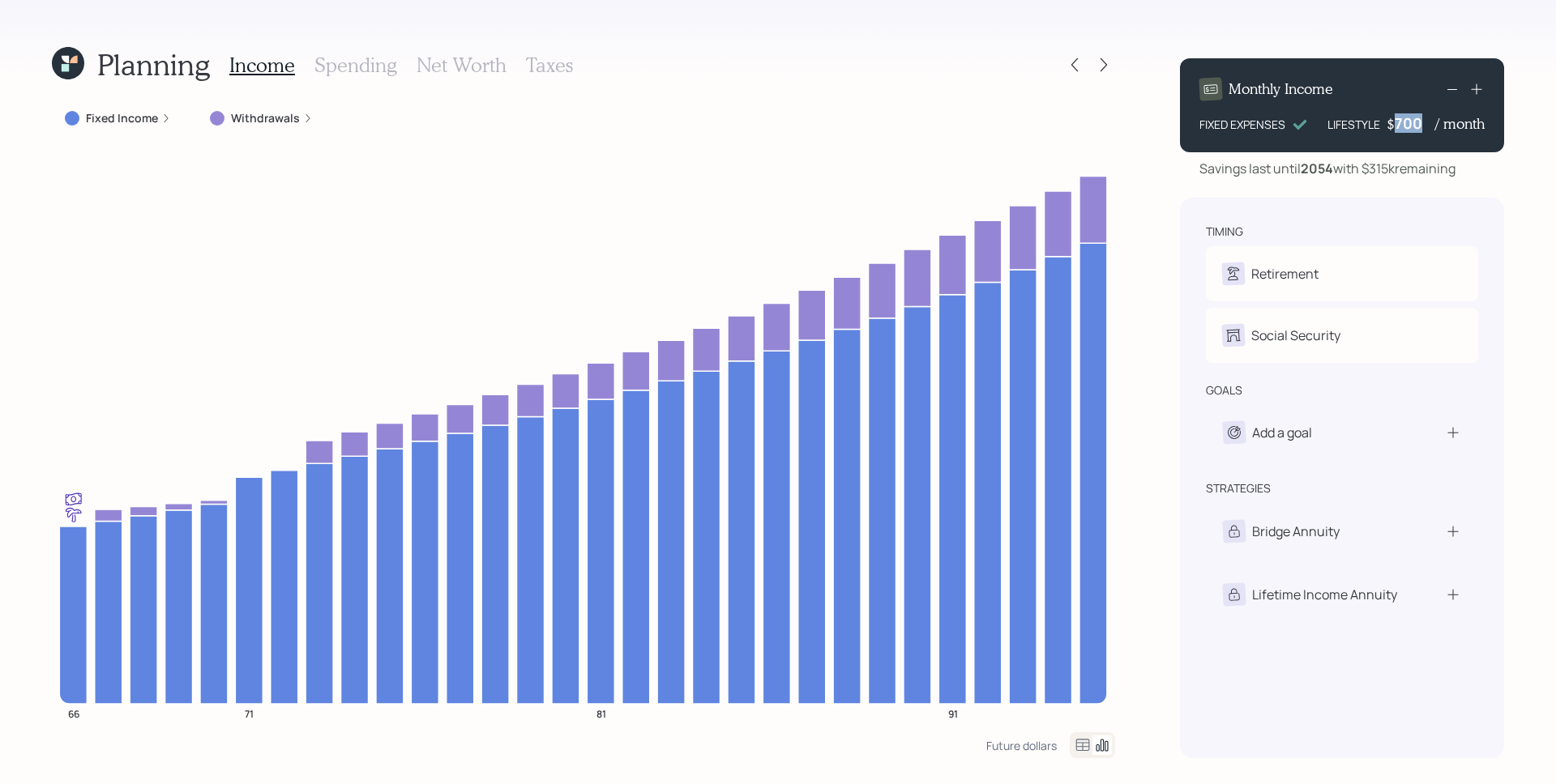
click at [1428, 131] on div "700" at bounding box center [1415, 122] width 41 height 19
click at [1477, 86] on icon at bounding box center [1476, 89] width 16 height 16
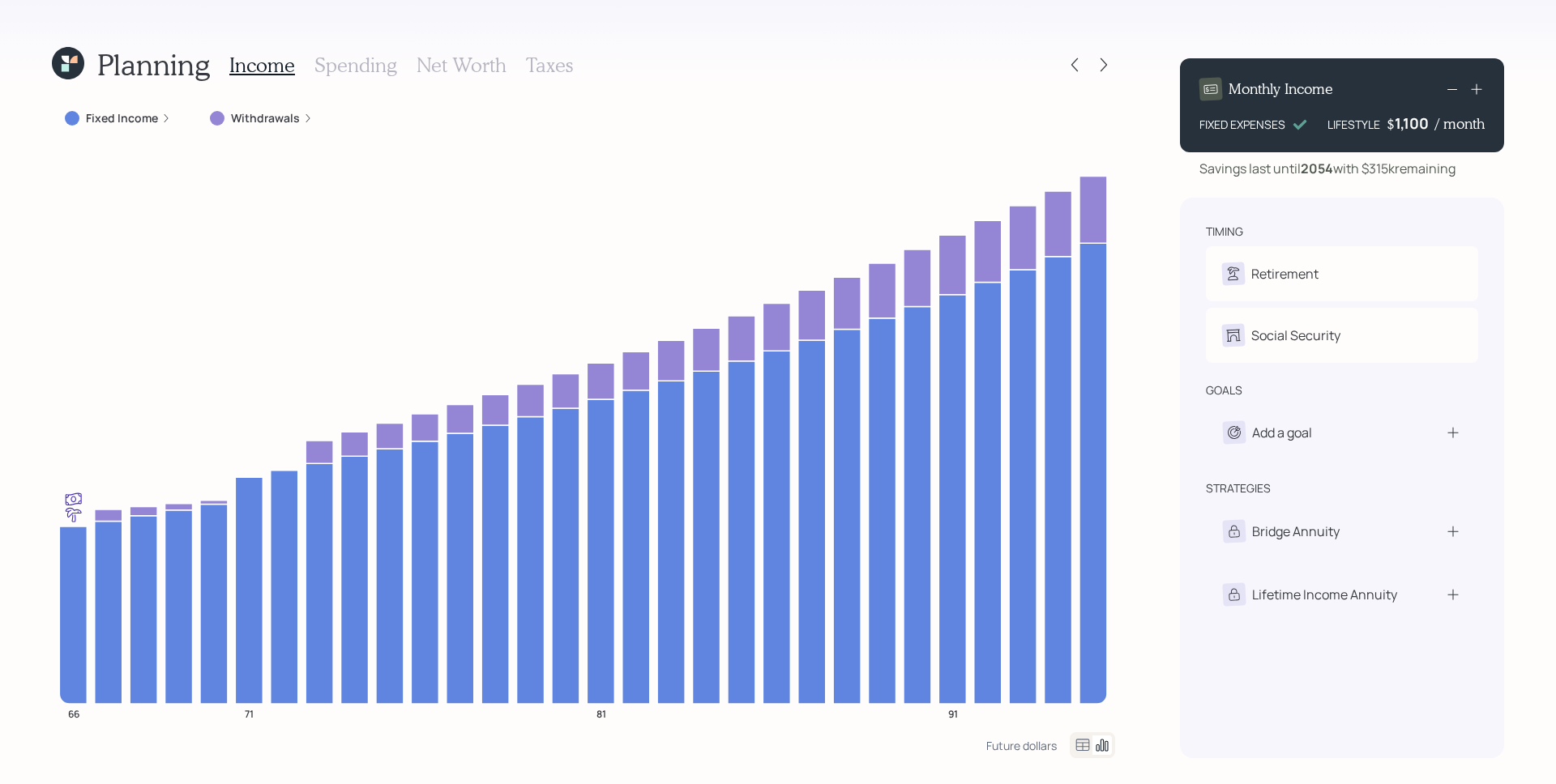
click at [1477, 86] on icon at bounding box center [1476, 89] width 16 height 16
click at [1476, 137] on div "Monthly Income FIXED EXPENSES LIFESTYLE $ 1,200 / month" at bounding box center [1342, 105] width 324 height 94
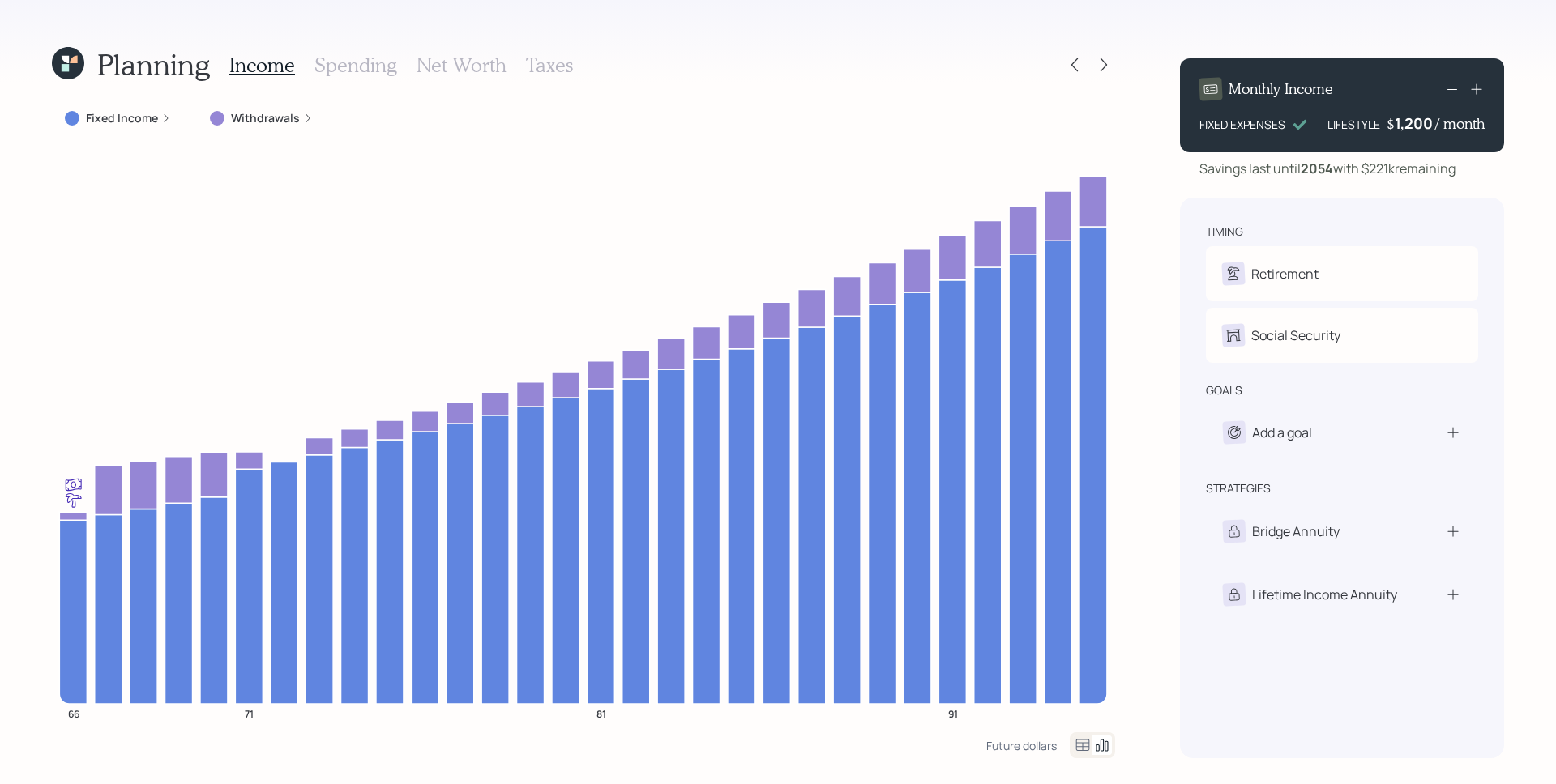
click at [162, 116] on icon at bounding box center [166, 118] width 10 height 10
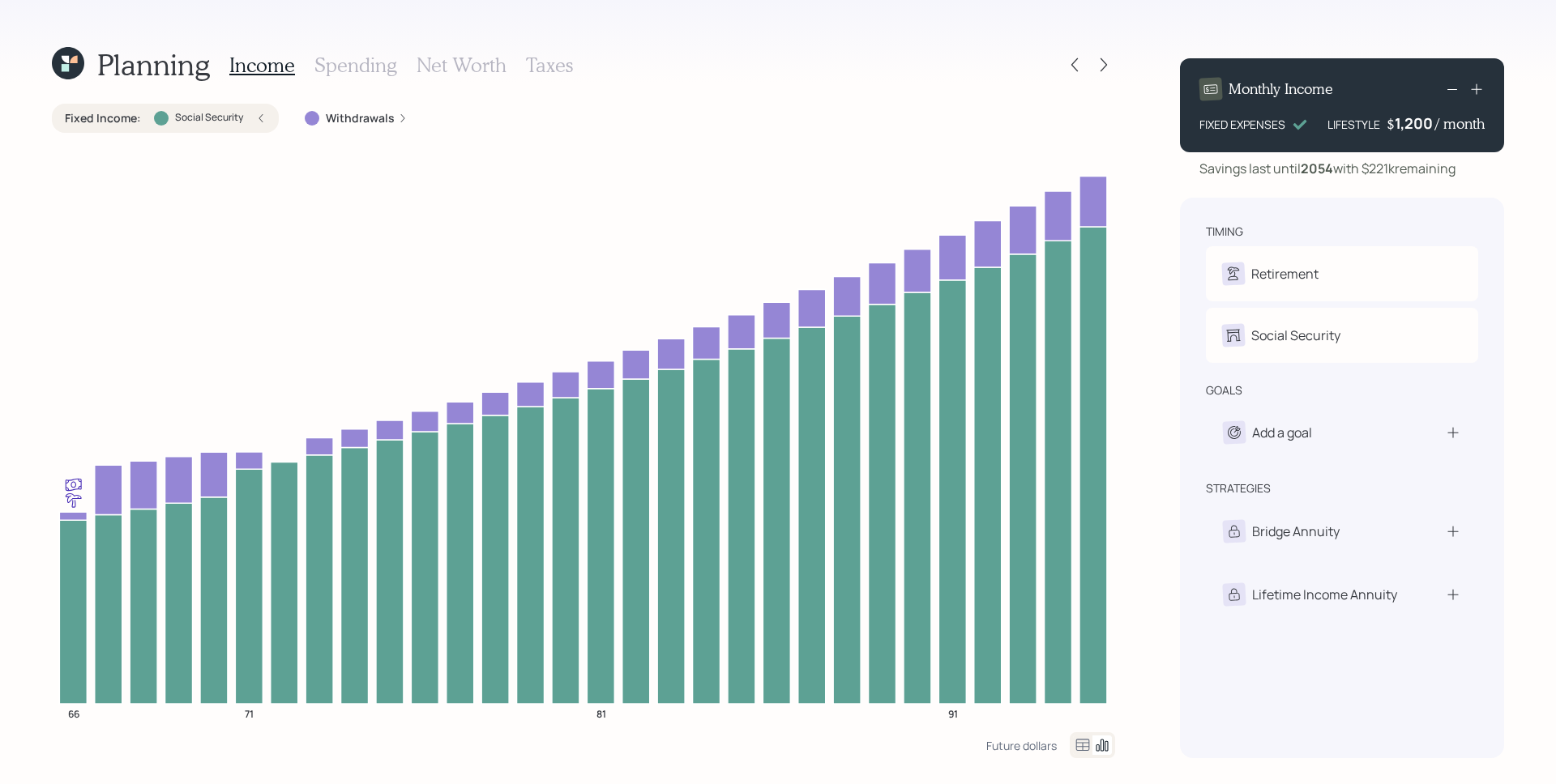
click at [162, 116] on div at bounding box center [160, 117] width 14 height 14
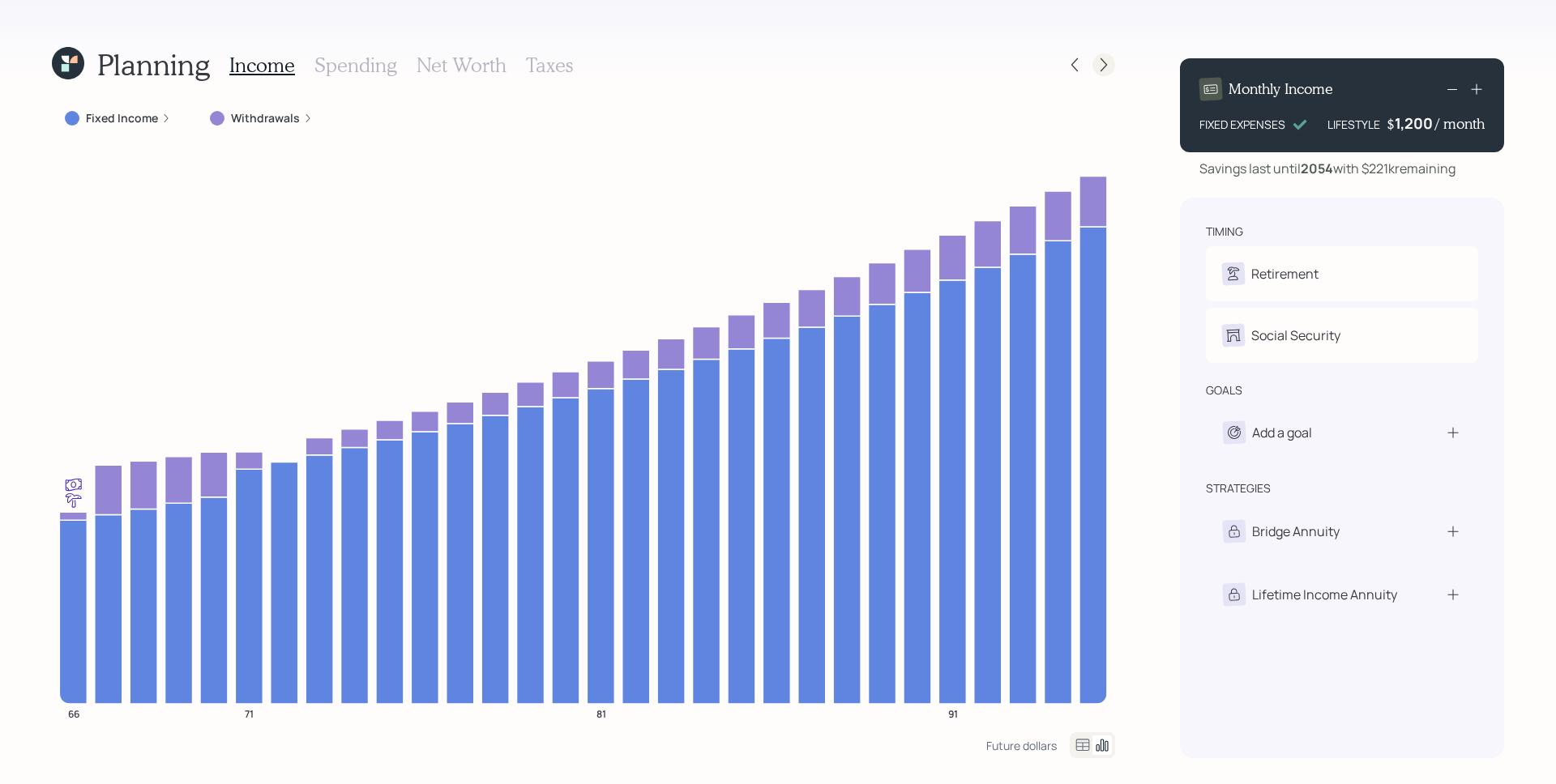
click at [1101, 62] on icon at bounding box center [1103, 64] width 16 height 16
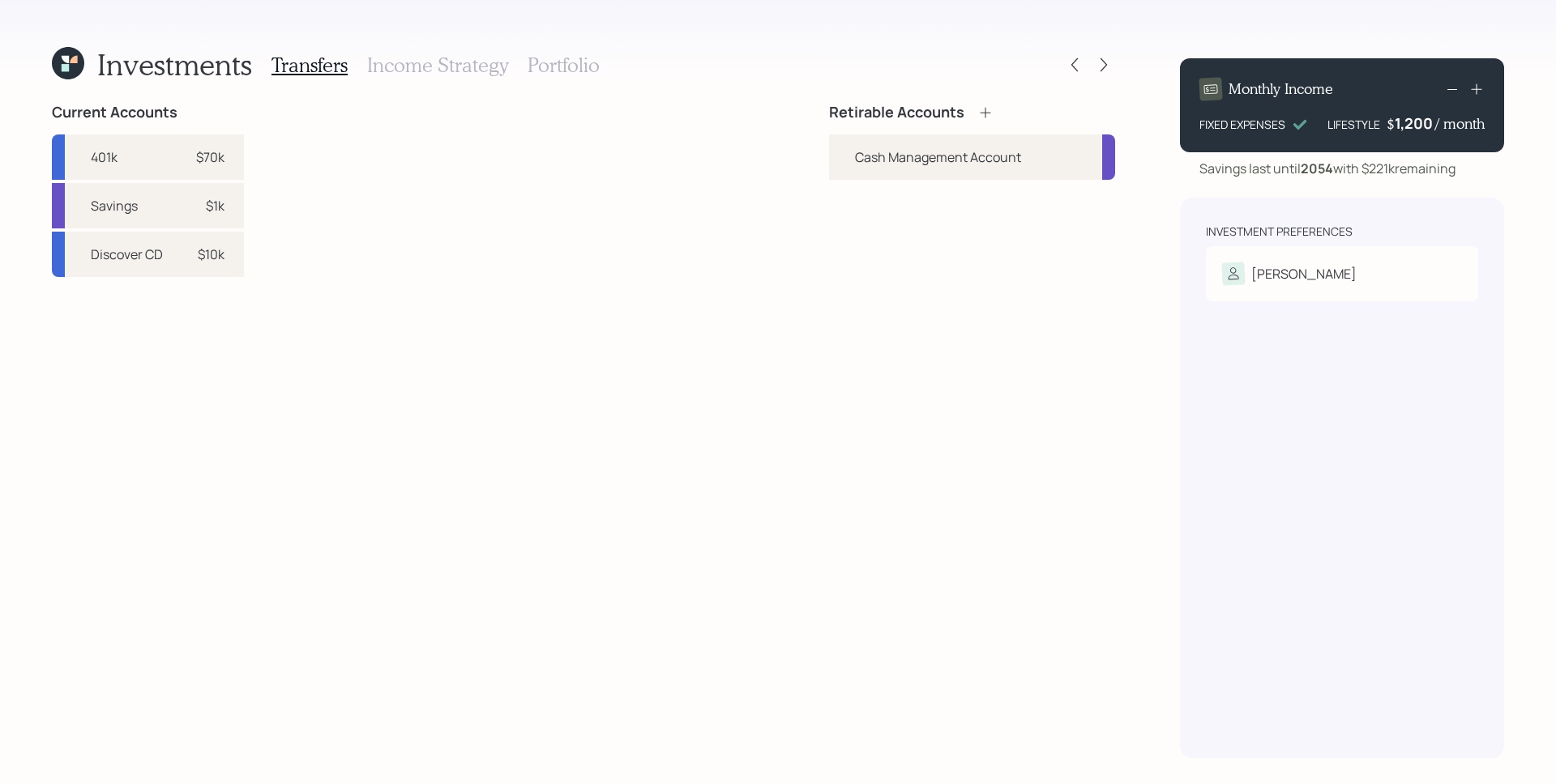
click at [987, 111] on icon at bounding box center [984, 112] width 16 height 16
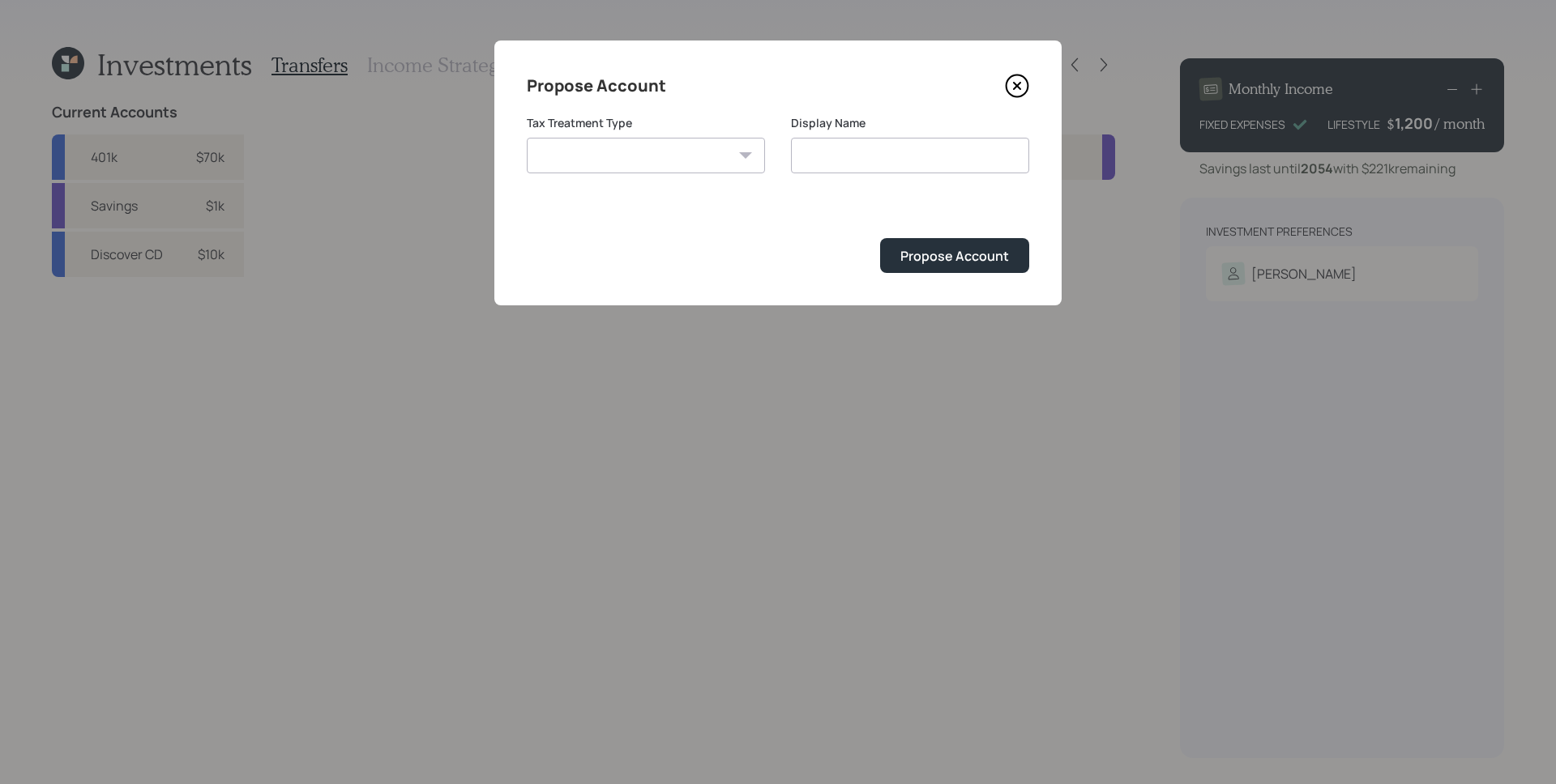
click at [733, 160] on select "[PERSON_NAME] Taxable Traditional" at bounding box center [646, 155] width 238 height 35
select select "traditional"
click at [527, 138] on select "[PERSON_NAME] Taxable Traditional" at bounding box center [646, 155] width 238 height 35
click at [899, 153] on input "Traditional" at bounding box center [910, 155] width 238 height 35
type input "Traditional IRA"
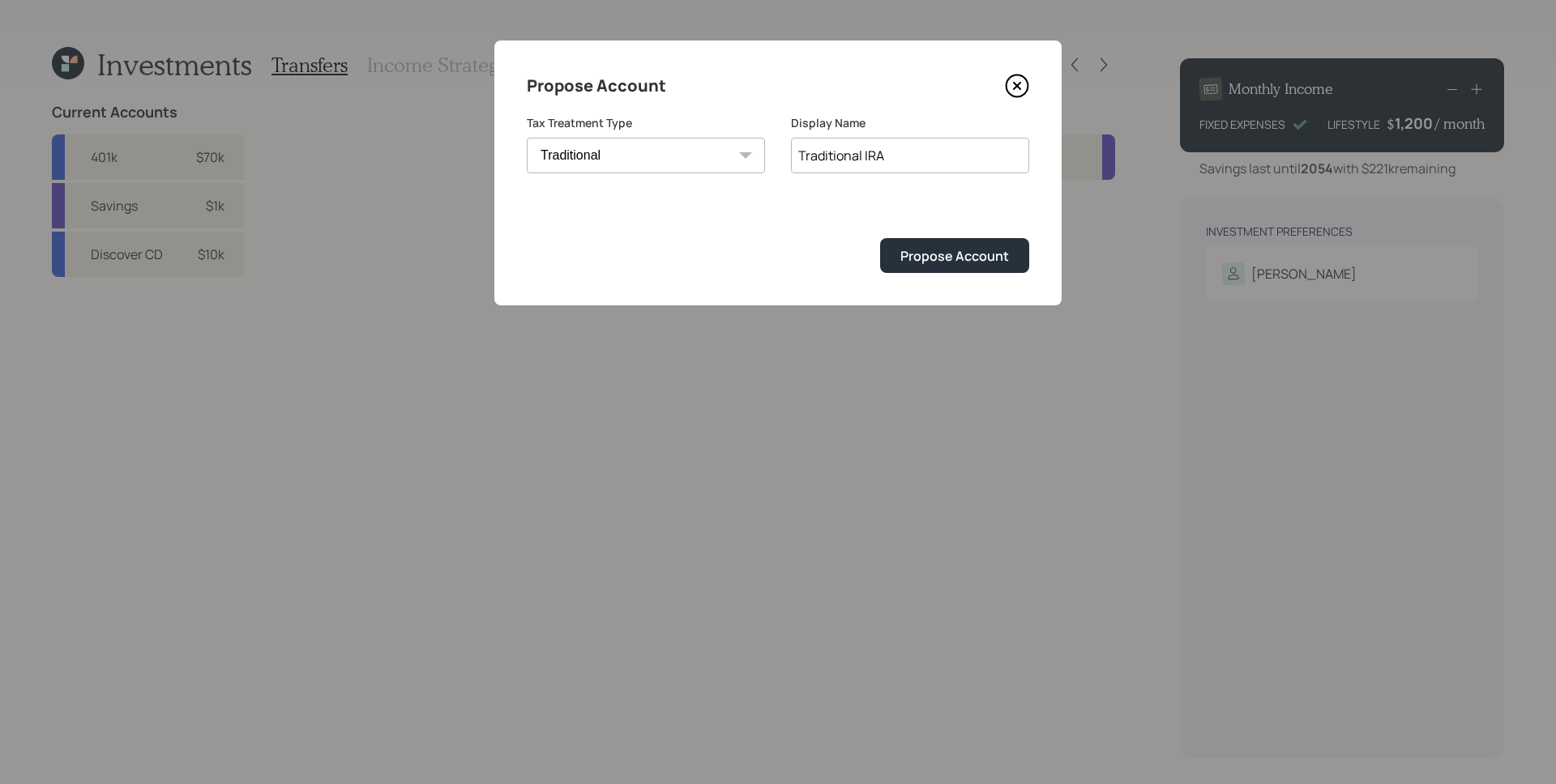
click at [880, 238] on button "Propose Account" at bounding box center [954, 255] width 149 height 35
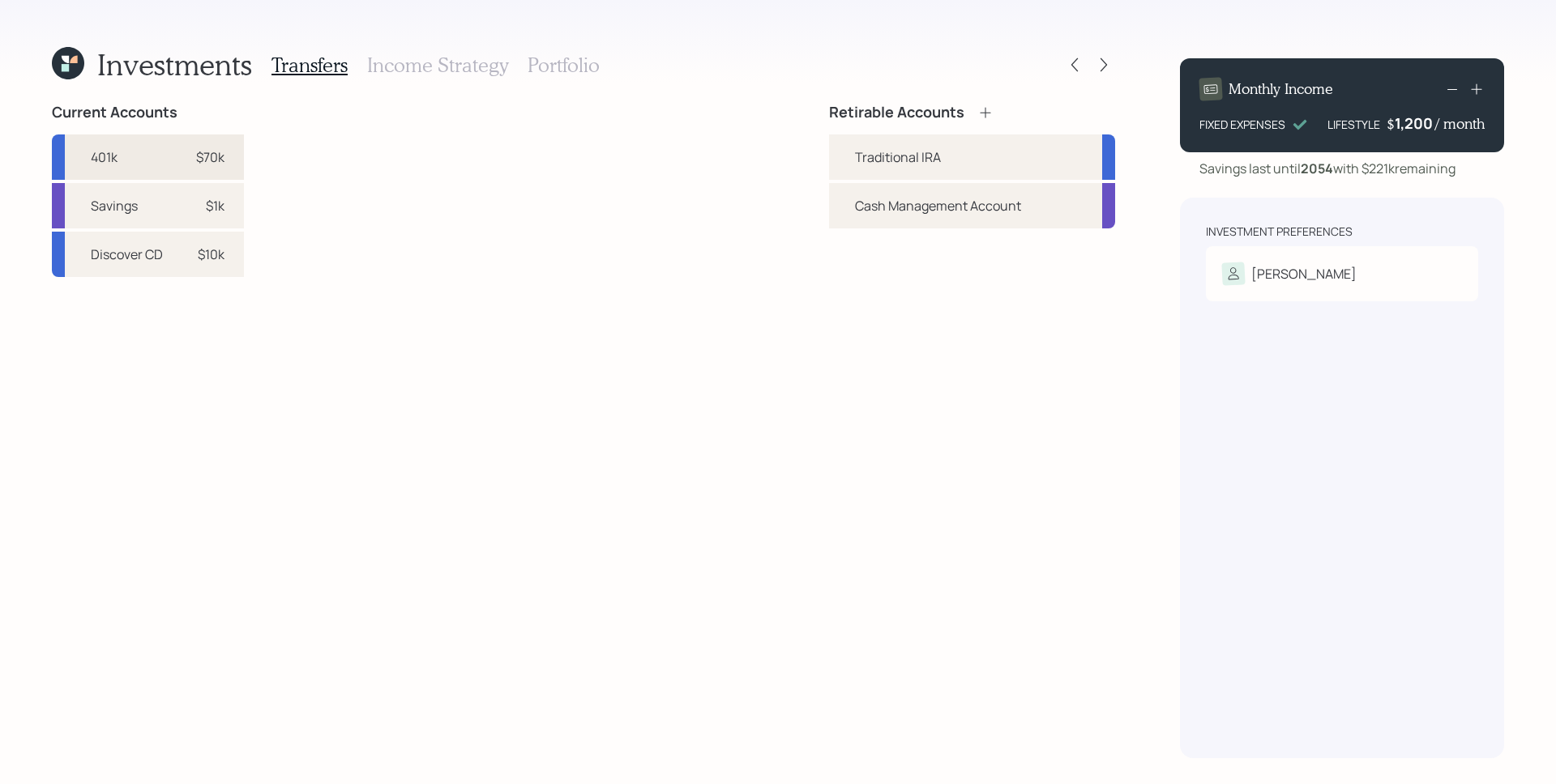
click at [198, 157] on div "$70k" at bounding box center [210, 157] width 29 height 19
click at [871, 159] on div "Traditional IRA" at bounding box center [898, 157] width 86 height 19
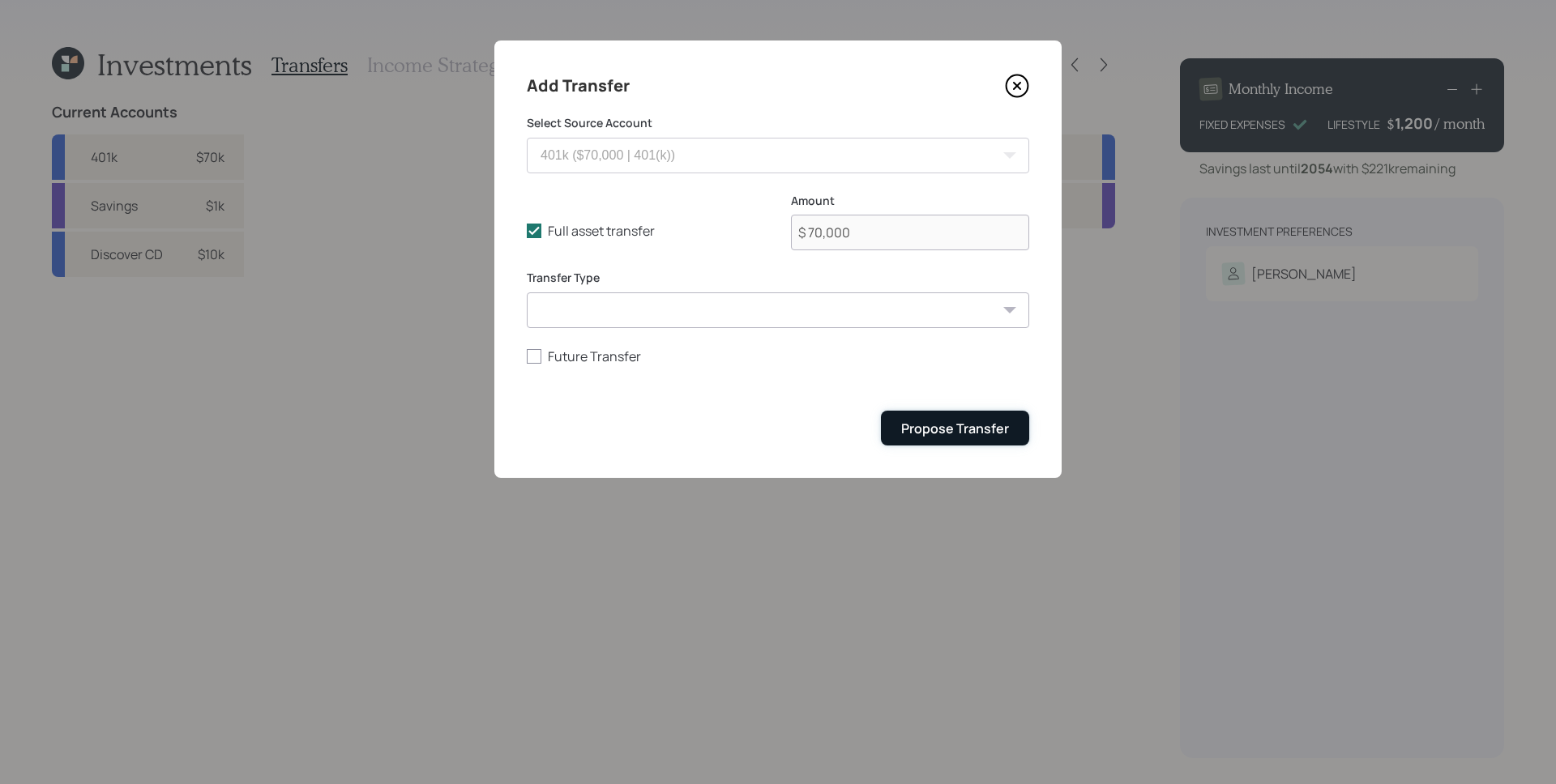
click at [976, 432] on div "Propose Transfer" at bounding box center [955, 428] width 108 height 18
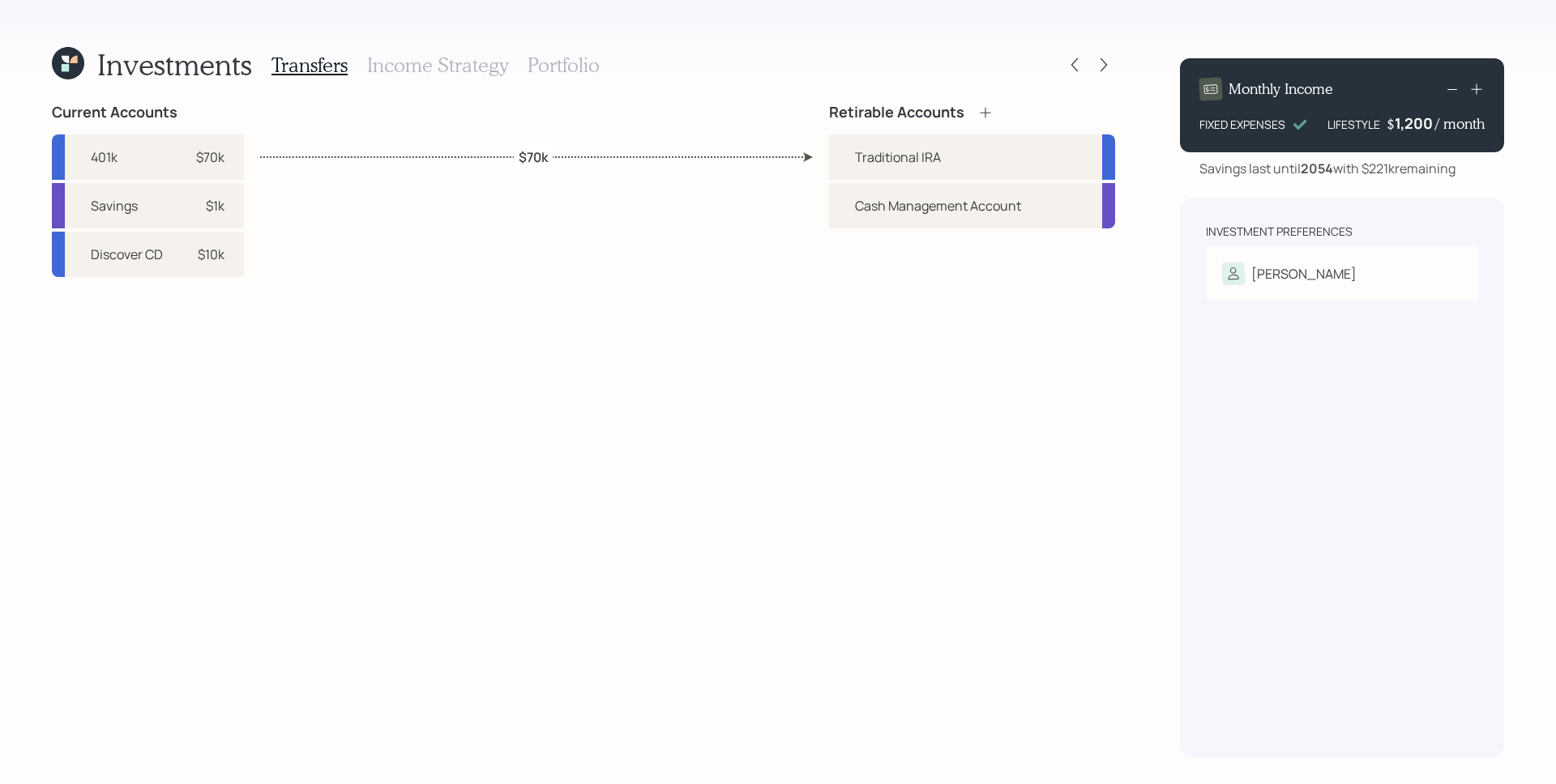
click at [458, 73] on h3 "Income Strategy" at bounding box center [437, 65] width 141 height 24
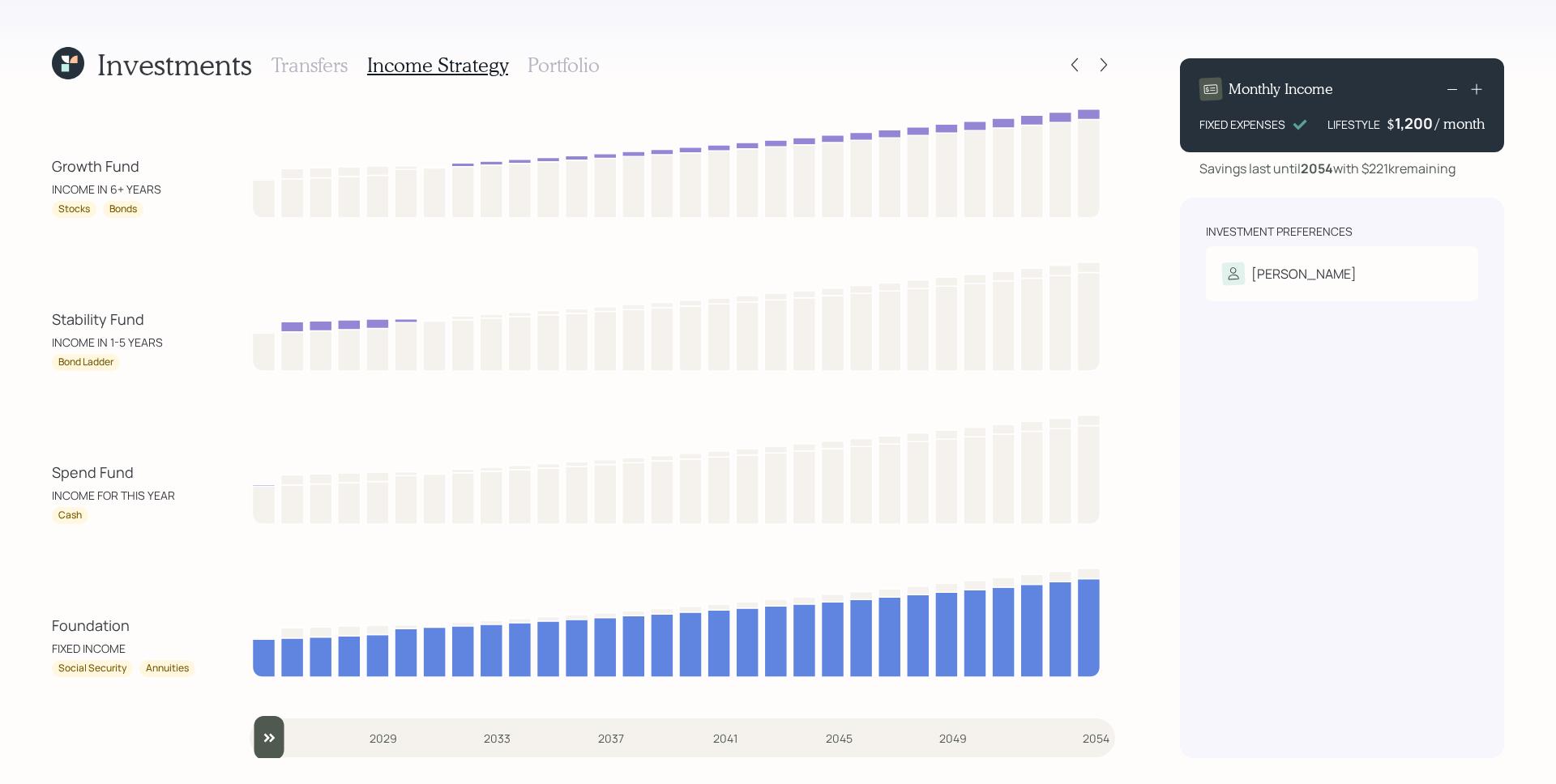
click at [582, 62] on h3 "Portfolio" at bounding box center [563, 65] width 72 height 24
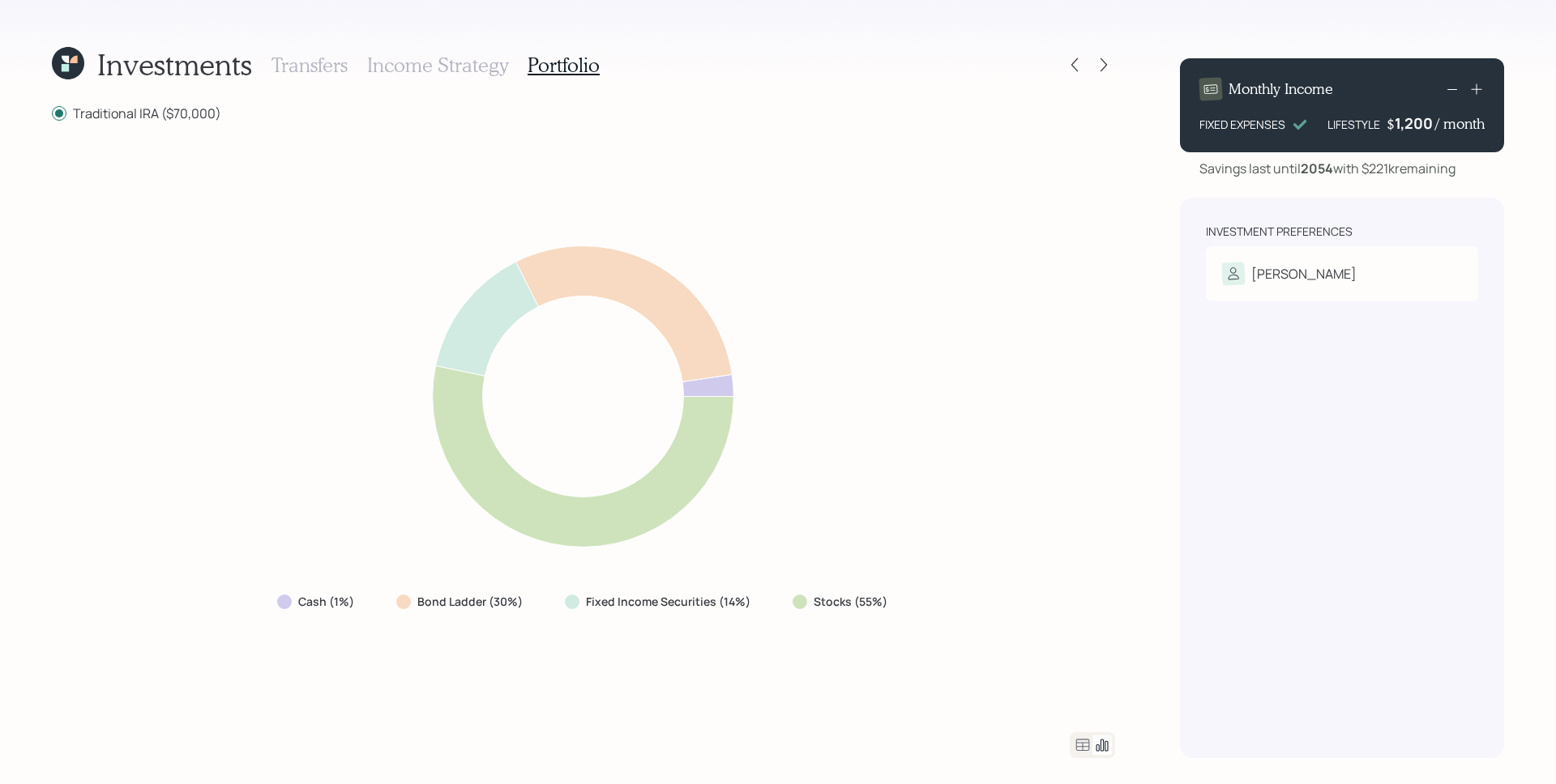
click at [1083, 747] on icon at bounding box center [1083, 744] width 14 height 12
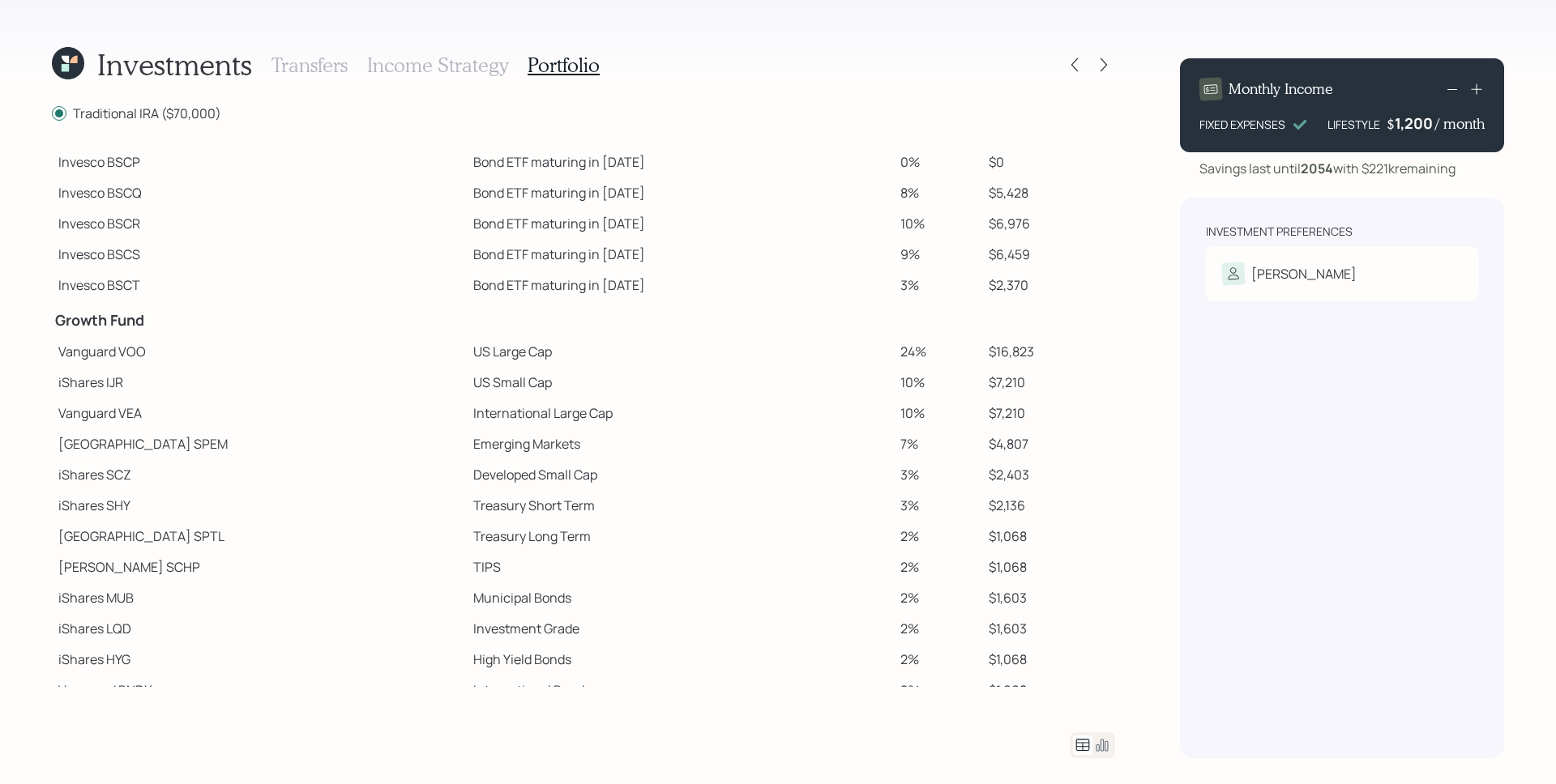
scroll to position [115, 0]
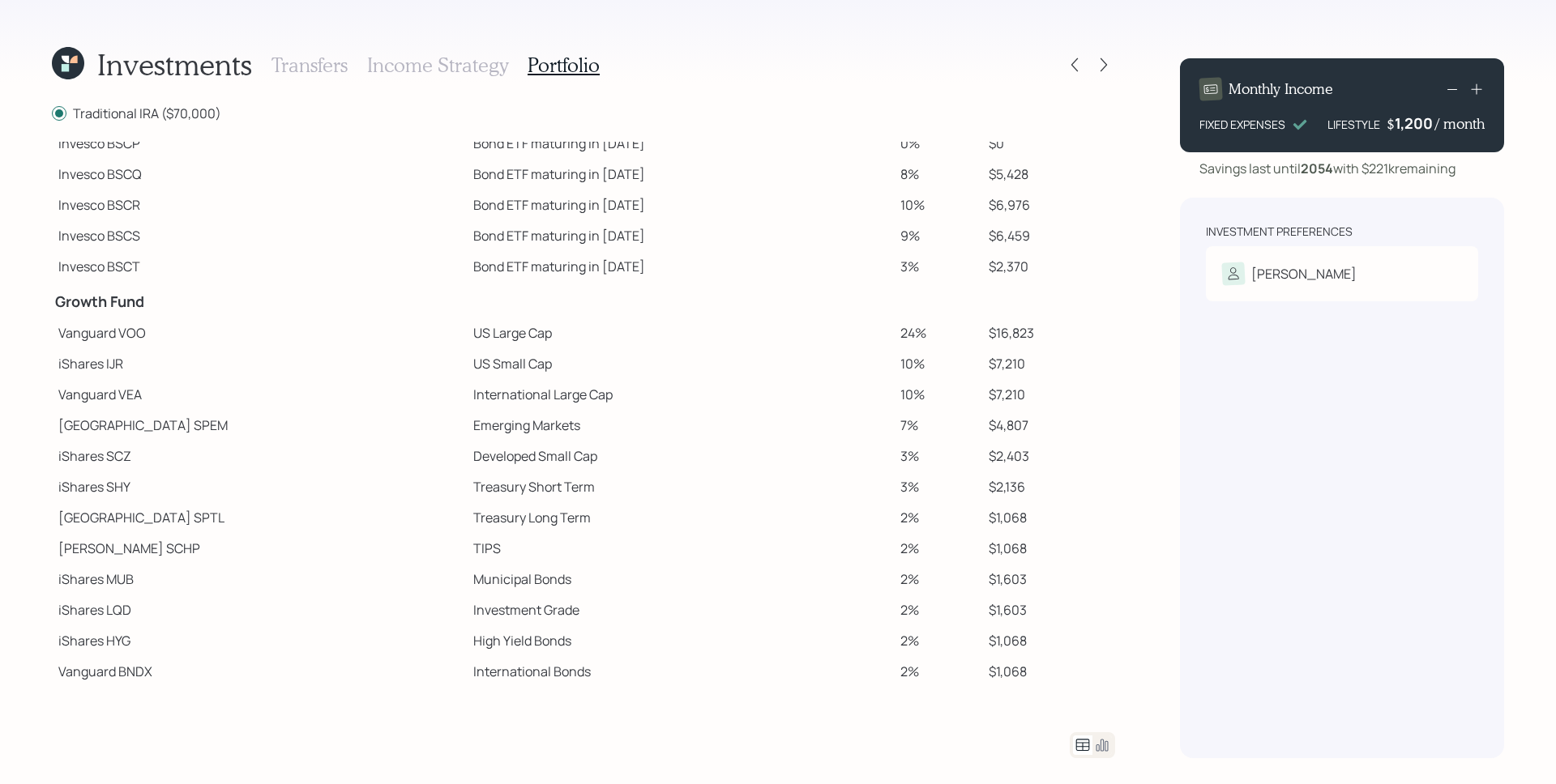
click at [215, 412] on td "[GEOGRAPHIC_DATA]" at bounding box center [258, 425] width 415 height 30
drag, startPoint x: 116, startPoint y: 393, endPoint x: 149, endPoint y: 395, distance: 33.1
click at [149, 395] on td "Vanguard VEA" at bounding box center [258, 394] width 415 height 30
copy td "VEA"
click at [1104, 738] on icon at bounding box center [1102, 744] width 19 height 19
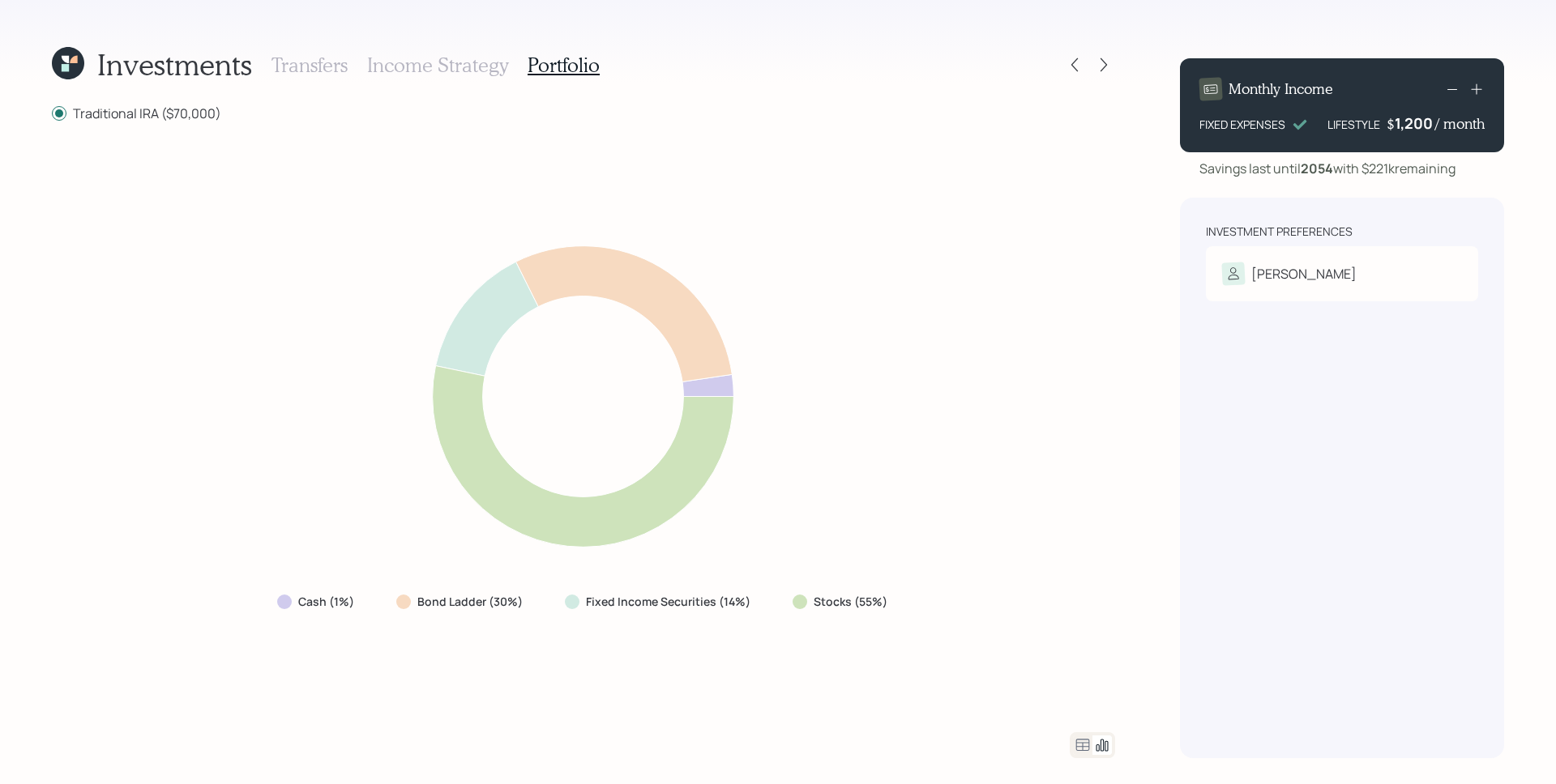
drag, startPoint x: 1132, startPoint y: 204, endPoint x: 1104, endPoint y: 151, distance: 59.9
click at [1132, 203] on div "Investments Transfers Income Strategy Portfolio Traditional IRA ($70,000) Cash …" at bounding box center [778, 392] width 1556 height 784
click at [1112, 64] on div at bounding box center [1103, 64] width 23 height 23
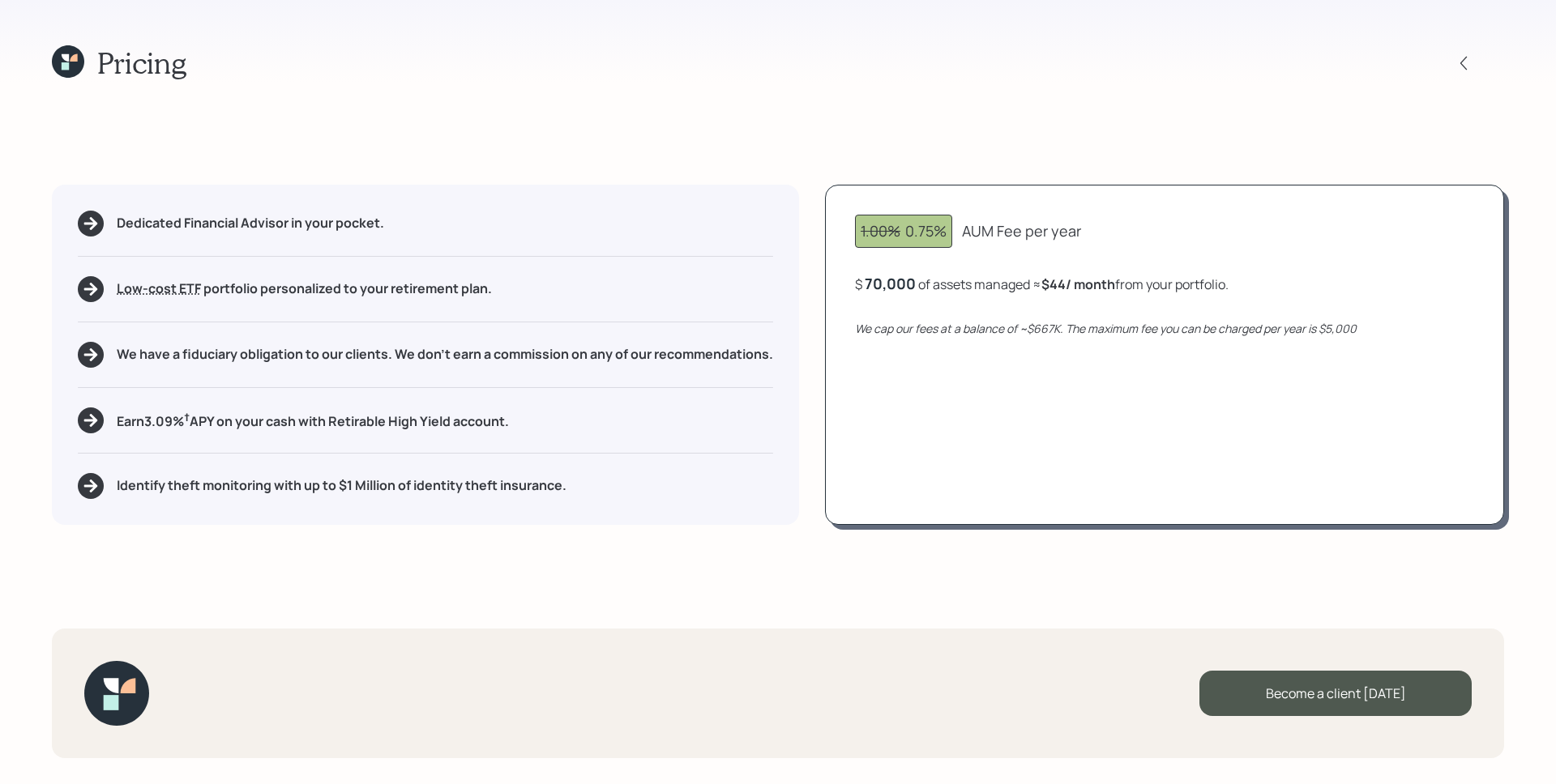
click at [67, 66] on icon at bounding box center [65, 66] width 8 height 8
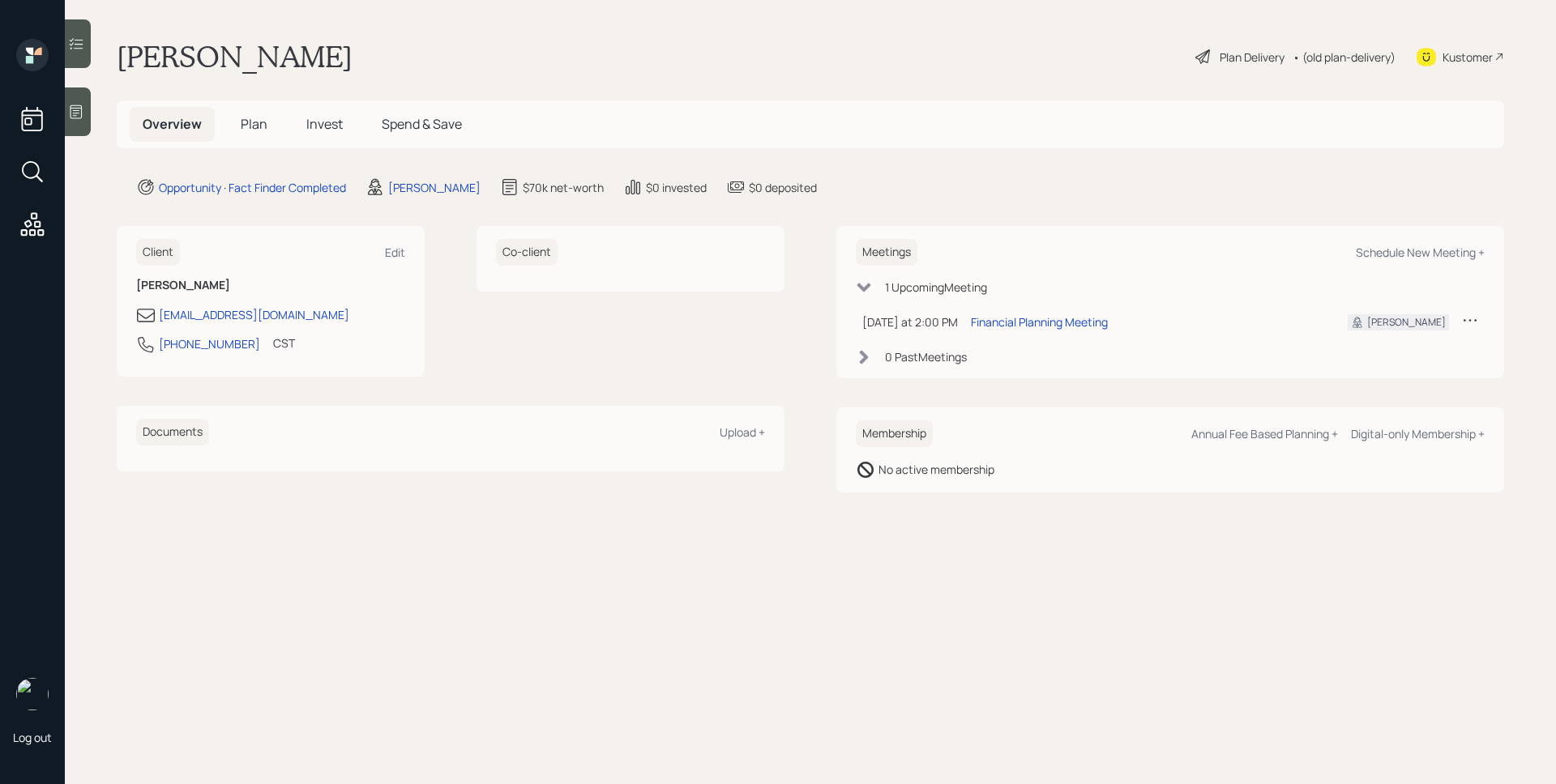
click at [243, 118] on span "Plan" at bounding box center [254, 123] width 27 height 18
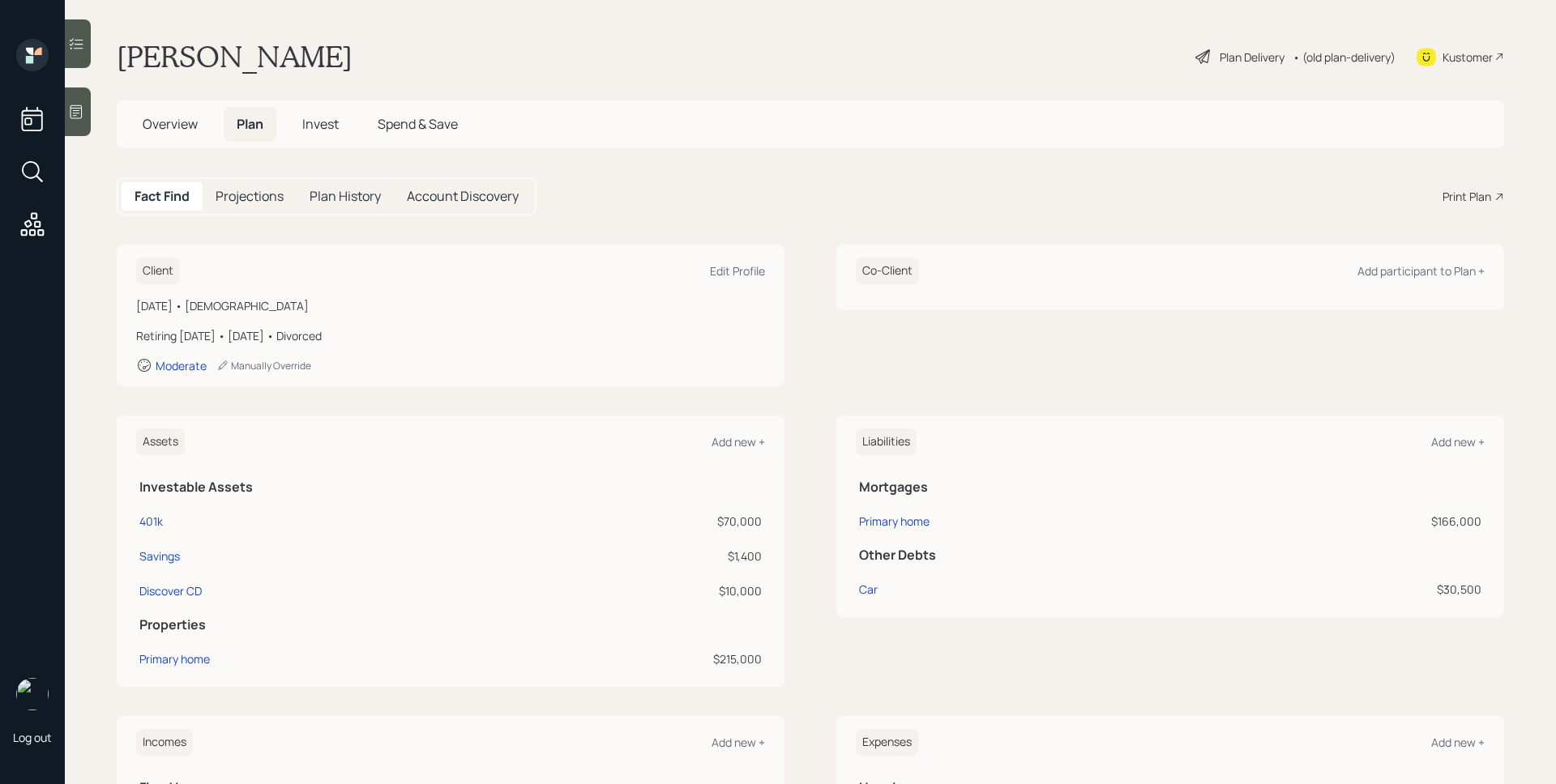
click at [1485, 191] on div "Print Plan" at bounding box center [1472, 197] width 62 height 17
